Goal: Task Accomplishment & Management: Complete application form

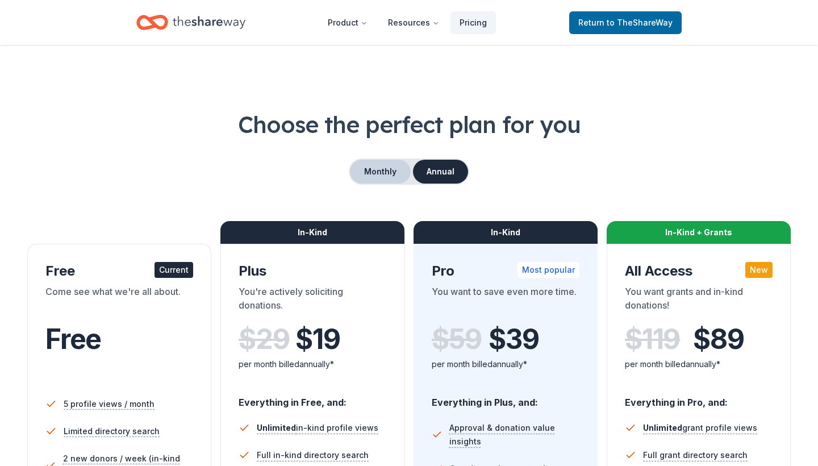
scroll to position [-1, 0]
click at [394, 169] on button "Monthly" at bounding box center [380, 172] width 61 height 24
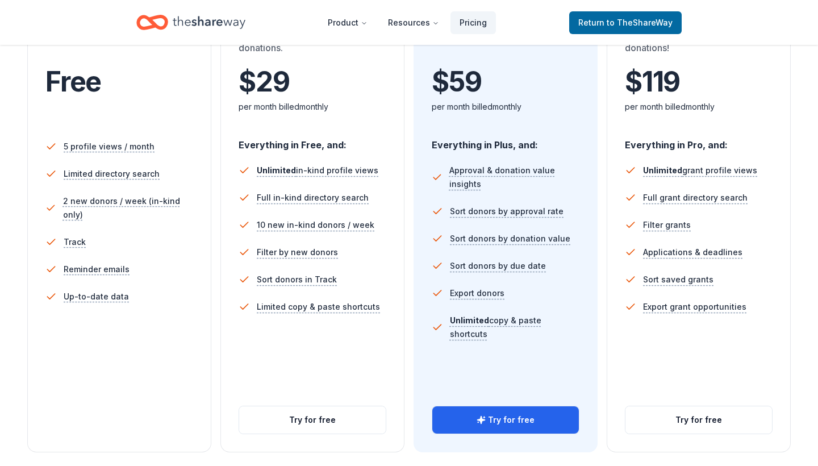
scroll to position [301, 0]
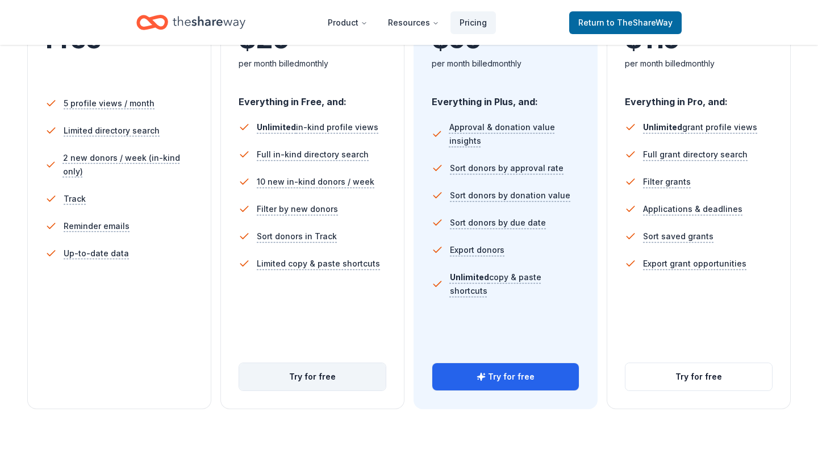
click at [315, 374] on button "Try for free" at bounding box center [312, 376] width 147 height 27
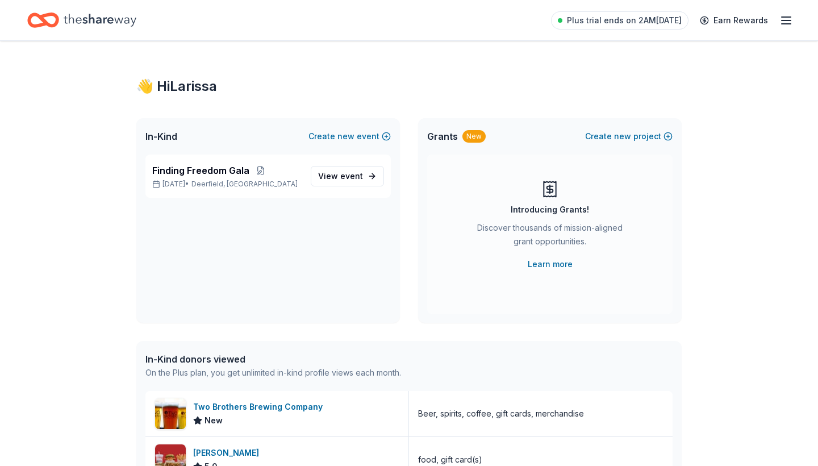
click at [785, 18] on icon "button" at bounding box center [787, 21] width 14 height 14
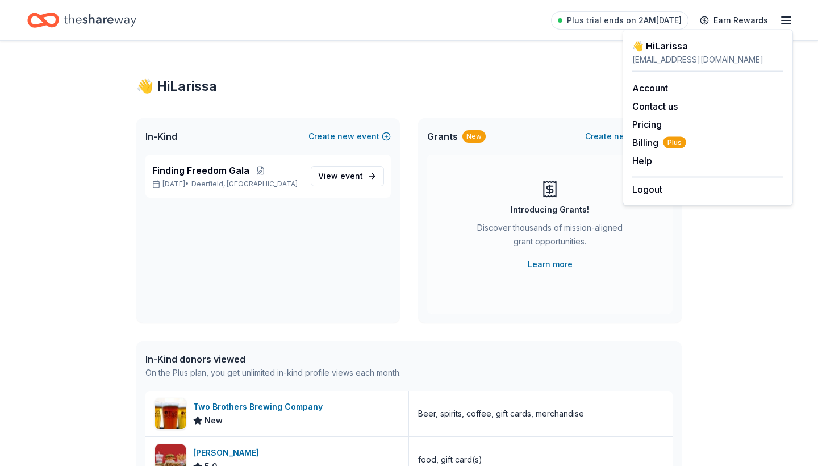
click at [411, 68] on div "👋 Hi [PERSON_NAME] In-Kind Create new event Finding Freedom Gala [DATE] • [GEOG…" at bounding box center [409, 437] width 582 height 793
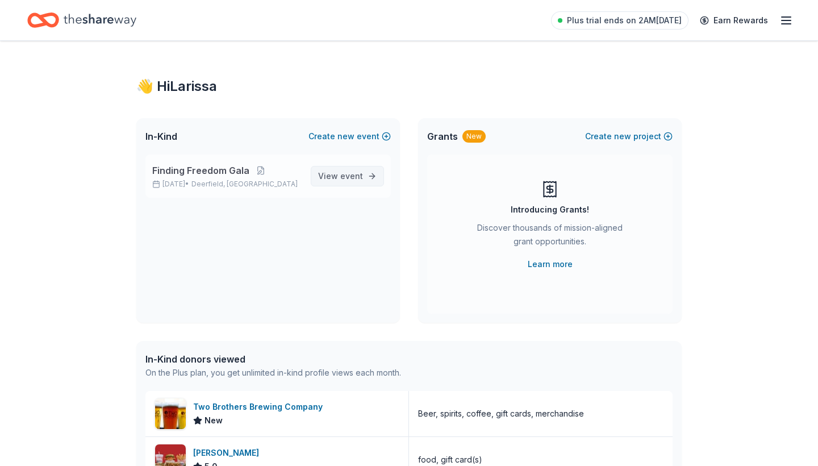
click at [335, 174] on span "View event" at bounding box center [340, 176] width 45 height 14
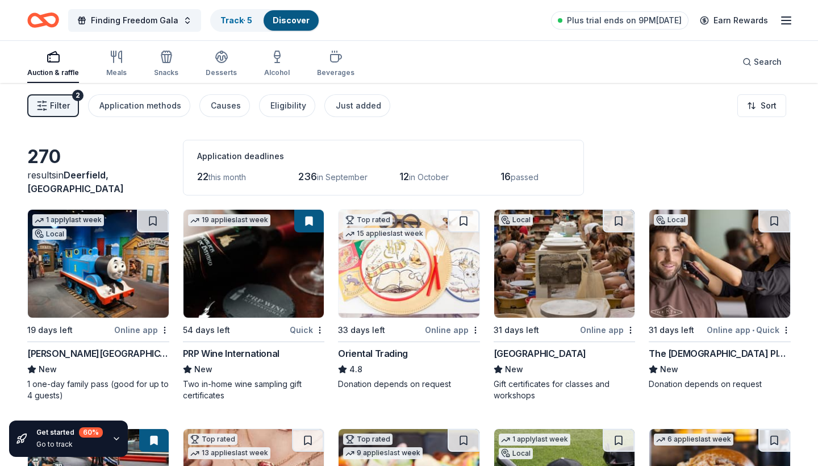
click at [53, 105] on span "Filter" at bounding box center [60, 106] width 20 height 14
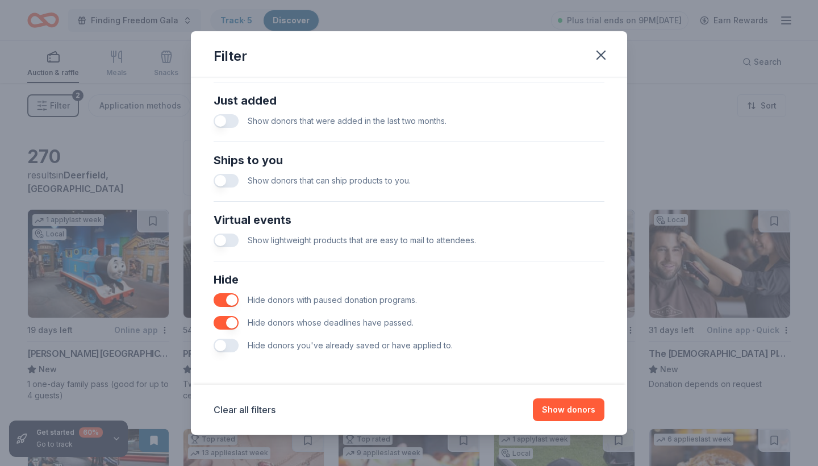
scroll to position [442, 0]
click at [609, 52] on button "button" at bounding box center [601, 55] width 25 height 25
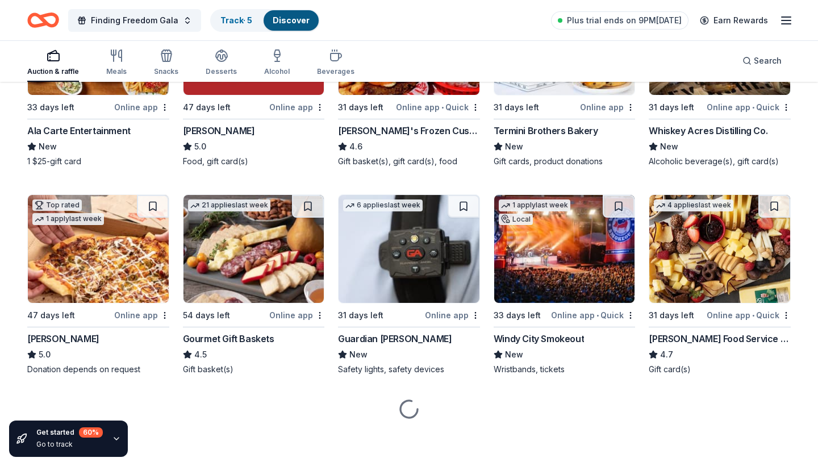
scroll to position [1100, 0]
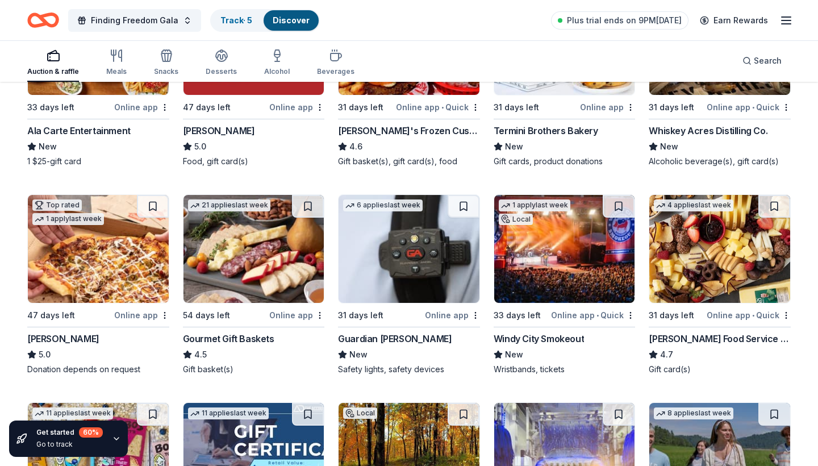
click at [258, 334] on div "Gourmet Gift Baskets" at bounding box center [228, 339] width 91 height 14
click at [530, 269] on img at bounding box center [564, 249] width 141 height 108
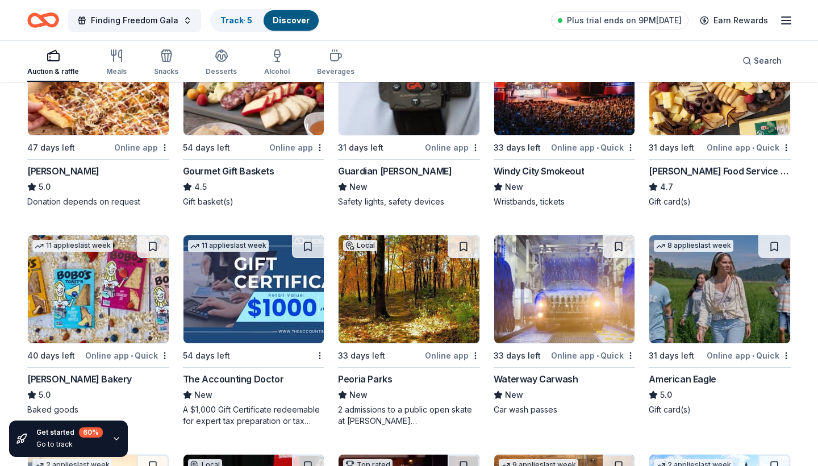
scroll to position [1269, 0]
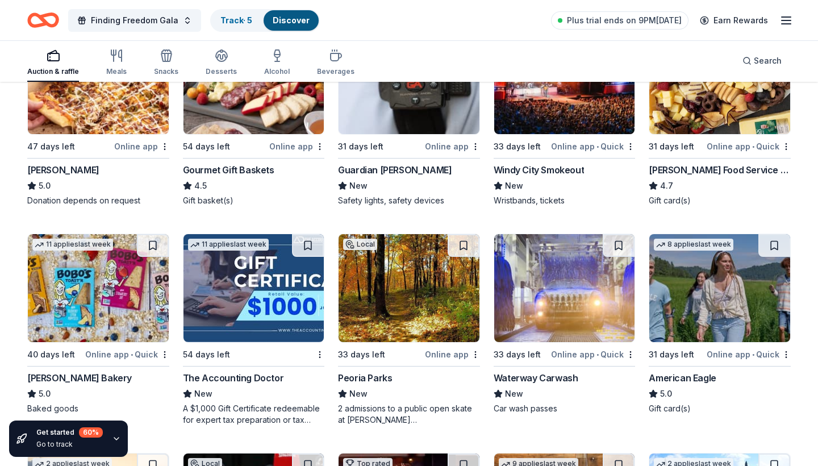
click at [99, 314] on img at bounding box center [98, 288] width 141 height 108
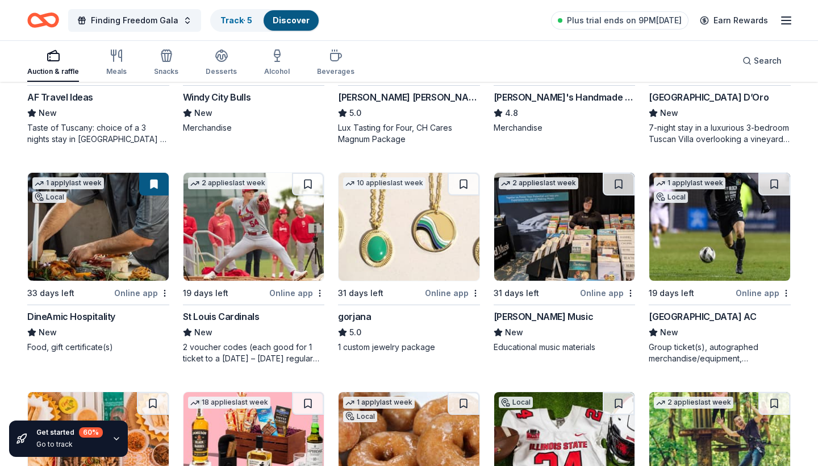
scroll to position [1769, 0]
click at [409, 231] on img at bounding box center [409, 226] width 141 height 108
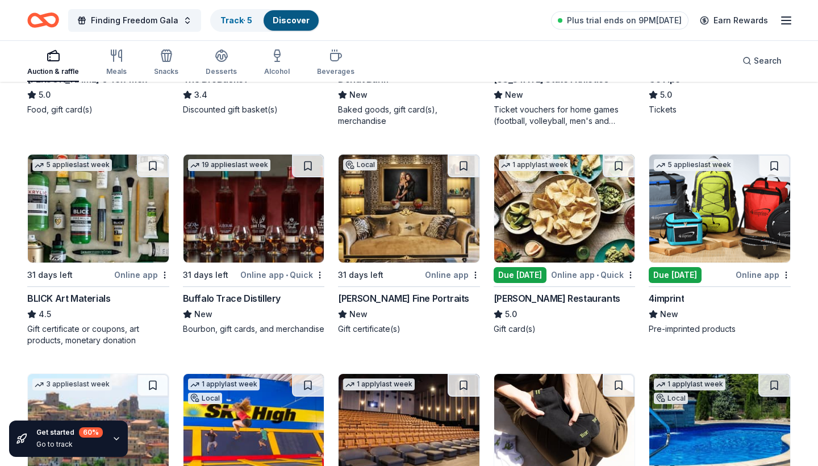
scroll to position [2227, 0]
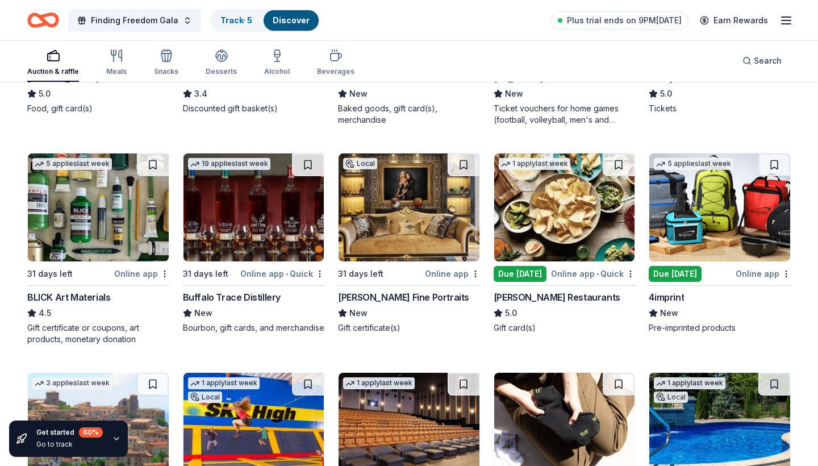
click at [107, 331] on div "Gift certificate or coupons, art products, monetary donation" at bounding box center [98, 333] width 142 height 23
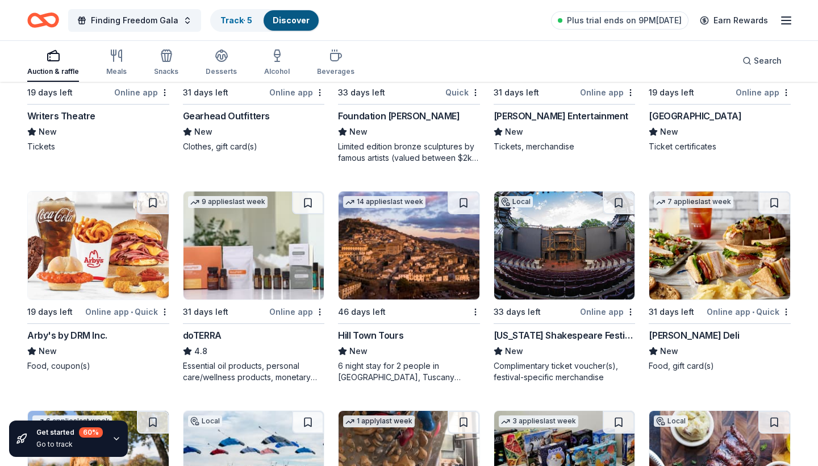
scroll to position [2862, 0]
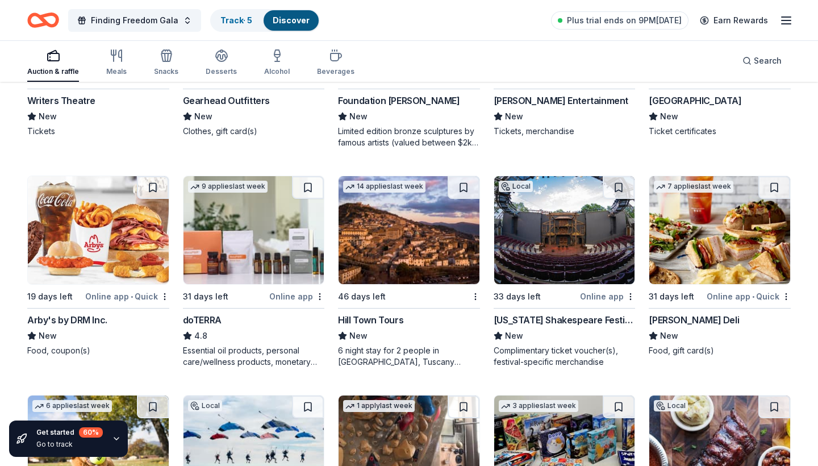
click at [564, 316] on div "Illinois Shakespeare Festival" at bounding box center [565, 320] width 142 height 14
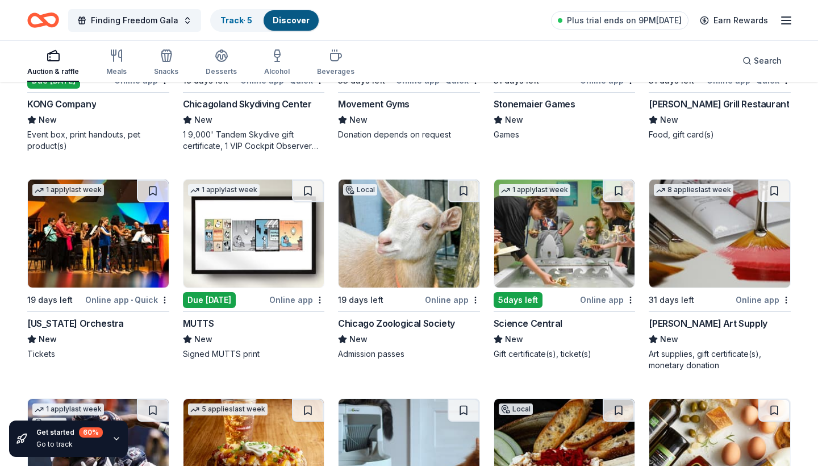
scroll to position [3299, 0]
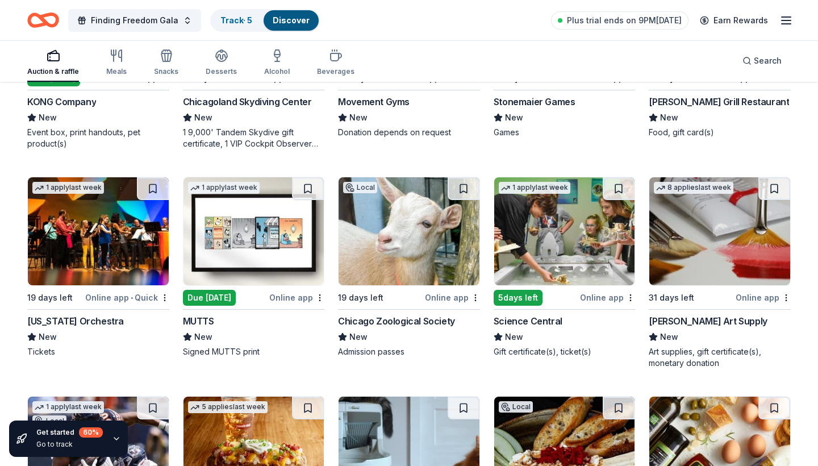
click at [434, 315] on div "Chicago Zoological Society" at bounding box center [396, 321] width 117 height 14
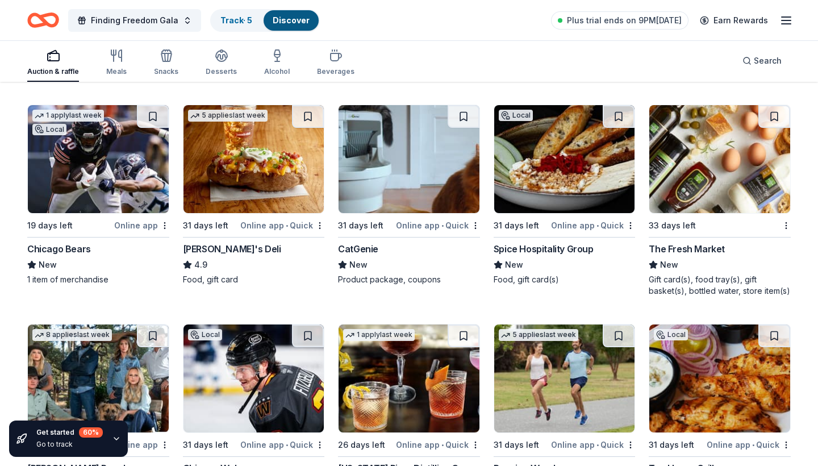
scroll to position [3591, 0]
click at [369, 186] on img at bounding box center [409, 159] width 141 height 108
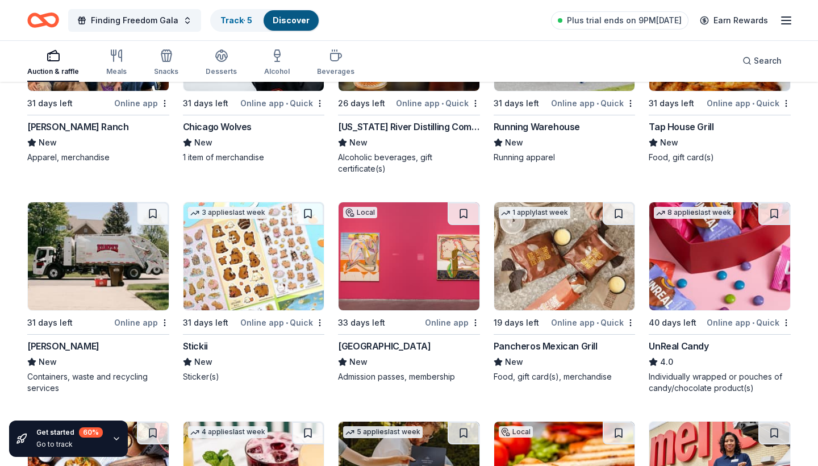
scroll to position [3943, 0]
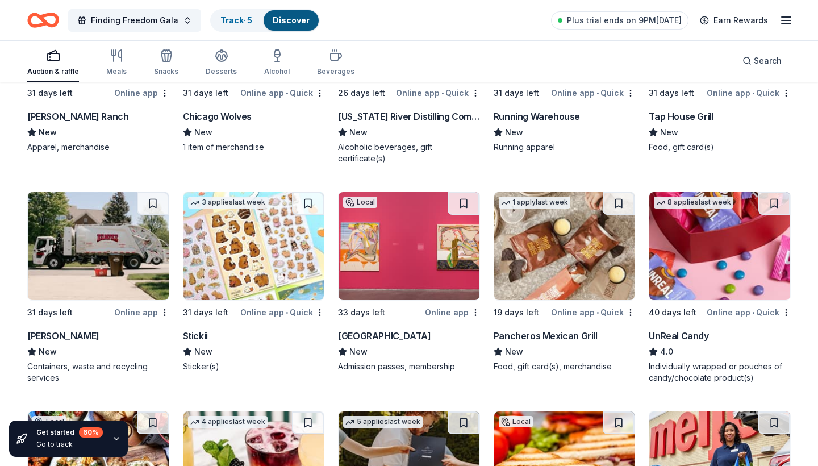
click at [242, 244] on img at bounding box center [254, 246] width 141 height 108
click at [399, 332] on div "Museum of Contemporary Art Chicago" at bounding box center [384, 336] width 93 height 14
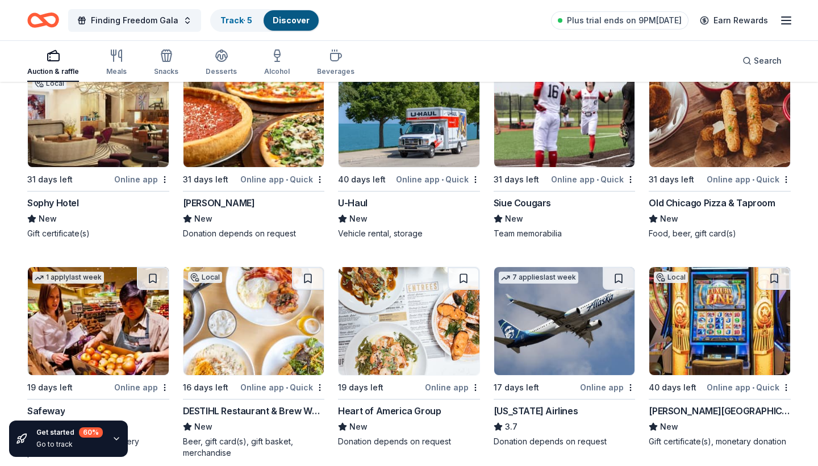
scroll to position [5020, 0]
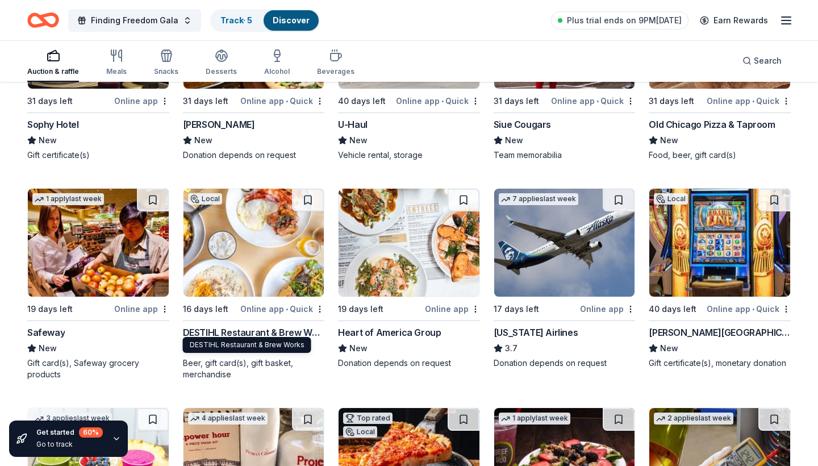
click at [287, 328] on div "DESTIHL Restaurant & Brew Works" at bounding box center [254, 333] width 142 height 14
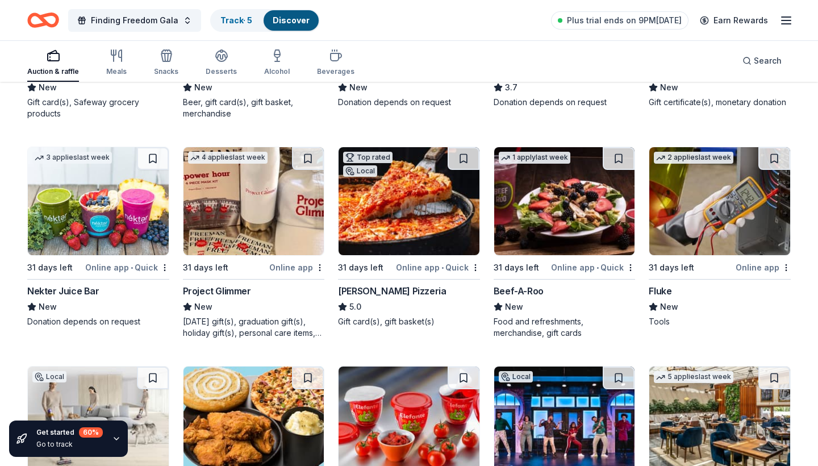
scroll to position [5283, 0]
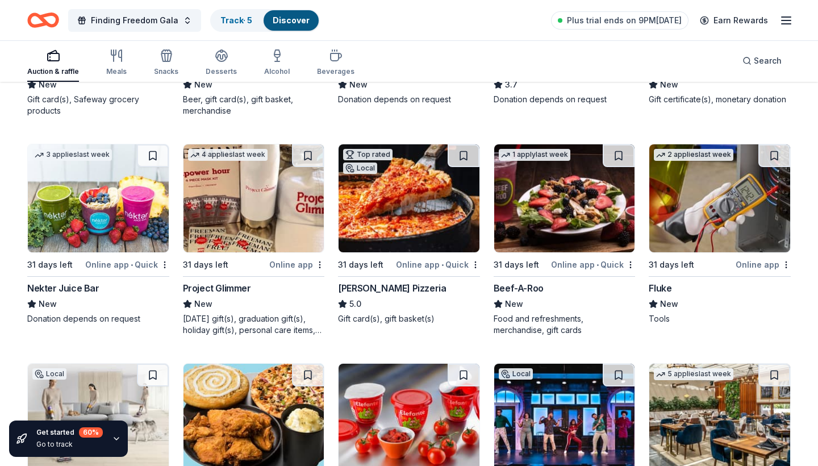
click at [395, 283] on div "Lou Malnati's Pizzeria" at bounding box center [392, 288] width 108 height 14
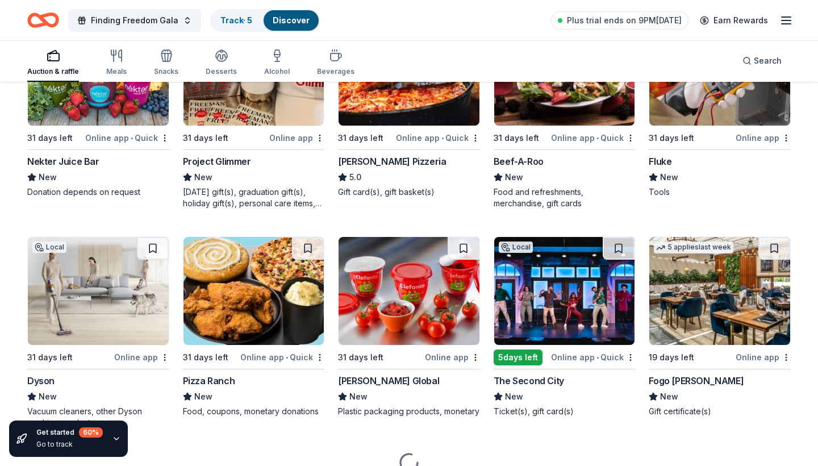
scroll to position [5453, 0]
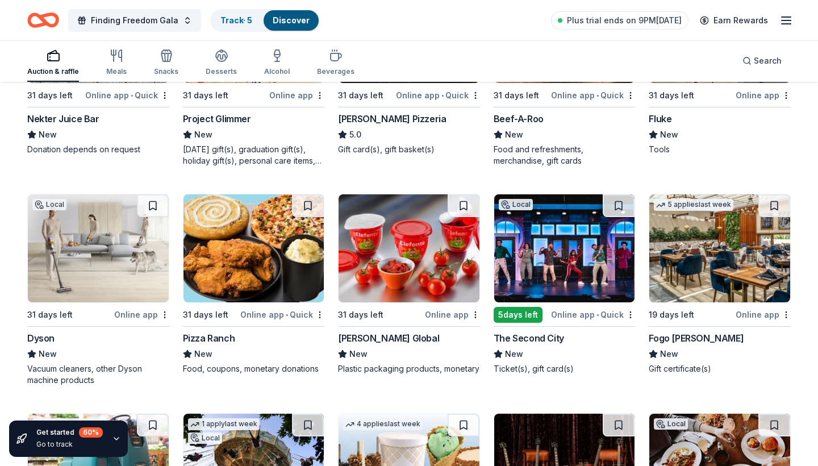
click at [96, 307] on div "31 days left" at bounding box center [69, 314] width 85 height 14
click at [543, 331] on div "The Second City" at bounding box center [529, 338] width 70 height 14
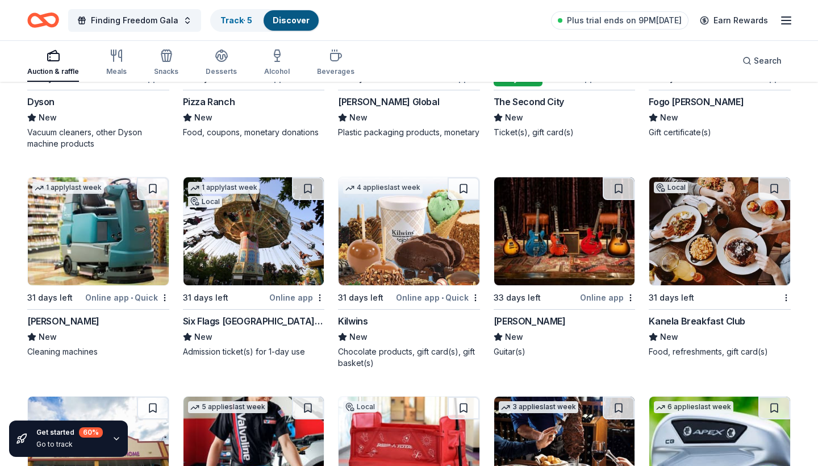
scroll to position [5702, 0]
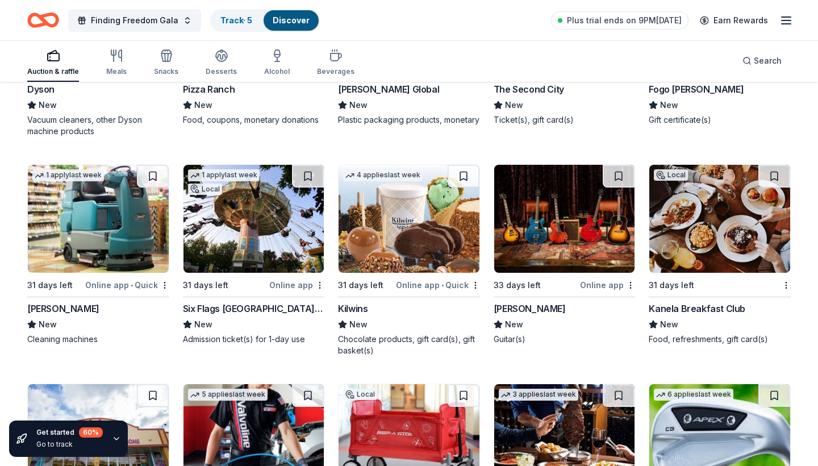
click at [256, 302] on div "Six Flags Great America (Gurnee)" at bounding box center [254, 309] width 142 height 14
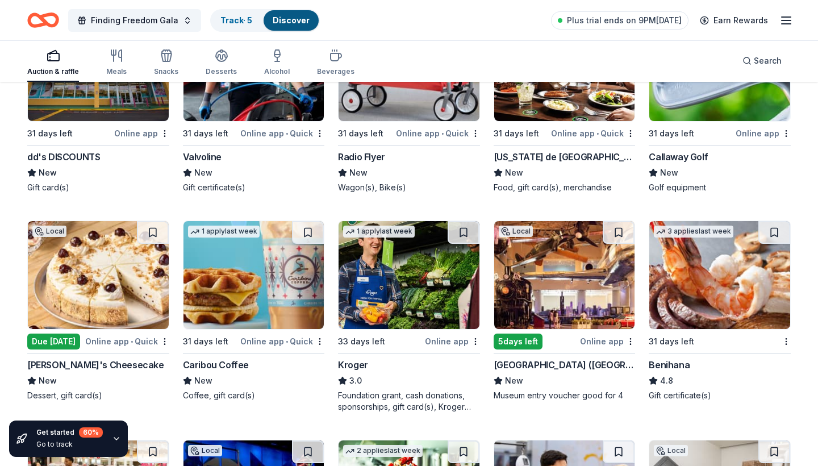
scroll to position [6091, 0]
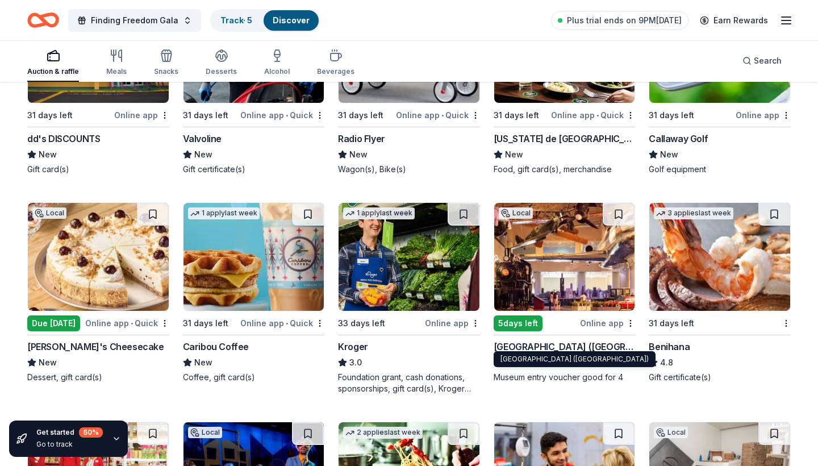
click at [540, 340] on div "Museum of Science and Industry (Chicago)" at bounding box center [565, 347] width 142 height 14
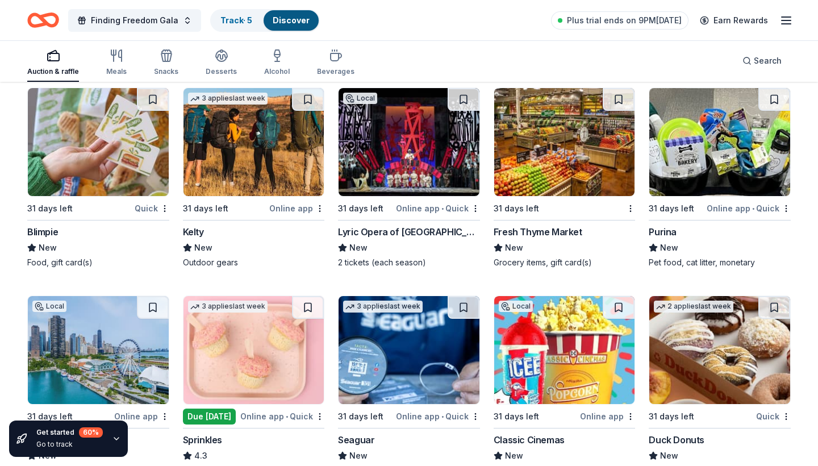
scroll to position [7296, 0]
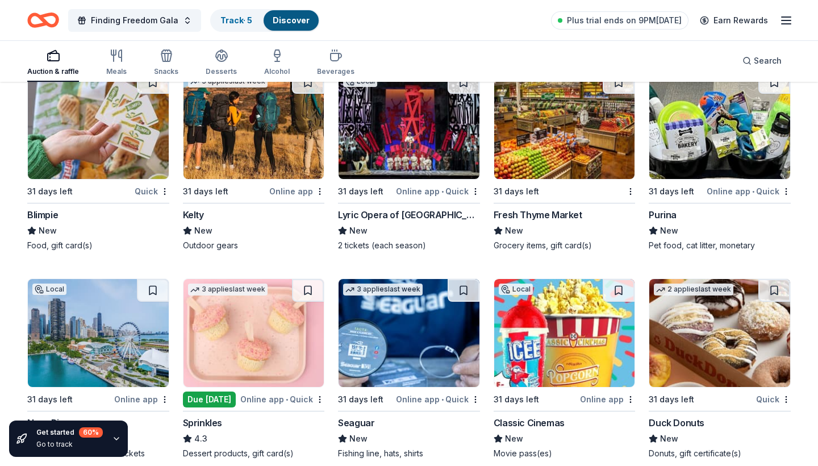
click at [665, 209] on div "Purina" at bounding box center [663, 215] width 28 height 14
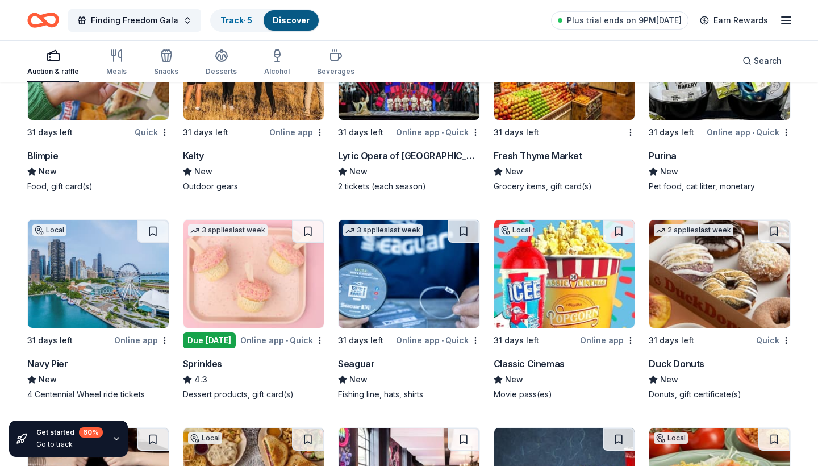
scroll to position [7369, 0]
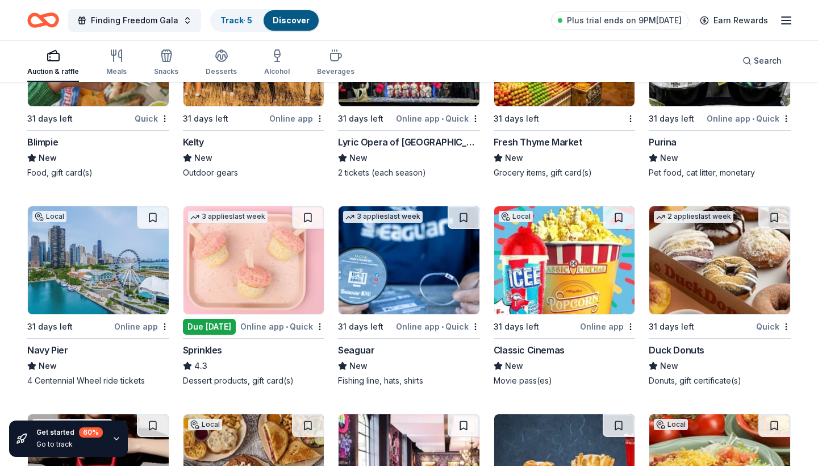
click at [64, 343] on div "Navy Pier" at bounding box center [47, 350] width 40 height 14
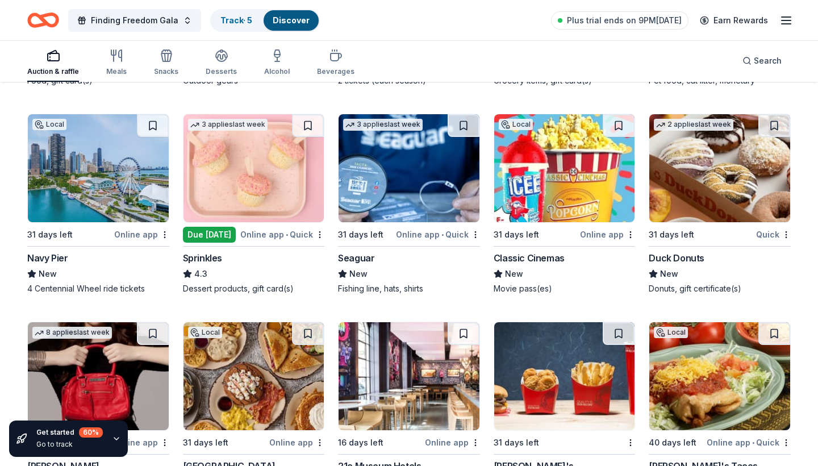
scroll to position [7465, 0]
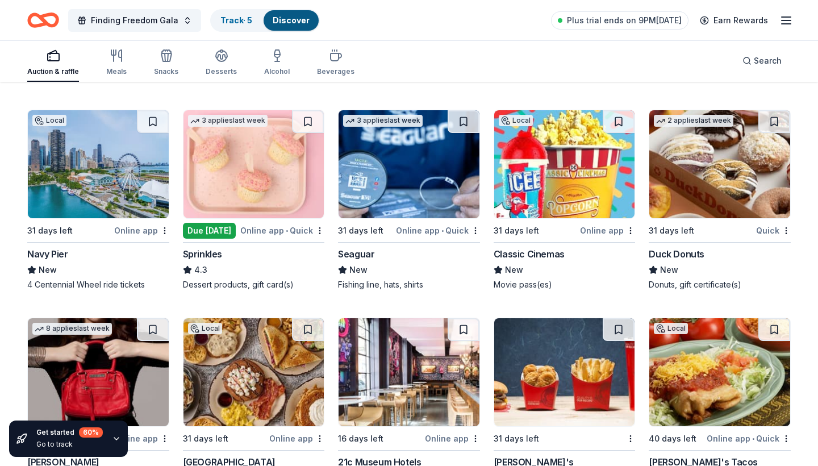
click at [523, 251] on div "Classic Cinemas" at bounding box center [529, 254] width 71 height 14
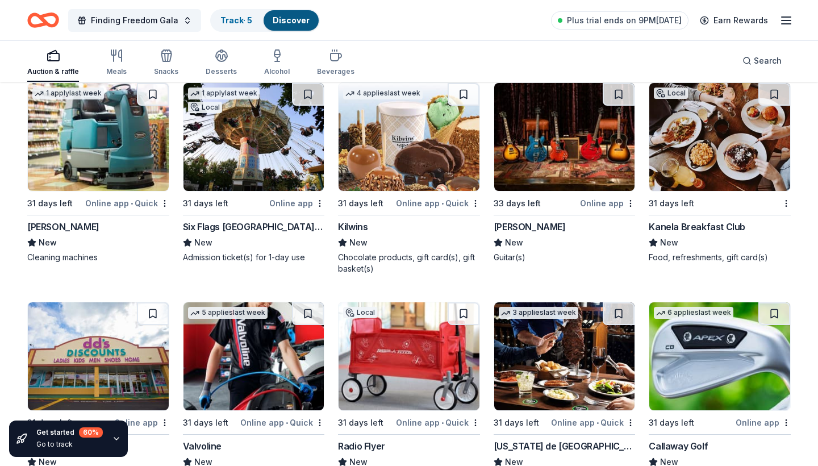
scroll to position [5758, 0]
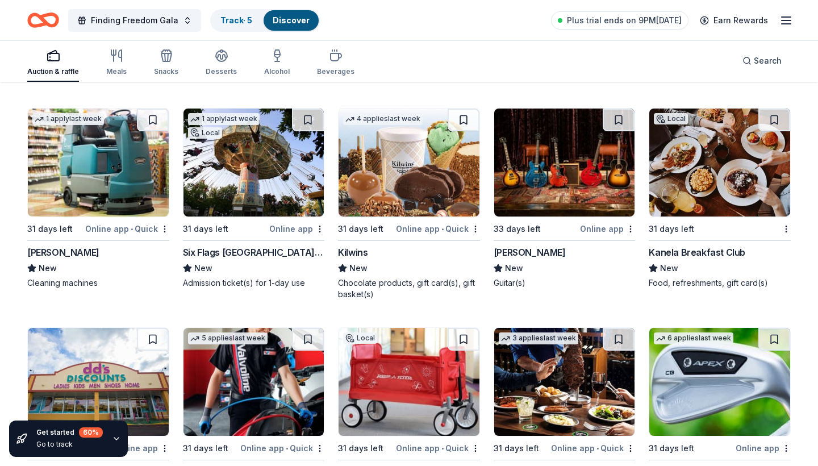
click at [350, 248] on div "Kilwins" at bounding box center [353, 252] width 30 height 14
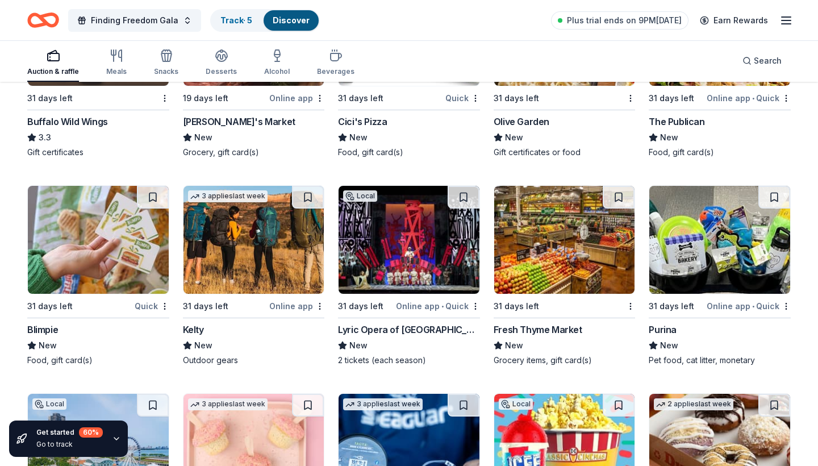
scroll to position [7185, 0]
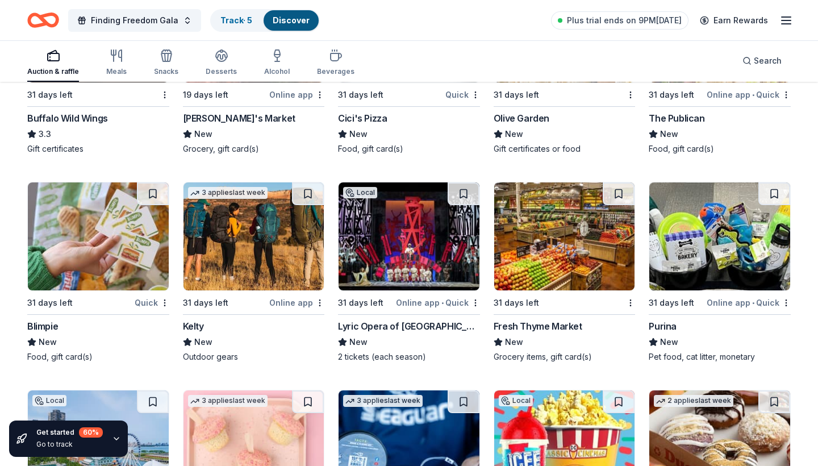
click at [381, 319] on div "Lyric Opera of Chicago" at bounding box center [409, 326] width 142 height 14
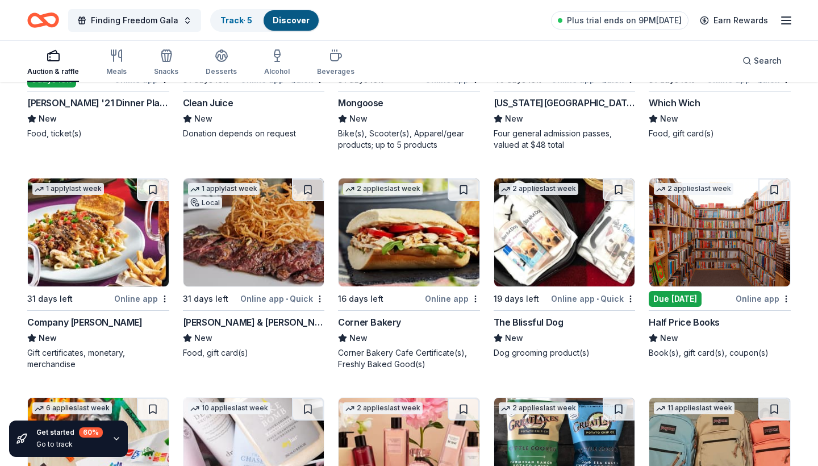
scroll to position [8893, 0]
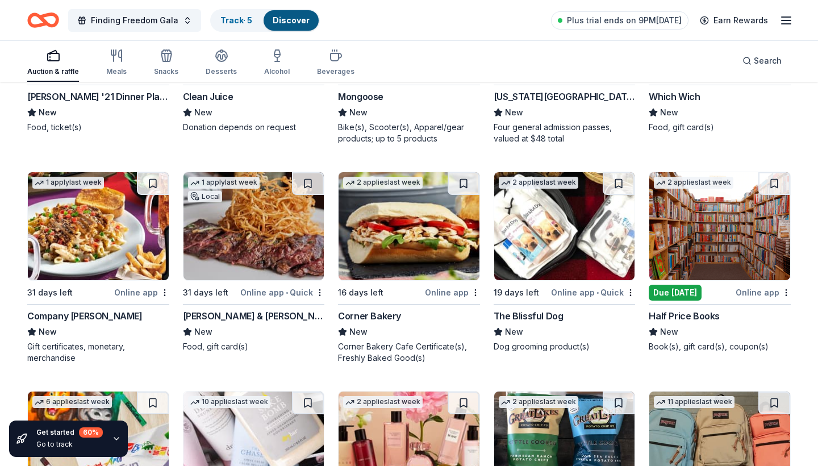
click at [682, 309] on div "Half Price Books" at bounding box center [684, 316] width 71 height 14
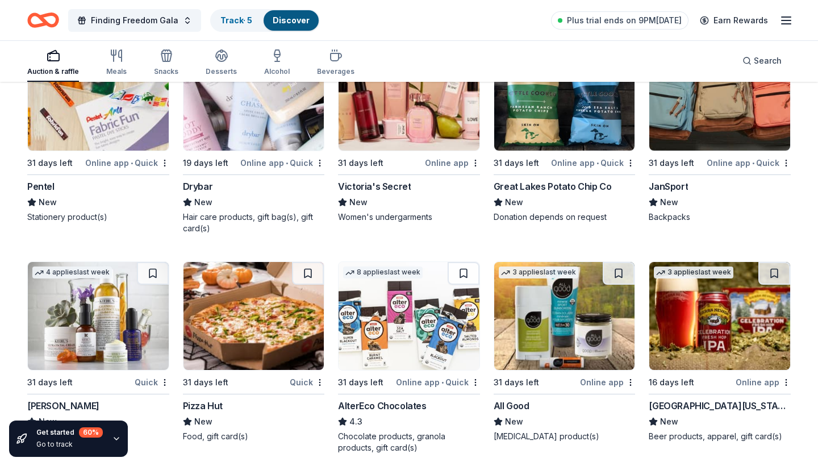
scroll to position [9175, 0]
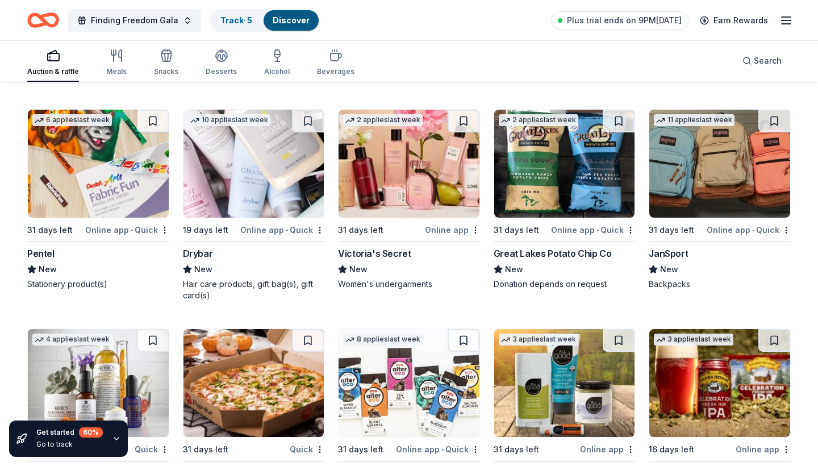
click at [672, 248] on div "JanSport" at bounding box center [668, 254] width 39 height 14
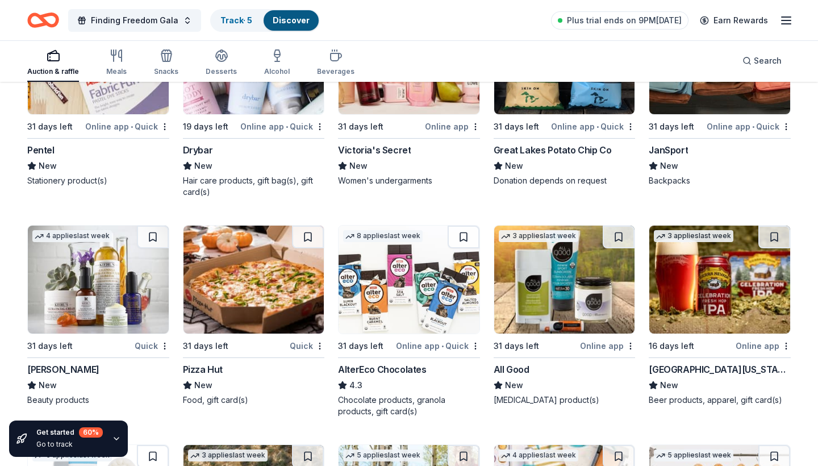
scroll to position [9285, 0]
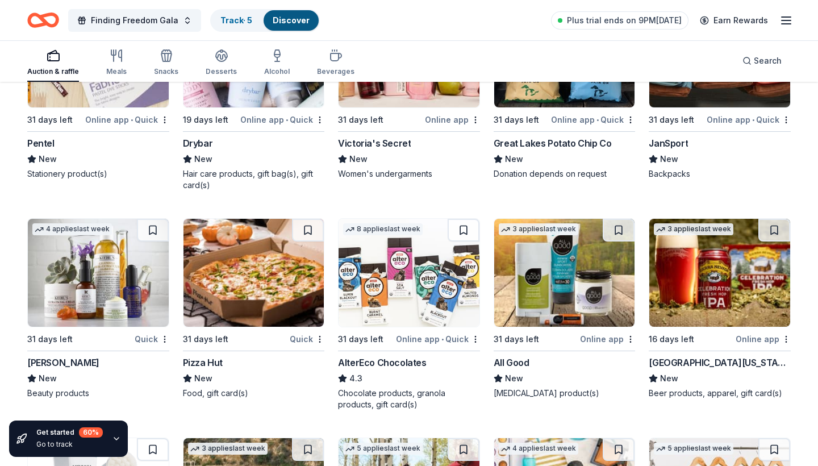
click at [98, 305] on img at bounding box center [98, 273] width 141 height 108
click at [433, 267] on img at bounding box center [409, 273] width 141 height 108
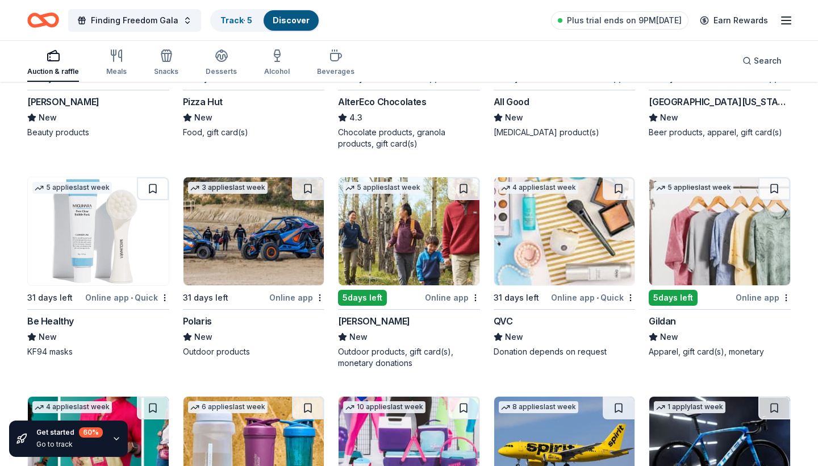
scroll to position [9546, 0]
click at [430, 255] on img at bounding box center [409, 231] width 141 height 108
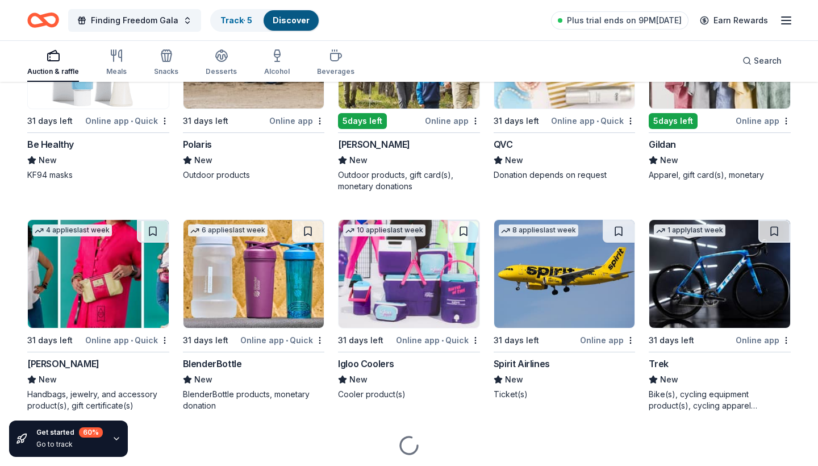
scroll to position [9736, 0]
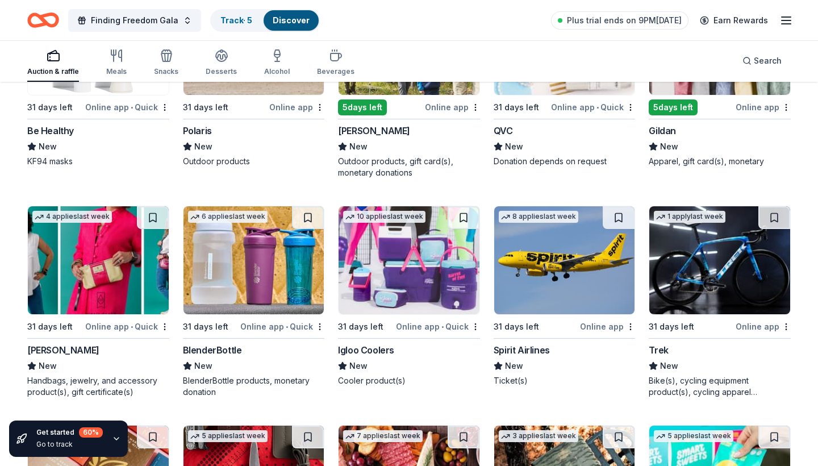
click at [518, 344] on div "Spirit Airlines" at bounding box center [522, 350] width 56 height 14
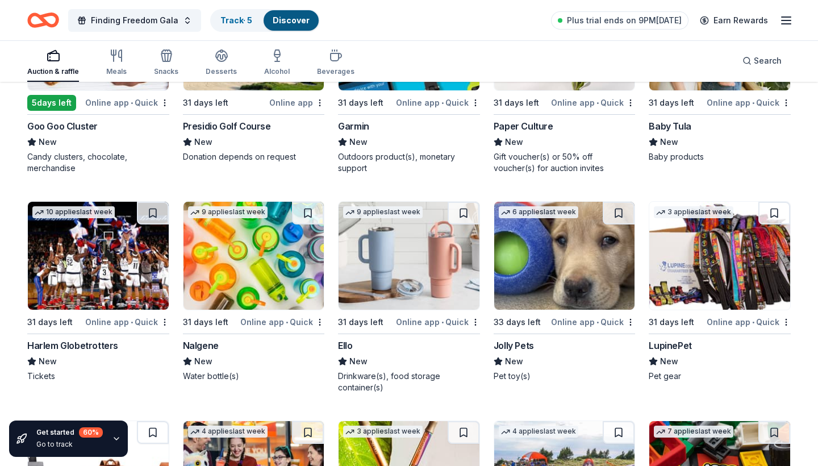
scroll to position [10401, 0]
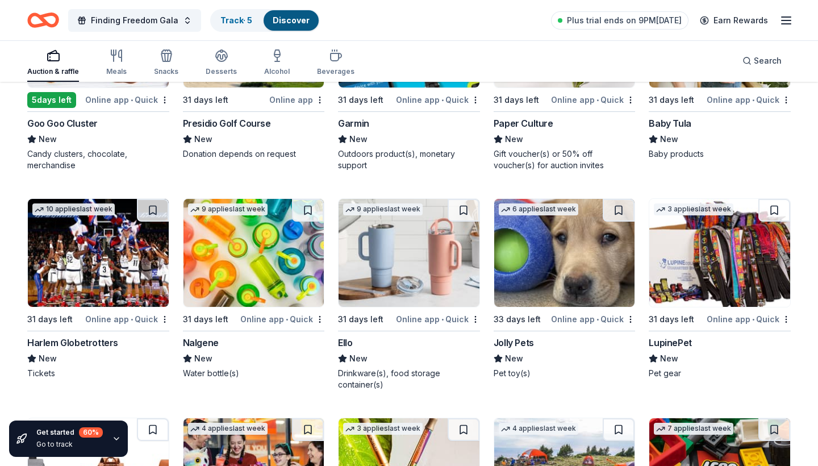
click at [352, 336] on div "Ello" at bounding box center [345, 343] width 14 height 14
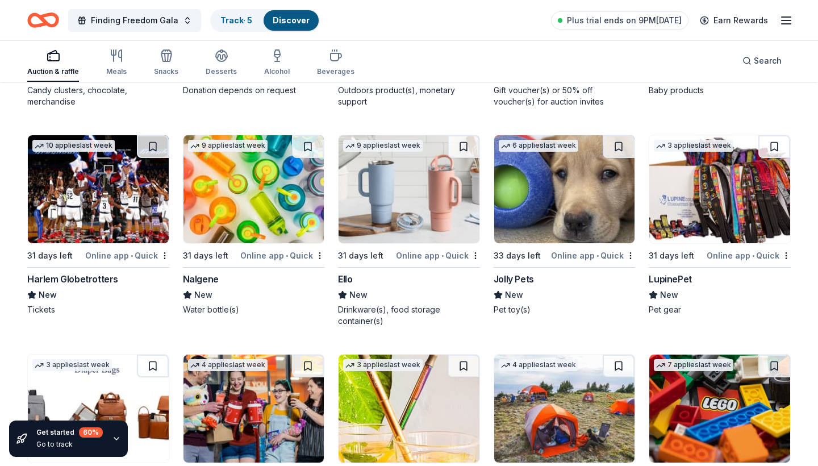
scroll to position [10479, 0]
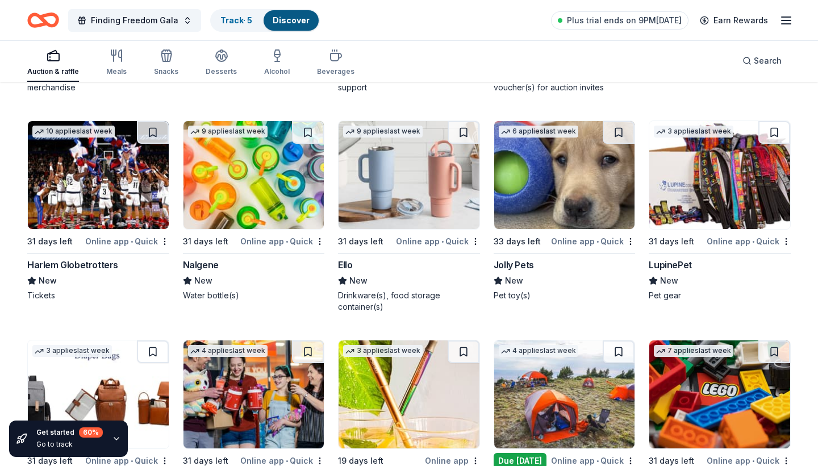
click at [523, 259] on div "Jolly Pets" at bounding box center [514, 265] width 40 height 14
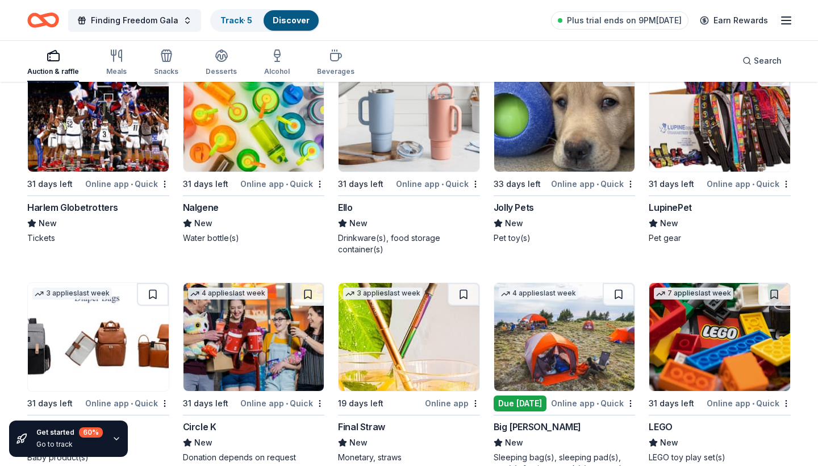
scroll to position [10532, 0]
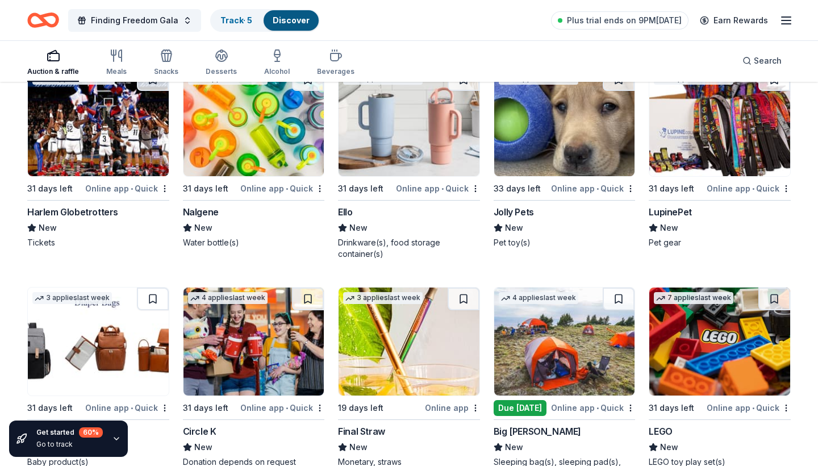
click at [209, 208] on div "Nalgene" at bounding box center [201, 212] width 36 height 14
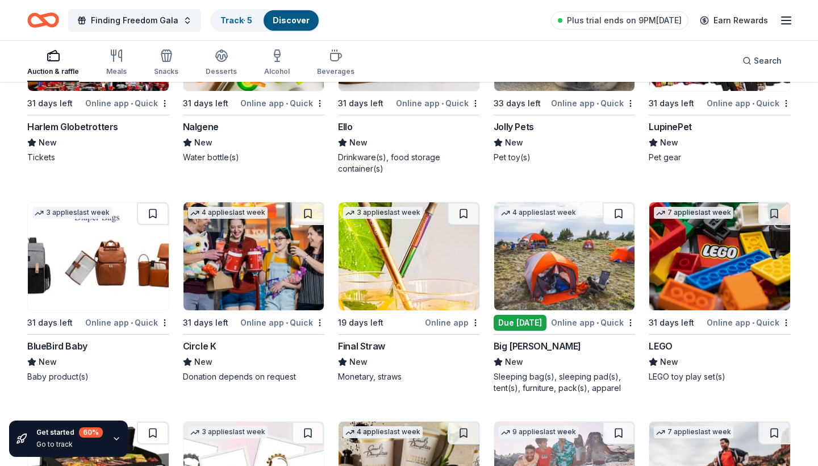
scroll to position [10618, 0]
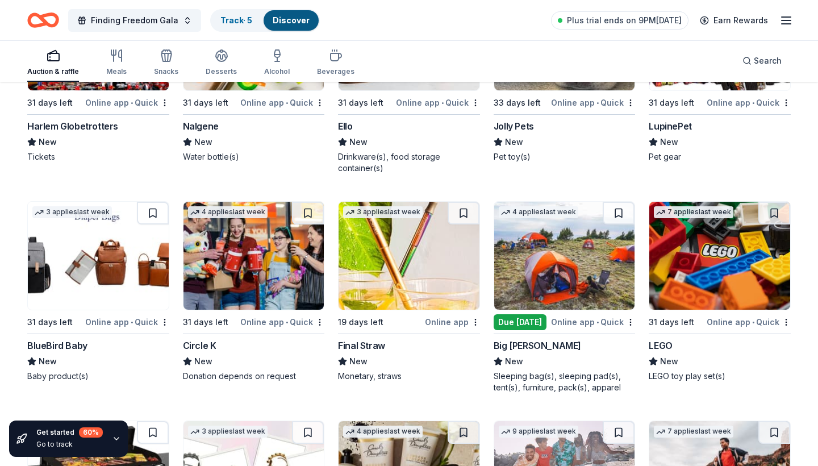
click at [671, 339] on div "LEGO" at bounding box center [660, 346] width 23 height 14
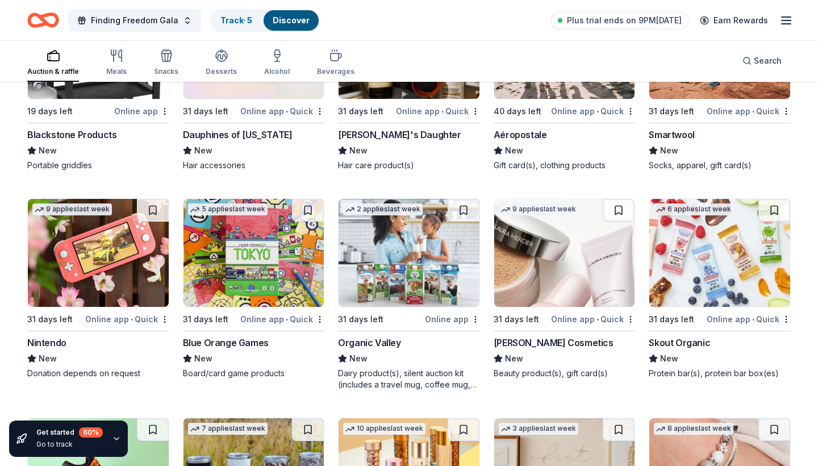
scroll to position [11061, 0]
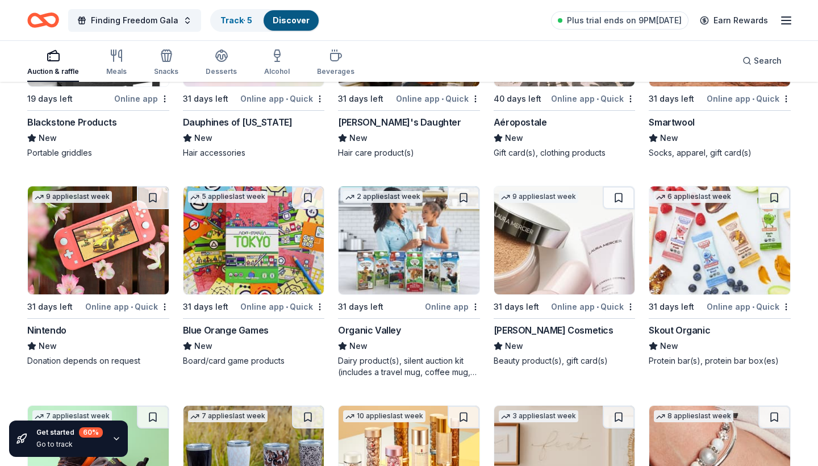
click at [59, 328] on div "Nintendo" at bounding box center [46, 330] width 39 height 14
click at [555, 326] on div "Laura Mercier Cosmetics" at bounding box center [554, 330] width 120 height 14
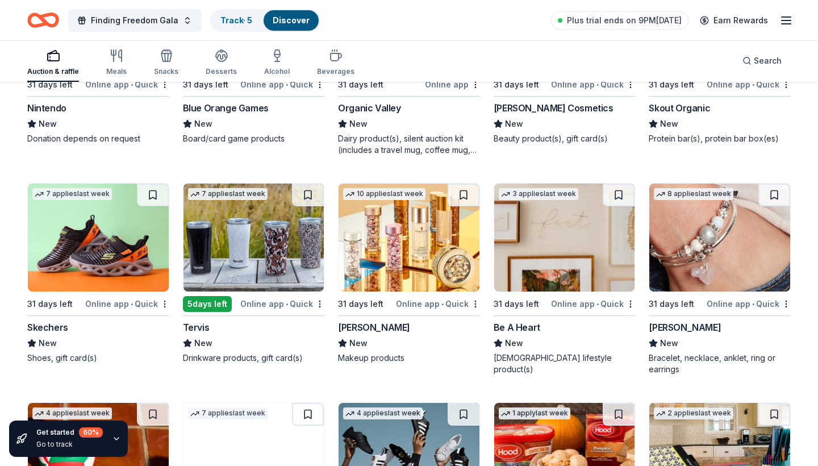
scroll to position [11284, 0]
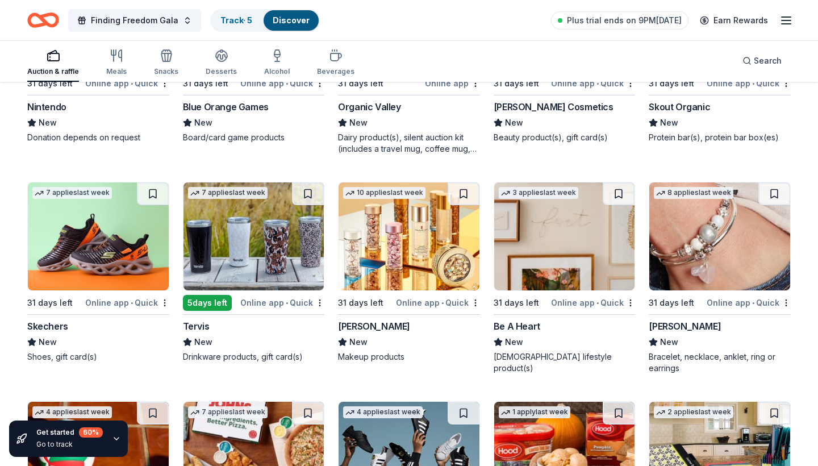
click at [104, 321] on div "Skechers" at bounding box center [98, 326] width 142 height 14
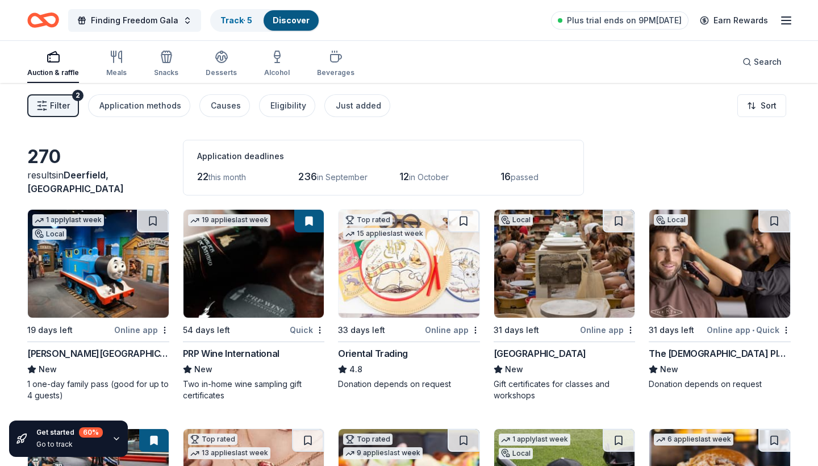
scroll to position [0, 0]
click at [224, 353] on div "PRP Wine International" at bounding box center [231, 354] width 97 height 14
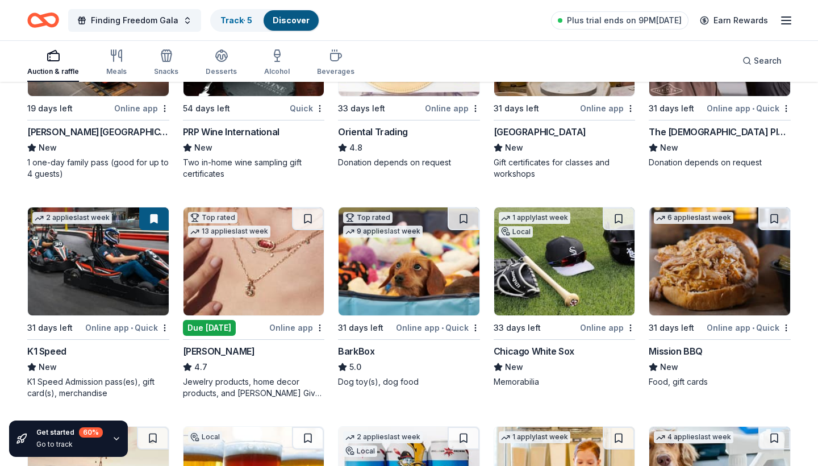
scroll to position [266, 0]
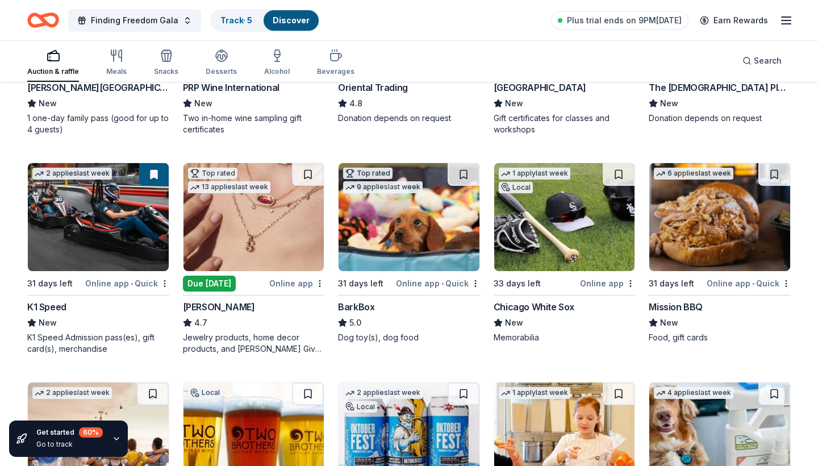
click at [362, 305] on div "BarkBox" at bounding box center [356, 307] width 36 height 14
click at [530, 306] on div "Chicago White Sox" at bounding box center [534, 307] width 81 height 14
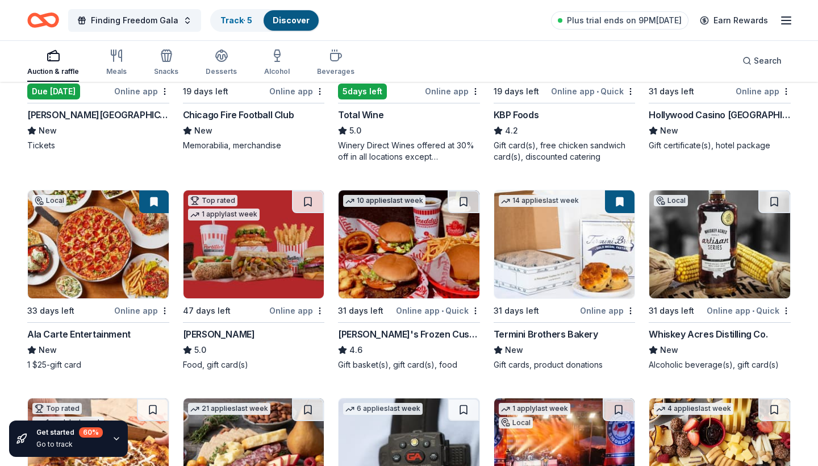
scroll to position [905, 0]
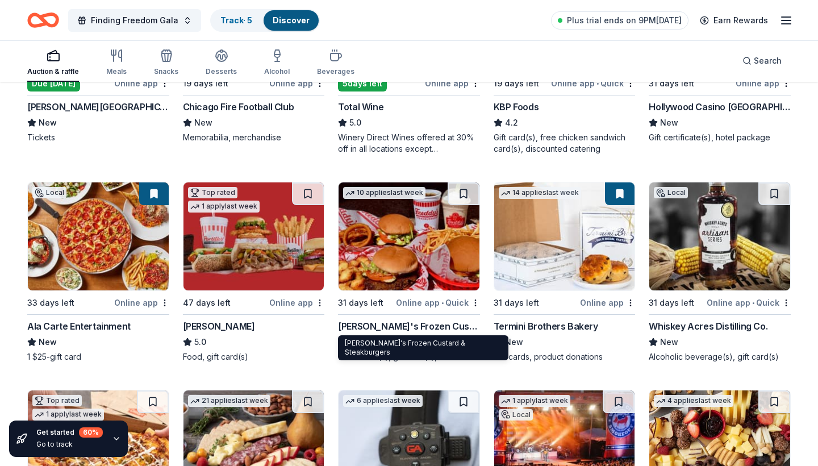
click at [368, 329] on div "Freddy's Frozen Custard & Steakburgers" at bounding box center [409, 326] width 142 height 14
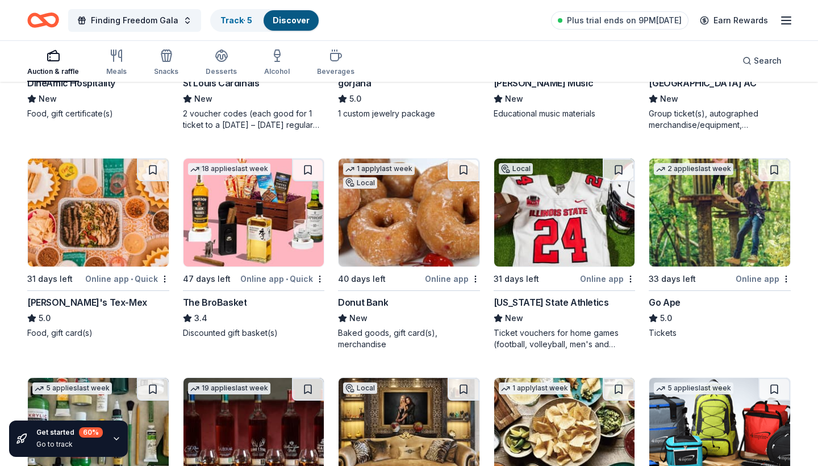
scroll to position [2008, 0]
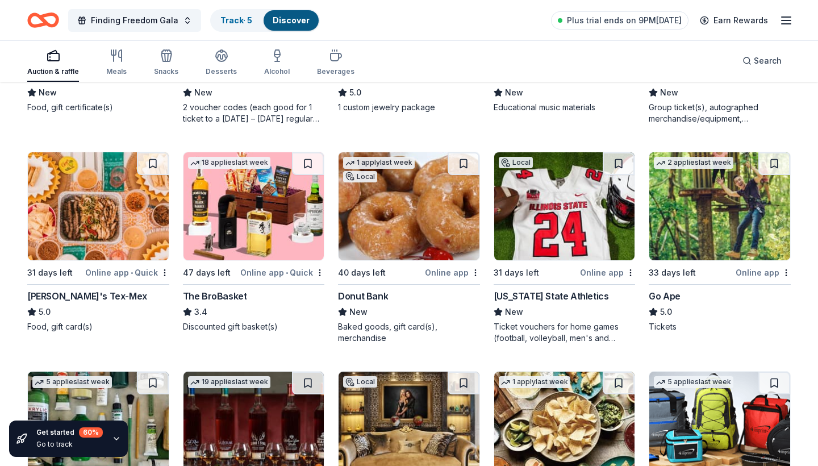
click at [230, 294] on div "The BroBasket" at bounding box center [215, 296] width 64 height 14
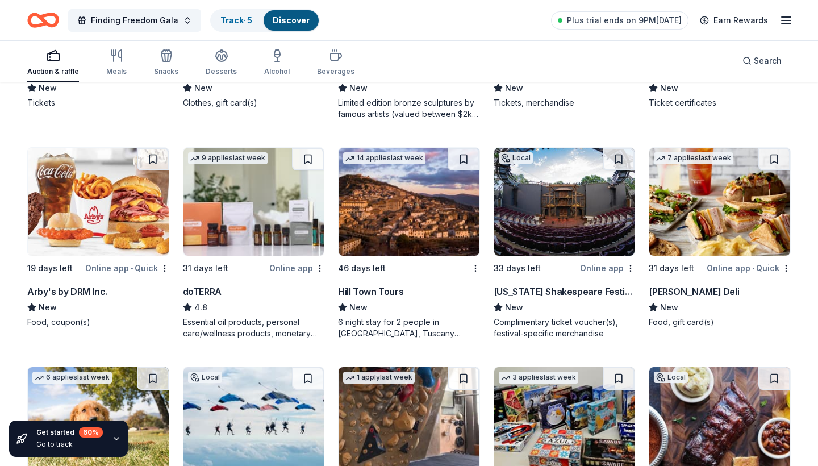
scroll to position [2897, 0]
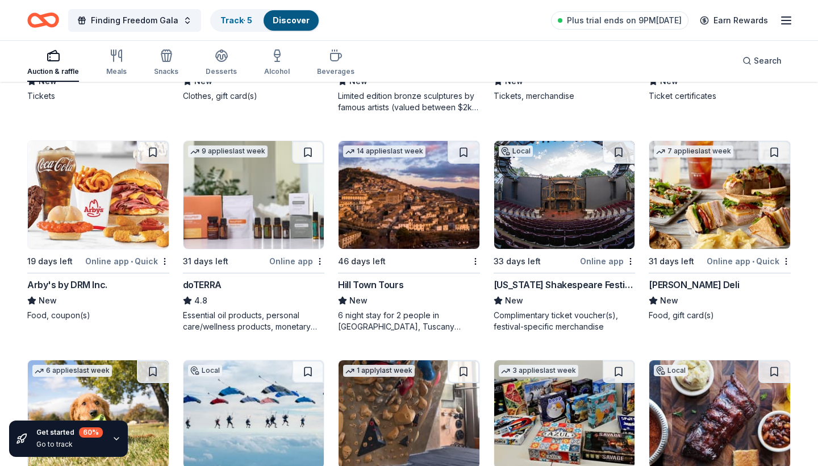
click at [673, 278] on div "McAlister's Deli" at bounding box center [694, 285] width 90 height 14
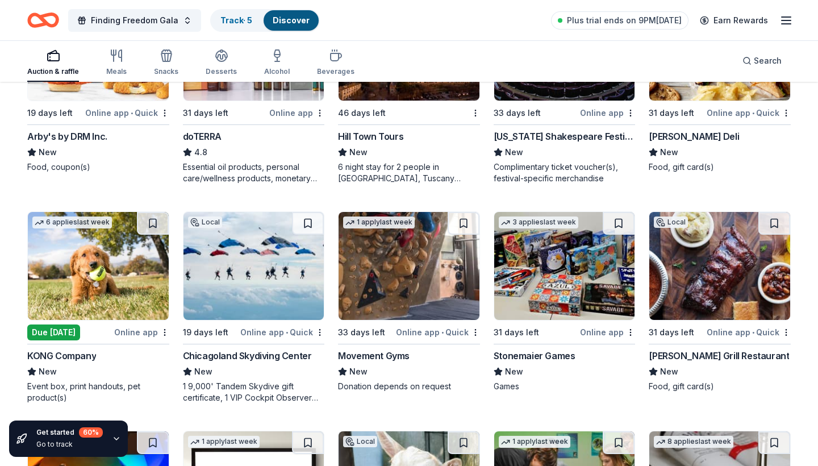
click at [245, 355] on div "Chicagoland Skydiving Center" at bounding box center [247, 356] width 129 height 14
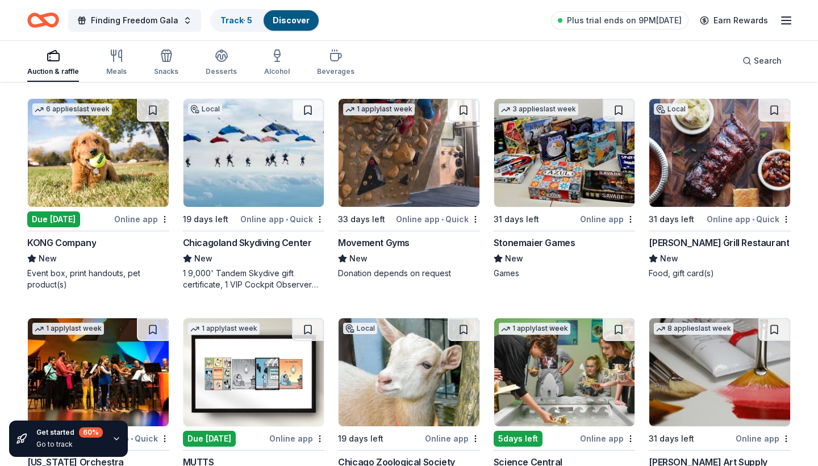
scroll to position [3159, 0]
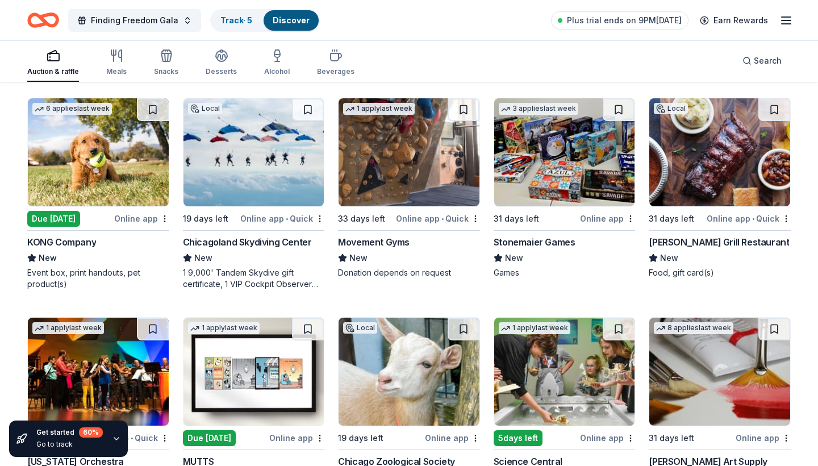
click at [531, 236] on div "Stonemaier Games" at bounding box center [535, 242] width 82 height 14
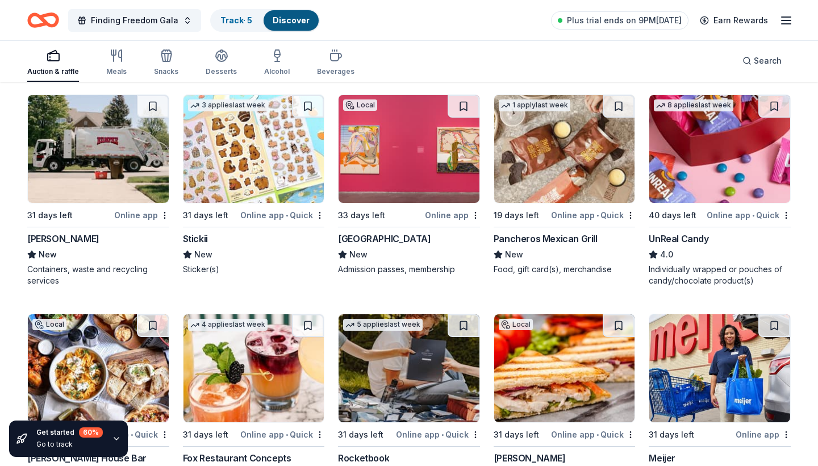
scroll to position [4035, 0]
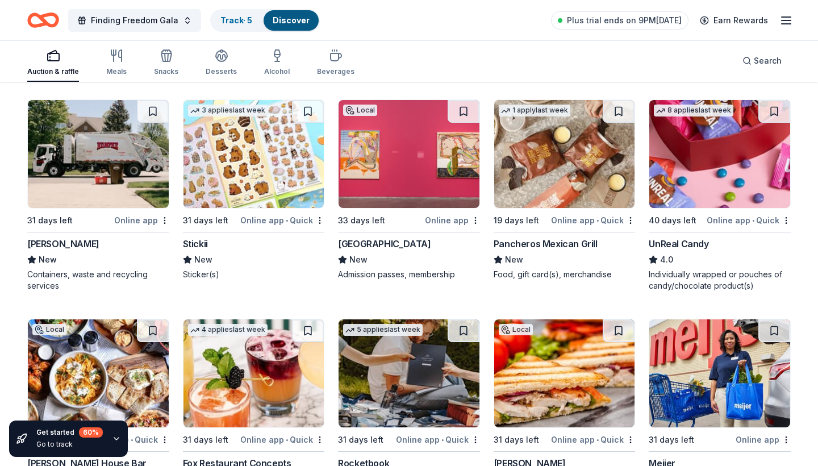
click at [669, 237] on div "UnReal Candy" at bounding box center [679, 244] width 60 height 14
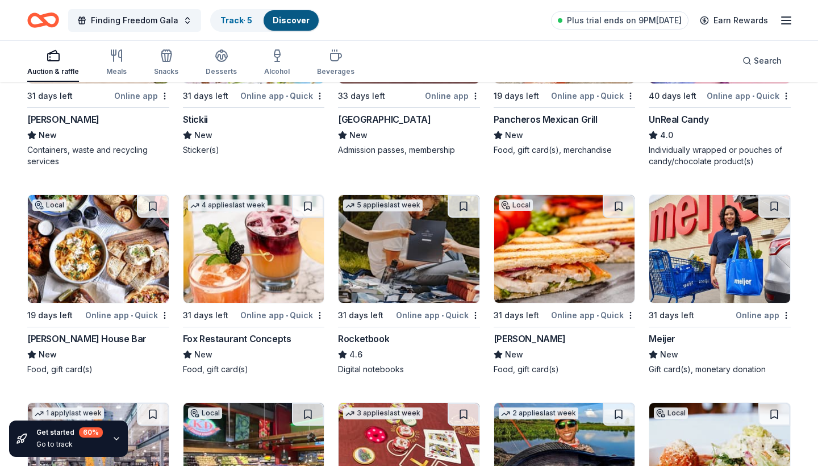
scroll to position [4159, 0]
click at [345, 332] on div "Rocketbook" at bounding box center [363, 339] width 51 height 14
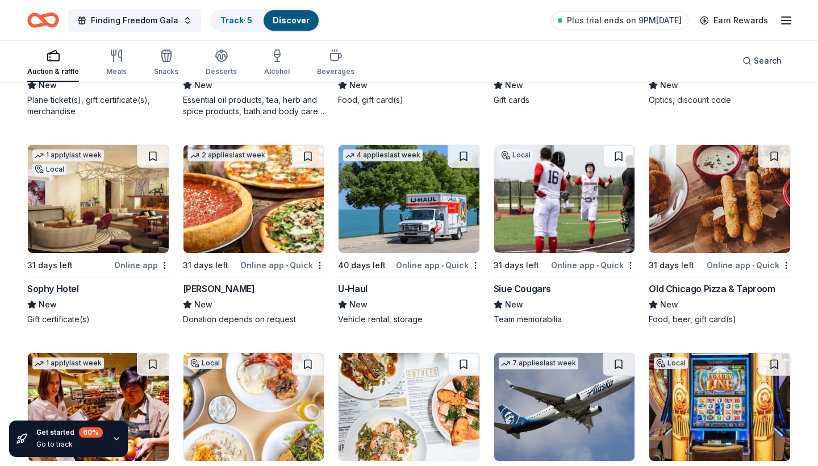
scroll to position [4858, 0]
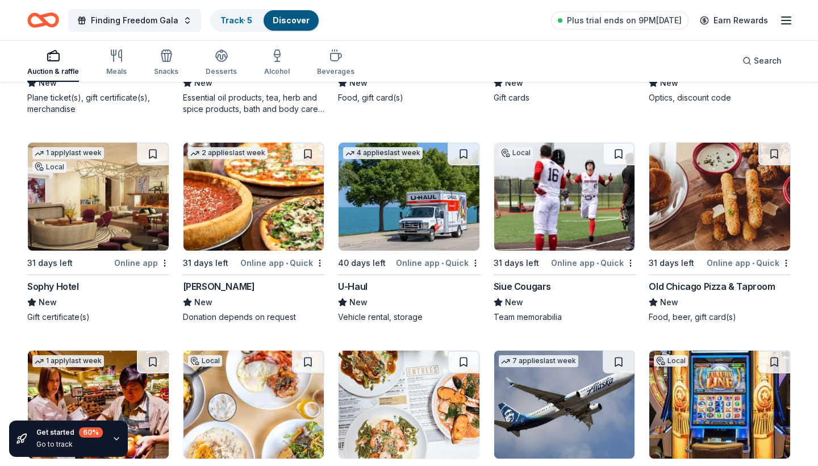
click at [385, 259] on div "40 days left" at bounding box center [366, 263] width 56 height 14
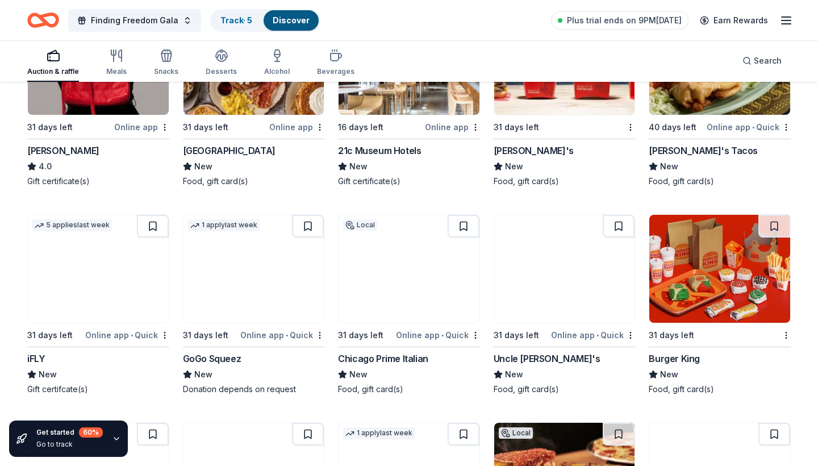
scroll to position [7778, 0]
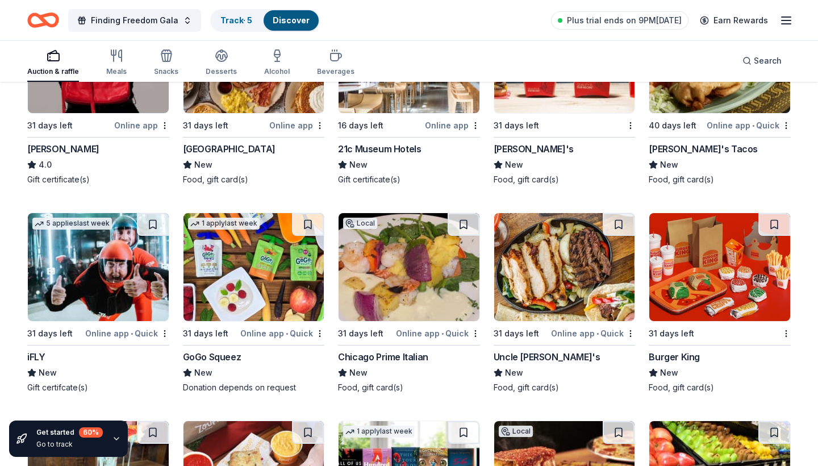
click at [133, 329] on span "•" at bounding box center [132, 333] width 2 height 9
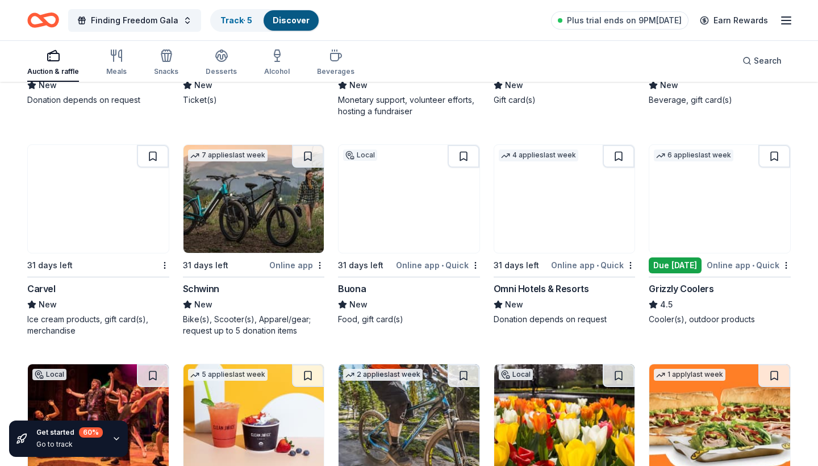
scroll to position [8496, 0]
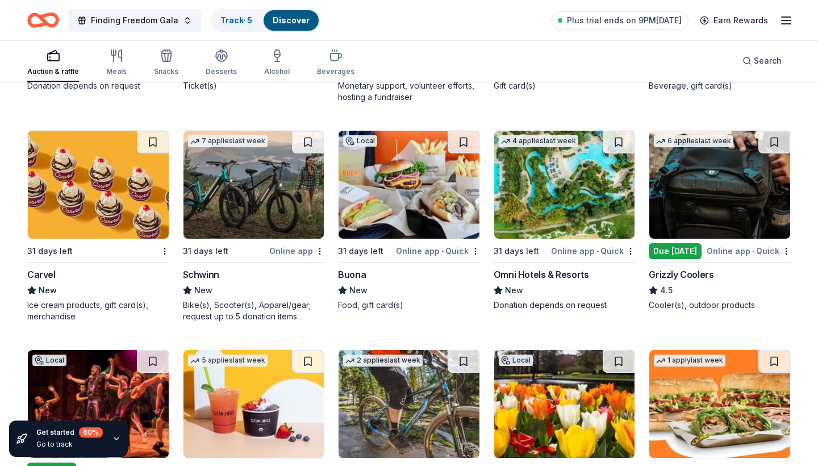
click at [580, 244] on div "Online app • Quick" at bounding box center [593, 251] width 84 height 14
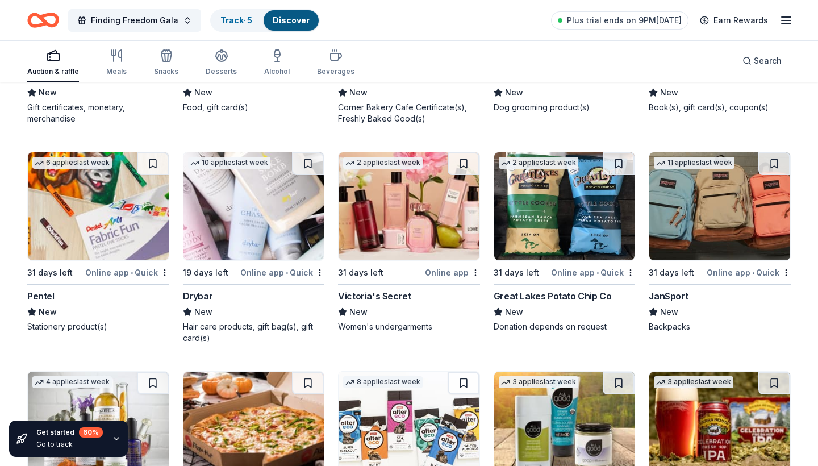
scroll to position [9134, 0]
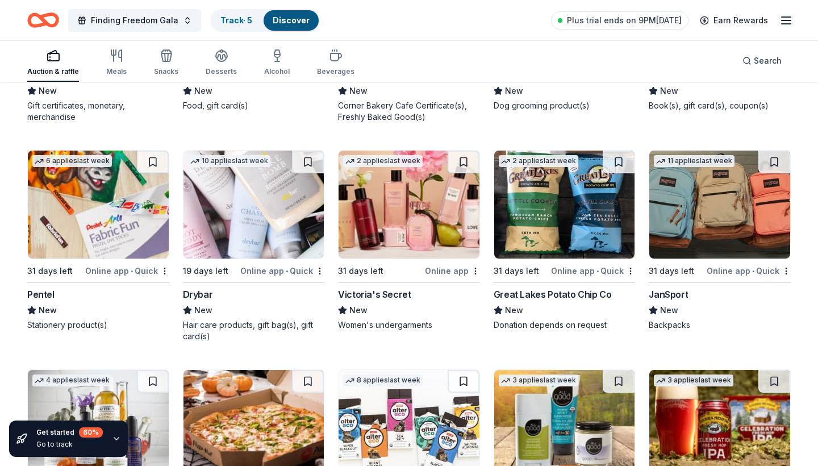
click at [211, 289] on div "Drybar" at bounding box center [198, 294] width 30 height 14
click at [525, 287] on div "Great Lakes Potato Chip Co" at bounding box center [553, 294] width 118 height 14
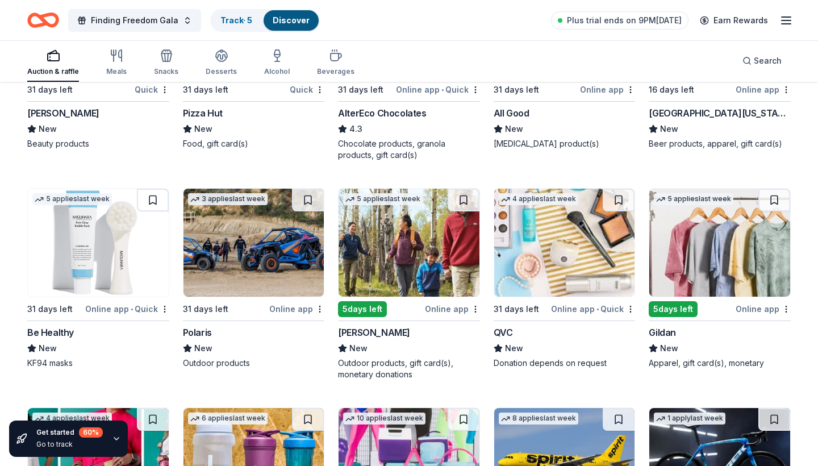
scroll to position [9536, 0]
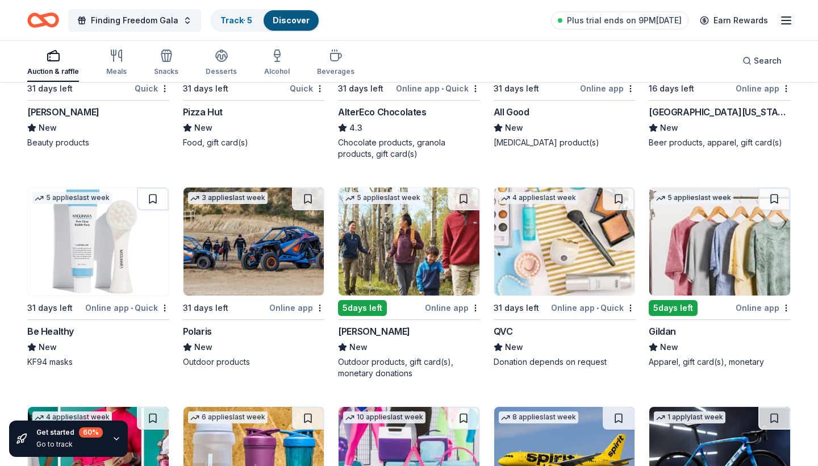
click at [510, 313] on div "4 applies last week 31 days left Online app • Quick QVC New Donation depends on…" at bounding box center [565, 277] width 142 height 181
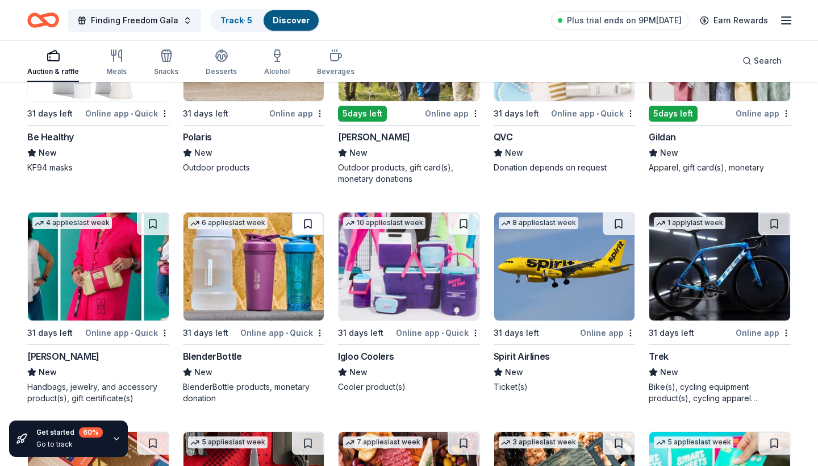
scroll to position [9745, 0]
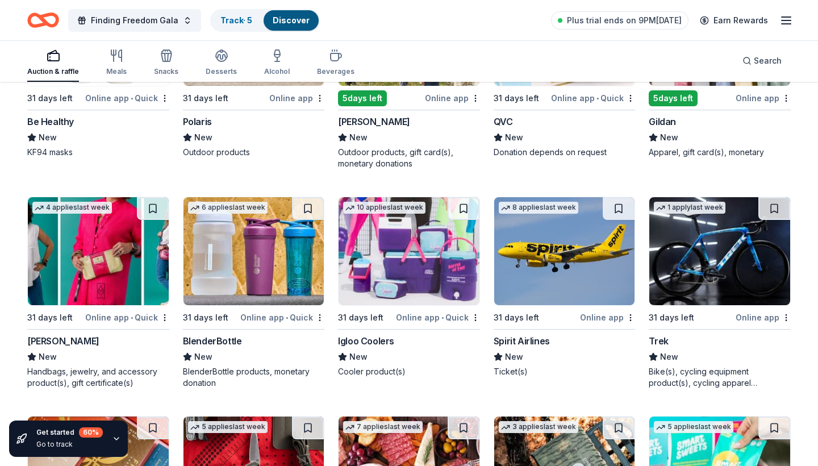
click at [131, 313] on span "•" at bounding box center [132, 317] width 2 height 9
click at [406, 312] on div "Online app • Quick" at bounding box center [438, 317] width 84 height 14
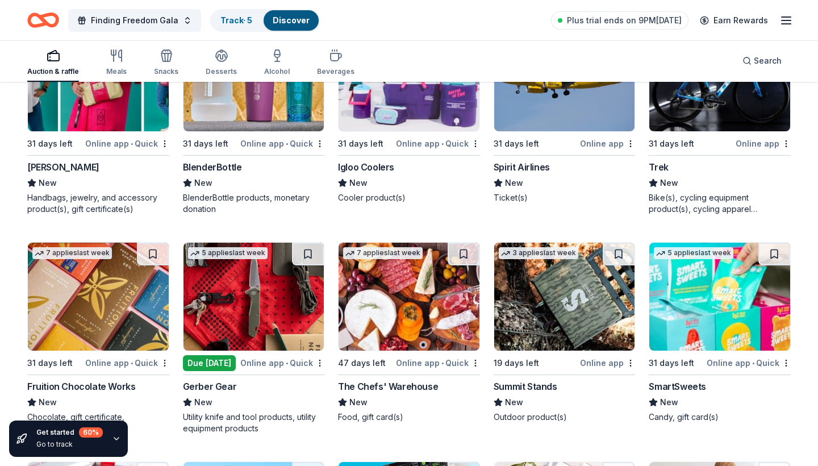
scroll to position [9938, 0]
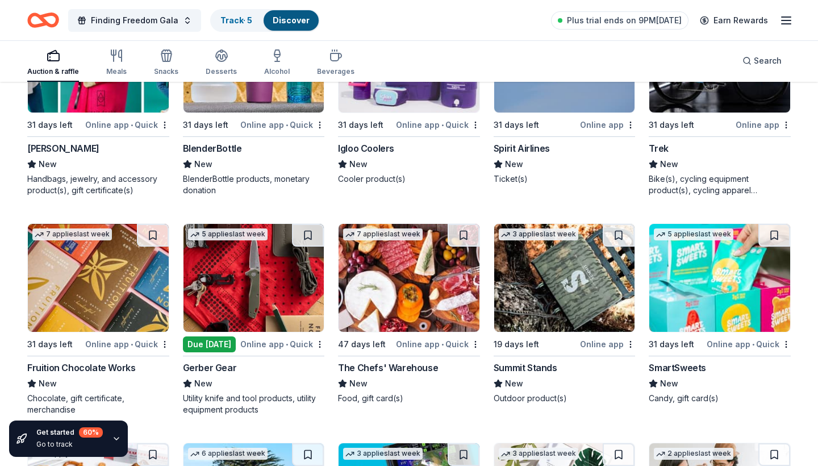
click at [118, 364] on div "Fruition Chocolate Works" at bounding box center [81, 368] width 108 height 14
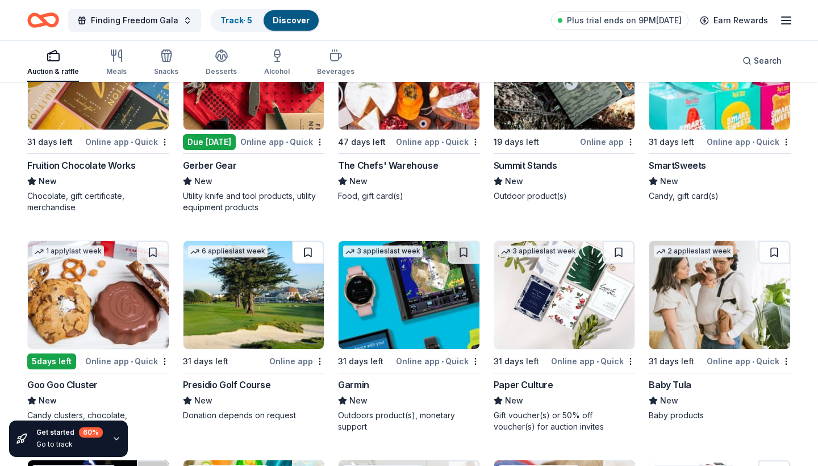
scroll to position [10174, 0]
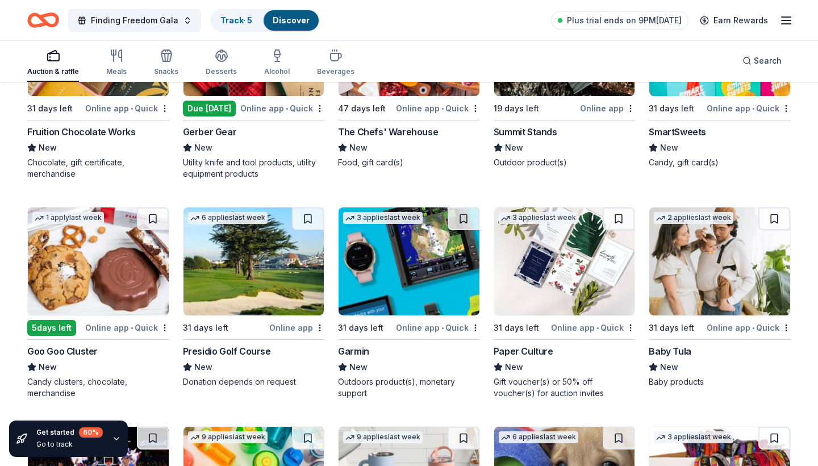
click at [507, 346] on div "Paper Culture" at bounding box center [524, 351] width 60 height 14
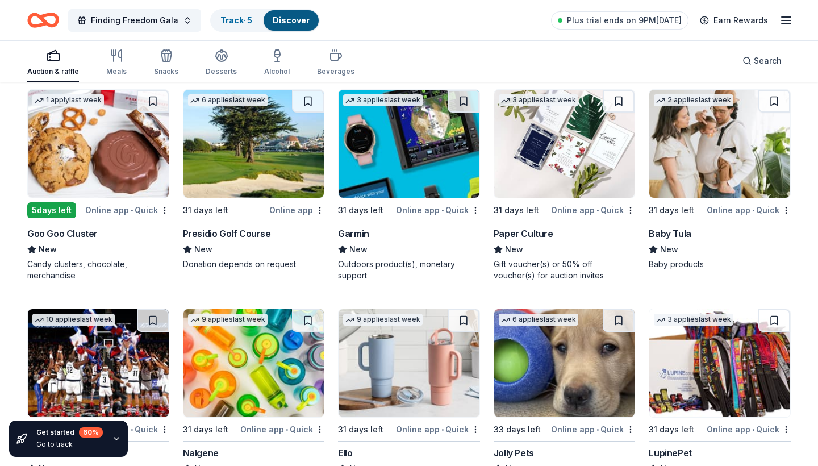
scroll to position [10297, 0]
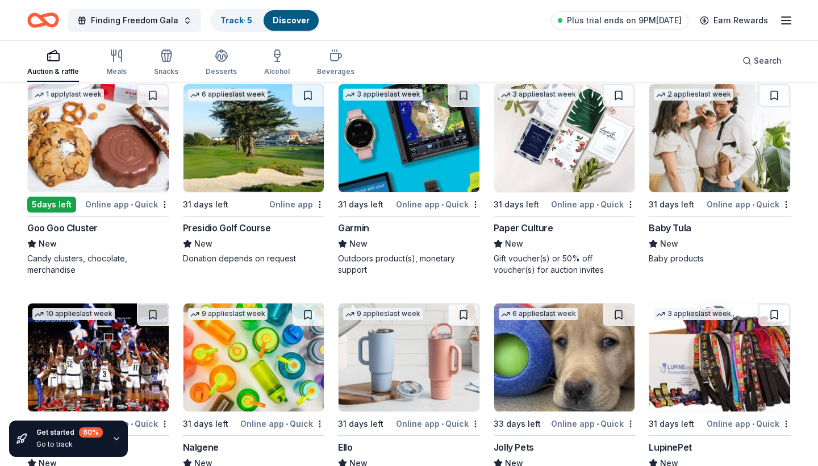
click at [659, 221] on div "Baby Tula" at bounding box center [670, 228] width 42 height 14
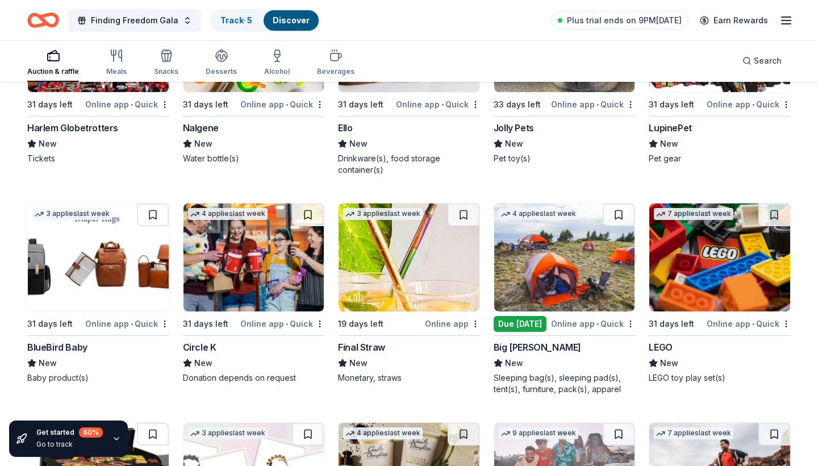
scroll to position [10625, 0]
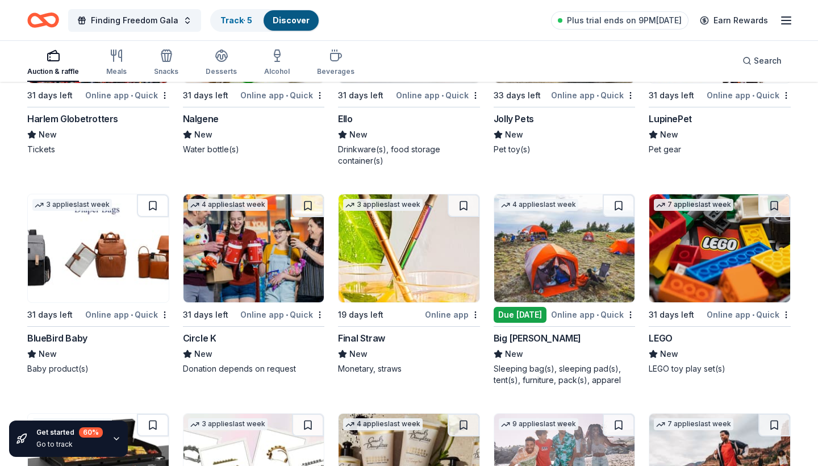
click at [210, 337] on div "Circle K" at bounding box center [200, 338] width 34 height 14
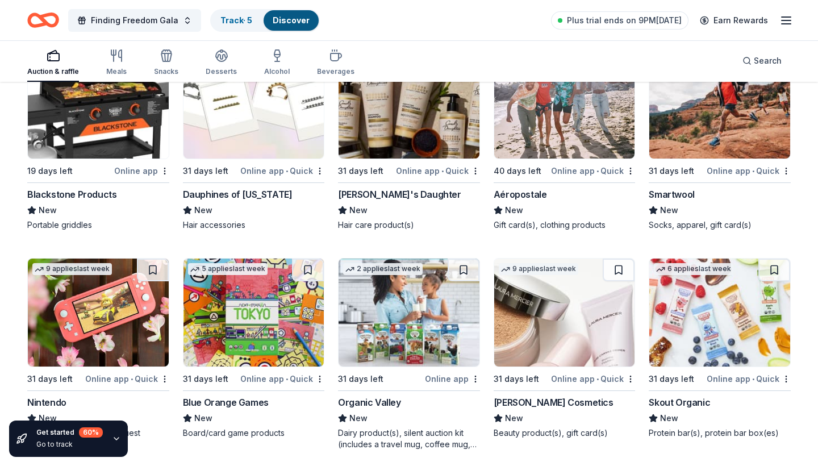
scroll to position [10984, 0]
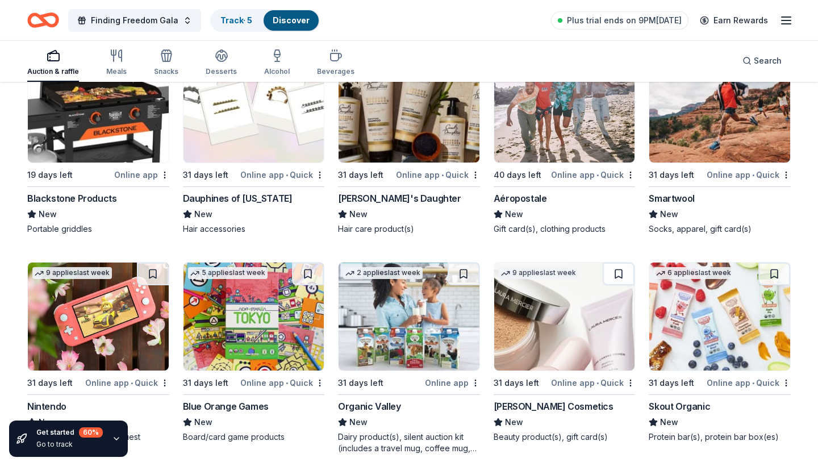
click at [676, 192] on div "Smartwool" at bounding box center [671, 198] width 45 height 14
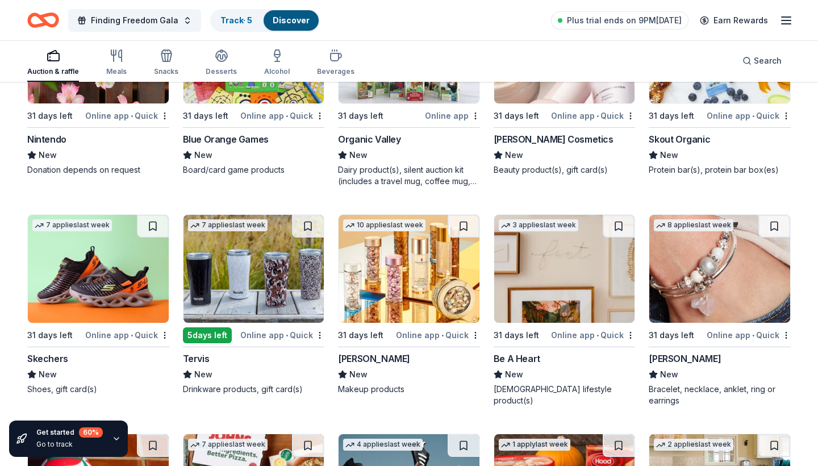
scroll to position [11279, 0]
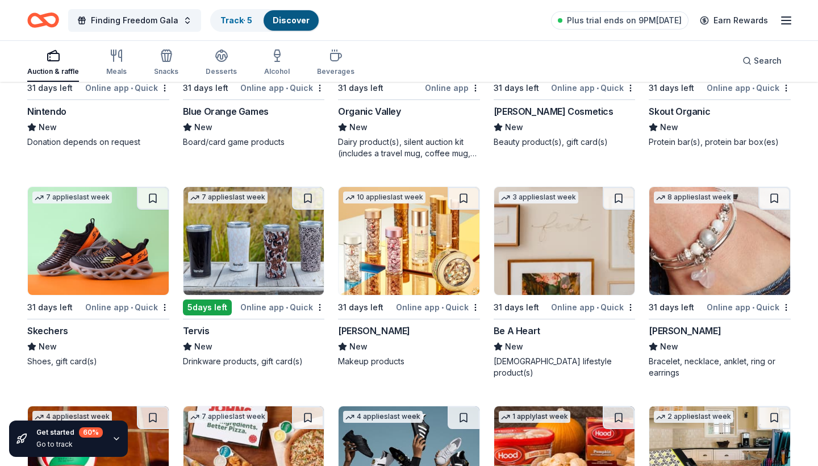
click at [215, 305] on div "5 days left" at bounding box center [207, 307] width 49 height 16
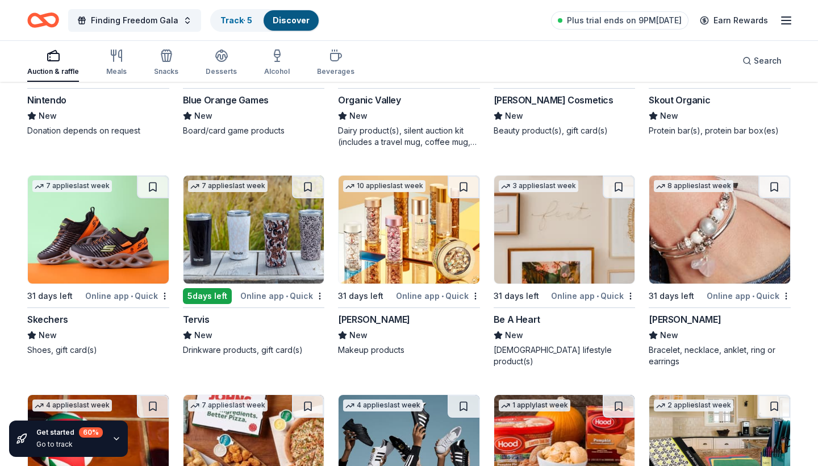
scroll to position [11334, 0]
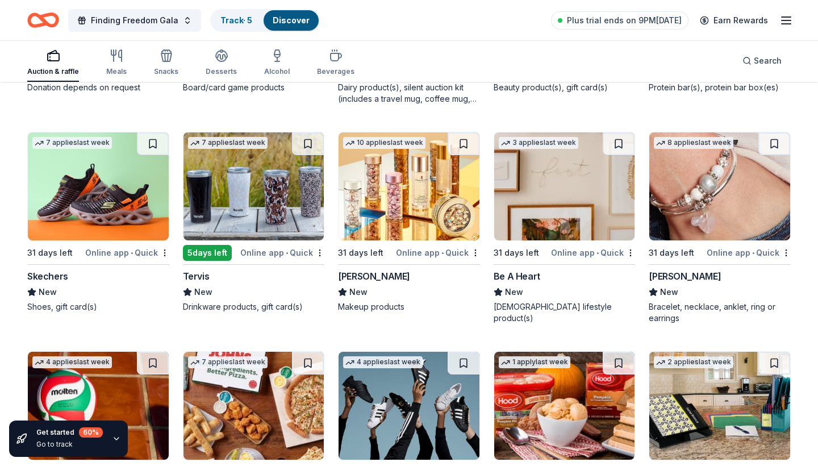
click at [391, 274] on div "Elizabeth Arden" at bounding box center [374, 276] width 72 height 14
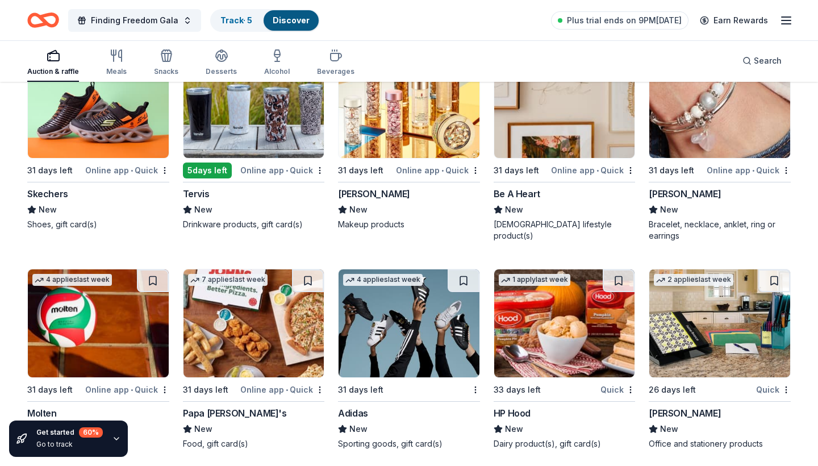
scroll to position [11416, 0]
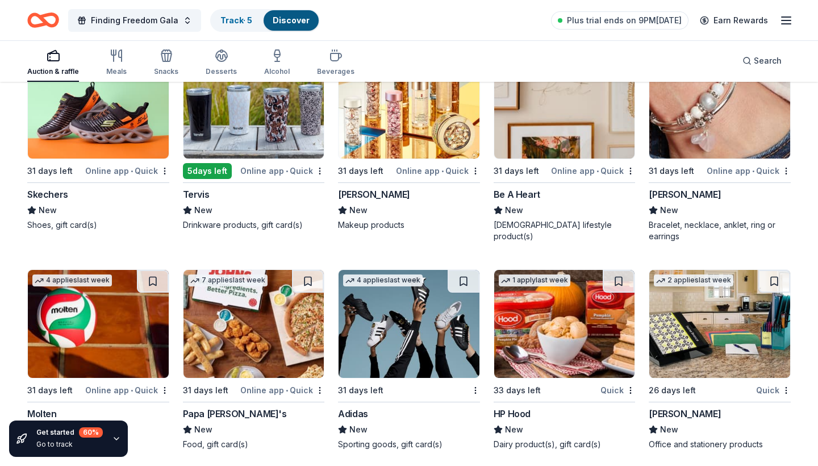
click at [674, 190] on div "Lizzy James" at bounding box center [685, 194] width 72 height 14
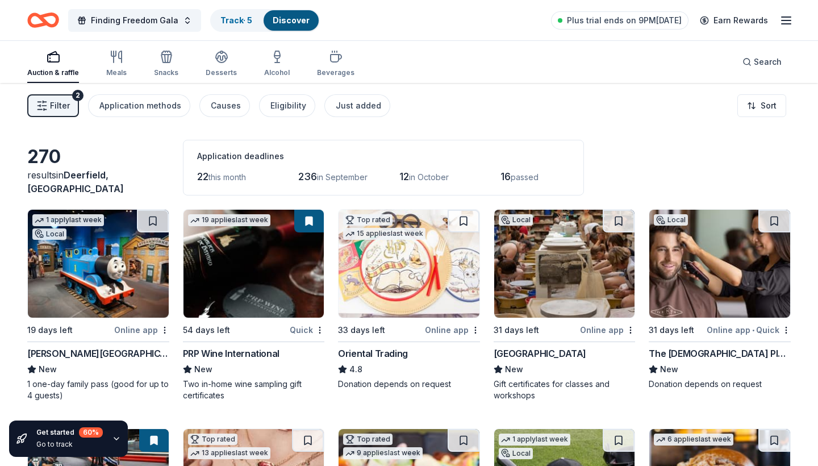
scroll to position [0, 0]
click at [165, 70] on div "Snacks" at bounding box center [166, 72] width 24 height 9
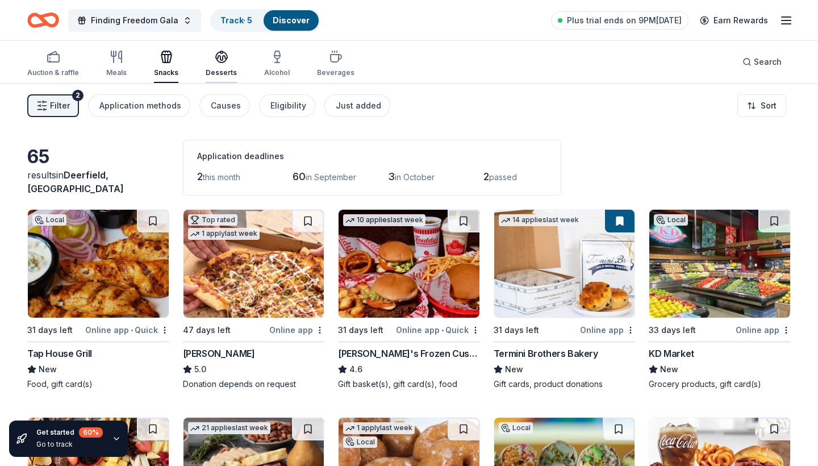
click at [215, 55] on icon "button" at bounding box center [222, 57] width 14 height 14
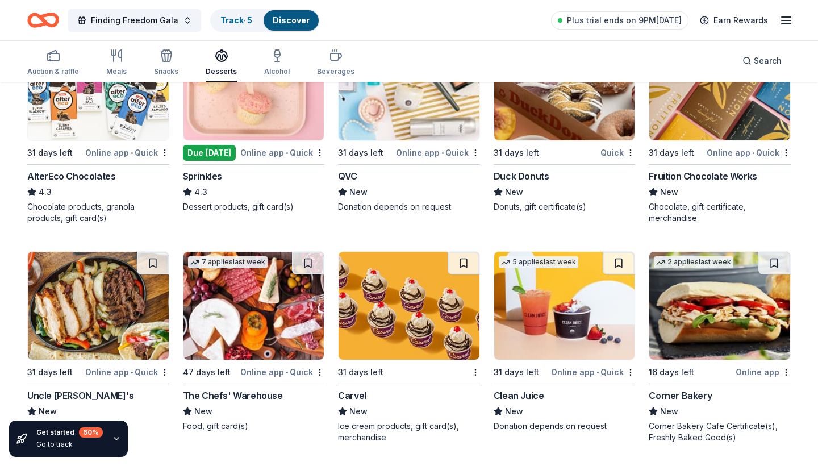
scroll to position [1690, 0]
click at [270, 61] on icon "button" at bounding box center [277, 56] width 14 height 14
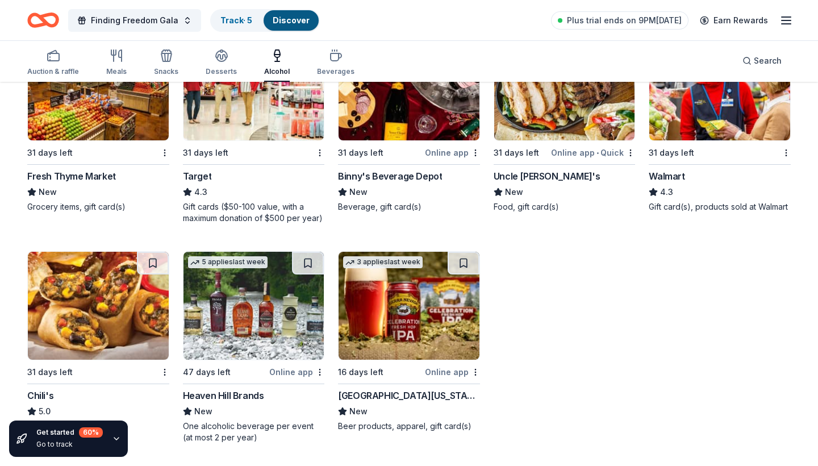
scroll to position [835, 0]
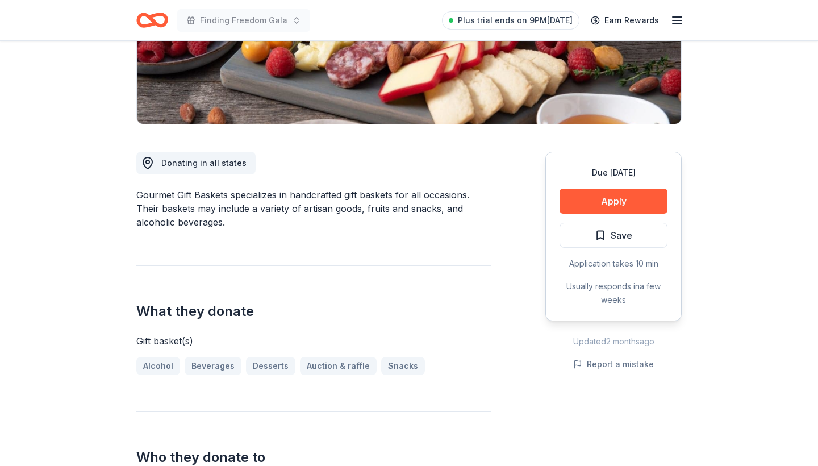
scroll to position [224, 0]
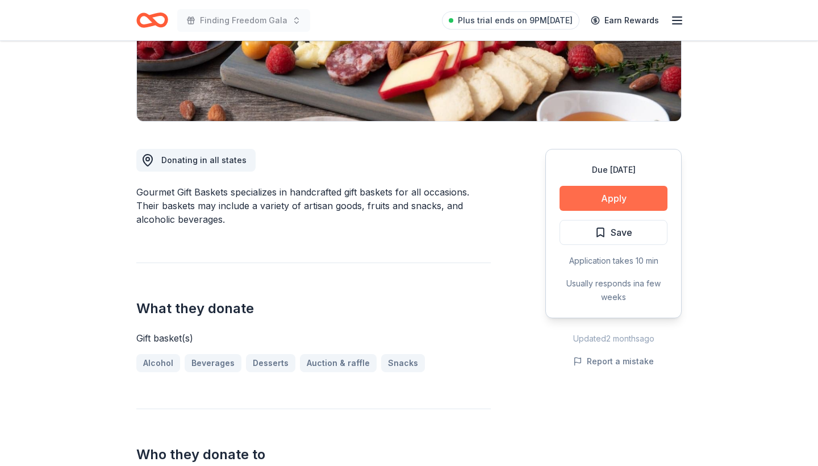
click at [629, 192] on button "Apply" at bounding box center [614, 198] width 108 height 25
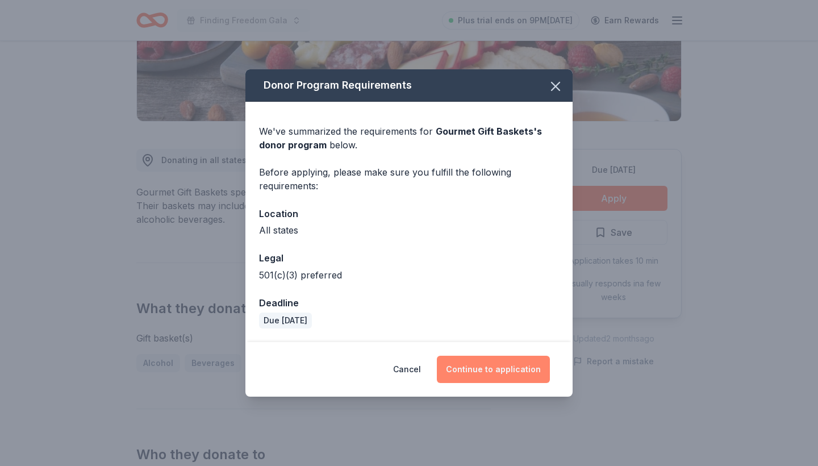
click at [474, 368] on button "Continue to application" at bounding box center [493, 369] width 113 height 27
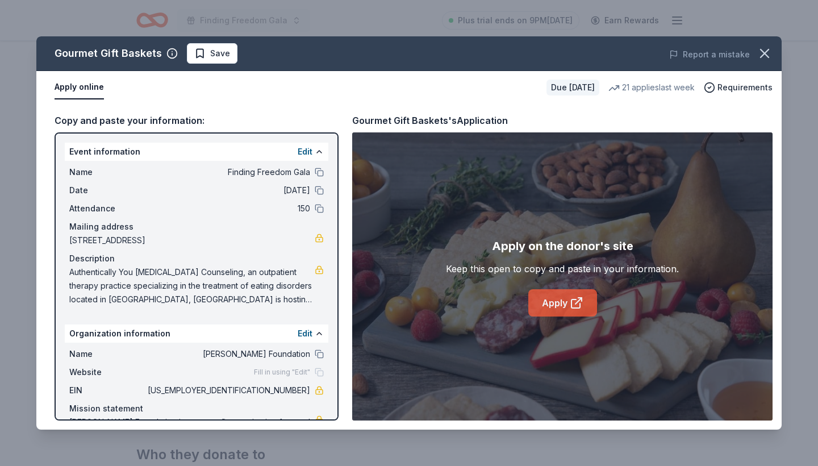
click at [564, 299] on link "Apply" at bounding box center [562, 302] width 69 height 27
click at [763, 51] on icon "button" at bounding box center [765, 53] width 16 height 16
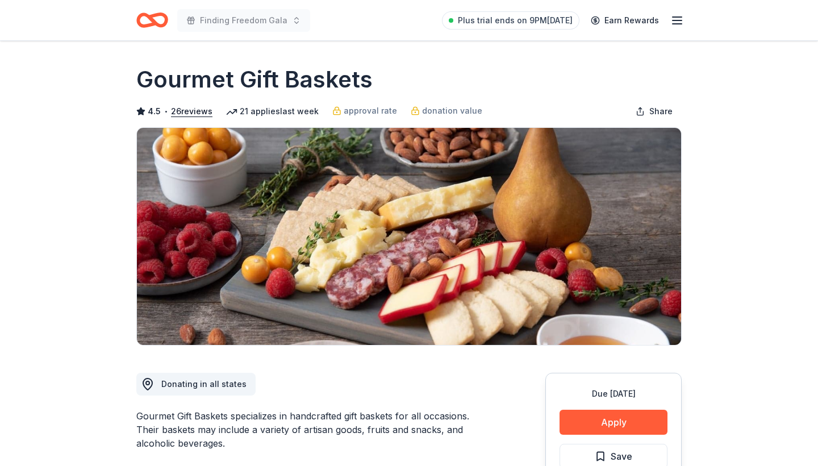
scroll to position [0, 0]
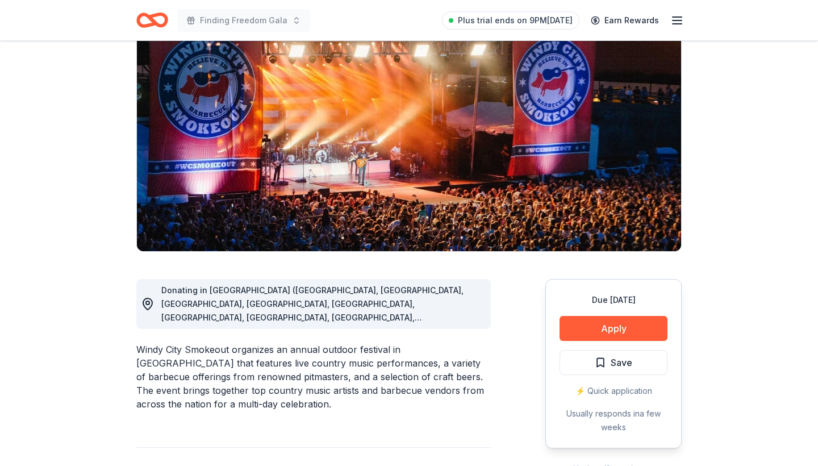
scroll to position [96, 0]
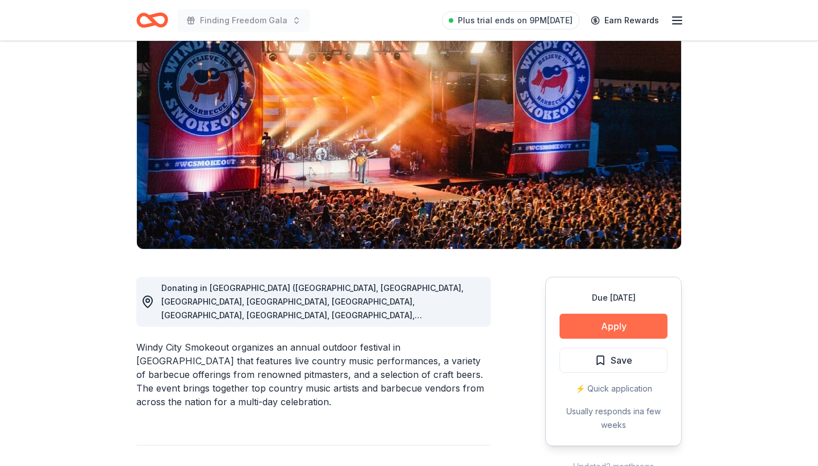
click at [603, 325] on button "Apply" at bounding box center [614, 326] width 108 height 25
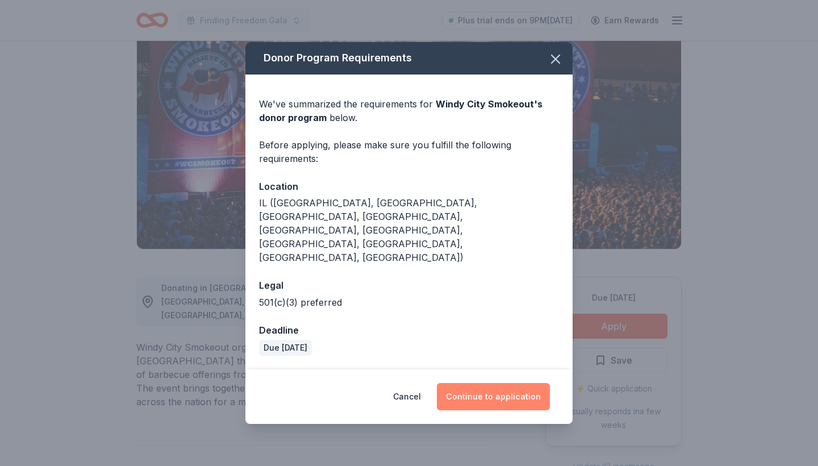
click at [483, 383] on button "Continue to application" at bounding box center [493, 396] width 113 height 27
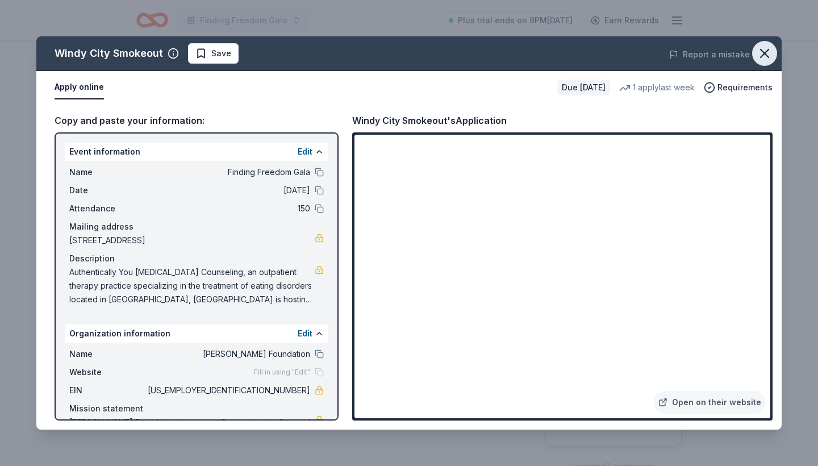
click at [765, 51] on icon "button" at bounding box center [765, 53] width 16 height 16
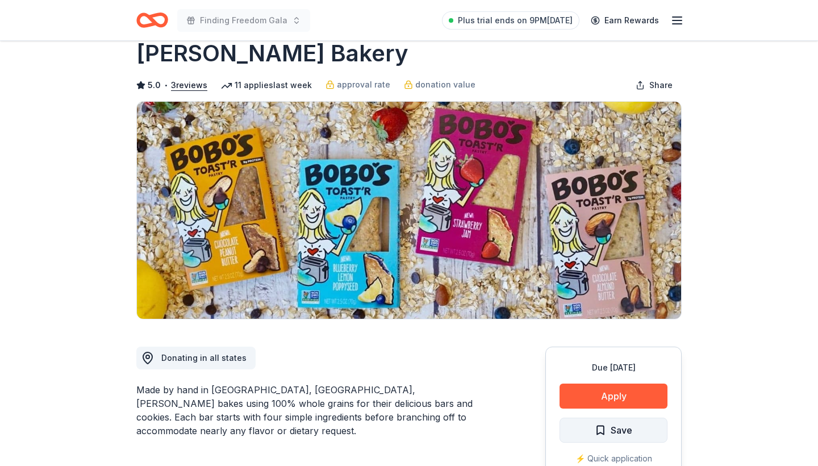
scroll to position [35, 0]
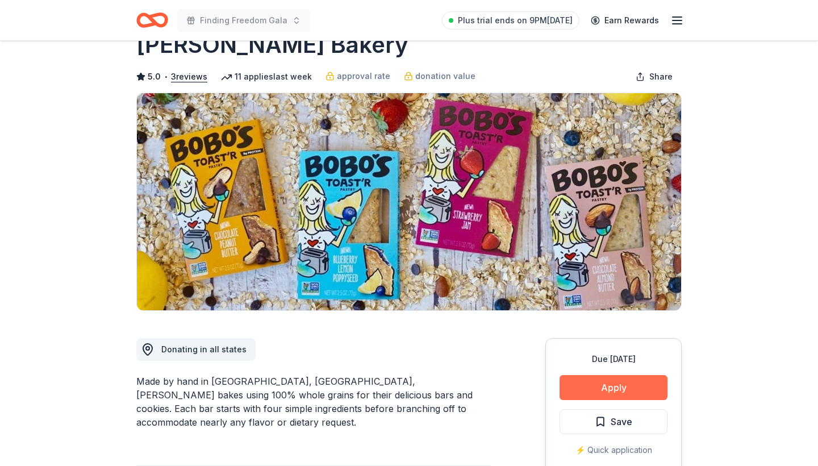
click at [595, 382] on button "Apply" at bounding box center [614, 387] width 108 height 25
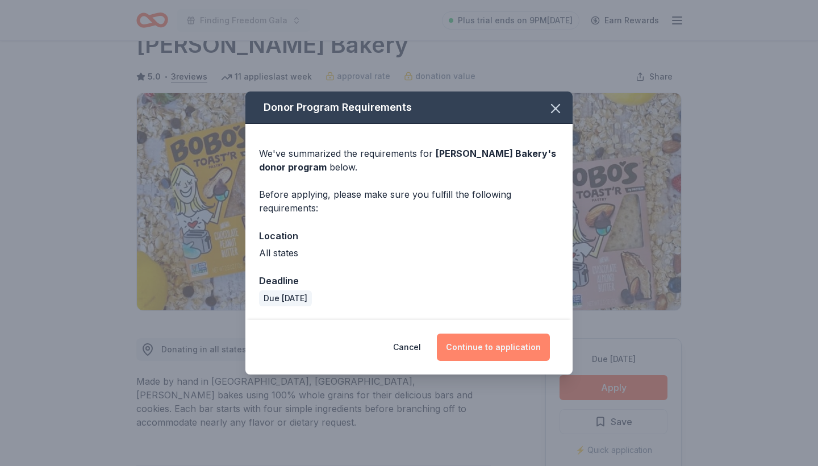
click at [481, 346] on button "Continue to application" at bounding box center [493, 347] width 113 height 27
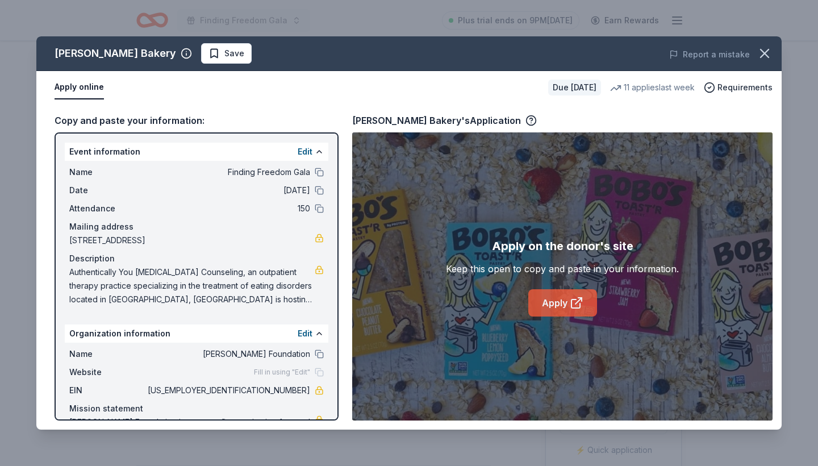
click at [560, 305] on link "Apply" at bounding box center [562, 302] width 69 height 27
click at [768, 56] on icon "button" at bounding box center [765, 53] width 16 height 16
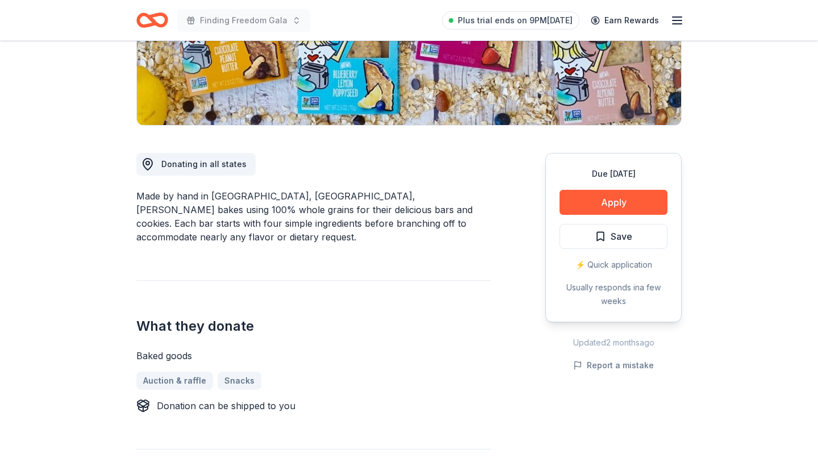
scroll to position [222, 0]
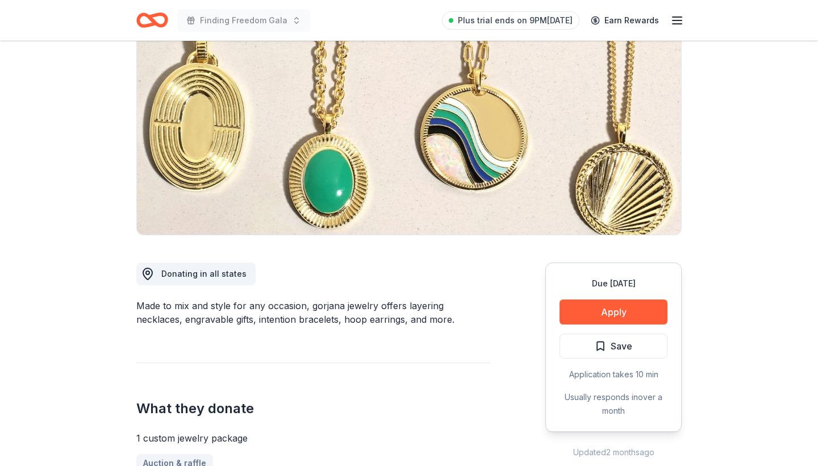
scroll to position [160, 0]
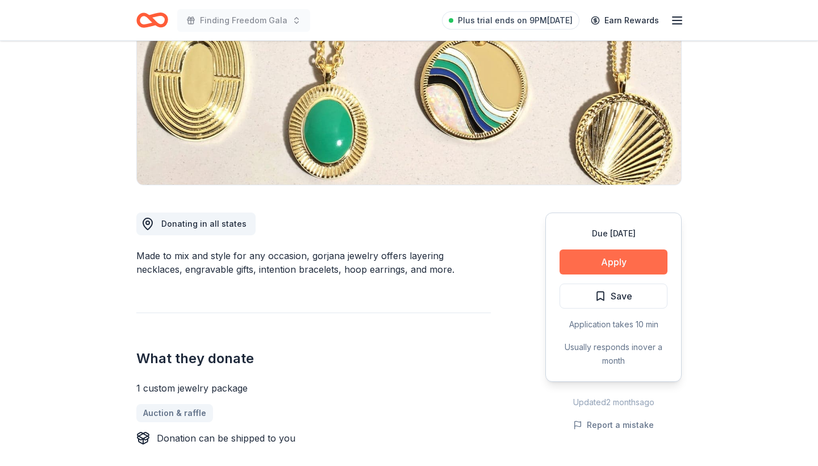
click at [601, 265] on button "Apply" at bounding box center [614, 261] width 108 height 25
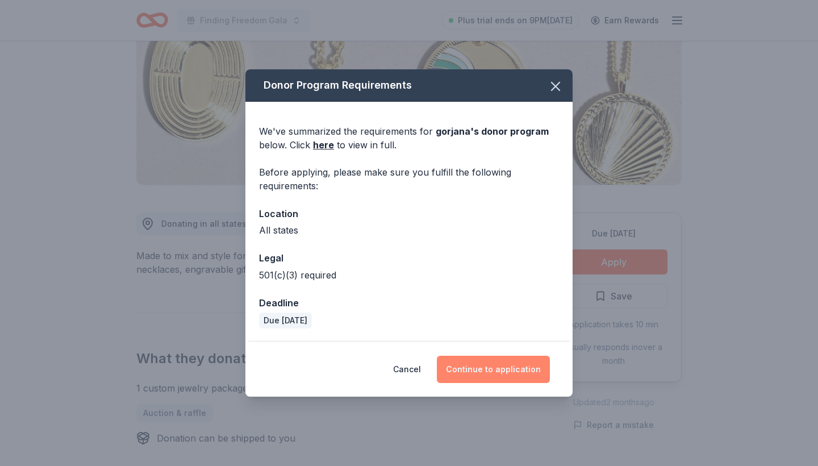
click at [477, 365] on button "Continue to application" at bounding box center [493, 369] width 113 height 27
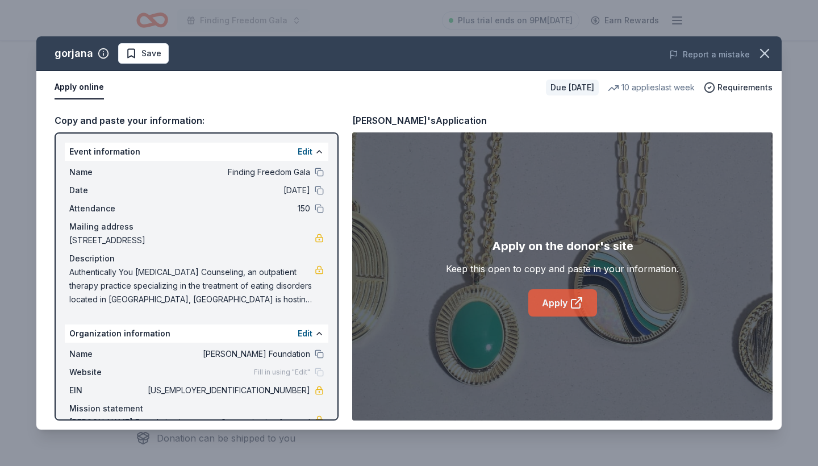
click at [556, 298] on link "Apply" at bounding box center [562, 302] width 69 height 27
click at [768, 51] on icon "button" at bounding box center [765, 53] width 8 height 8
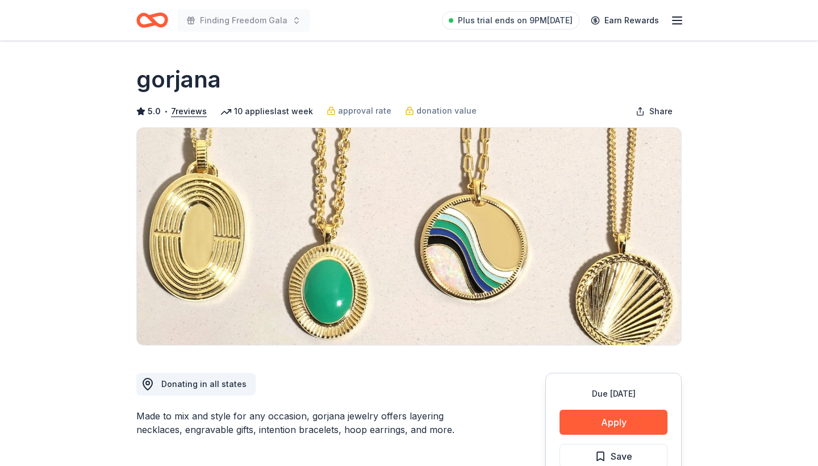
scroll to position [0, 0]
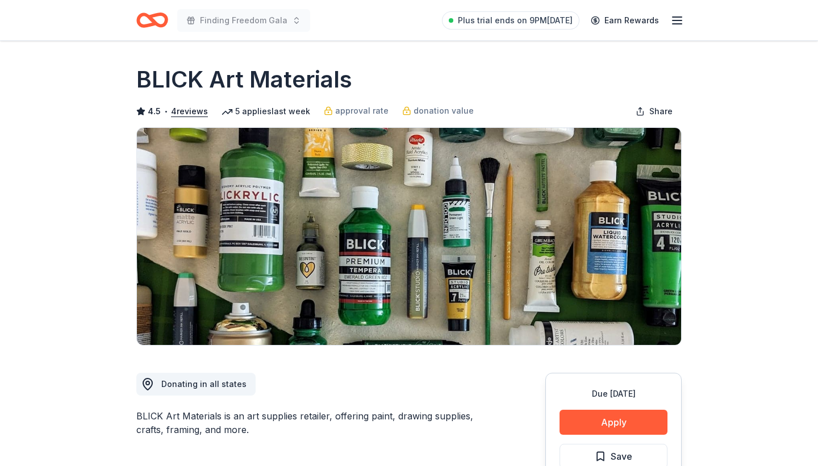
scroll to position [105, 0]
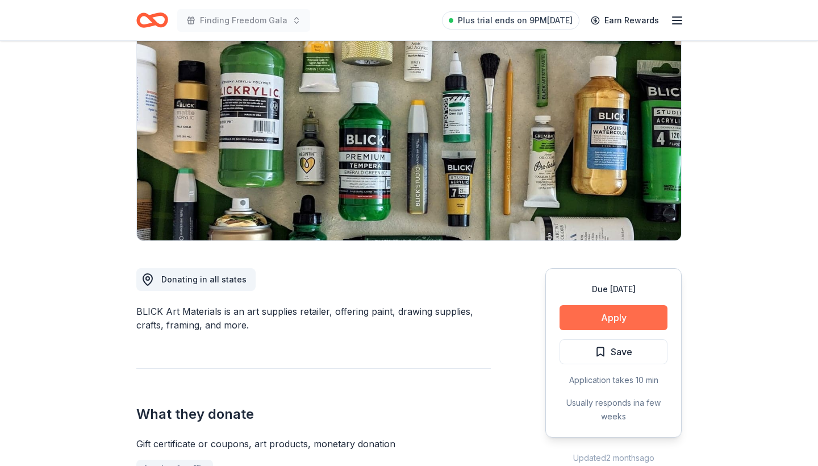
click at [628, 311] on button "Apply" at bounding box center [614, 317] width 108 height 25
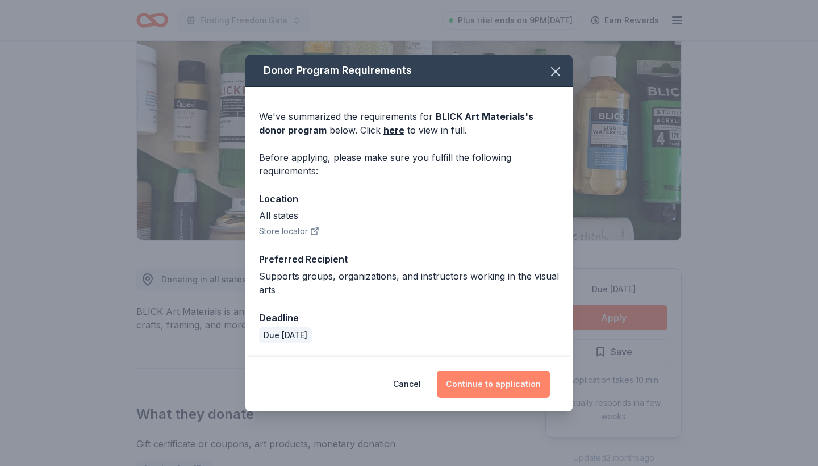
click at [469, 384] on button "Continue to application" at bounding box center [493, 383] width 113 height 27
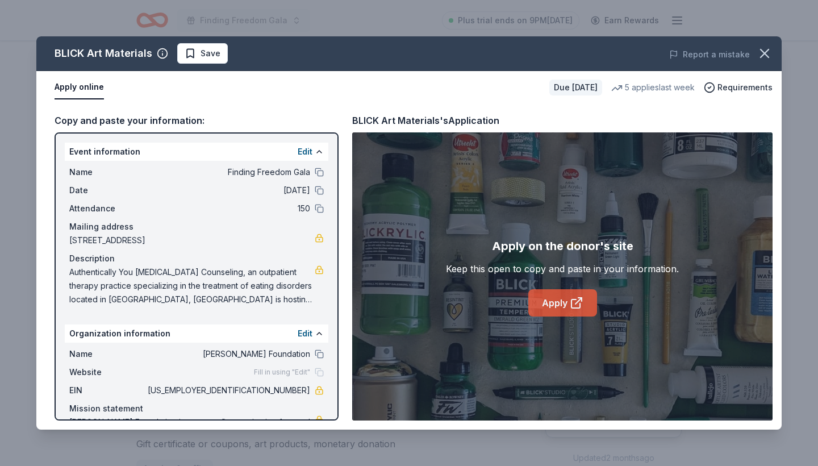
click at [561, 305] on link "Apply" at bounding box center [562, 302] width 69 height 27
click at [764, 56] on icon "button" at bounding box center [765, 53] width 16 height 16
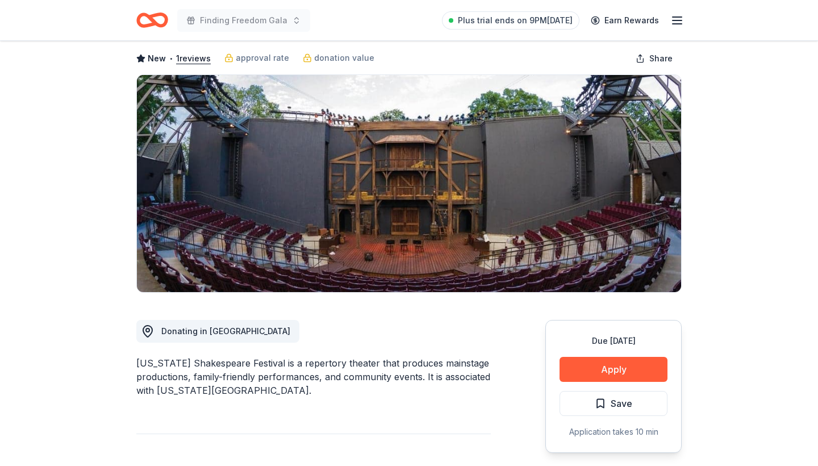
scroll to position [116, 0]
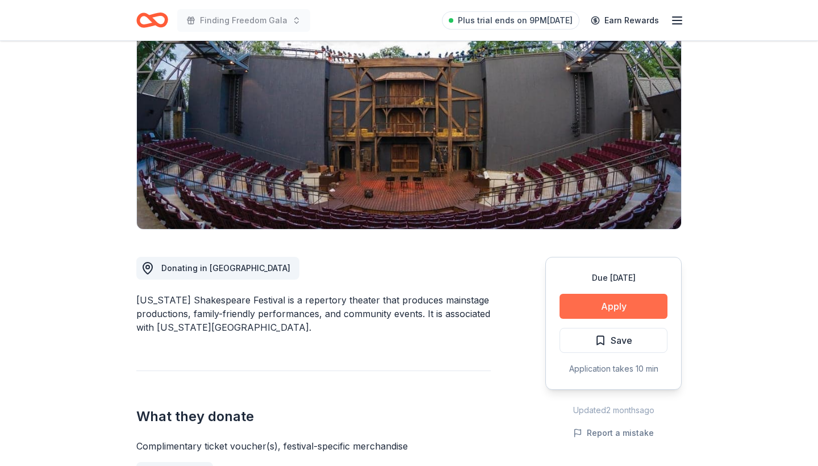
click at [602, 309] on button "Apply" at bounding box center [614, 306] width 108 height 25
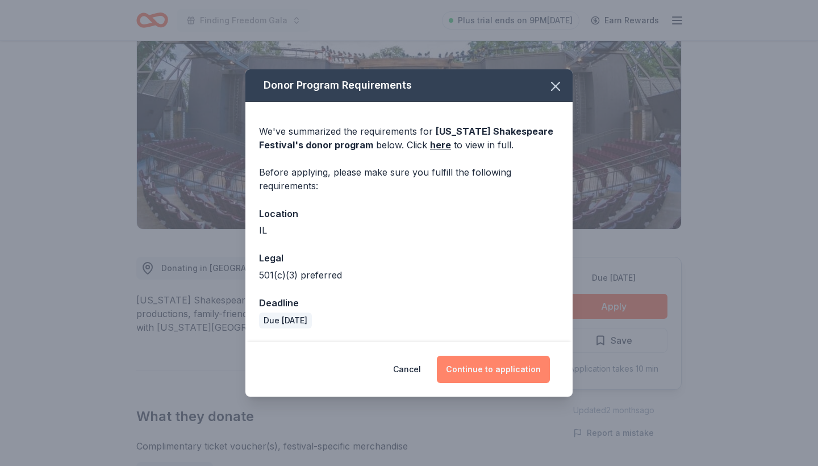
click at [464, 367] on button "Continue to application" at bounding box center [493, 369] width 113 height 27
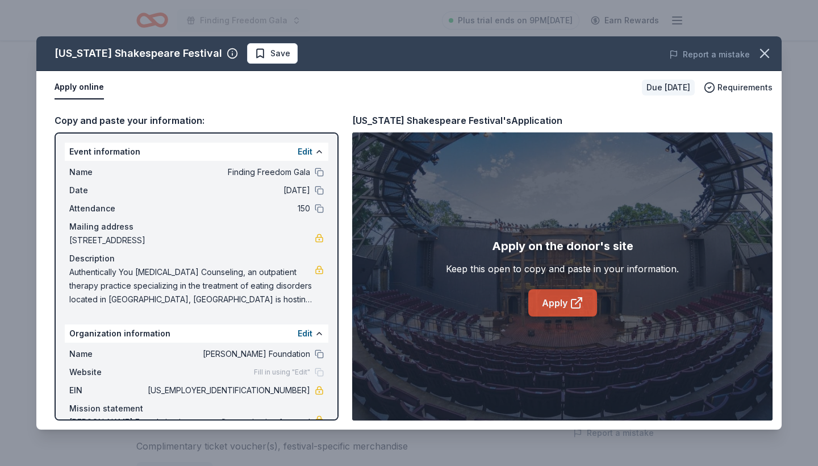
click at [565, 306] on link "Apply" at bounding box center [562, 302] width 69 height 27
click at [762, 60] on icon "button" at bounding box center [765, 53] width 16 height 16
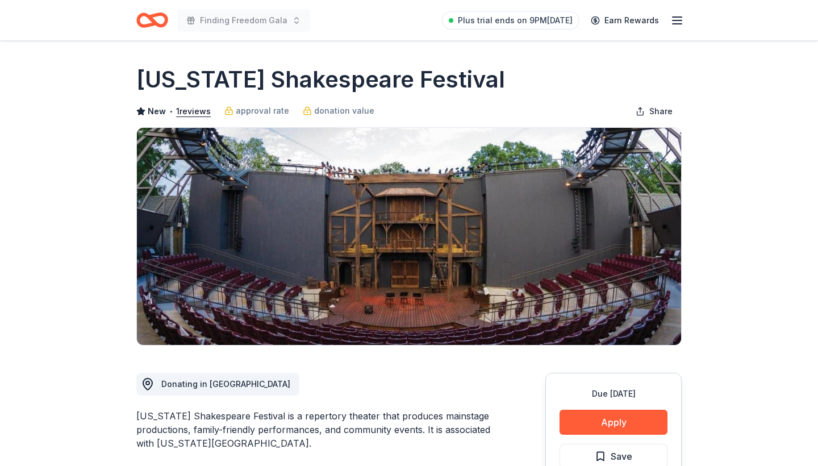
scroll to position [0, 0]
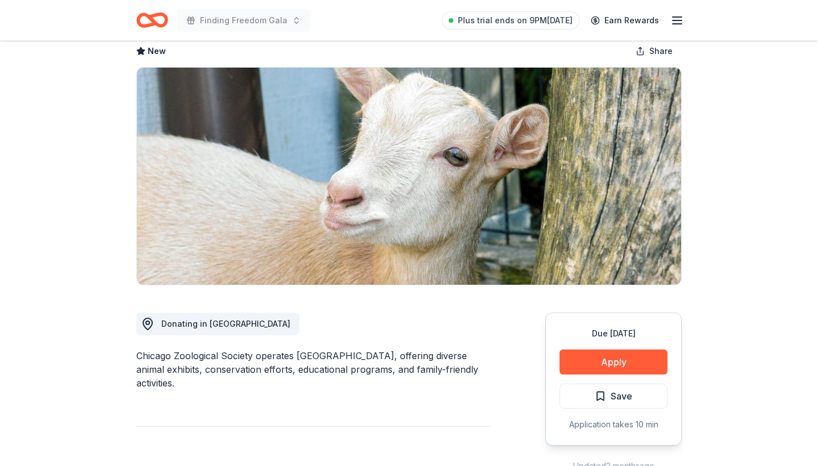
scroll to position [100, 0]
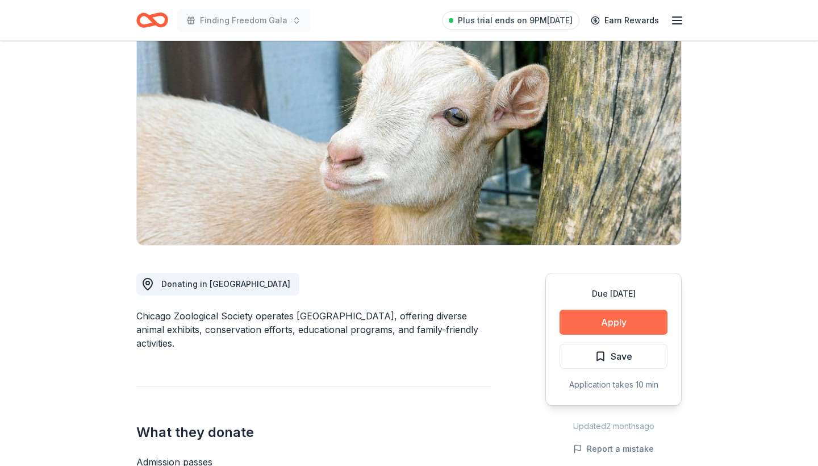
click at [638, 326] on button "Apply" at bounding box center [614, 322] width 108 height 25
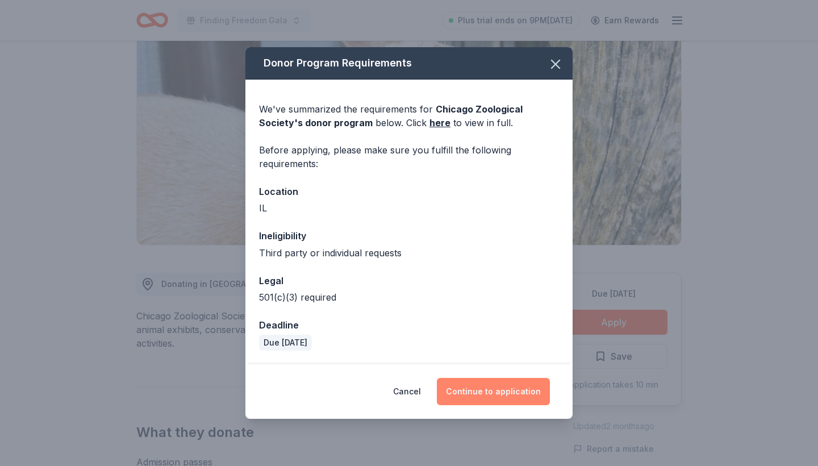
click at [494, 392] on button "Continue to application" at bounding box center [493, 391] width 113 height 27
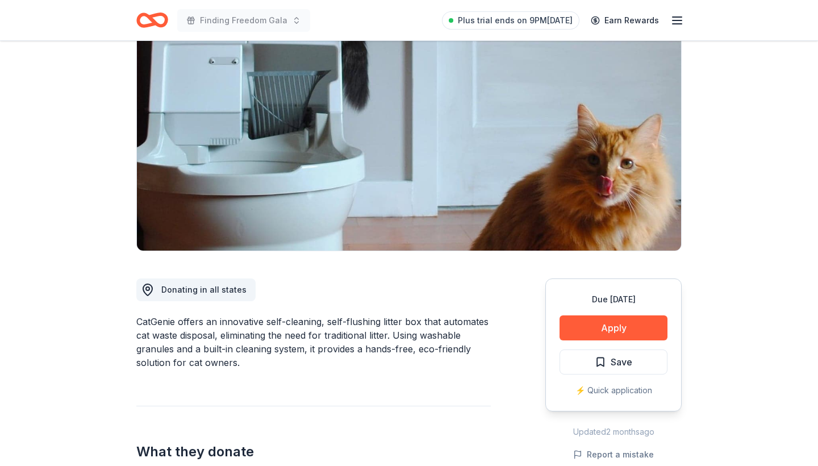
scroll to position [96, 0]
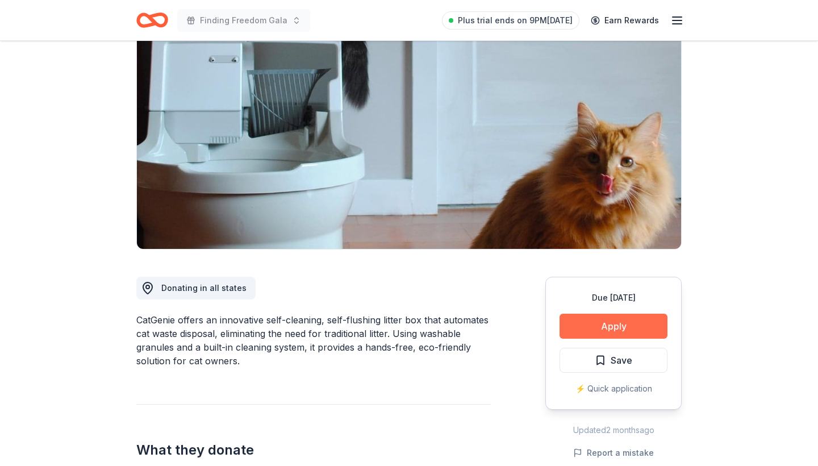
click at [590, 326] on button "Apply" at bounding box center [614, 326] width 108 height 25
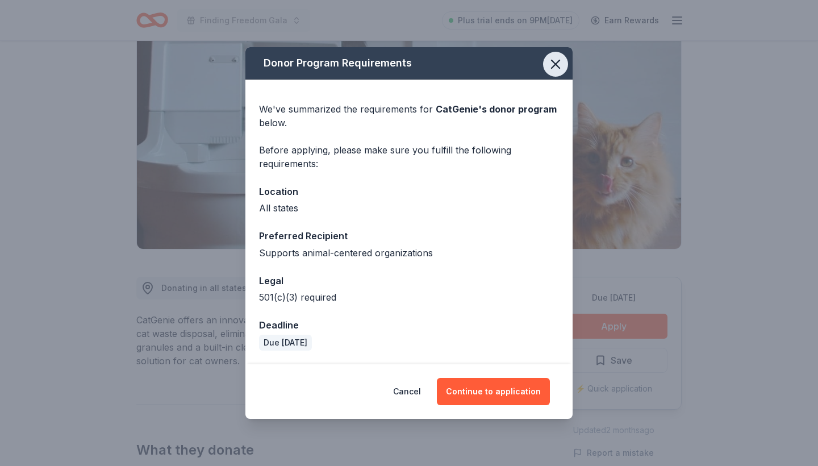
click at [555, 64] on icon "button" at bounding box center [556, 64] width 8 height 8
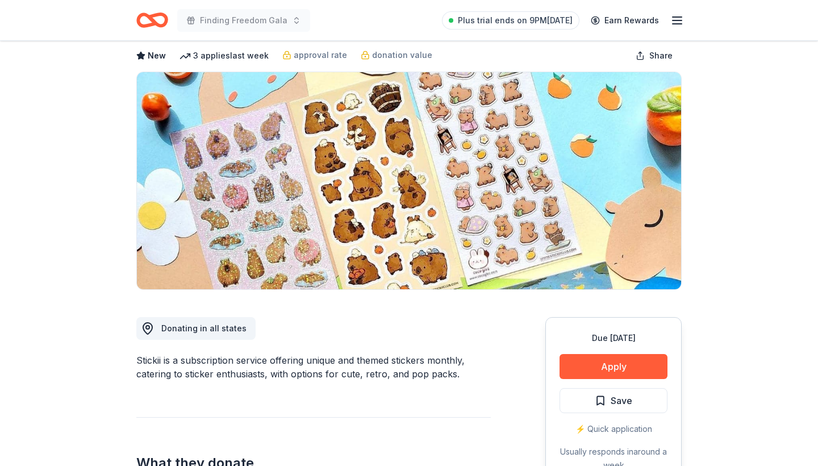
scroll to position [60, 0]
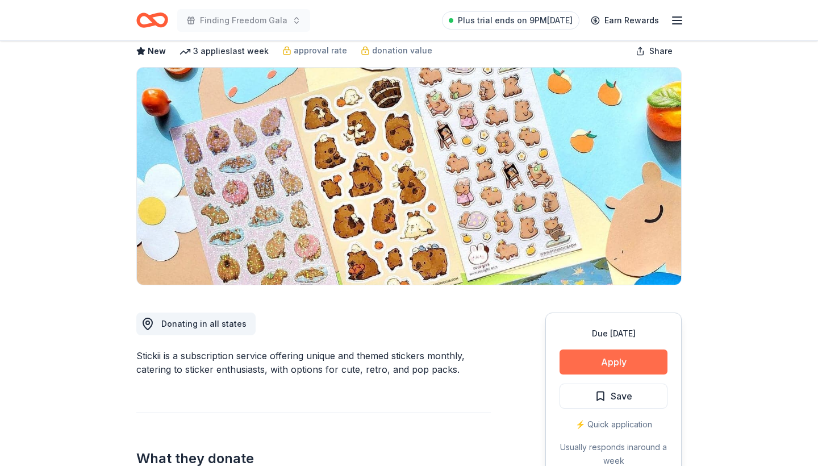
click at [600, 361] on button "Apply" at bounding box center [614, 361] width 108 height 25
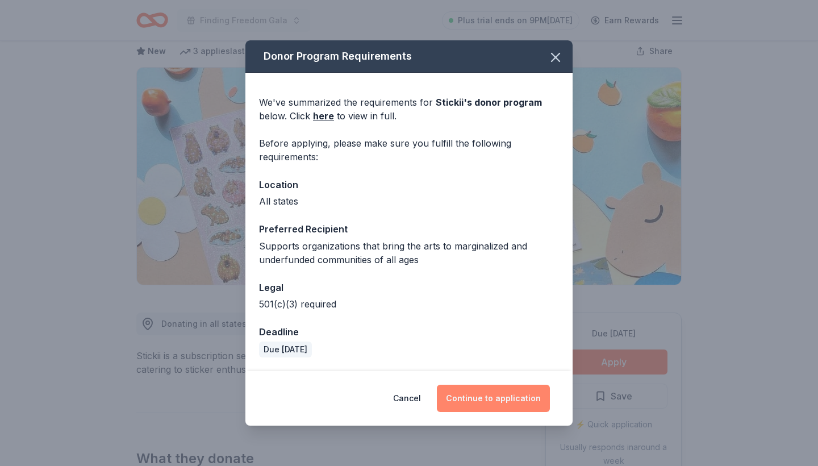
click at [501, 392] on button "Continue to application" at bounding box center [493, 398] width 113 height 27
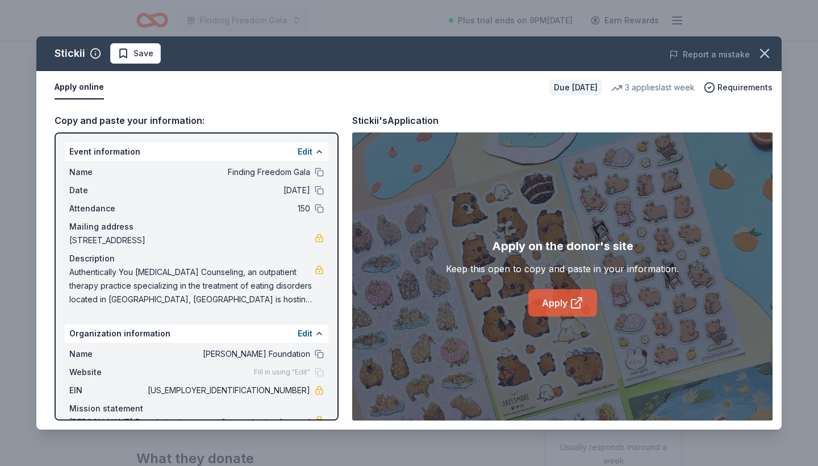
click at [557, 295] on link "Apply" at bounding box center [562, 302] width 69 height 27
click at [762, 54] on icon "button" at bounding box center [765, 53] width 16 height 16
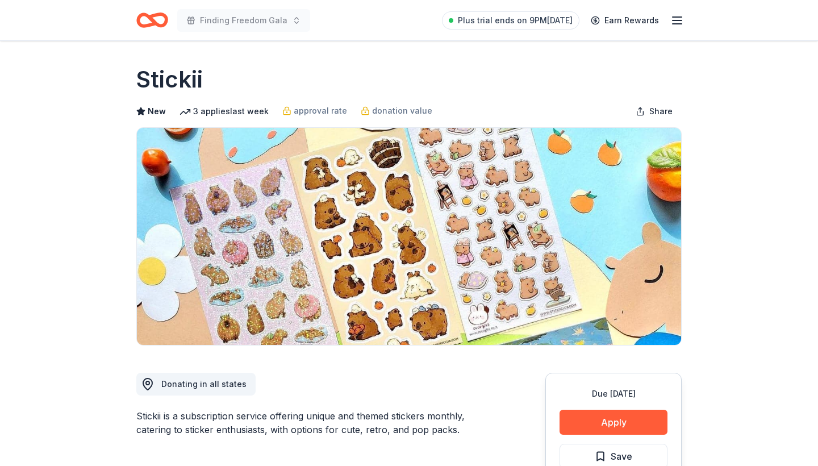
scroll to position [0, 0]
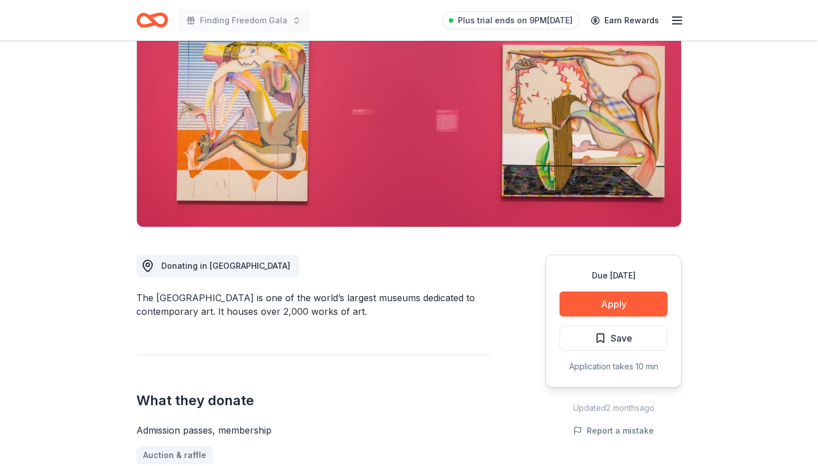
scroll to position [135, 0]
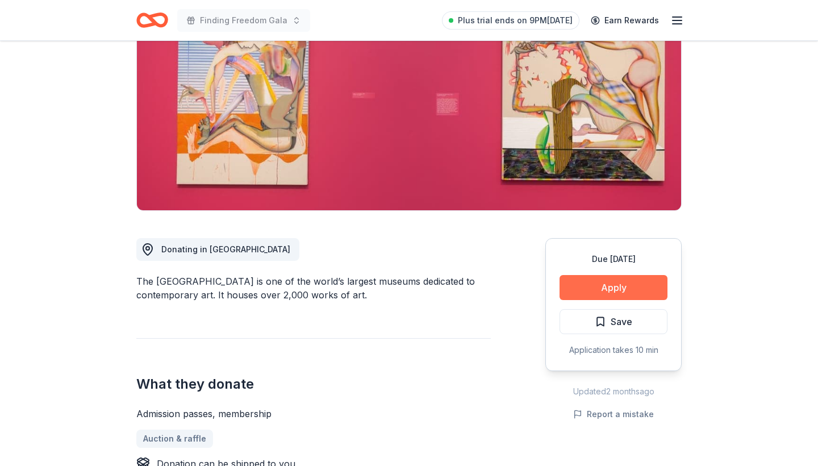
click at [625, 289] on button "Apply" at bounding box center [614, 287] width 108 height 25
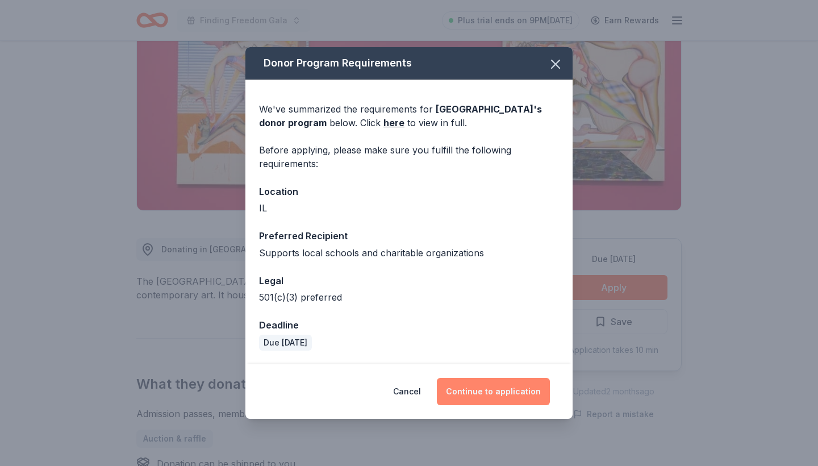
click at [469, 393] on button "Continue to application" at bounding box center [493, 391] width 113 height 27
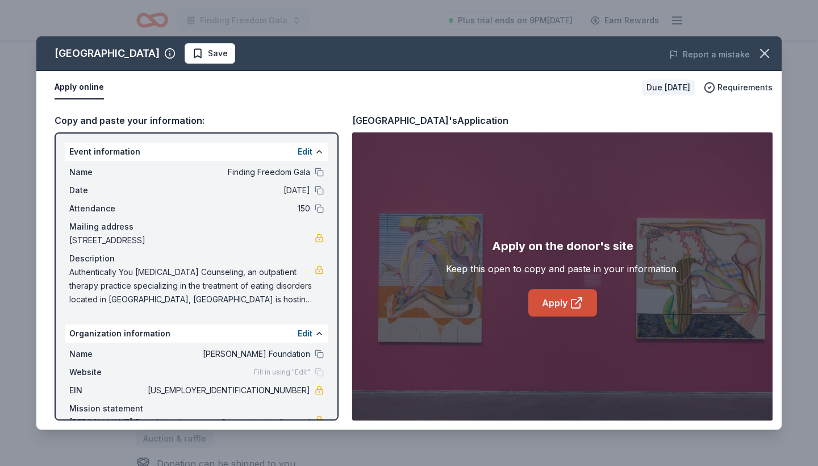
click at [565, 302] on link "Apply" at bounding box center [562, 302] width 69 height 27
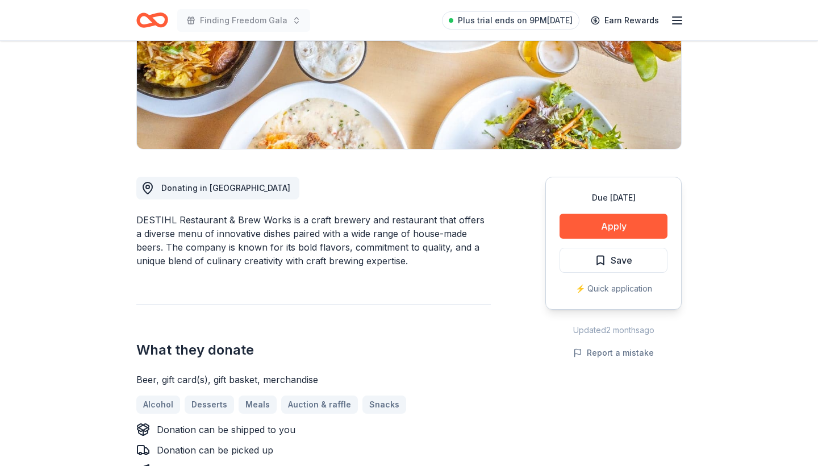
scroll to position [202, 0]
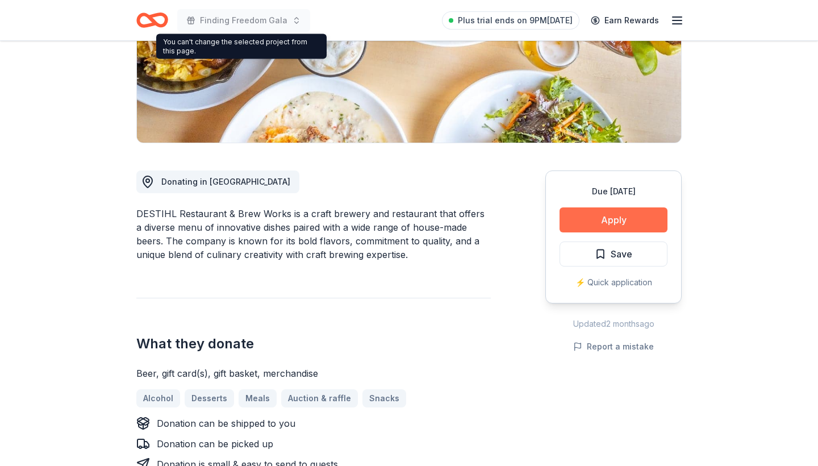
click at [630, 215] on button "Apply" at bounding box center [614, 219] width 108 height 25
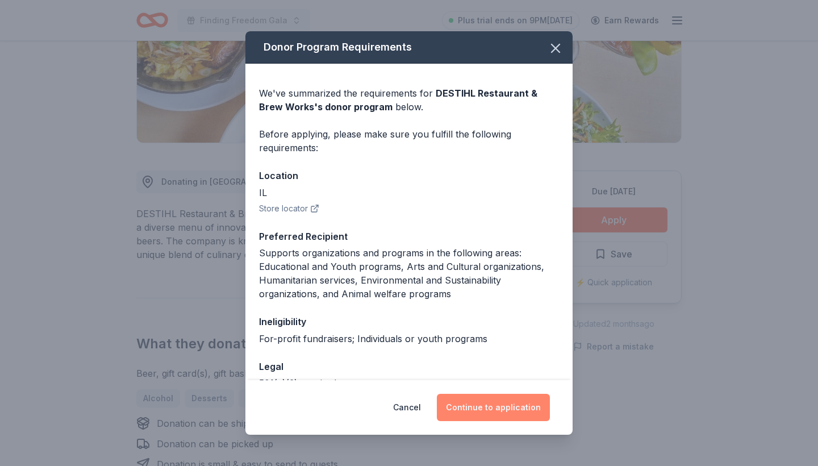
click at [477, 412] on button "Continue to application" at bounding box center [493, 407] width 113 height 27
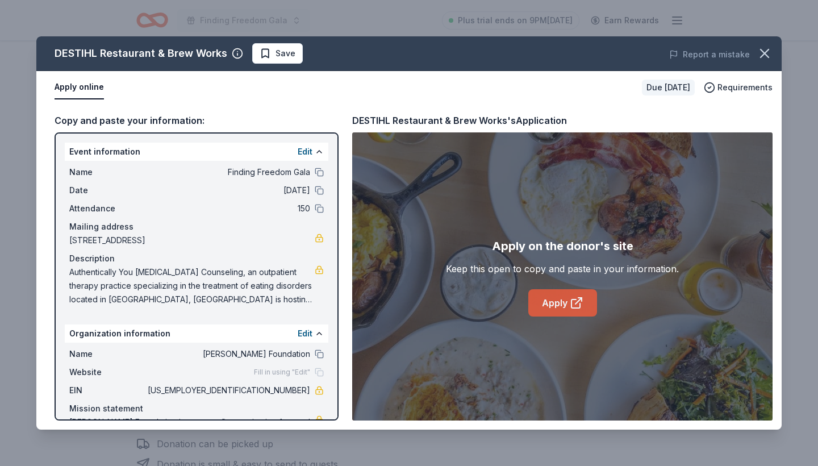
click at [553, 303] on link "Apply" at bounding box center [562, 302] width 69 height 27
click at [766, 55] on icon "button" at bounding box center [765, 53] width 8 height 8
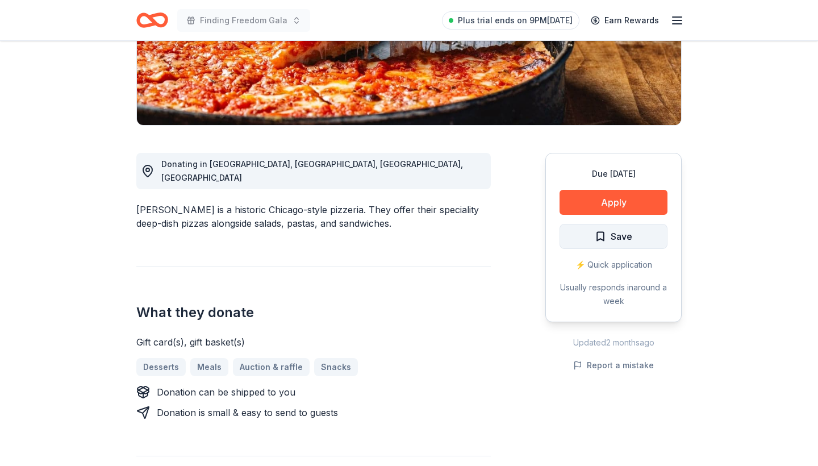
scroll to position [230, 0]
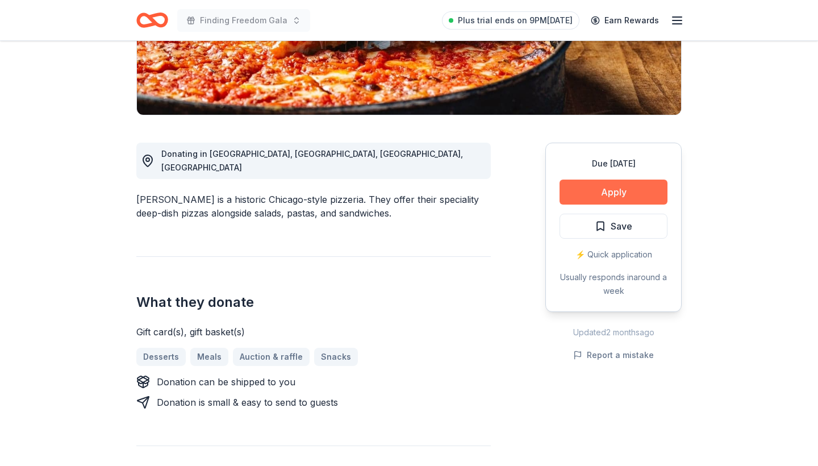
click at [594, 195] on button "Apply" at bounding box center [614, 192] width 108 height 25
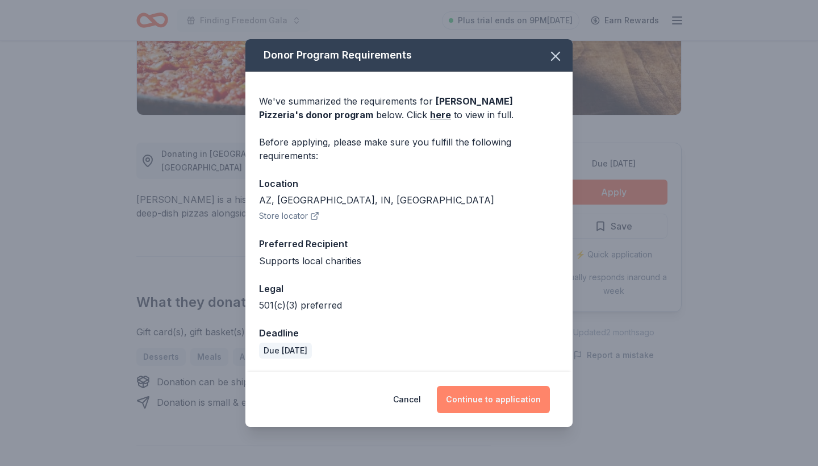
click at [475, 396] on button "Continue to application" at bounding box center [493, 399] width 113 height 27
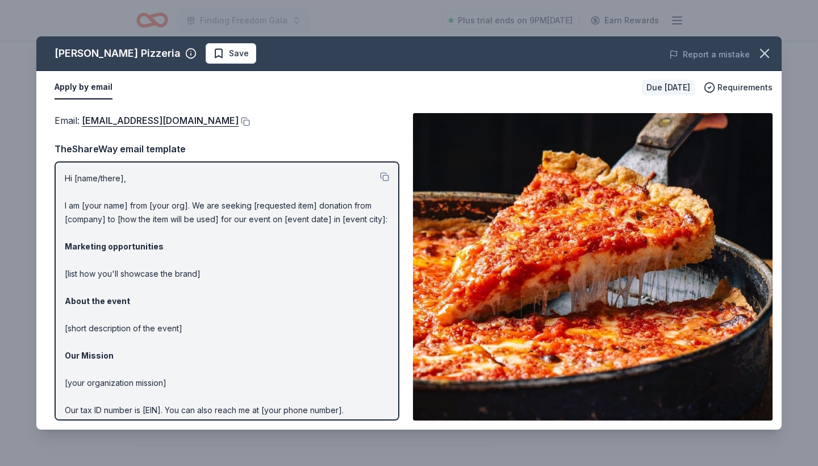
scroll to position [0, 0]
click at [138, 180] on p "Hi [name/there], I am [your name] from [your org]. We are seeking [requested it…" at bounding box center [227, 315] width 324 height 286
click at [764, 53] on icon "button" at bounding box center [765, 53] width 8 height 8
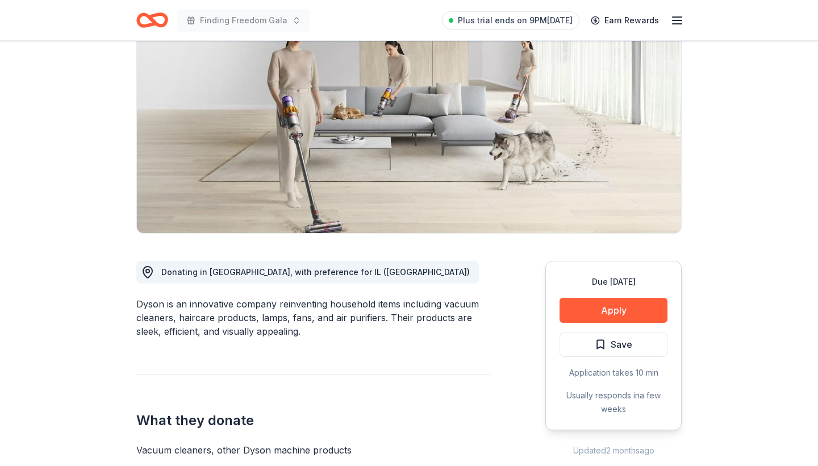
scroll to position [113, 0]
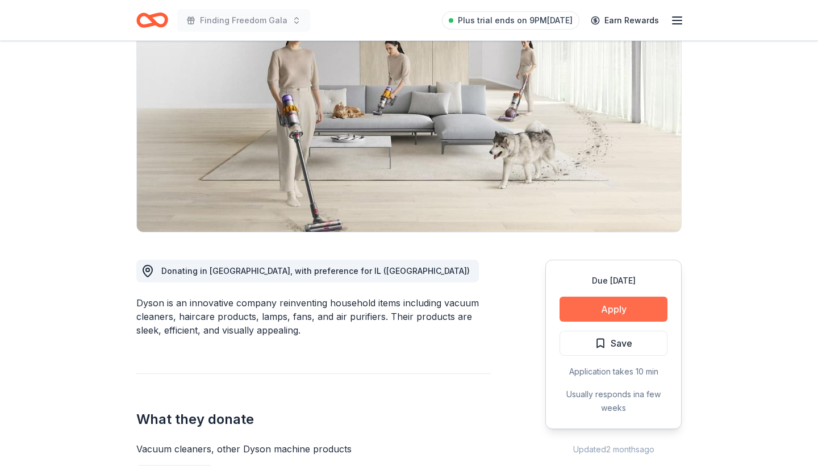
click at [586, 311] on button "Apply" at bounding box center [614, 309] width 108 height 25
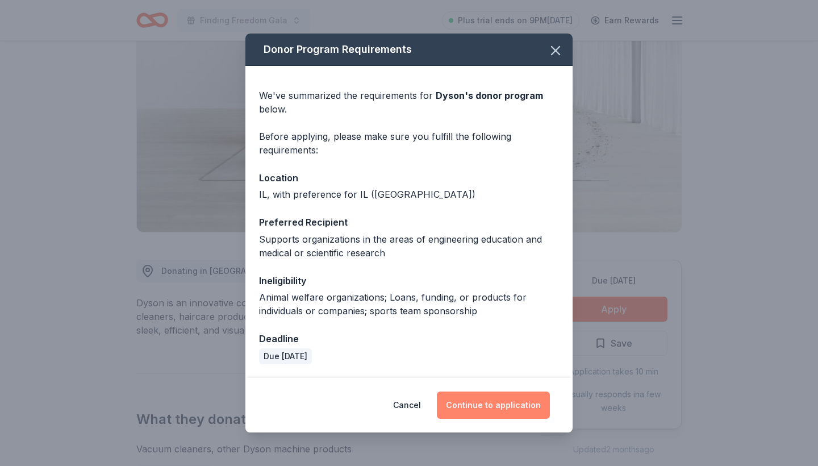
click at [469, 403] on button "Continue to application" at bounding box center [493, 404] width 113 height 27
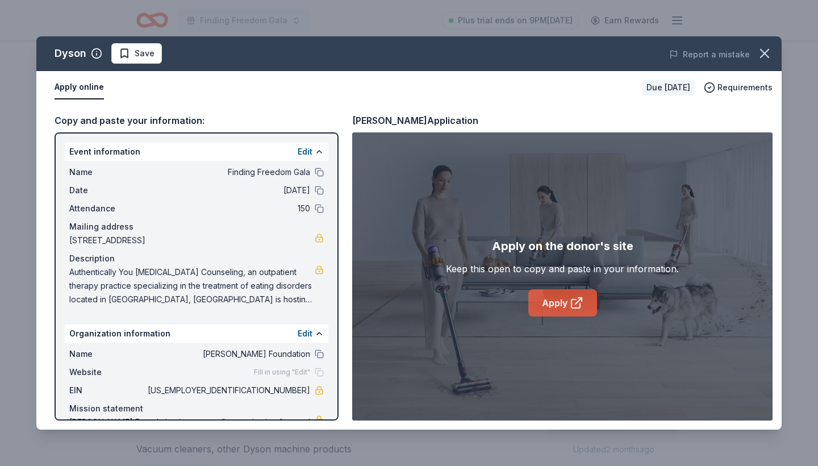
click at [562, 296] on link "Apply" at bounding box center [562, 302] width 69 height 27
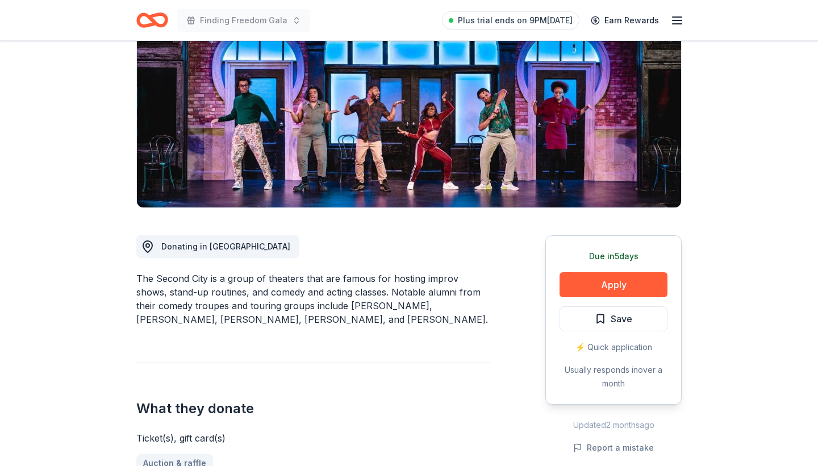
scroll to position [144, 0]
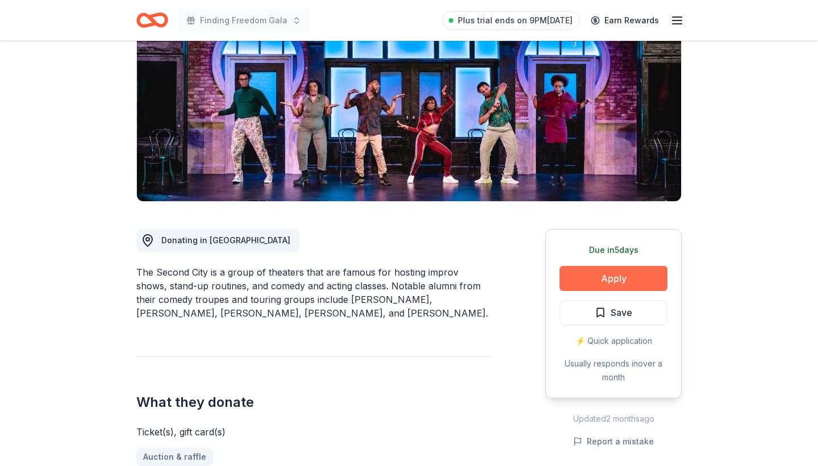
click at [606, 277] on button "Apply" at bounding box center [614, 278] width 108 height 25
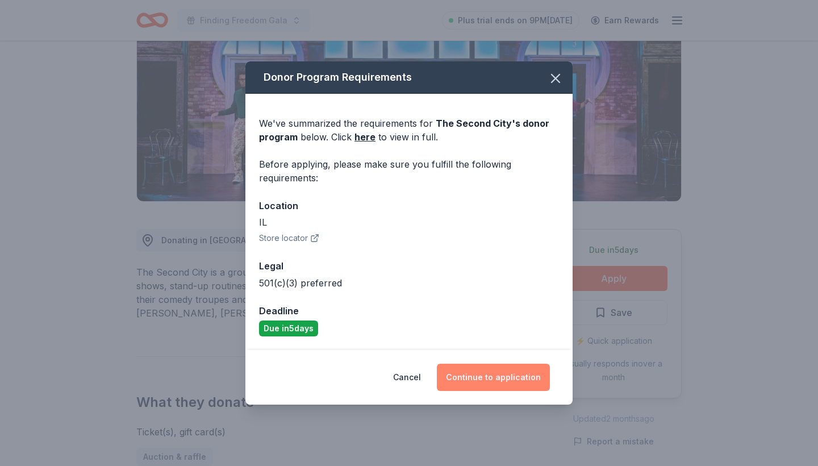
click at [494, 376] on button "Continue to application" at bounding box center [493, 377] width 113 height 27
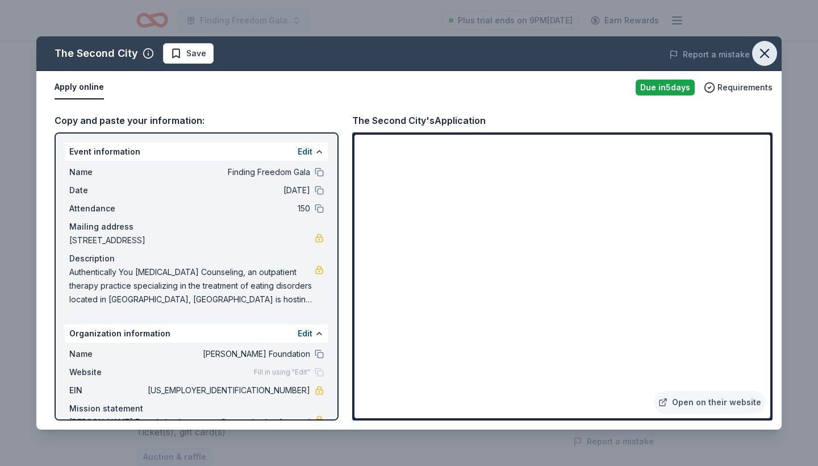
click at [766, 51] on icon "button" at bounding box center [765, 53] width 16 height 16
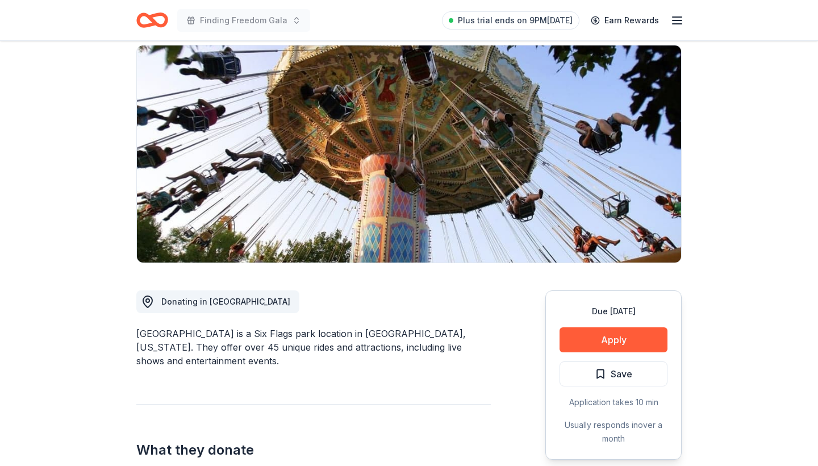
scroll to position [177, 0]
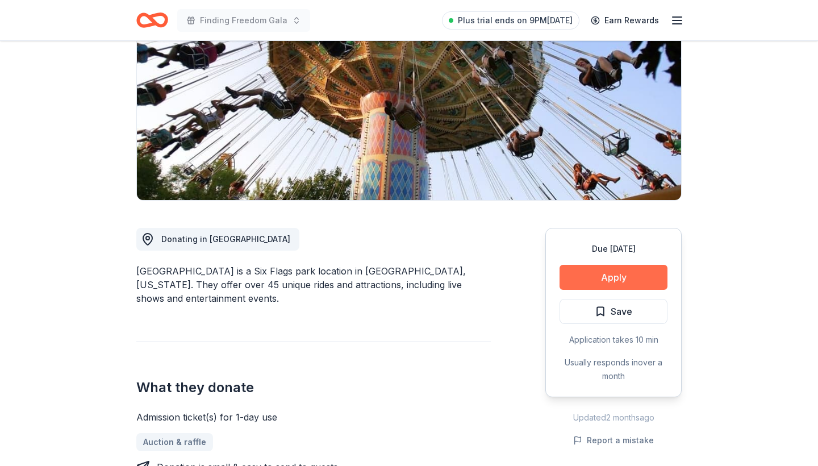
click at [617, 265] on button "Apply" at bounding box center [614, 277] width 108 height 25
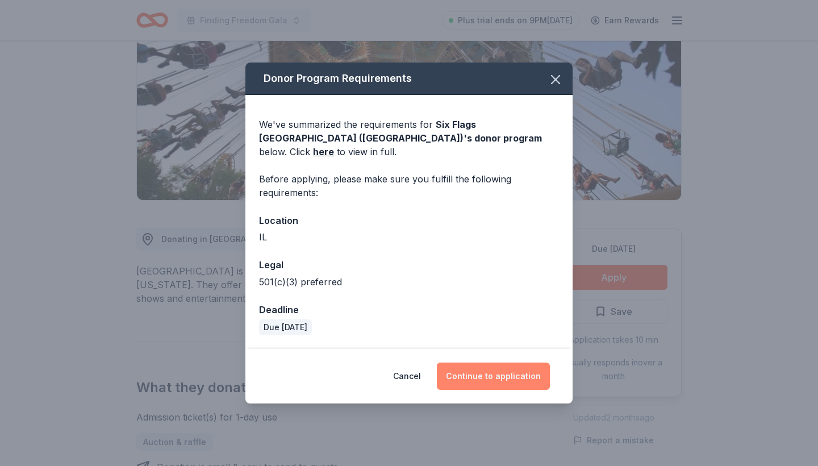
click at [487, 367] on button "Continue to application" at bounding box center [493, 375] width 113 height 27
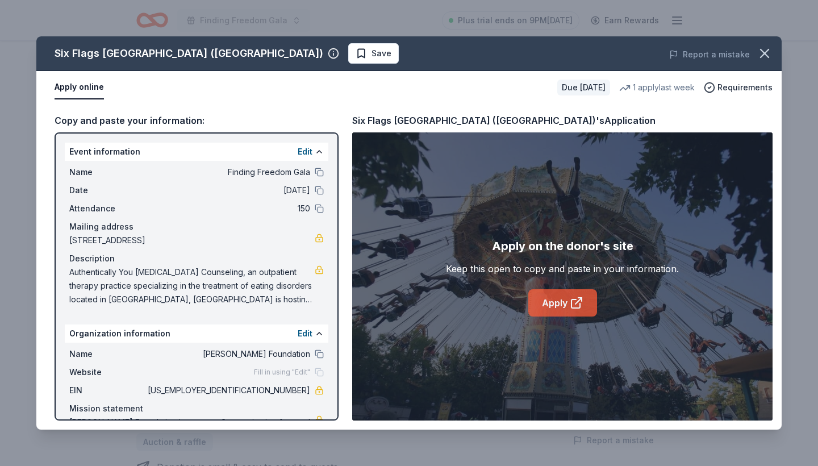
click at [544, 308] on link "Apply" at bounding box center [562, 302] width 69 height 27
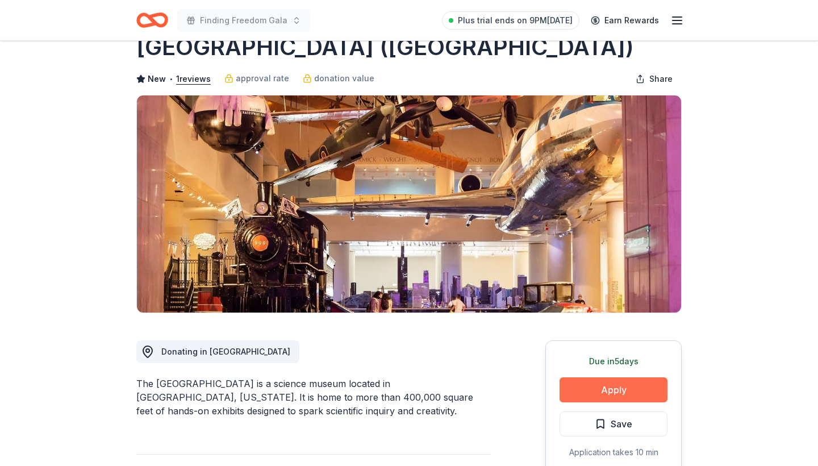
scroll to position [37, 0]
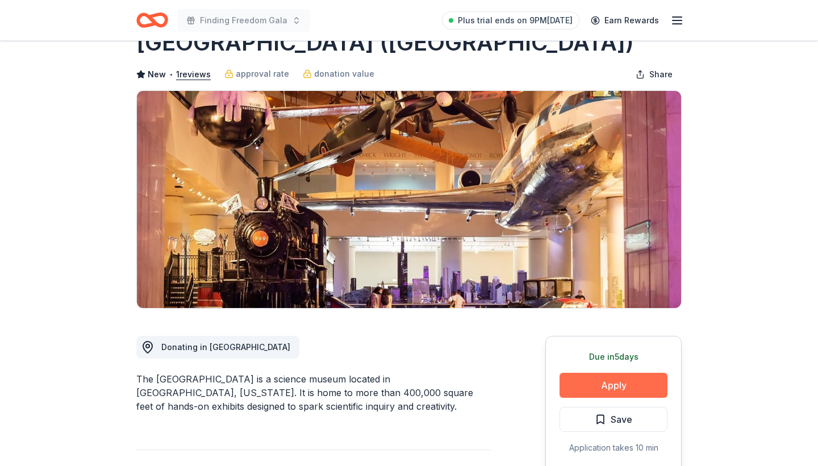
click at [605, 386] on button "Apply" at bounding box center [614, 385] width 108 height 25
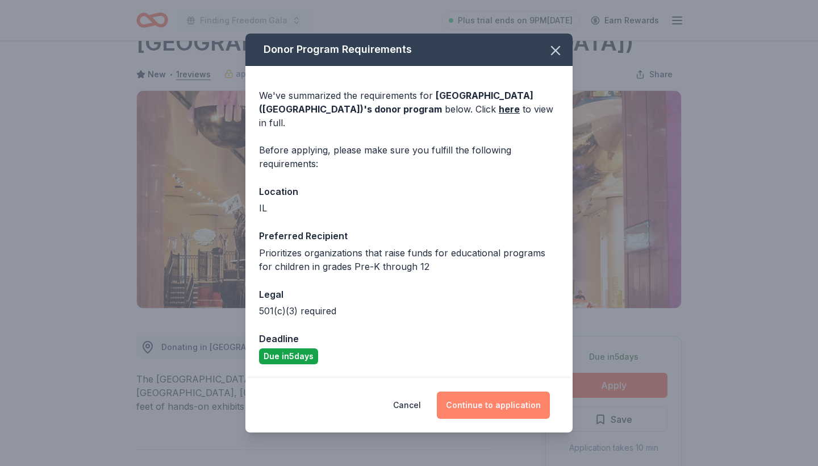
click at [472, 409] on button "Continue to application" at bounding box center [493, 404] width 113 height 27
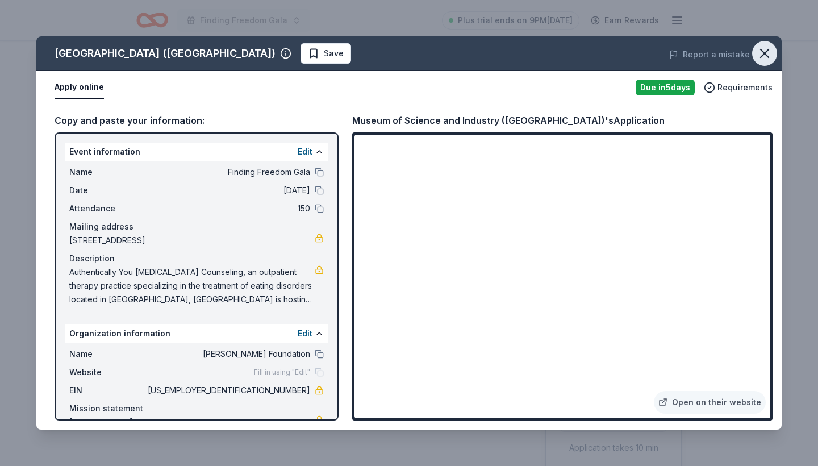
click at [764, 52] on icon "button" at bounding box center [765, 53] width 8 height 8
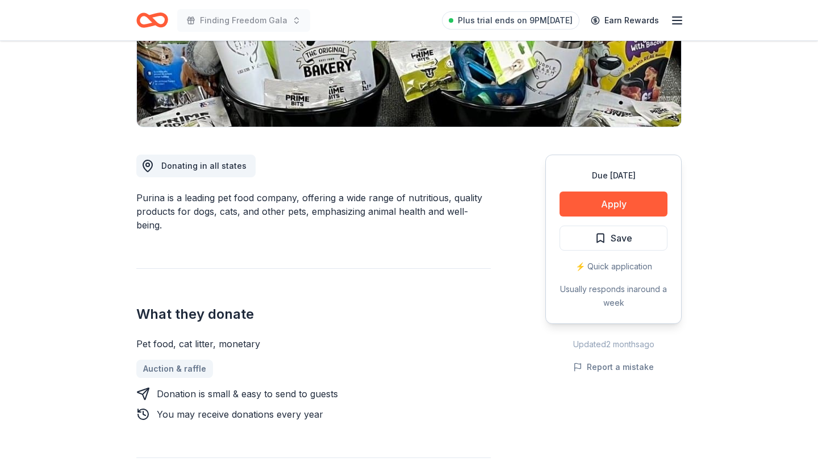
scroll to position [216, 0]
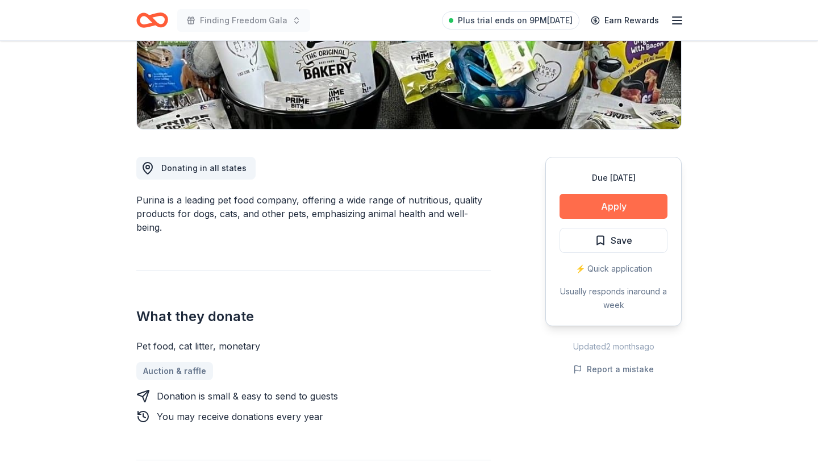
click at [607, 214] on button "Apply" at bounding box center [614, 206] width 108 height 25
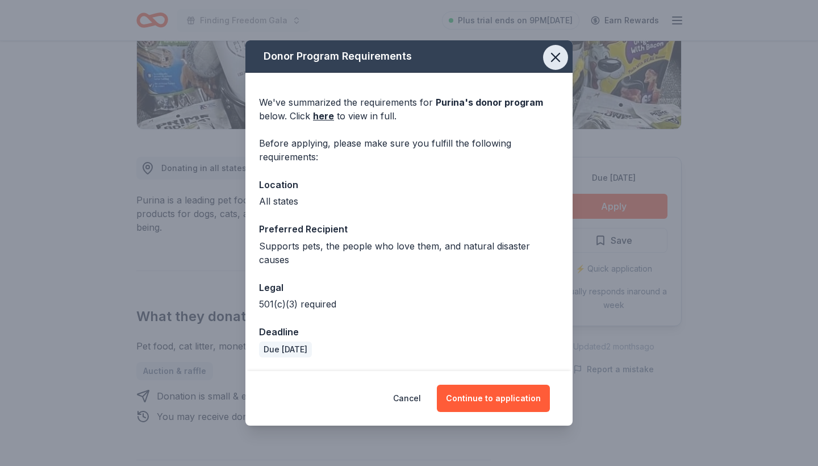
click at [557, 65] on icon "button" at bounding box center [556, 57] width 16 height 16
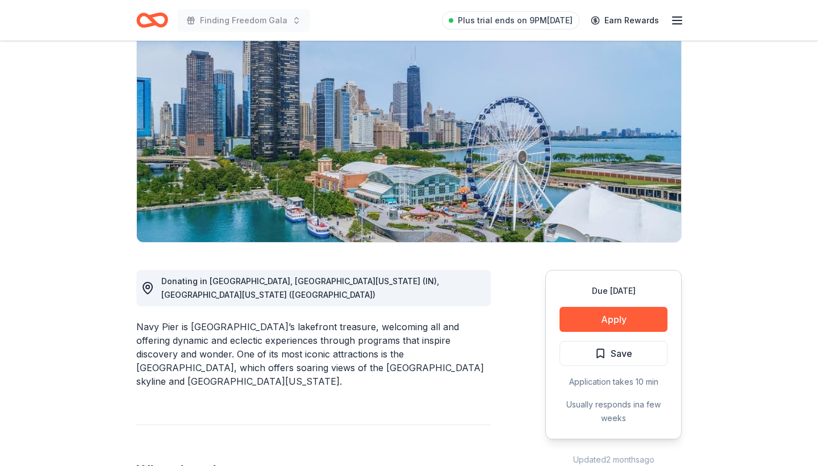
scroll to position [255, 0]
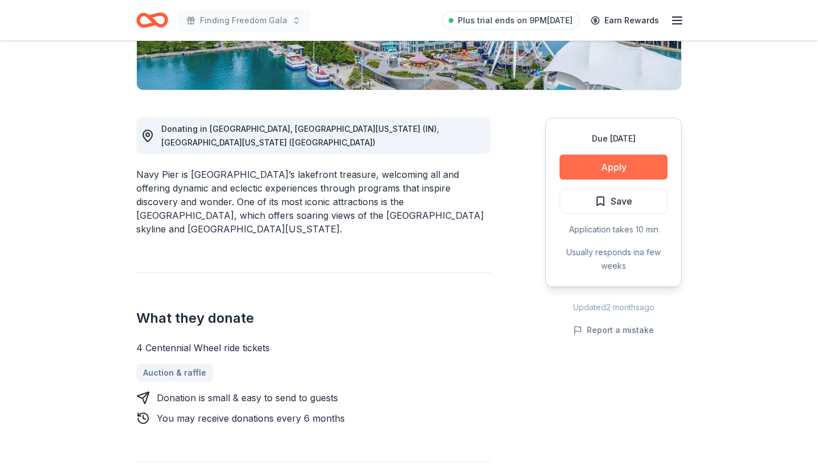
click at [600, 165] on button "Apply" at bounding box center [614, 167] width 108 height 25
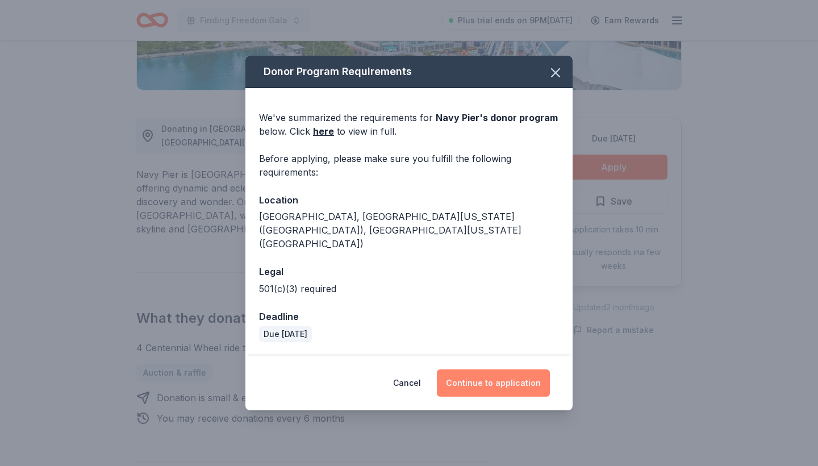
click at [506, 372] on button "Continue to application" at bounding box center [493, 382] width 113 height 27
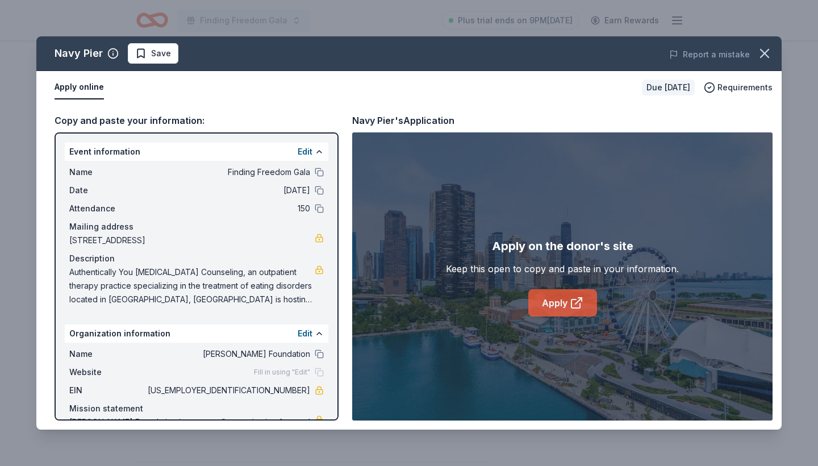
click at [550, 305] on link "Apply" at bounding box center [562, 302] width 69 height 27
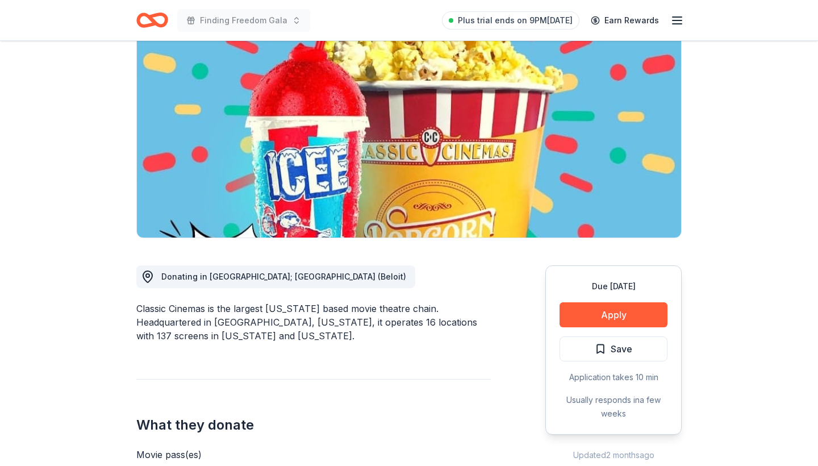
scroll to position [122, 0]
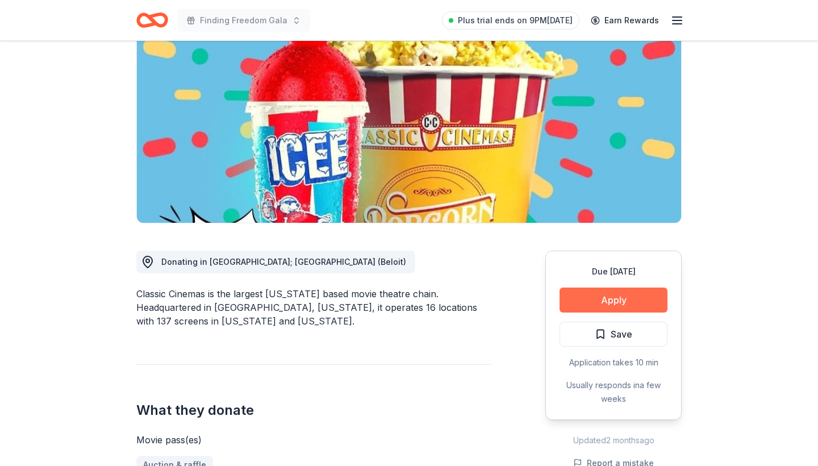
click at [633, 301] on button "Apply" at bounding box center [614, 299] width 108 height 25
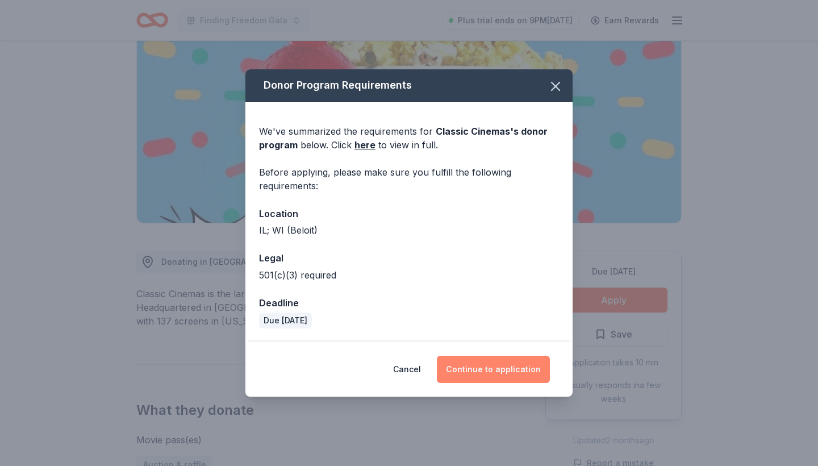
click at [483, 368] on button "Continue to application" at bounding box center [493, 369] width 113 height 27
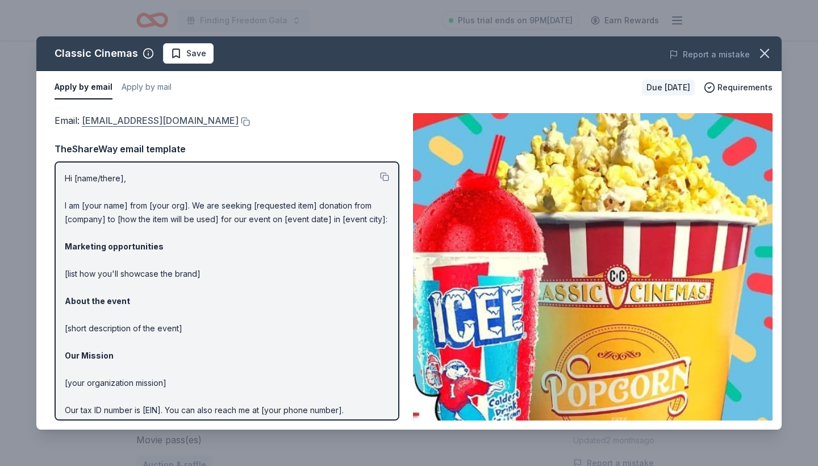
scroll to position [0, 0]
click at [239, 122] on button at bounding box center [244, 121] width 11 height 9
click at [768, 52] on icon "button" at bounding box center [765, 53] width 16 height 16
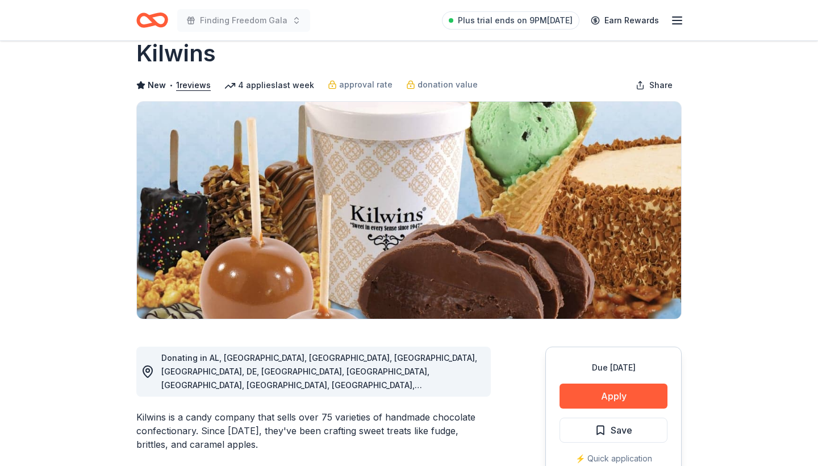
scroll to position [39, 0]
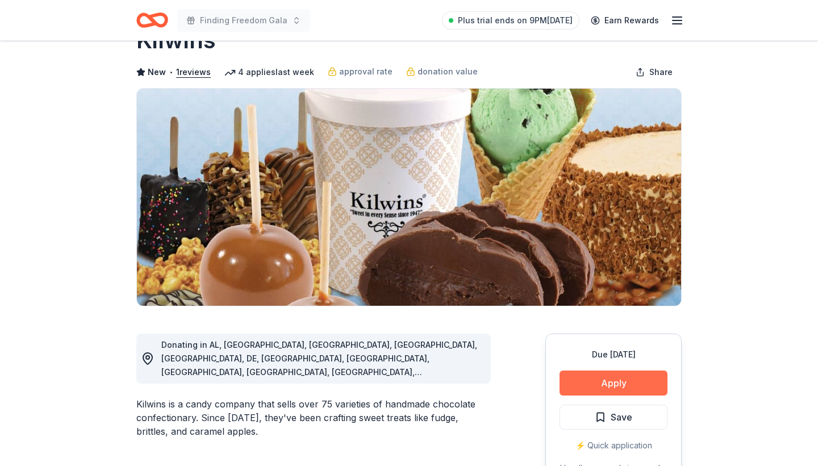
click at [581, 382] on button "Apply" at bounding box center [614, 382] width 108 height 25
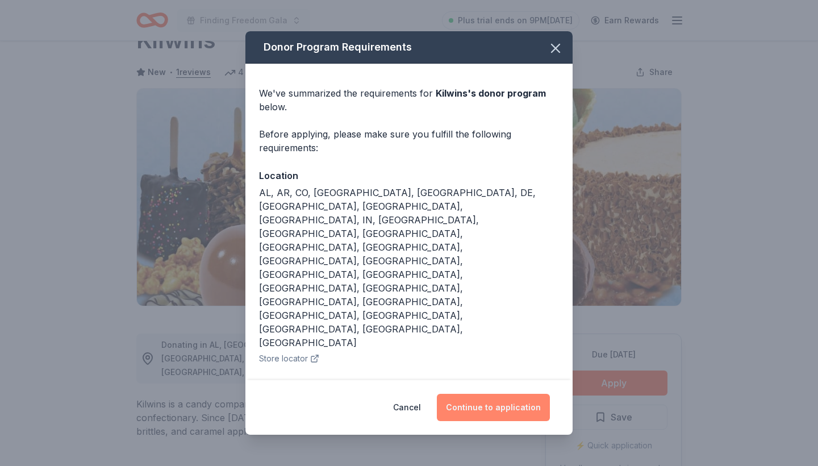
click at [489, 394] on button "Continue to application" at bounding box center [493, 407] width 113 height 27
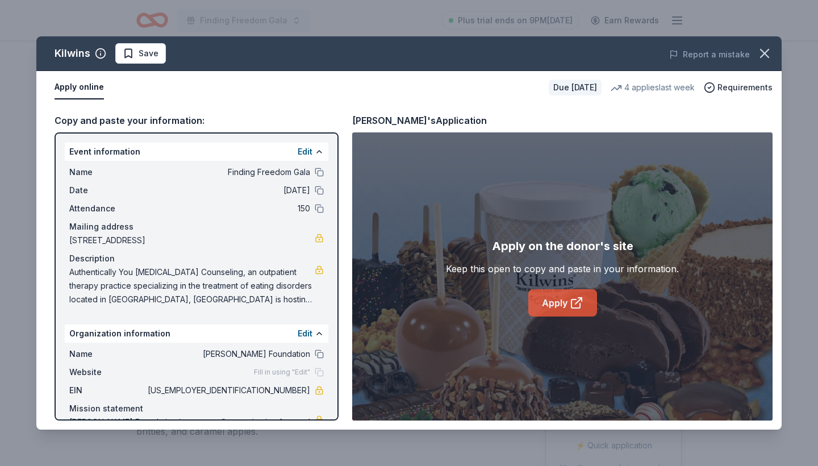
click at [544, 307] on link "Apply" at bounding box center [562, 302] width 69 height 27
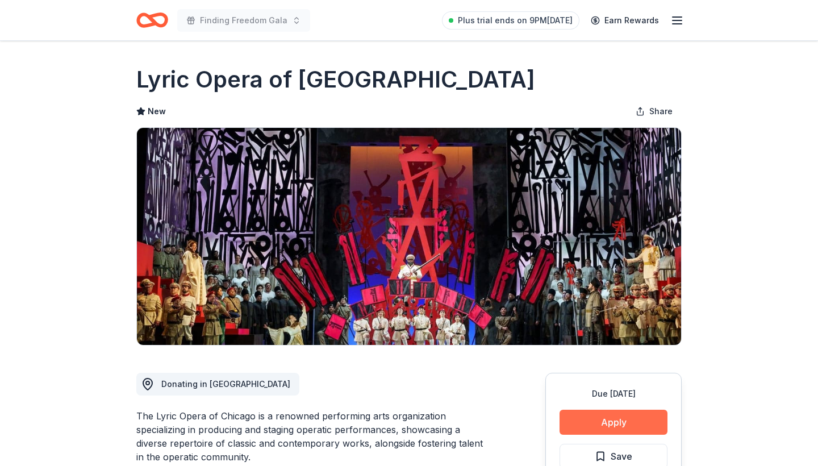
click at [612, 422] on button "Apply" at bounding box center [614, 422] width 108 height 25
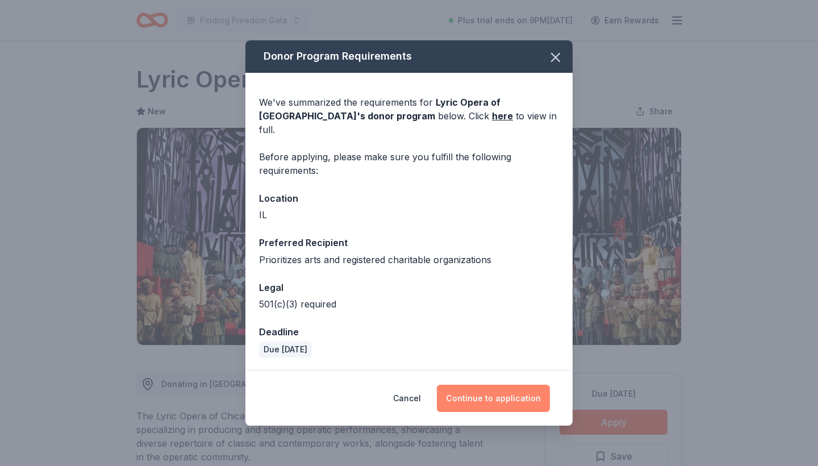
click at [498, 391] on button "Continue to application" at bounding box center [493, 398] width 113 height 27
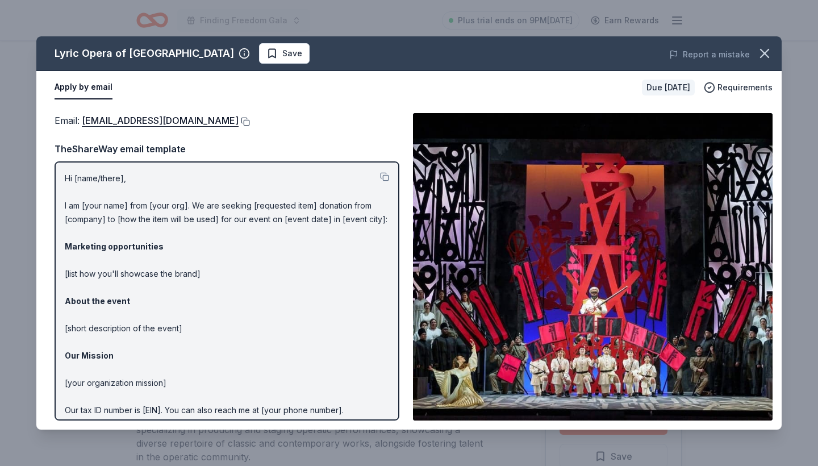
click at [239, 119] on button at bounding box center [244, 121] width 11 height 9
click at [767, 51] on icon "button" at bounding box center [765, 53] width 8 height 8
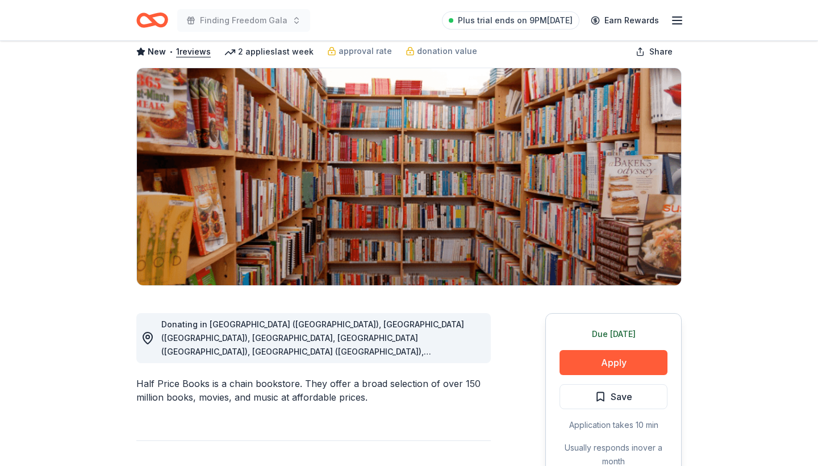
scroll to position [130, 0]
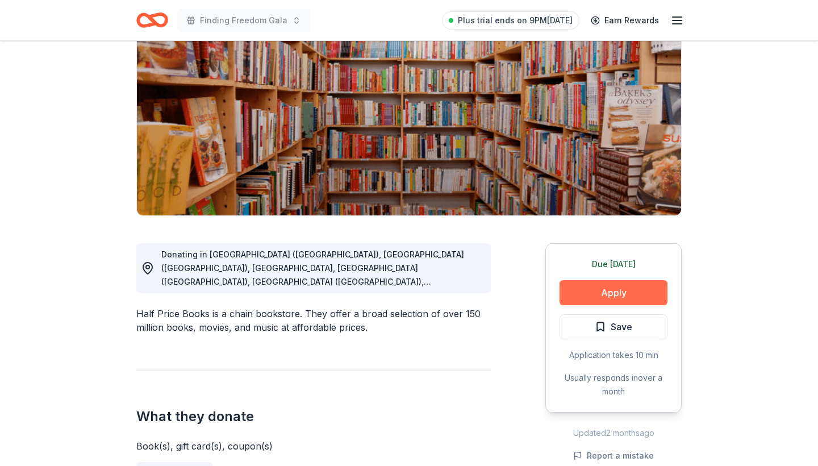
click at [609, 295] on button "Apply" at bounding box center [614, 292] width 108 height 25
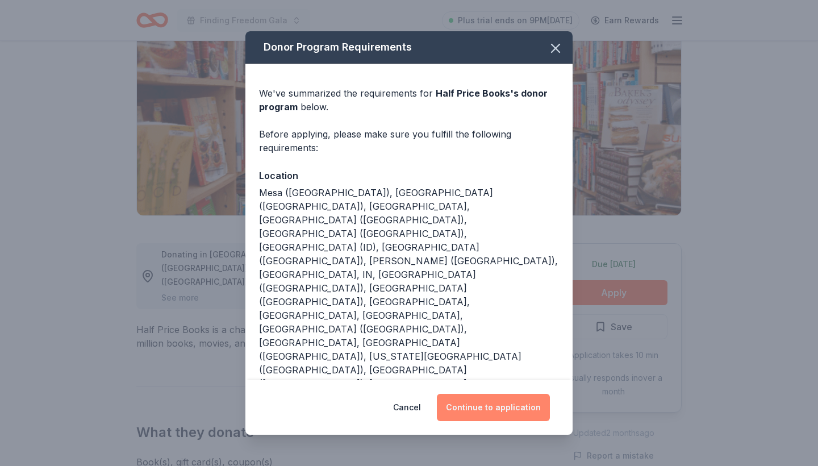
click at [480, 399] on button "Continue to application" at bounding box center [493, 407] width 113 height 27
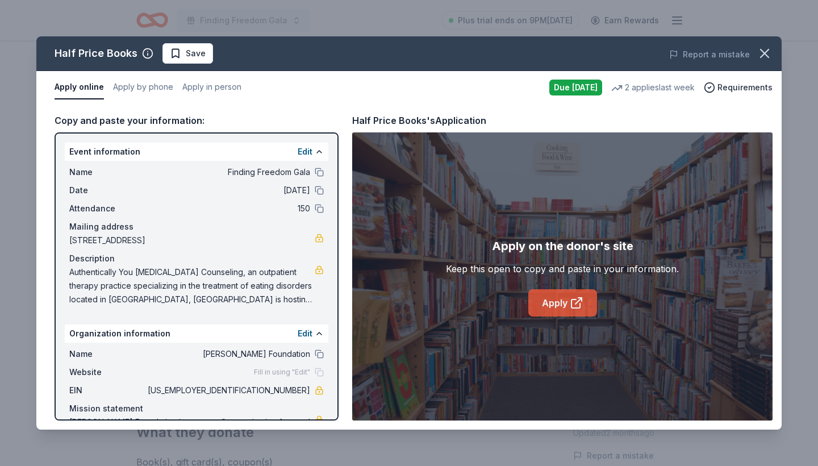
click at [546, 295] on link "Apply" at bounding box center [562, 302] width 69 height 27
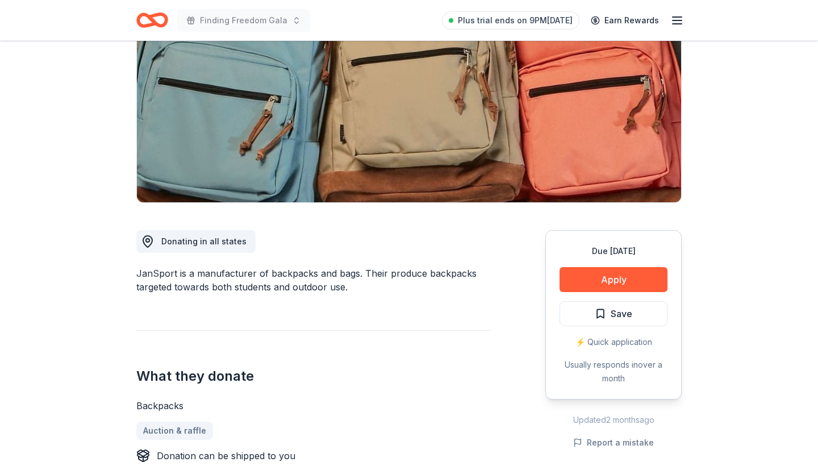
scroll to position [212, 0]
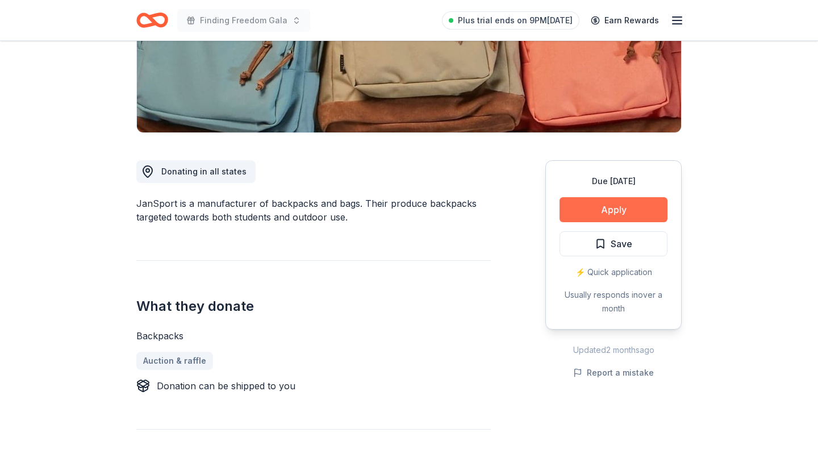
click at [611, 210] on button "Apply" at bounding box center [614, 209] width 108 height 25
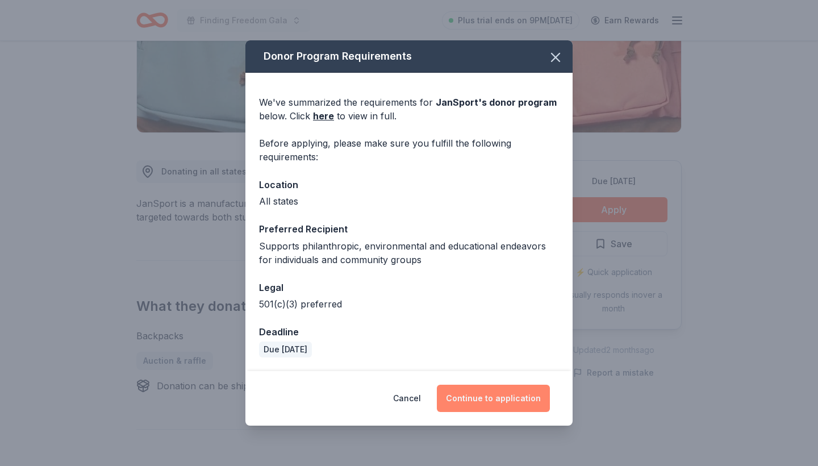
click at [476, 393] on button "Continue to application" at bounding box center [493, 398] width 113 height 27
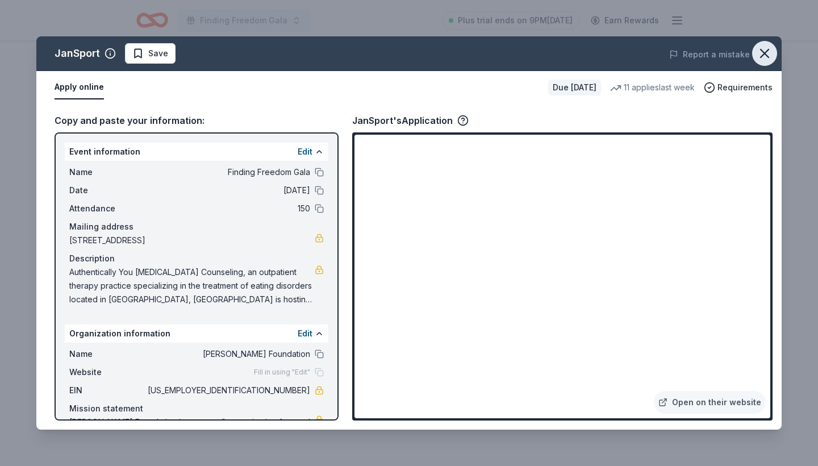
click at [765, 53] on icon "button" at bounding box center [765, 53] width 8 height 8
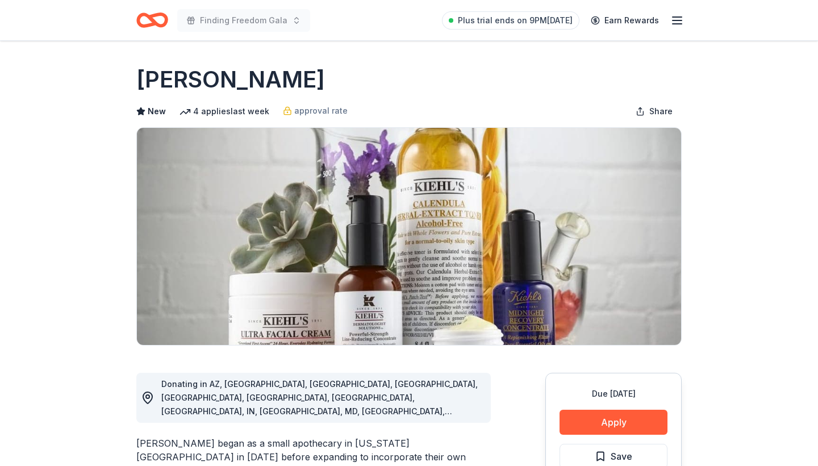
scroll to position [126, 0]
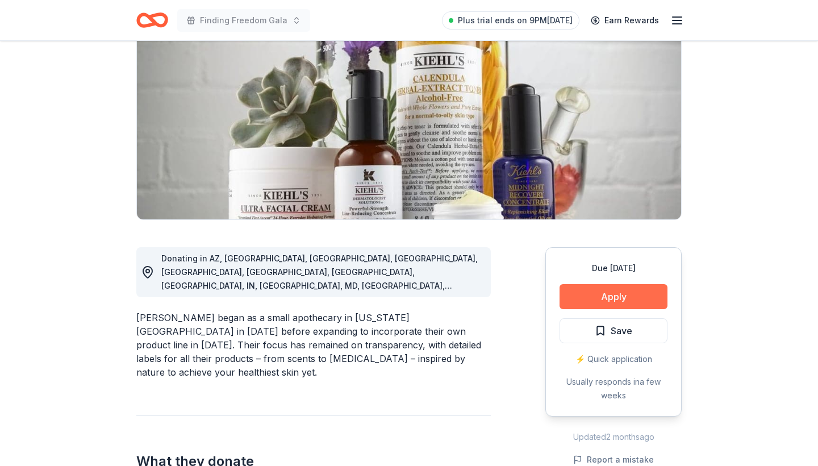
click at [595, 293] on button "Apply" at bounding box center [614, 296] width 108 height 25
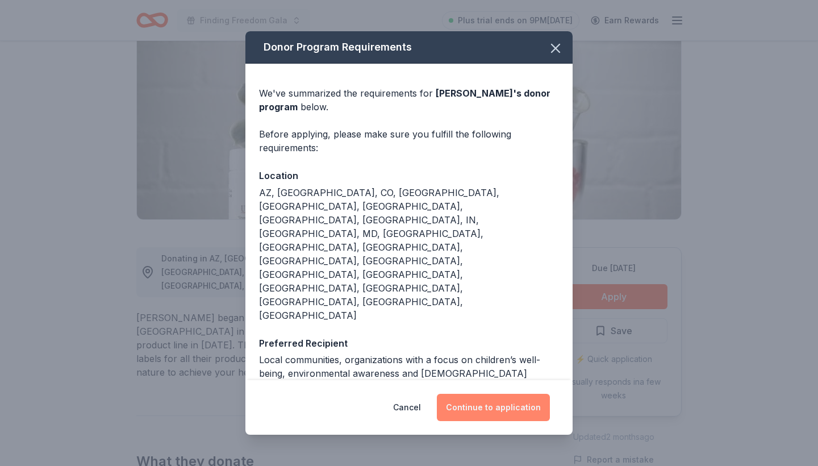
click at [503, 394] on button "Continue to application" at bounding box center [493, 407] width 113 height 27
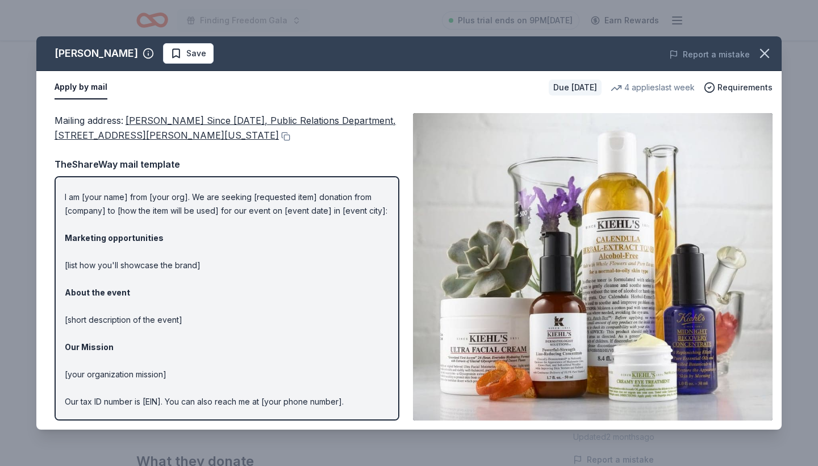
scroll to position [26, 0]
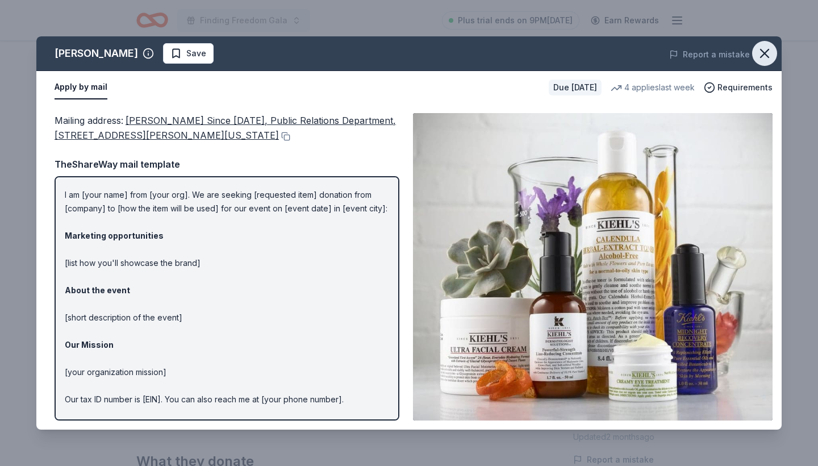
click at [765, 53] on icon "button" at bounding box center [765, 53] width 8 height 8
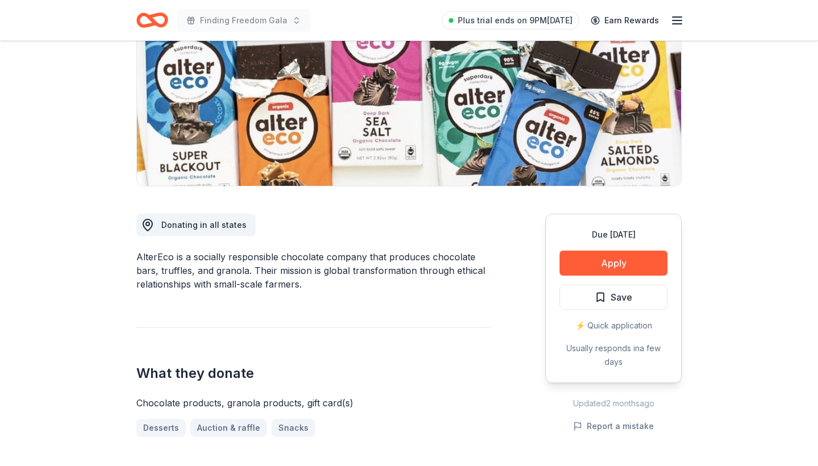
scroll to position [176, 0]
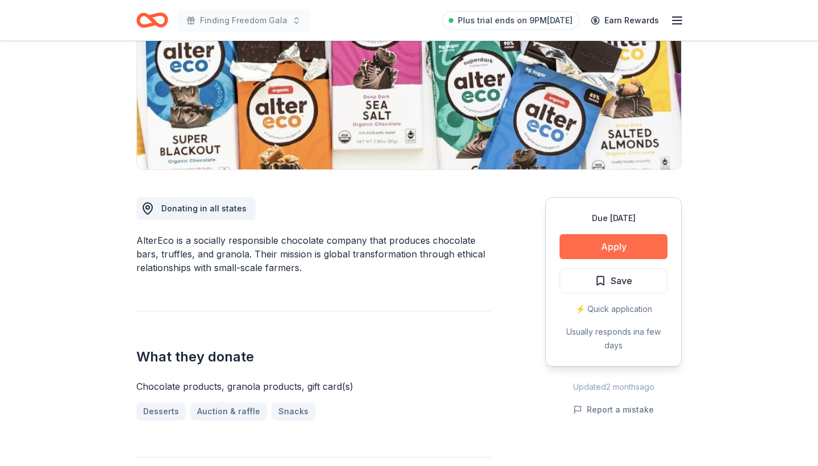
click at [603, 249] on button "Apply" at bounding box center [614, 246] width 108 height 25
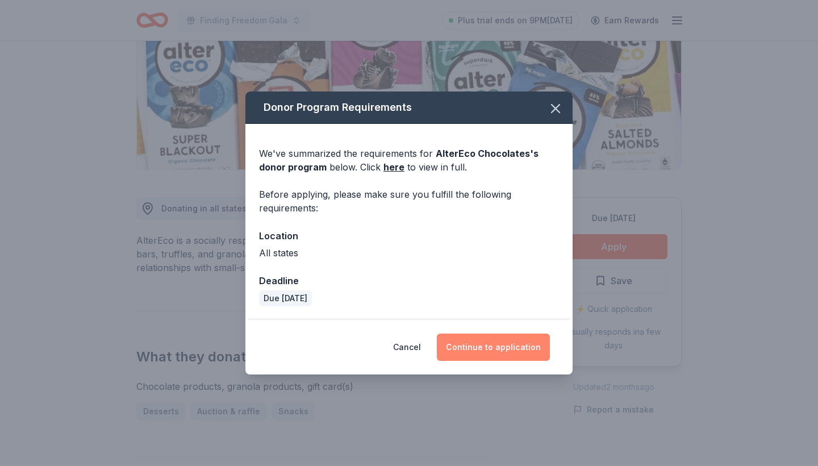
click at [489, 347] on button "Continue to application" at bounding box center [493, 347] width 113 height 27
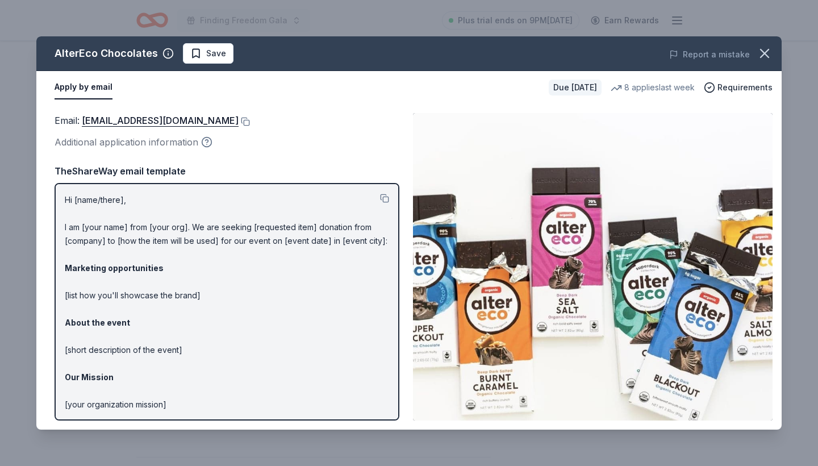
scroll to position [0, 0]
click at [239, 119] on button at bounding box center [244, 121] width 11 height 9
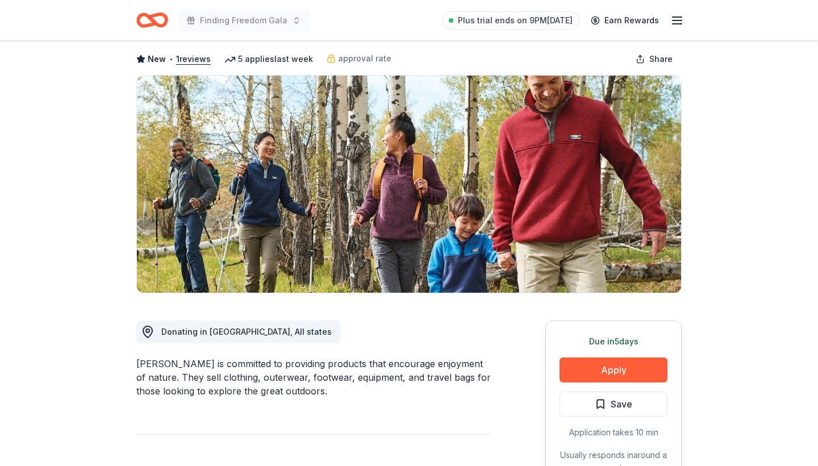
scroll to position [80, 0]
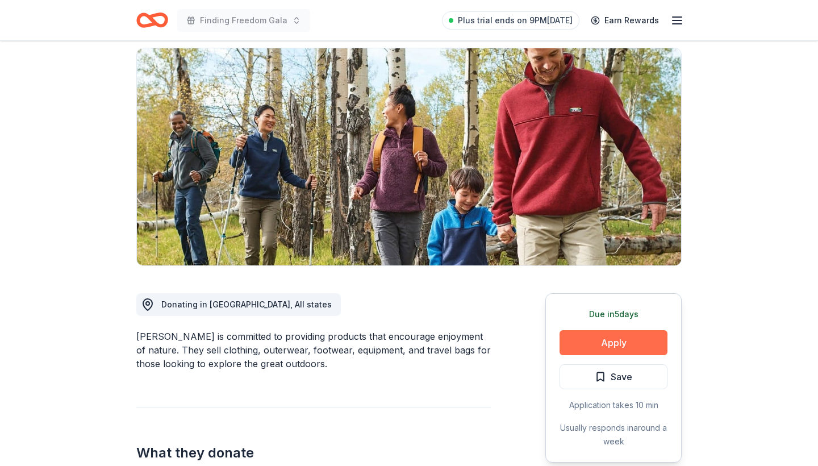
click at [618, 347] on button "Apply" at bounding box center [614, 342] width 108 height 25
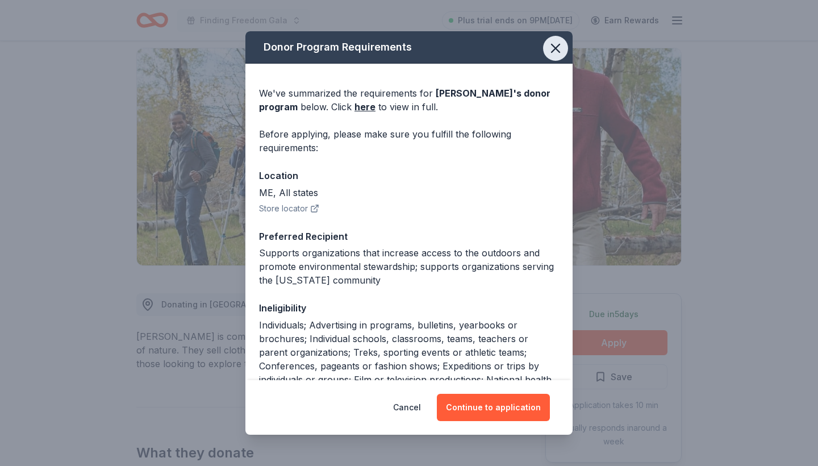
click at [555, 49] on icon "button" at bounding box center [556, 48] width 8 height 8
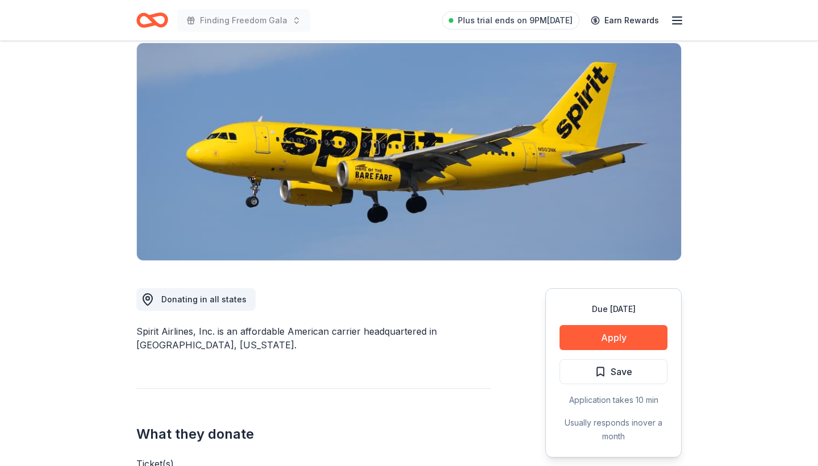
scroll to position [119, 0]
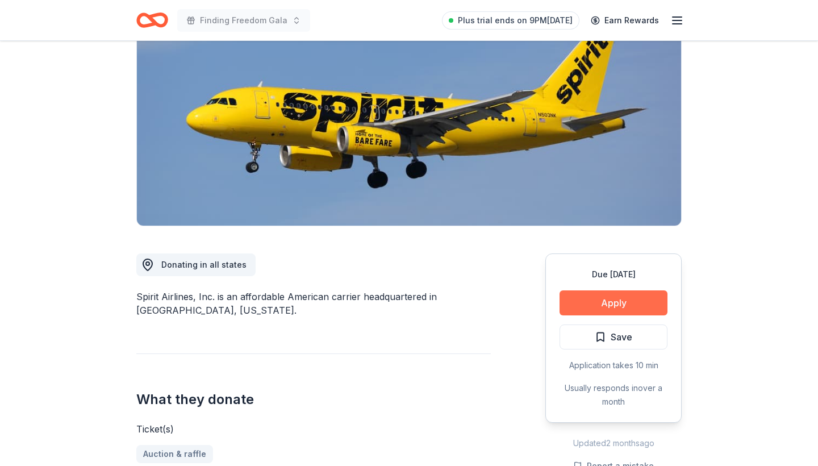
click at [612, 305] on button "Apply" at bounding box center [614, 302] width 108 height 25
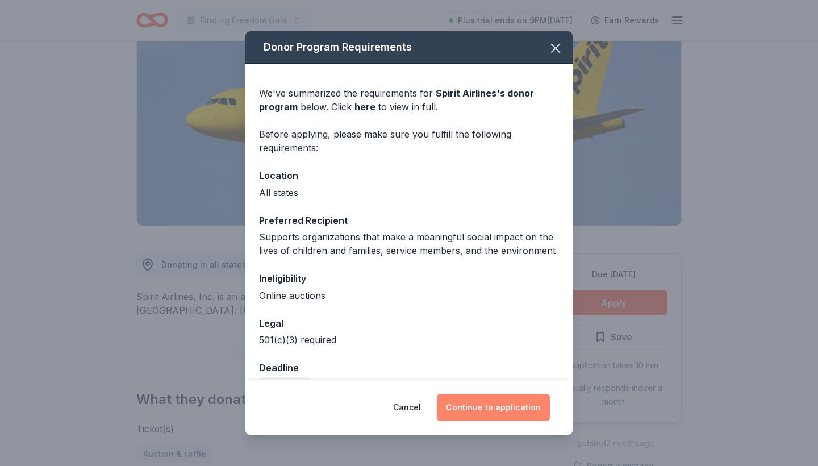
click at [506, 407] on button "Continue to application" at bounding box center [493, 407] width 113 height 27
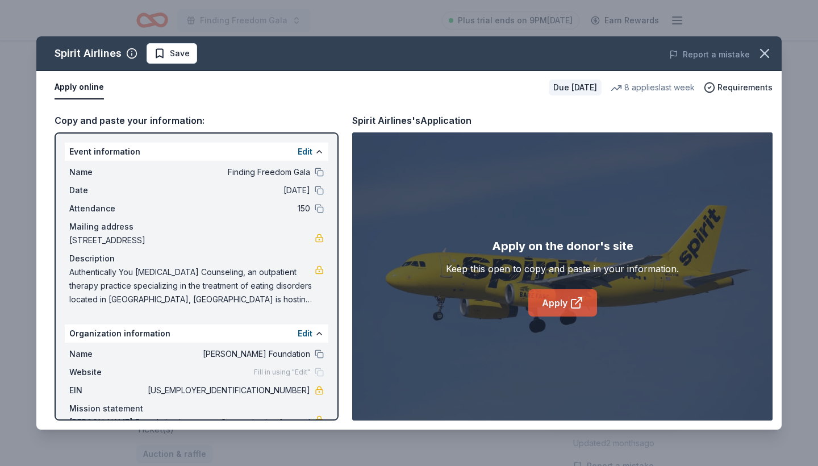
click at [551, 303] on link "Apply" at bounding box center [562, 302] width 69 height 27
click at [768, 56] on icon "button" at bounding box center [765, 53] width 8 height 8
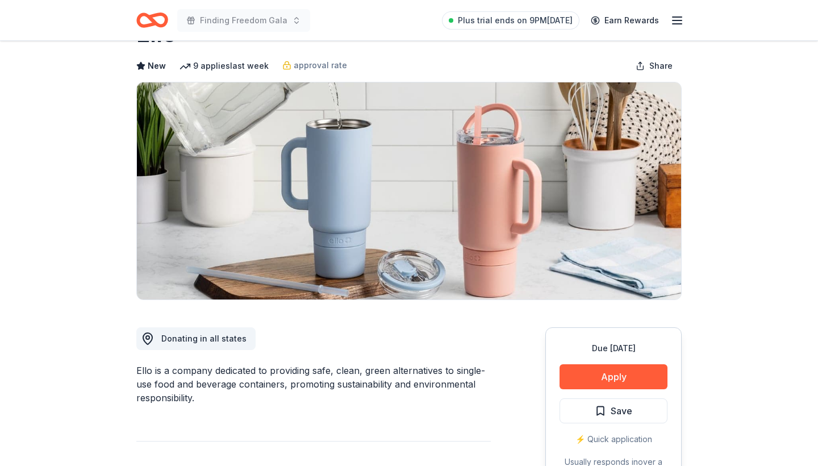
scroll to position [79, 0]
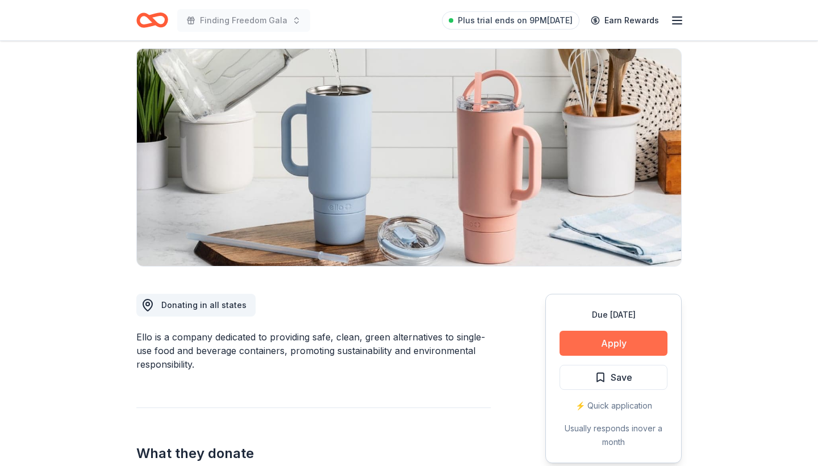
click at [593, 342] on button "Apply" at bounding box center [614, 343] width 108 height 25
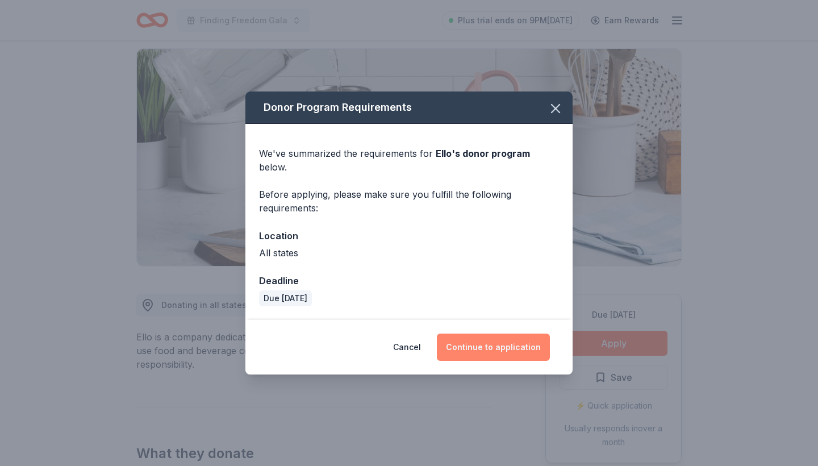
click at [478, 338] on button "Continue to application" at bounding box center [493, 347] width 113 height 27
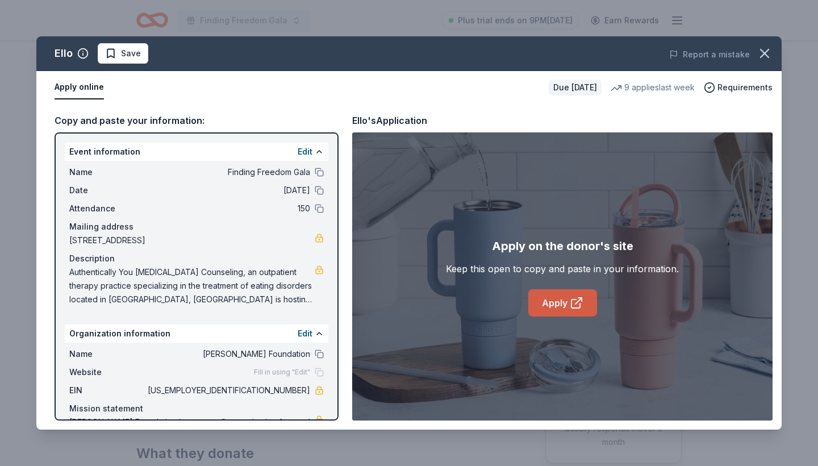
click at [555, 303] on link "Apply" at bounding box center [562, 302] width 69 height 27
click at [761, 52] on icon "button" at bounding box center [765, 53] width 16 height 16
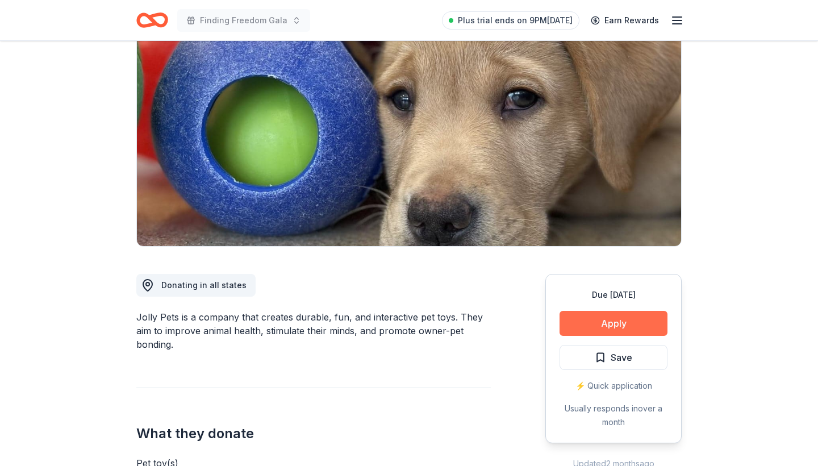
scroll to position [115, 0]
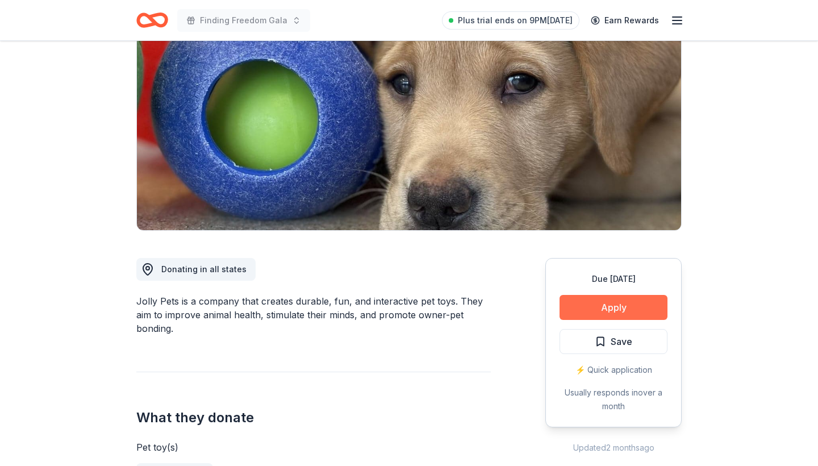
click at [620, 309] on button "Apply" at bounding box center [614, 307] width 108 height 25
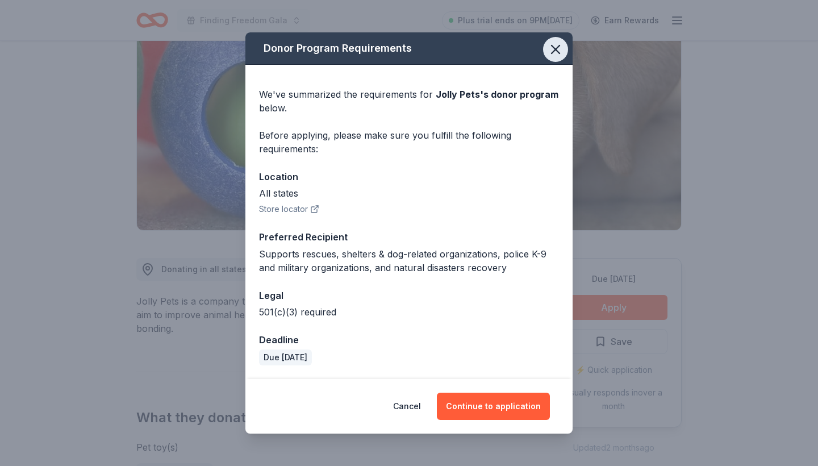
click at [555, 43] on icon "button" at bounding box center [556, 49] width 16 height 16
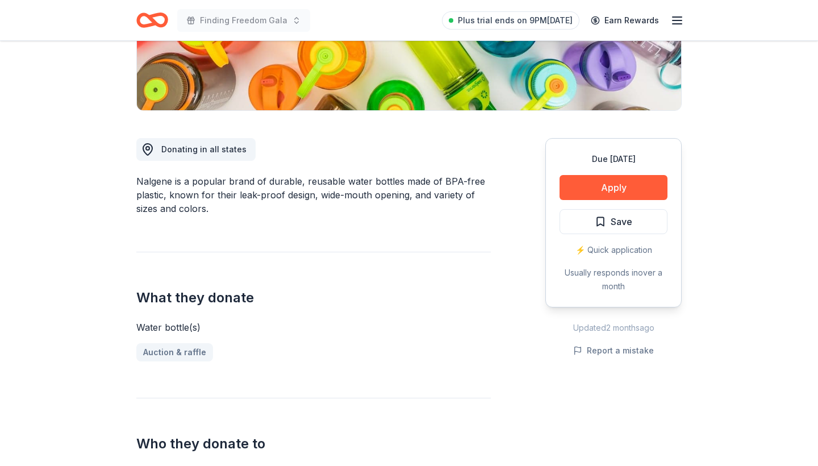
scroll to position [237, 0]
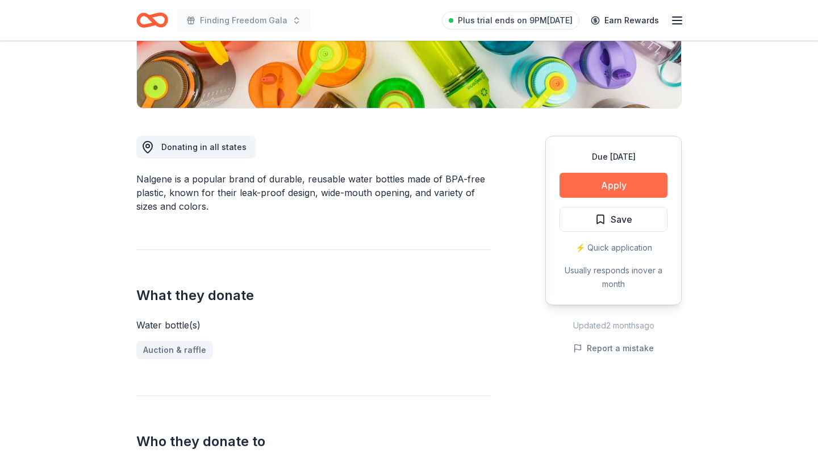
click at [584, 179] on button "Apply" at bounding box center [614, 185] width 108 height 25
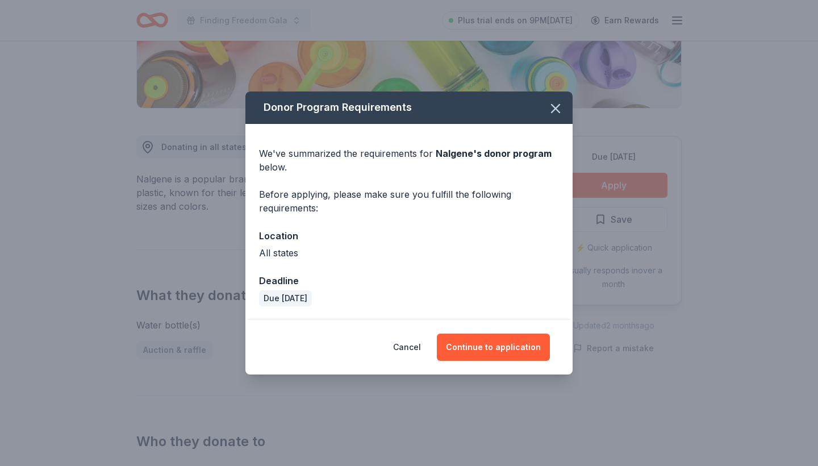
click at [478, 333] on div "Cancel Continue to application" at bounding box center [408, 347] width 327 height 55
click at [476, 343] on button "Continue to application" at bounding box center [493, 347] width 113 height 27
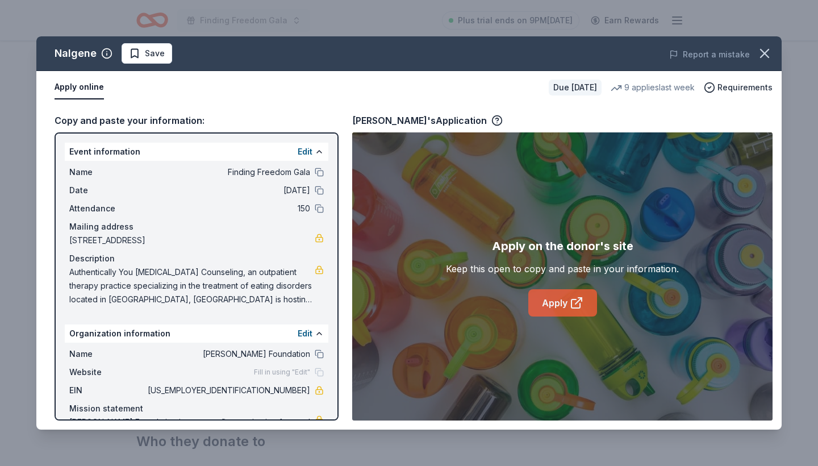
click at [546, 298] on link "Apply" at bounding box center [562, 302] width 69 height 27
click at [766, 49] on icon "button" at bounding box center [765, 53] width 16 height 16
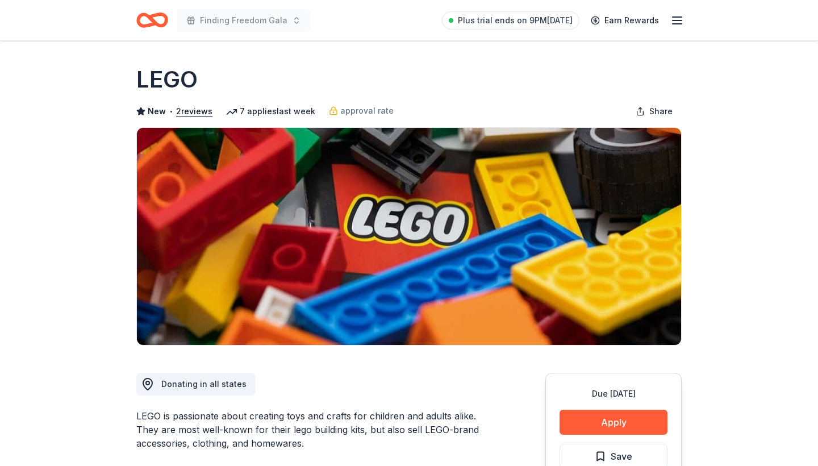
scroll to position [150, 0]
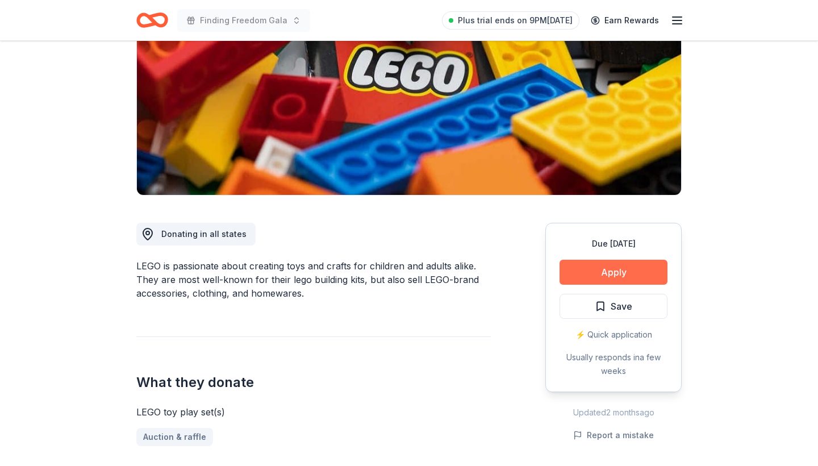
click at [590, 264] on button "Apply" at bounding box center [614, 272] width 108 height 25
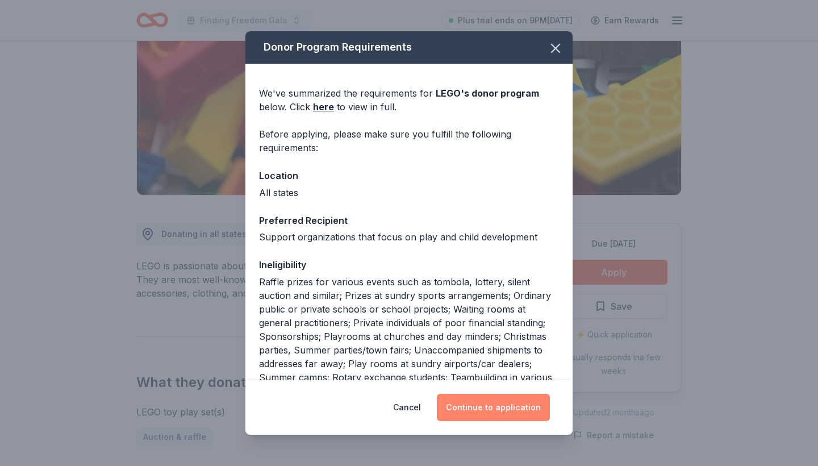
click at [460, 415] on button "Continue to application" at bounding box center [493, 407] width 113 height 27
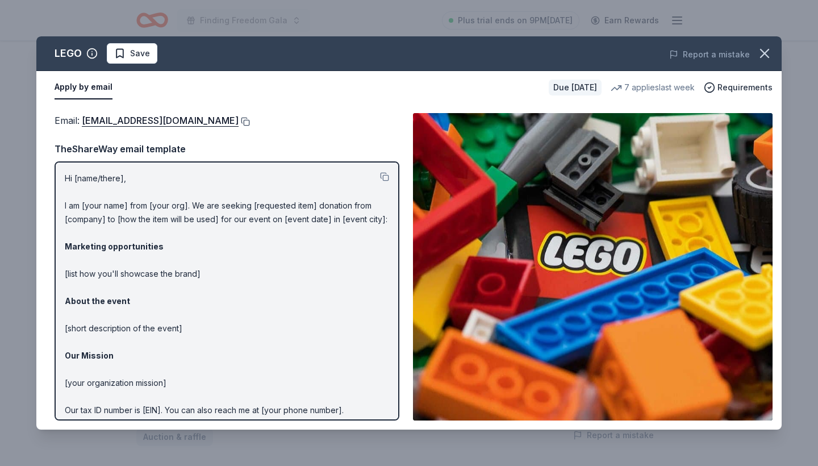
click at [239, 119] on button at bounding box center [244, 121] width 11 height 9
click at [769, 51] on icon "button" at bounding box center [765, 53] width 16 height 16
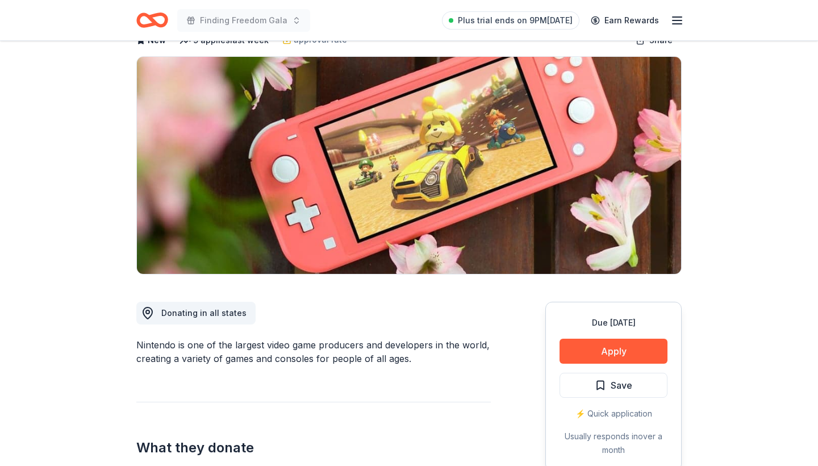
scroll to position [90, 0]
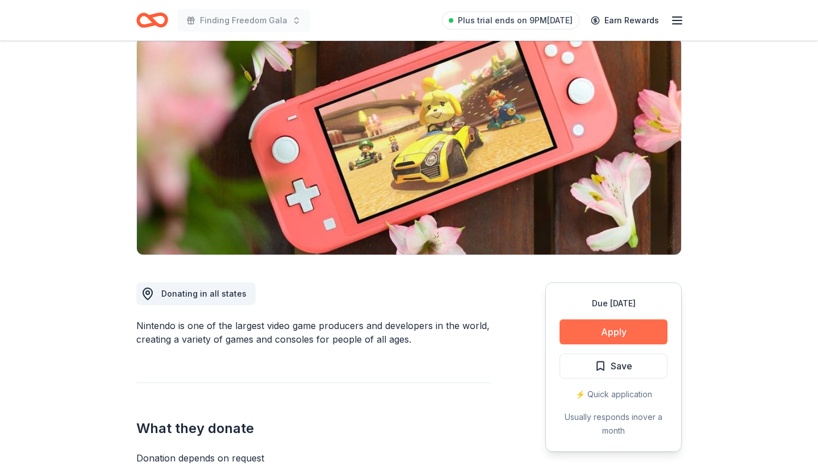
click at [603, 334] on button "Apply" at bounding box center [614, 331] width 108 height 25
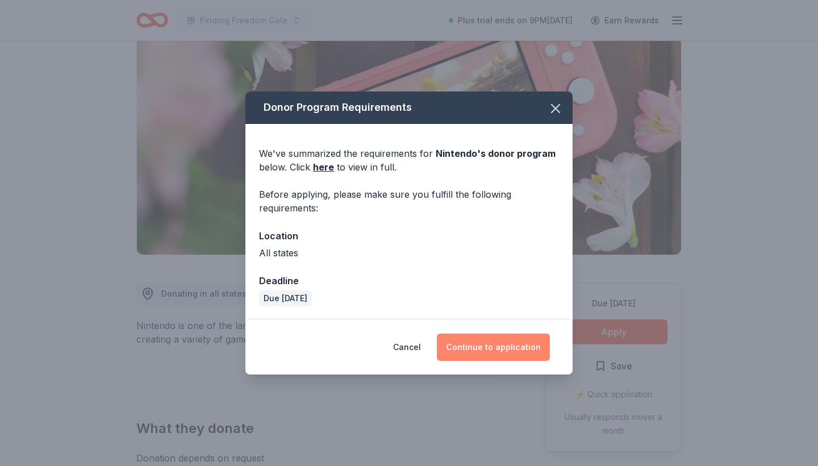
click at [463, 348] on button "Continue to application" at bounding box center [493, 347] width 113 height 27
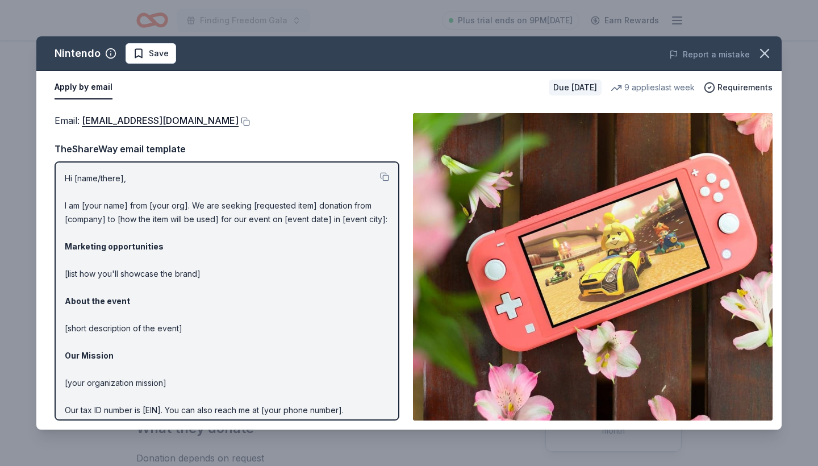
scroll to position [0, 0]
click at [250, 120] on button at bounding box center [244, 121] width 11 height 9
click at [768, 52] on icon "button" at bounding box center [765, 53] width 16 height 16
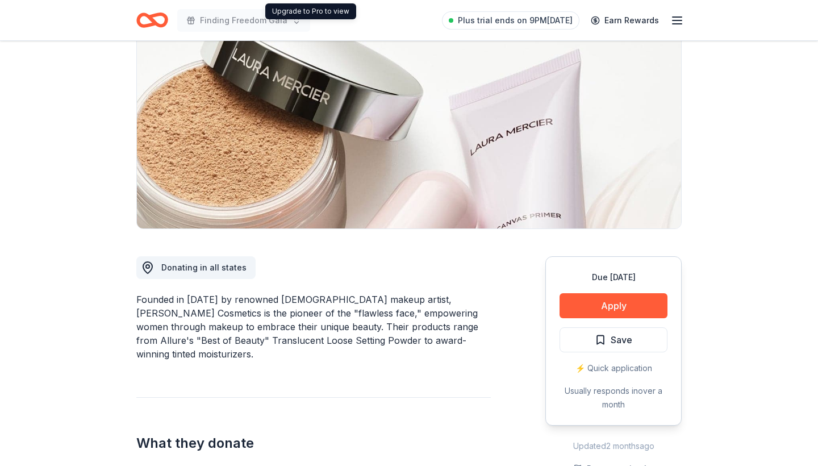
scroll to position [128, 0]
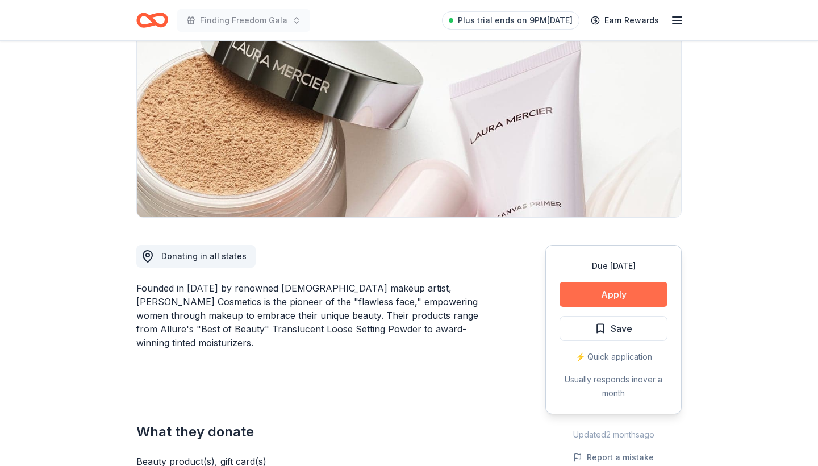
click at [609, 298] on button "Apply" at bounding box center [614, 294] width 108 height 25
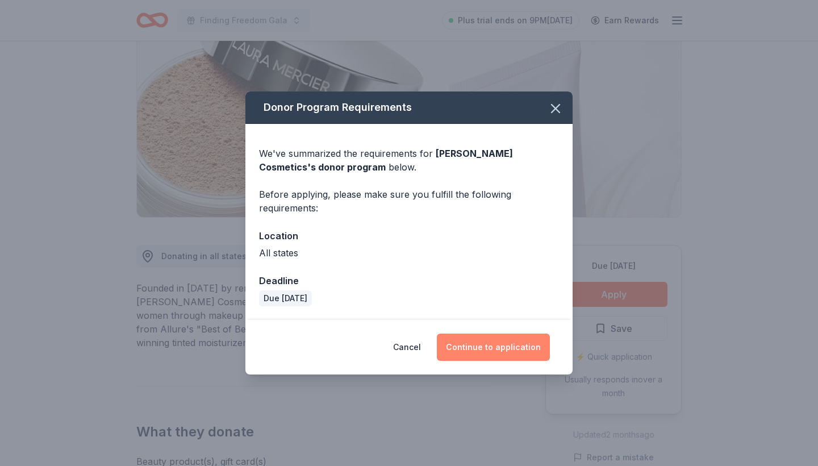
click at [478, 350] on button "Continue to application" at bounding box center [493, 347] width 113 height 27
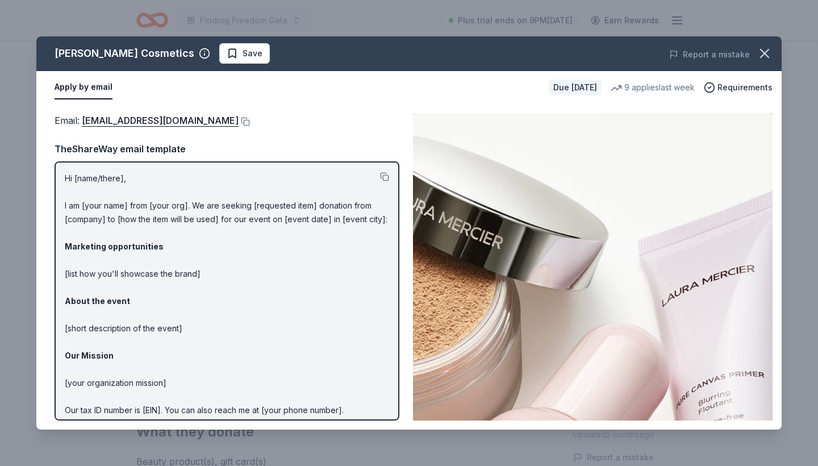
scroll to position [0, 0]
click at [239, 121] on button at bounding box center [244, 121] width 11 height 9
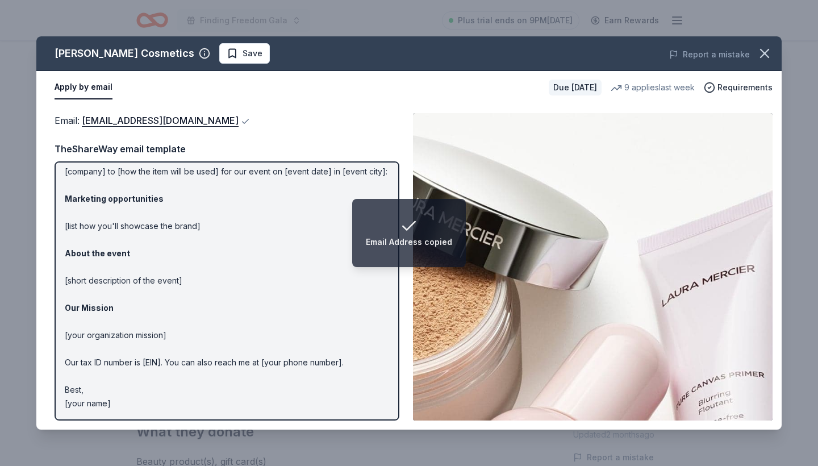
scroll to position [47, 0]
click at [765, 53] on icon "button" at bounding box center [765, 53] width 8 height 8
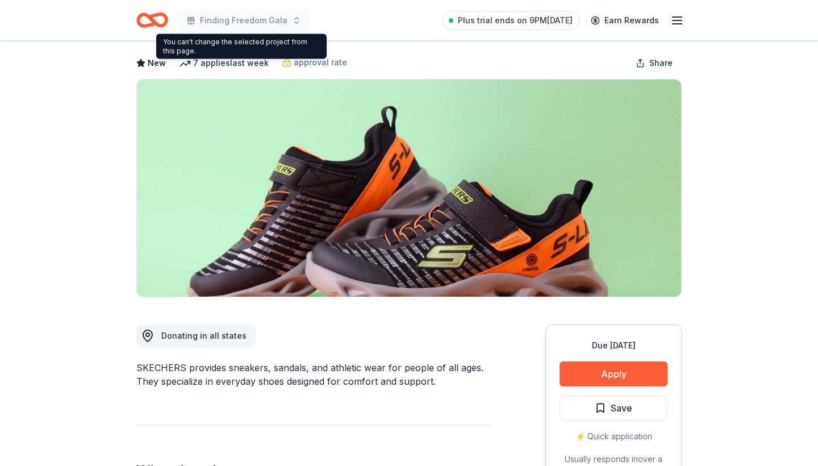
scroll to position [76, 0]
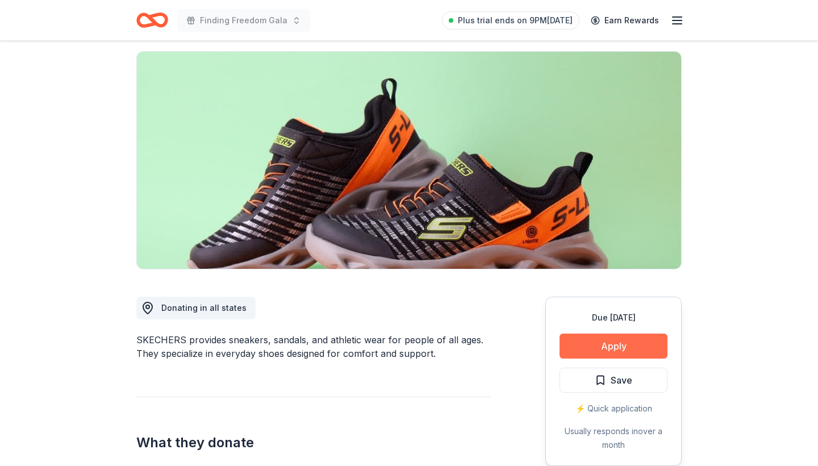
click at [605, 340] on button "Apply" at bounding box center [614, 346] width 108 height 25
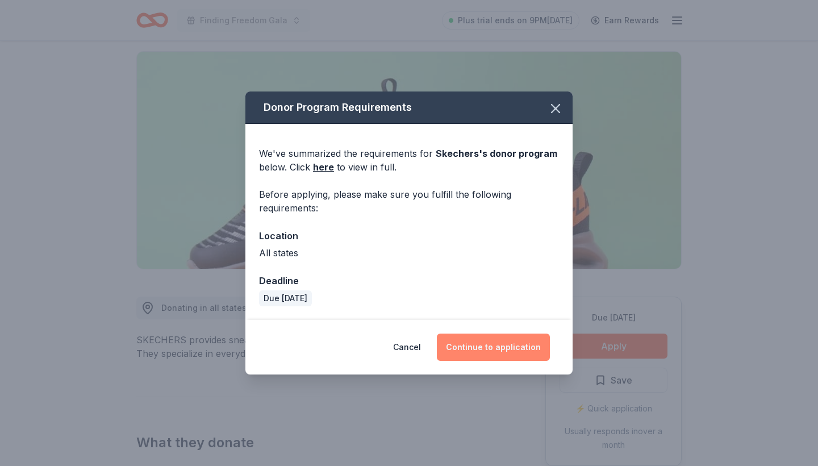
click at [511, 356] on button "Continue to application" at bounding box center [493, 347] width 113 height 27
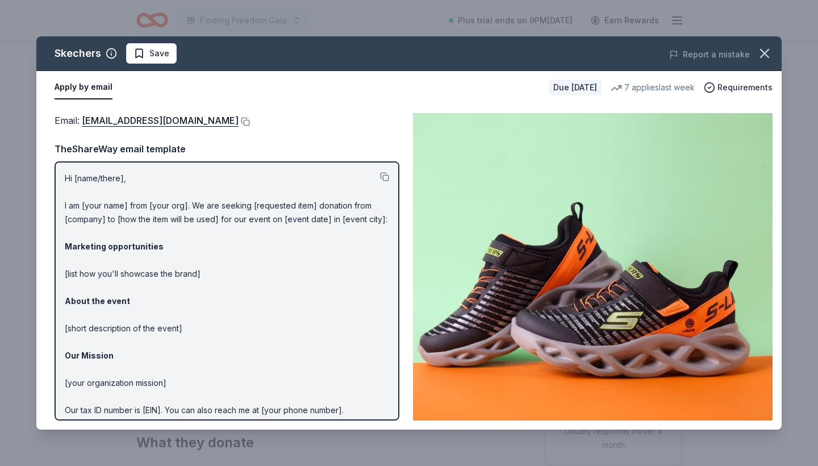
scroll to position [0, 0]
click button
click icon "button"
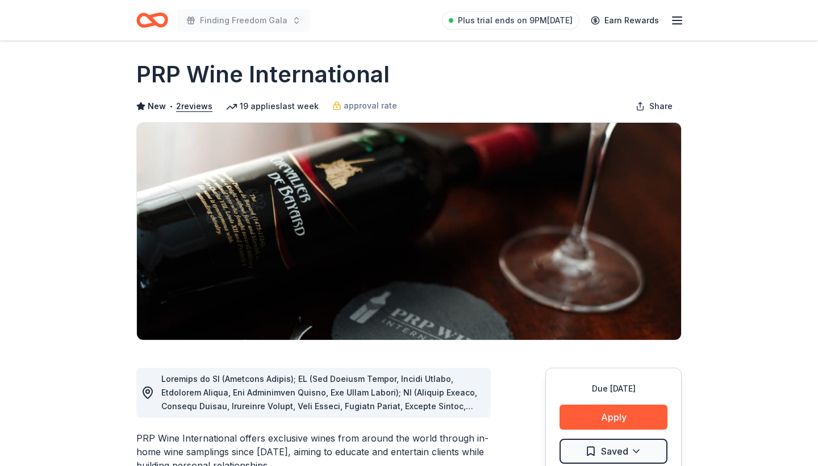
scroll to position [123, 0]
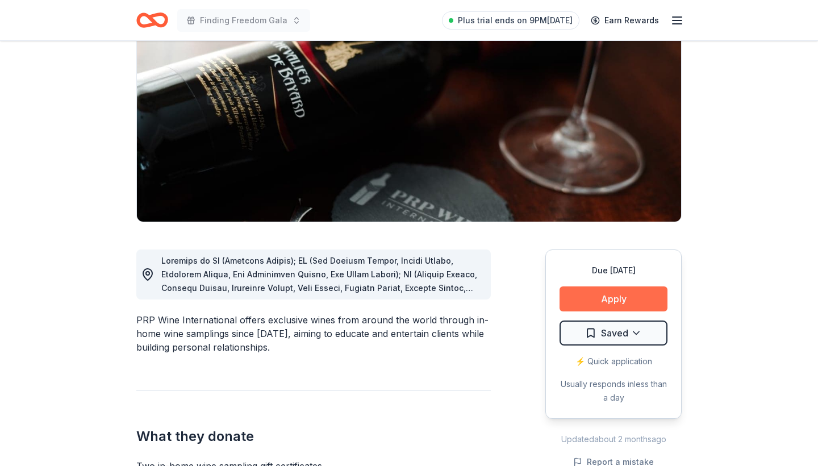
click at [607, 305] on button "Apply" at bounding box center [614, 298] width 108 height 25
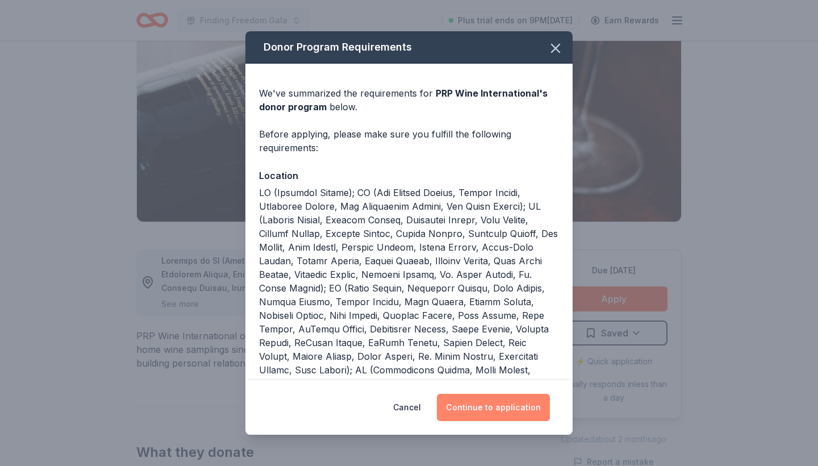
click at [494, 417] on button "Continue to application" at bounding box center [493, 407] width 113 height 27
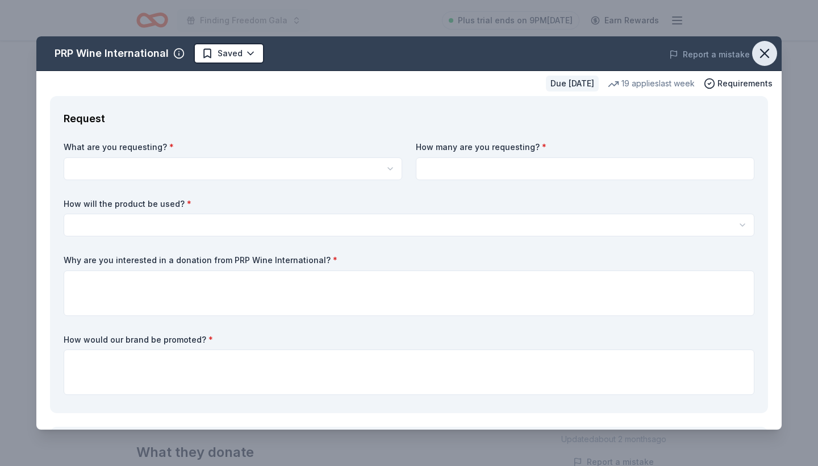
scroll to position [0, 0]
click at [771, 52] on icon "button" at bounding box center [765, 53] width 16 height 16
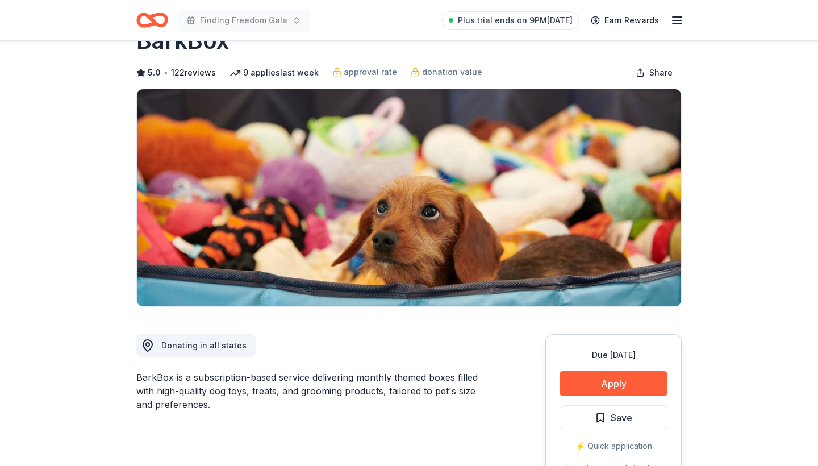
scroll to position [43, 0]
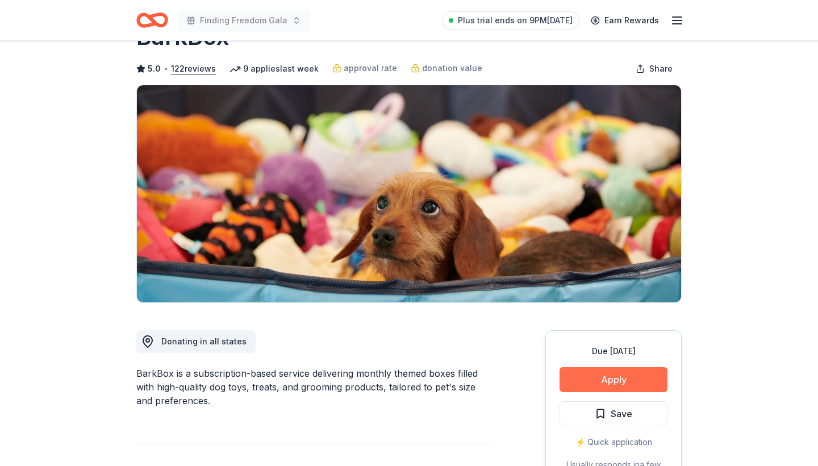
click at [603, 377] on button "Apply" at bounding box center [614, 379] width 108 height 25
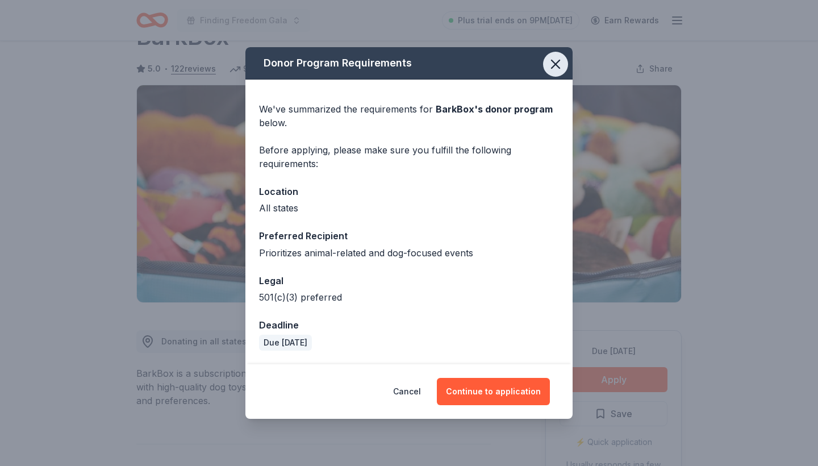
click at [558, 60] on icon "button" at bounding box center [556, 64] width 16 height 16
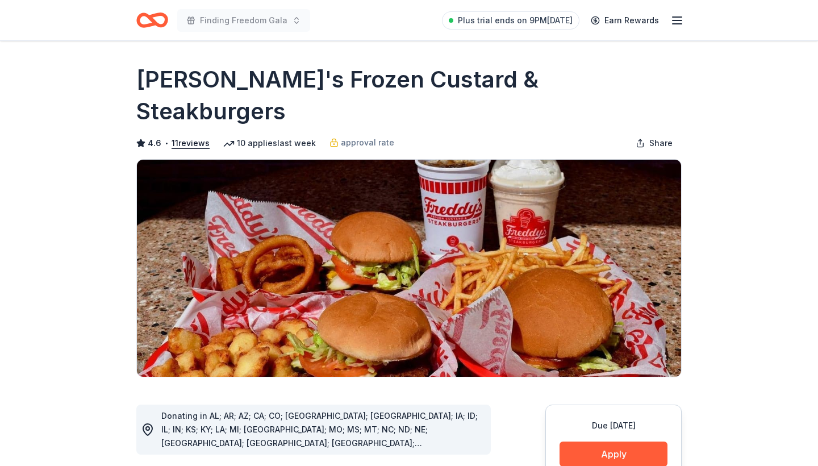
scroll to position [191, 0]
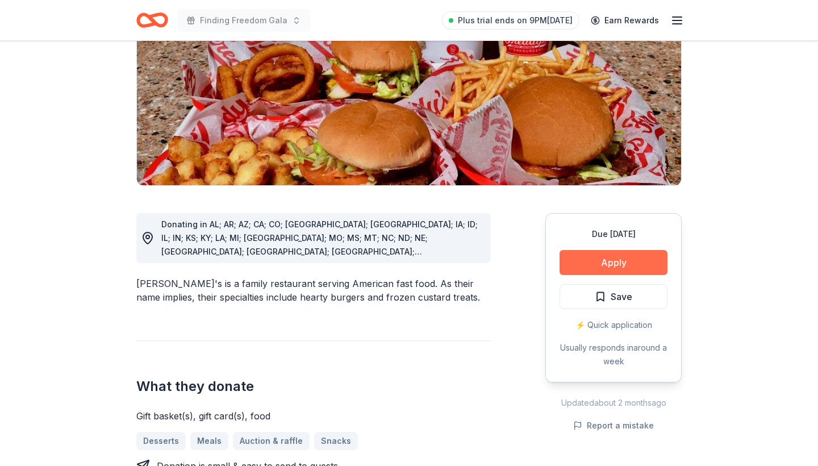
click at [574, 250] on button "Apply" at bounding box center [614, 262] width 108 height 25
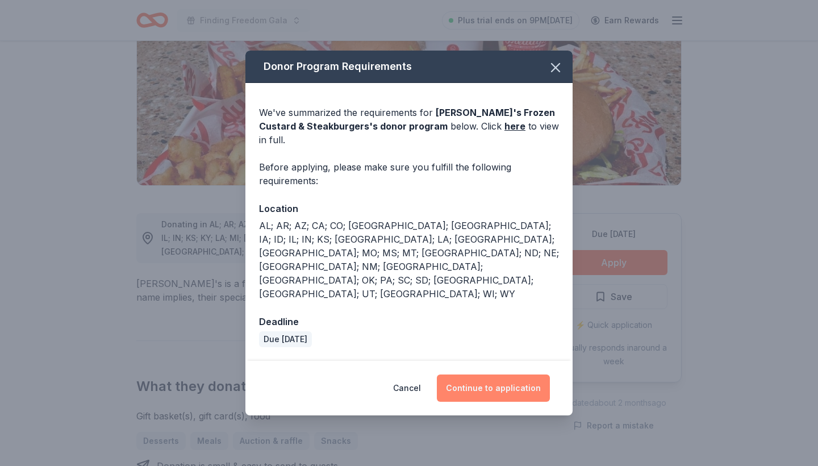
click at [482, 374] on button "Continue to application" at bounding box center [493, 387] width 113 height 27
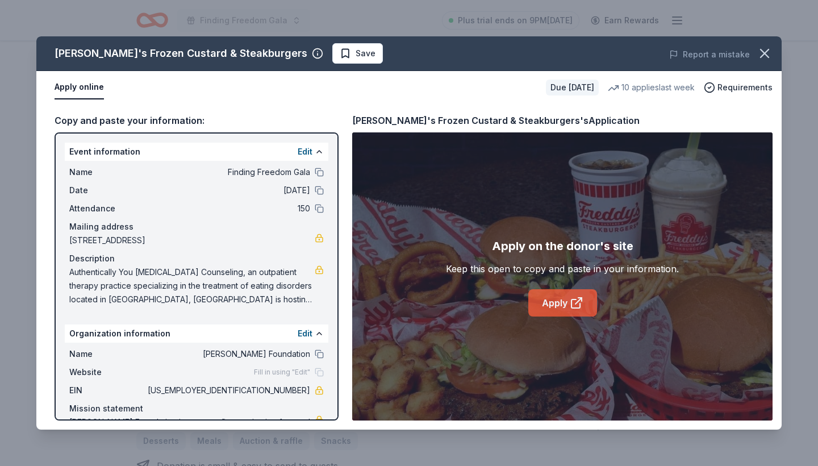
click at [551, 295] on link "Apply" at bounding box center [562, 302] width 69 height 27
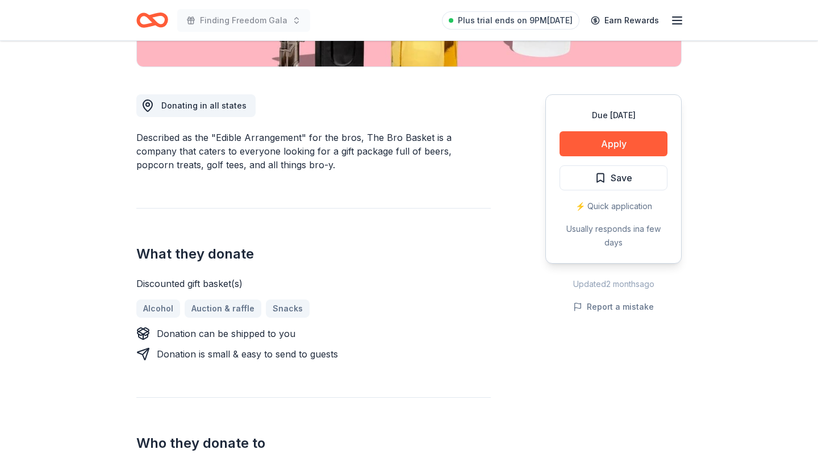
scroll to position [280, 0]
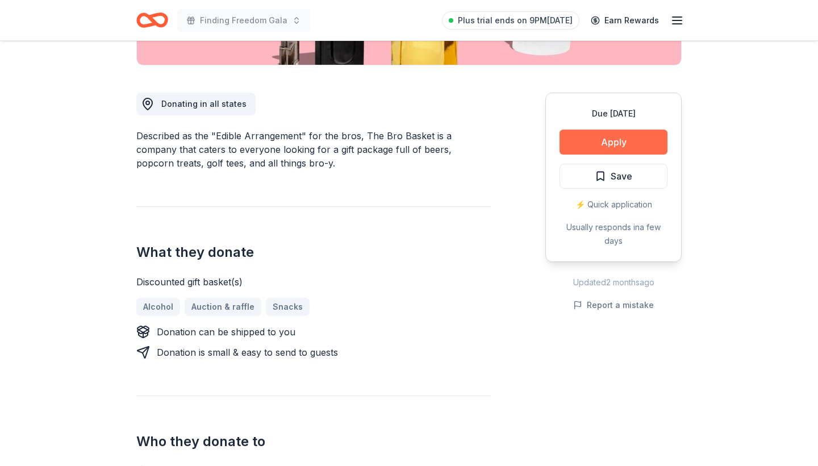
click at [589, 140] on button "Apply" at bounding box center [614, 142] width 108 height 25
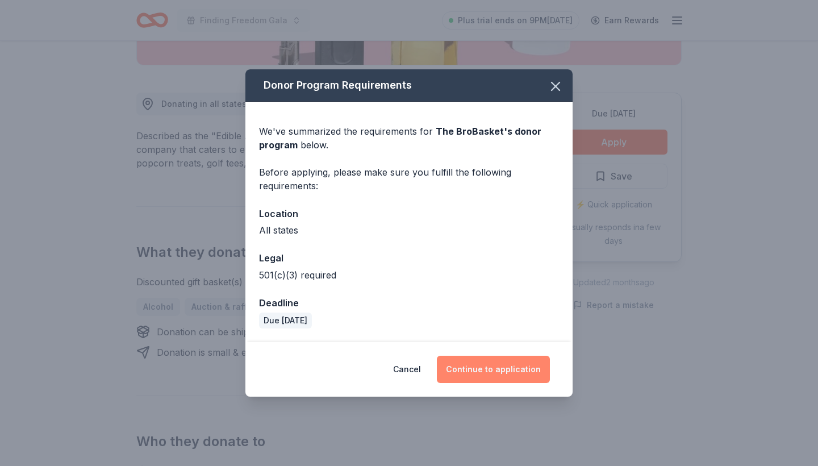
click at [495, 364] on button "Continue to application" at bounding box center [493, 369] width 113 height 27
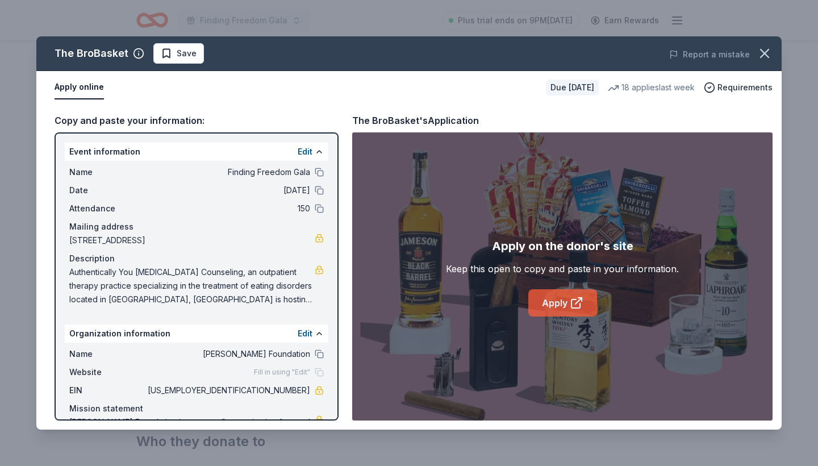
click at [545, 295] on link "Apply" at bounding box center [562, 302] width 69 height 27
click at [769, 51] on icon "button" at bounding box center [765, 53] width 16 height 16
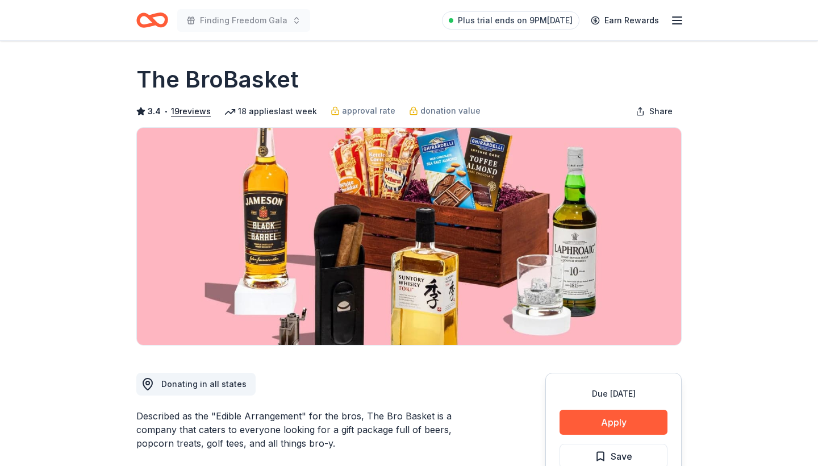
scroll to position [0, 0]
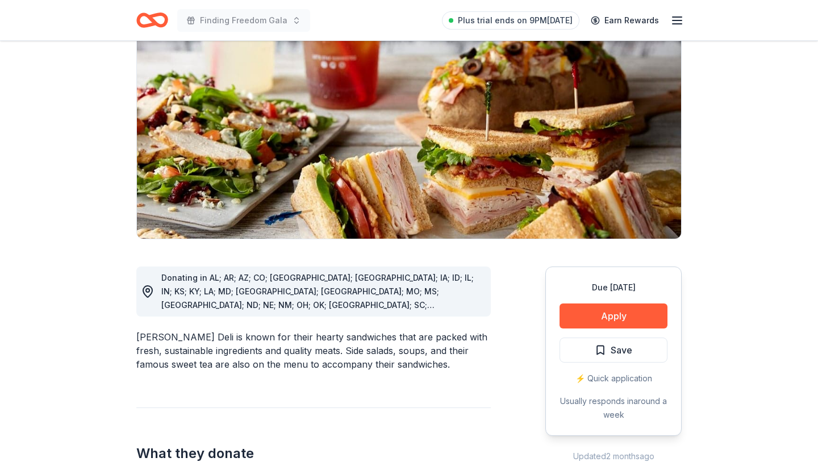
scroll to position [150, 0]
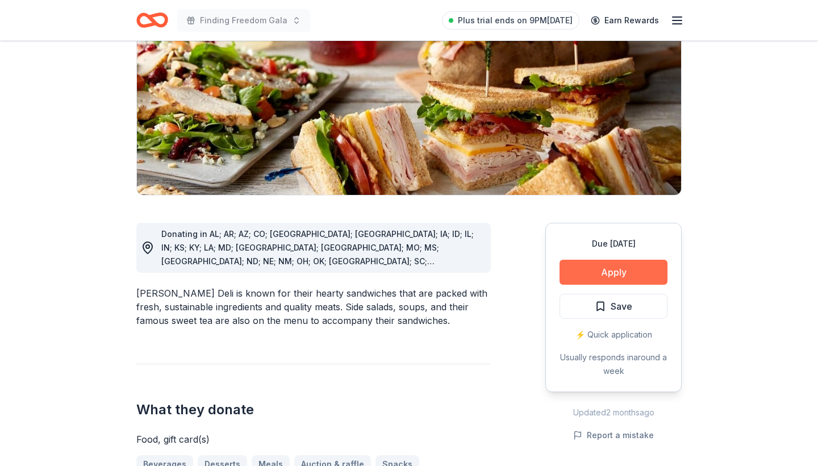
click at [612, 274] on button "Apply" at bounding box center [614, 272] width 108 height 25
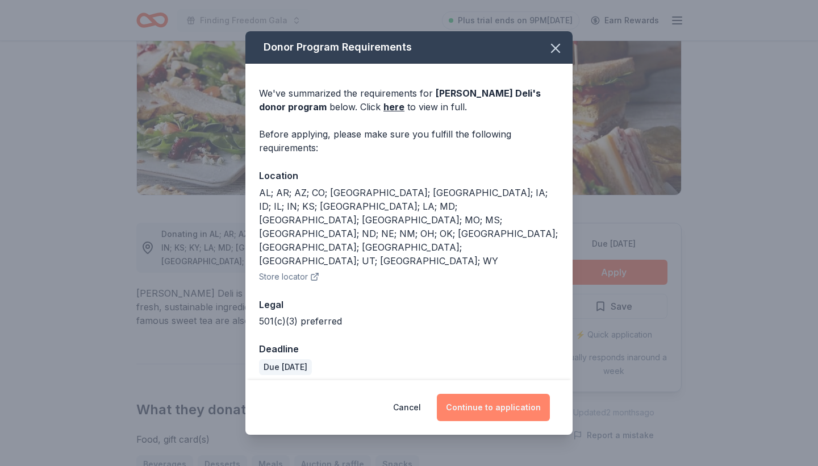
click at [503, 395] on button "Continue to application" at bounding box center [493, 407] width 113 height 27
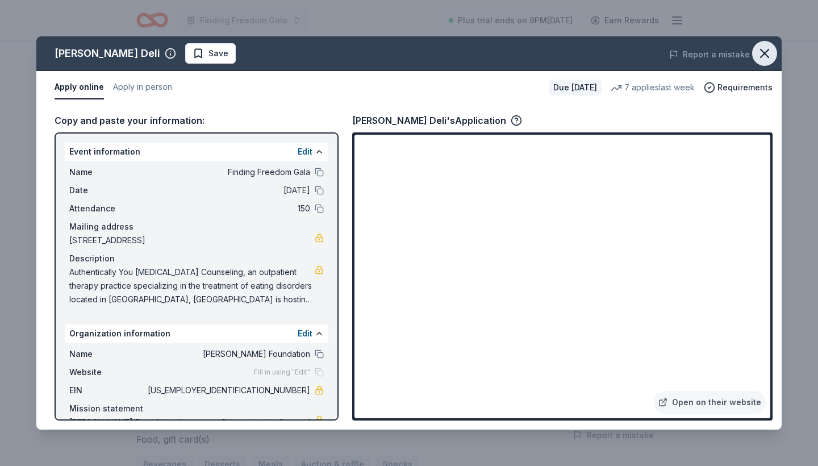
click at [763, 57] on icon "button" at bounding box center [765, 53] width 16 height 16
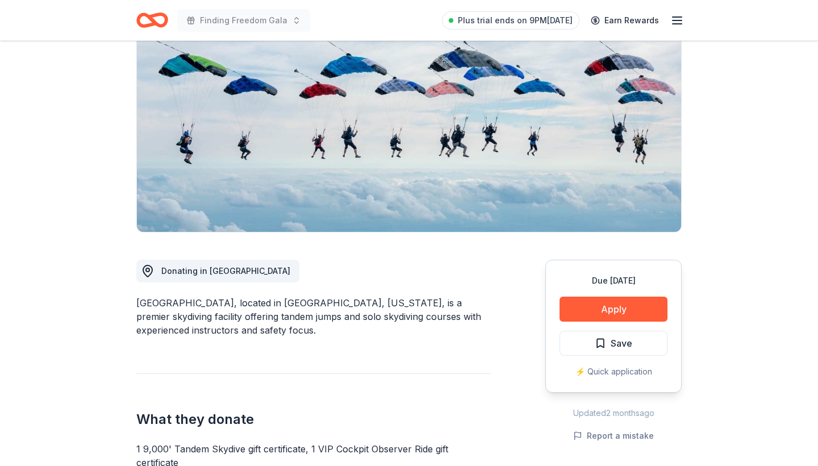
scroll to position [203, 0]
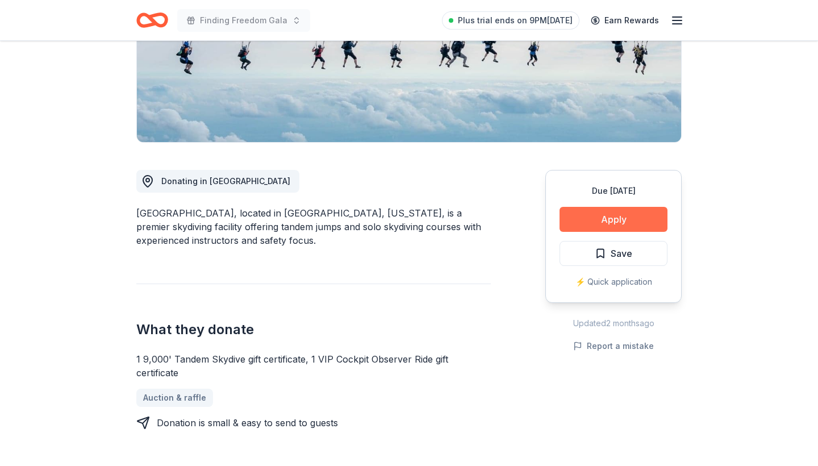
click at [598, 223] on button "Apply" at bounding box center [614, 219] width 108 height 25
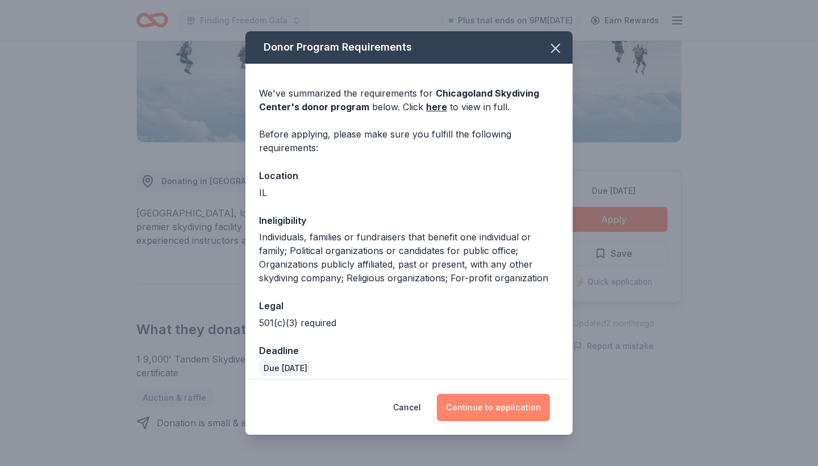
click at [493, 413] on button "Continue to application" at bounding box center [493, 407] width 113 height 27
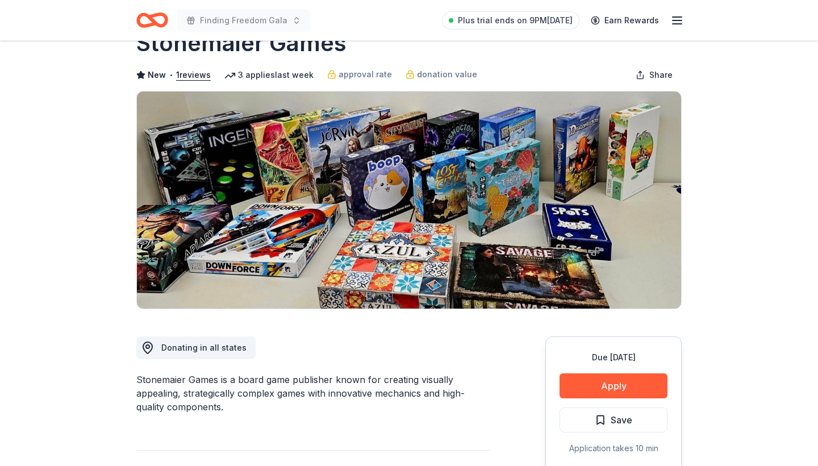
scroll to position [36, 0]
click at [598, 385] on button "Apply" at bounding box center [614, 385] width 108 height 25
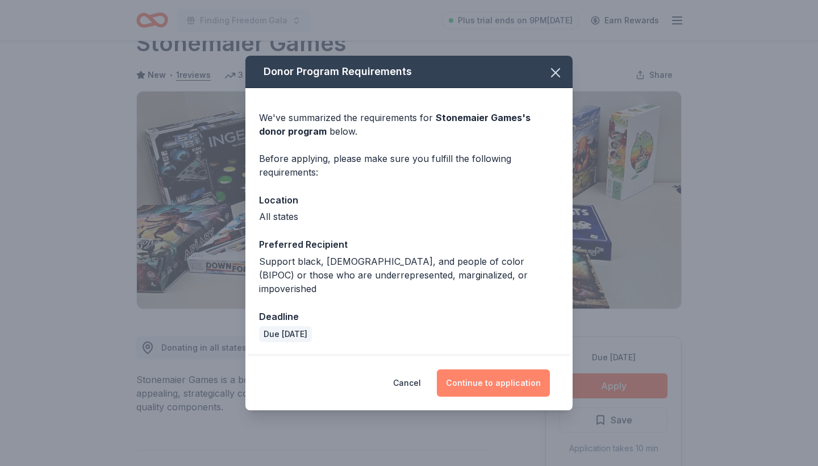
click at [475, 377] on button "Continue to application" at bounding box center [493, 382] width 113 height 27
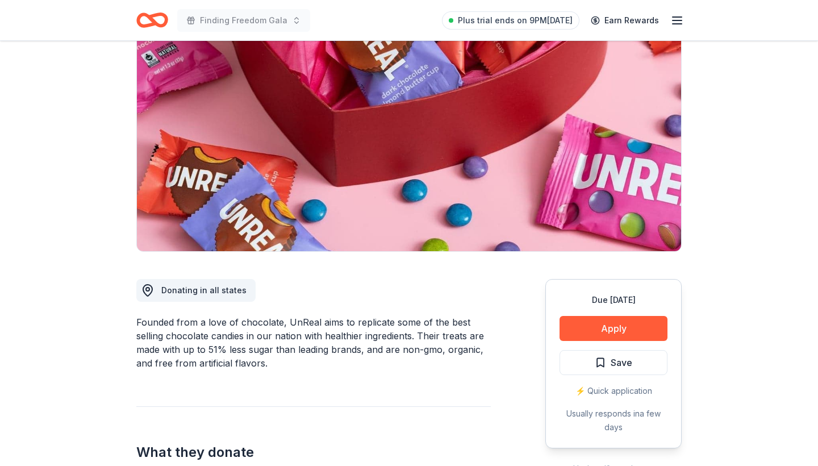
scroll to position [157, 0]
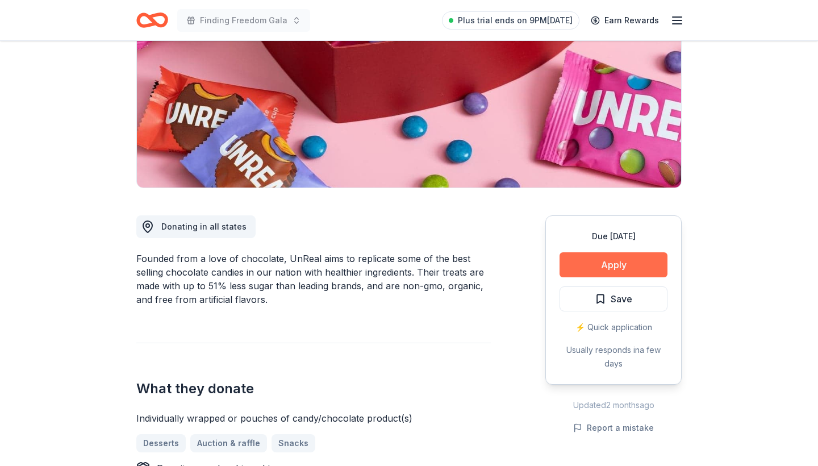
click at [603, 270] on button "Apply" at bounding box center [614, 264] width 108 height 25
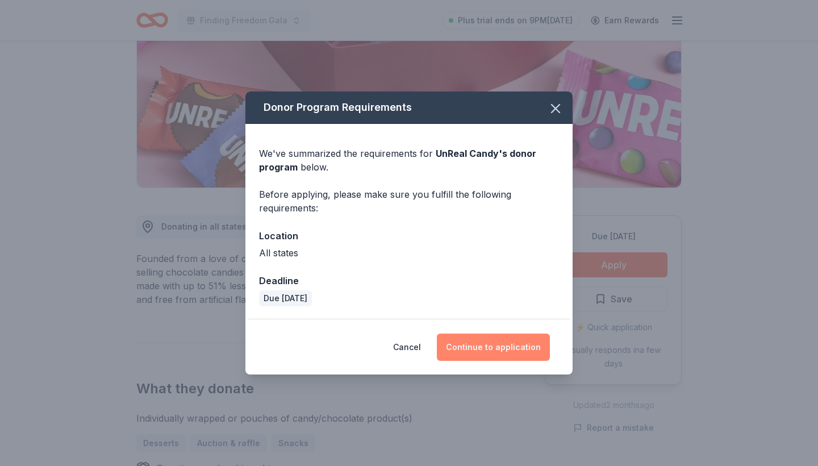
click at [470, 341] on button "Continue to application" at bounding box center [493, 347] width 113 height 27
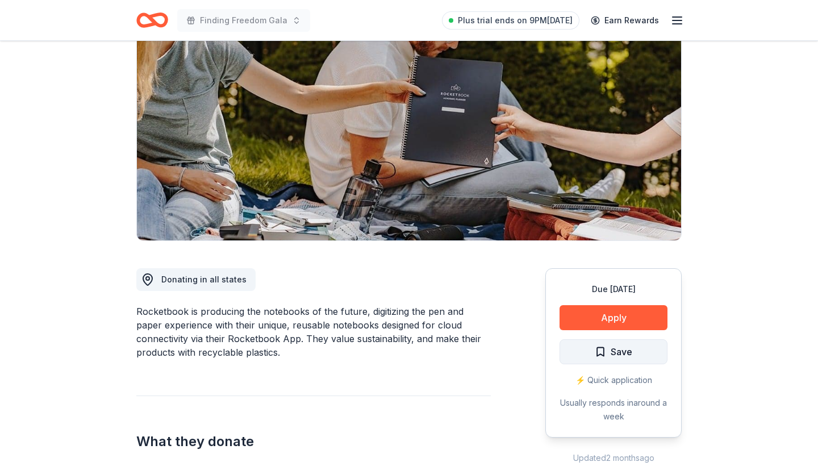
scroll to position [161, 0]
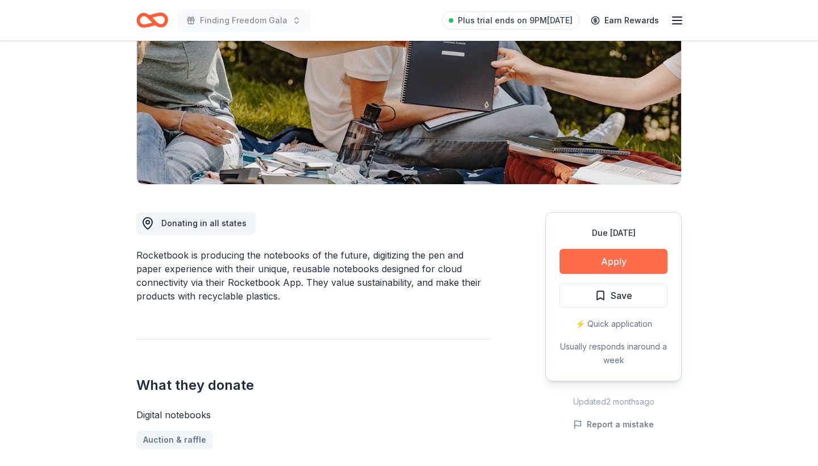
click at [616, 262] on button "Apply" at bounding box center [614, 261] width 108 height 25
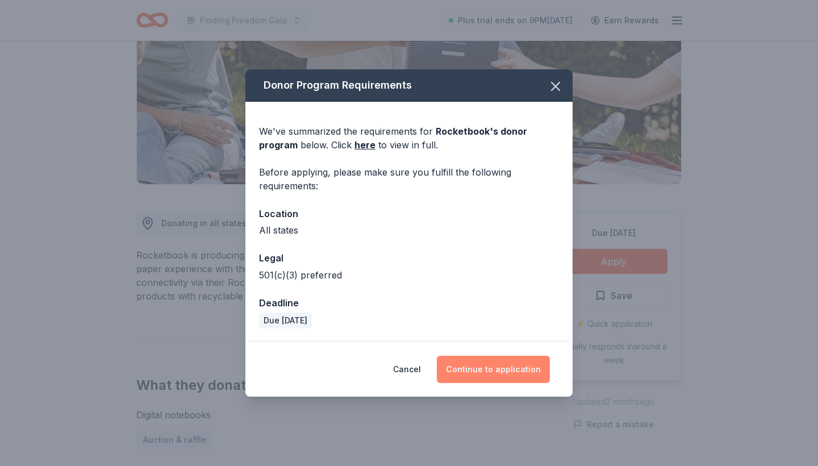
click at [495, 373] on button "Continue to application" at bounding box center [493, 369] width 113 height 27
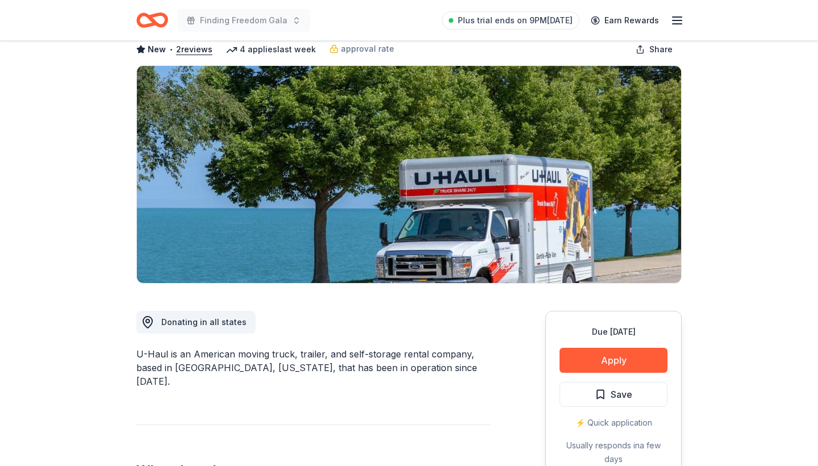
scroll to position [129, 0]
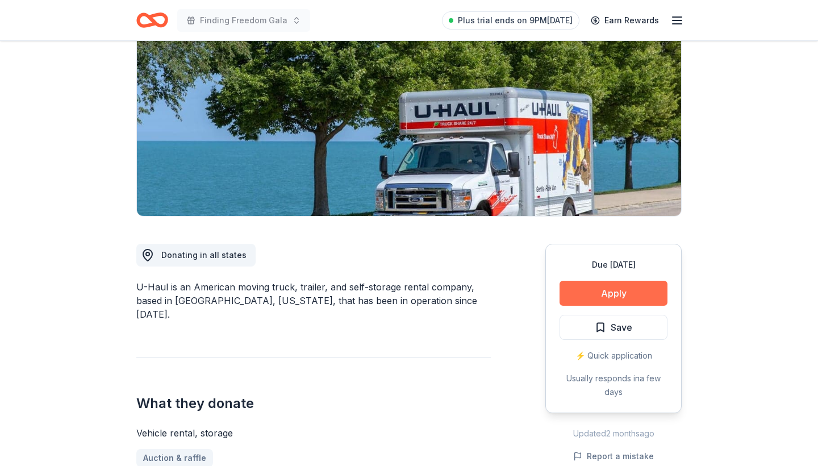
click at [594, 294] on button "Apply" at bounding box center [614, 293] width 108 height 25
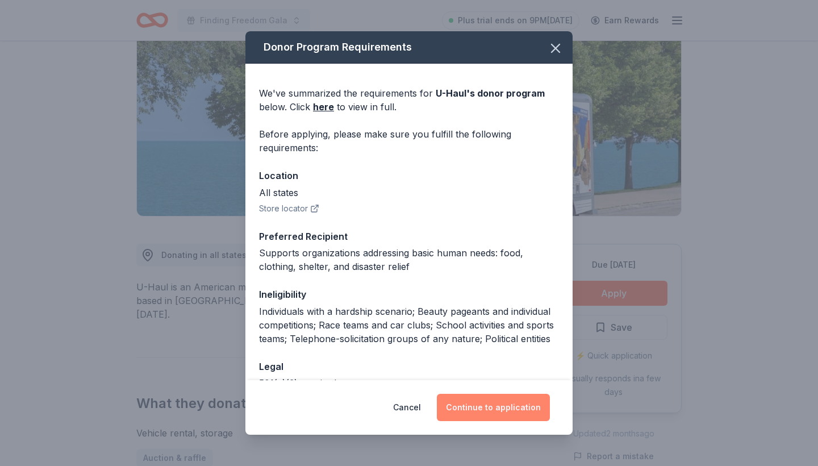
click at [476, 409] on button "Continue to application" at bounding box center [493, 407] width 113 height 27
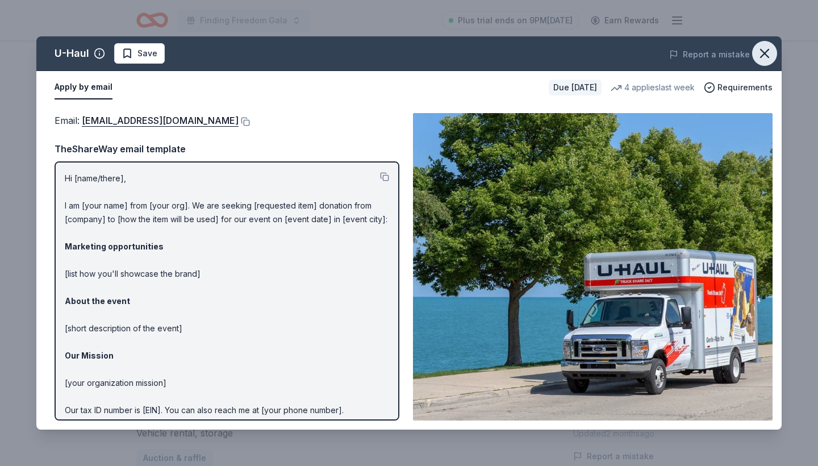
click at [771, 52] on icon "button" at bounding box center [765, 53] width 16 height 16
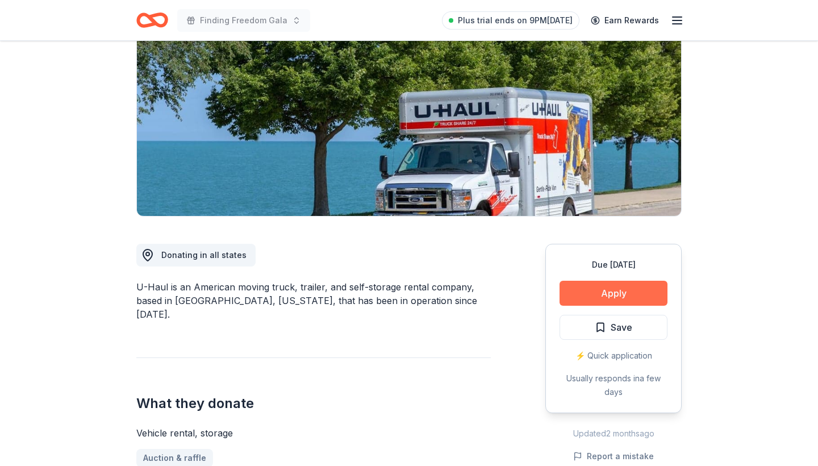
click at [602, 289] on button "Apply" at bounding box center [614, 293] width 108 height 25
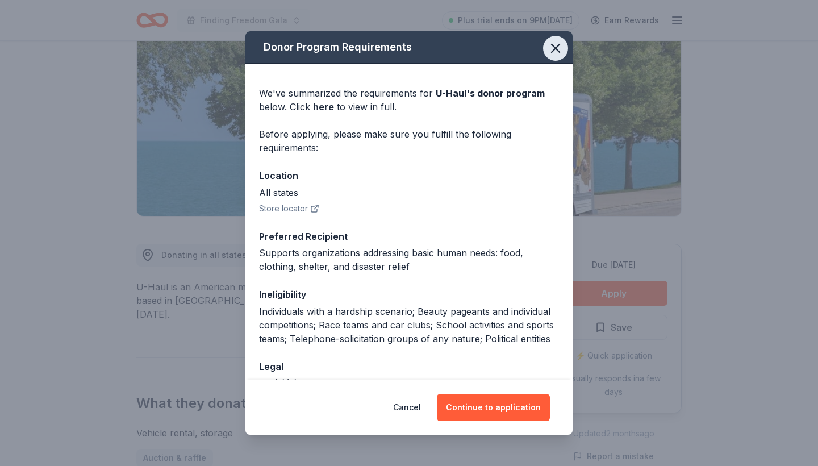
click at [551, 52] on icon "button" at bounding box center [556, 48] width 16 height 16
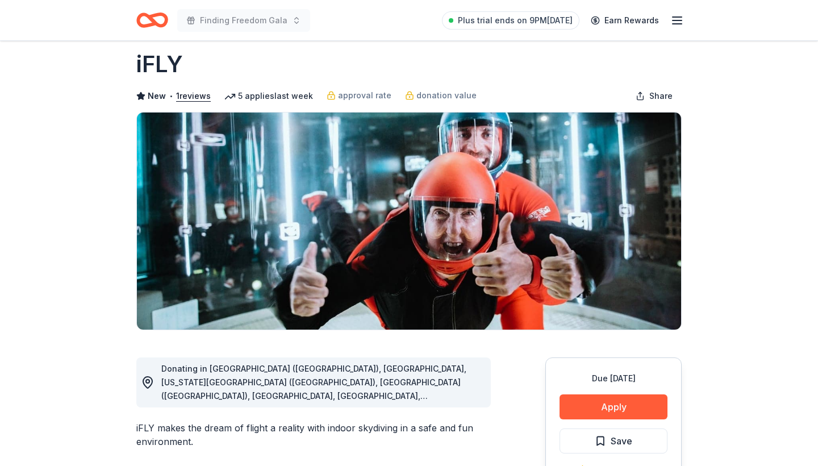
scroll to position [36, 0]
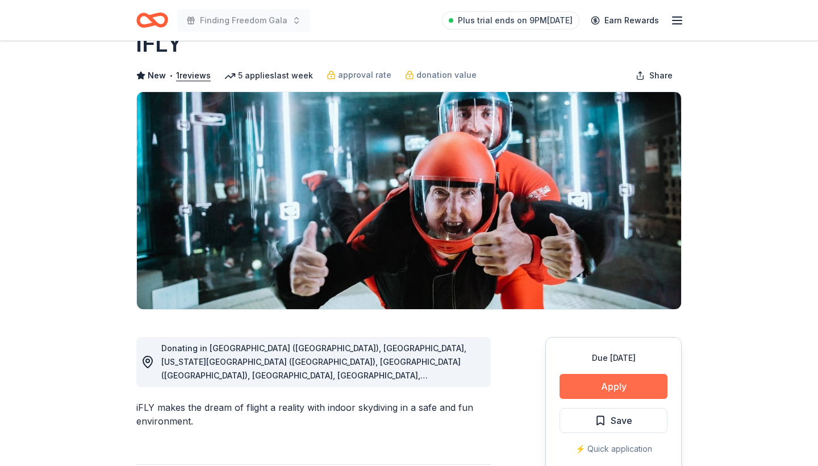
click at [586, 382] on button "Apply" at bounding box center [614, 386] width 108 height 25
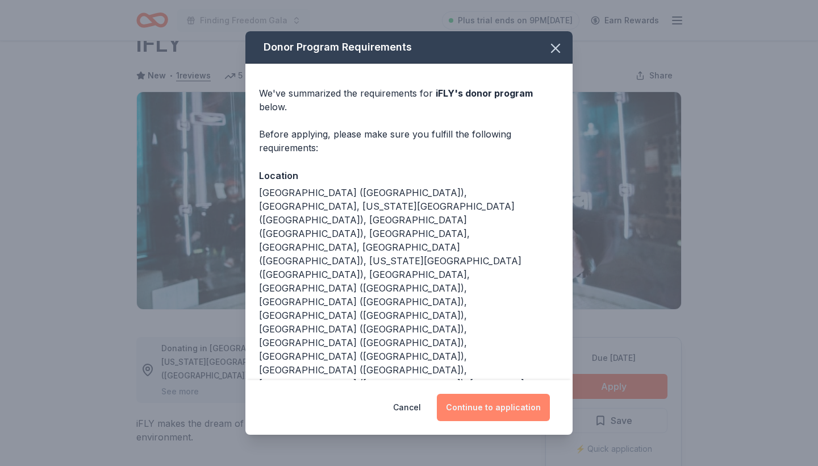
click at [478, 394] on button "Continue to application" at bounding box center [493, 407] width 113 height 27
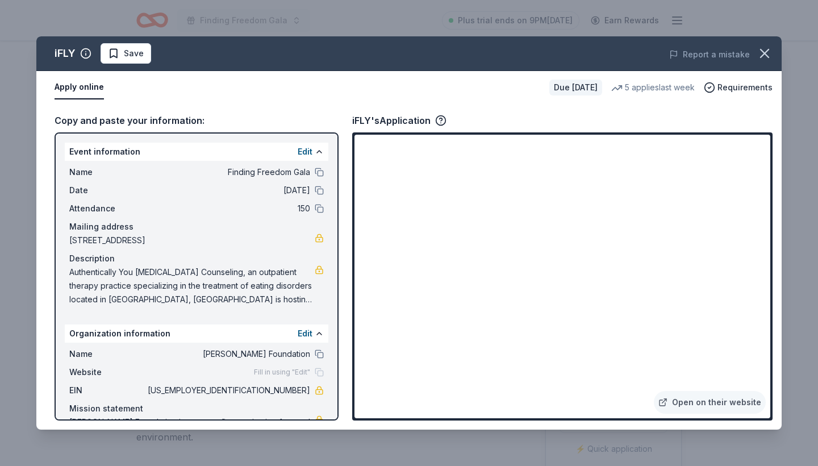
click at [352, 298] on div "Copy and paste your information: Event information Edit Name Finding Freedom Ga…" at bounding box center [408, 267] width 745 height 326
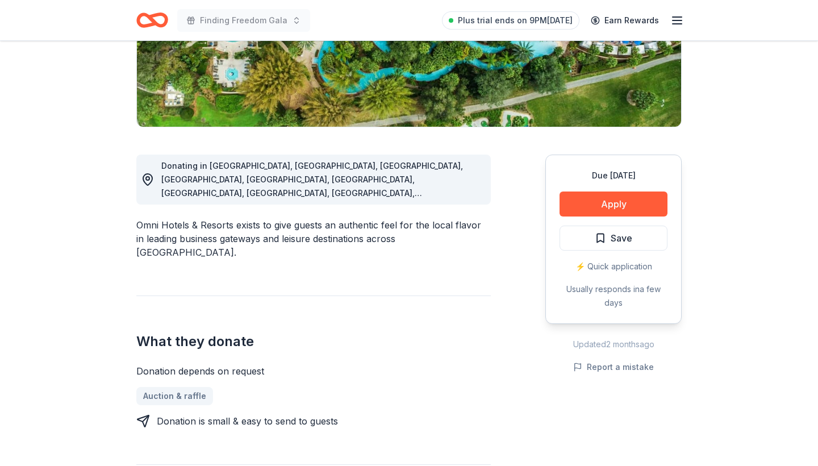
scroll to position [220, 0]
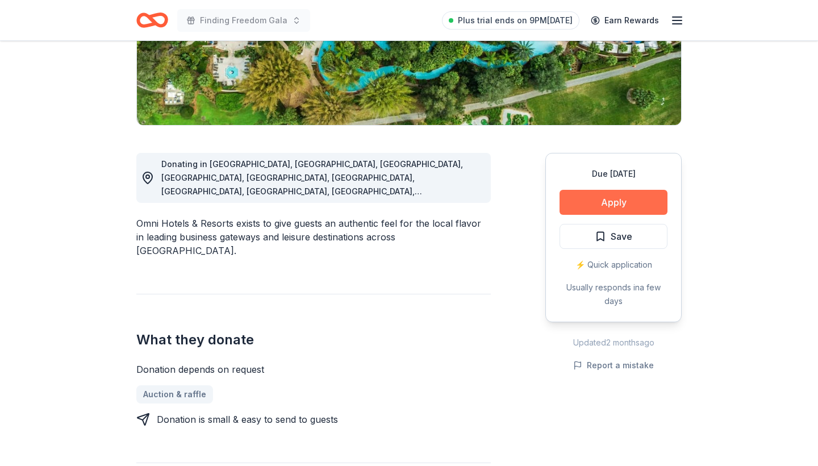
click at [586, 208] on button "Apply" at bounding box center [614, 202] width 108 height 25
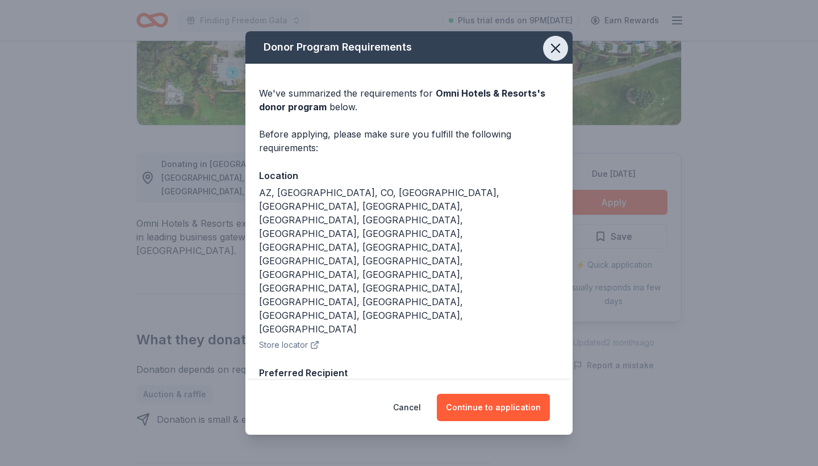
click at [559, 52] on icon "button" at bounding box center [556, 48] width 8 height 8
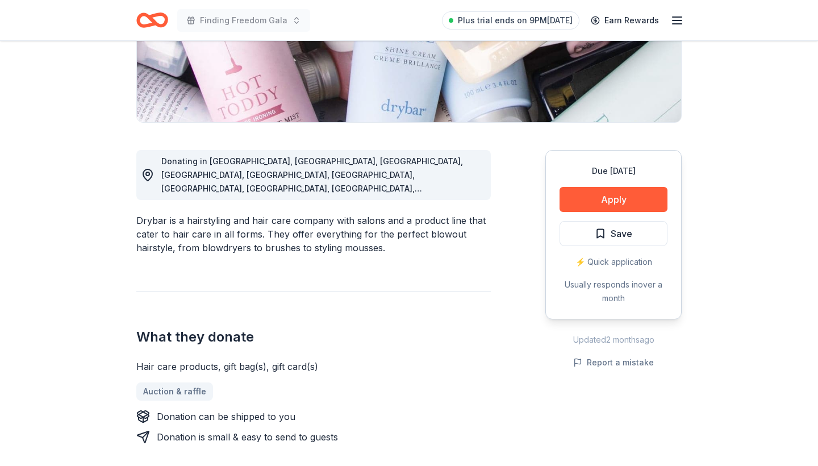
scroll to position [223, 0]
click at [597, 201] on button "Apply" at bounding box center [614, 198] width 108 height 25
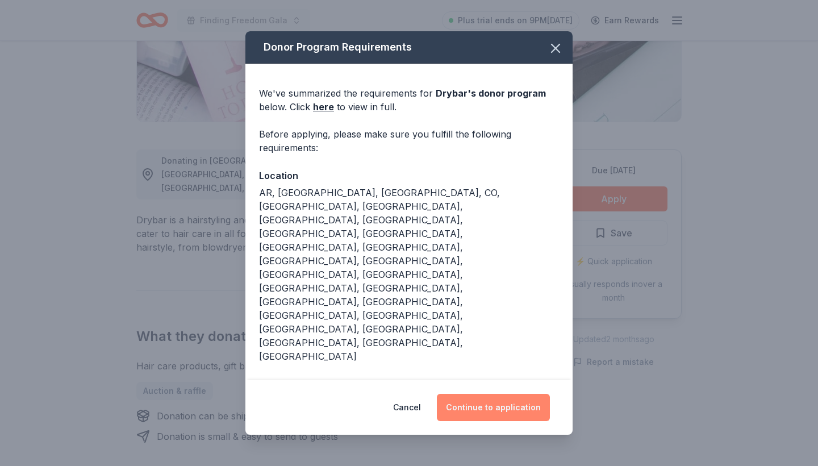
click at [497, 405] on button "Continue to application" at bounding box center [493, 407] width 113 height 27
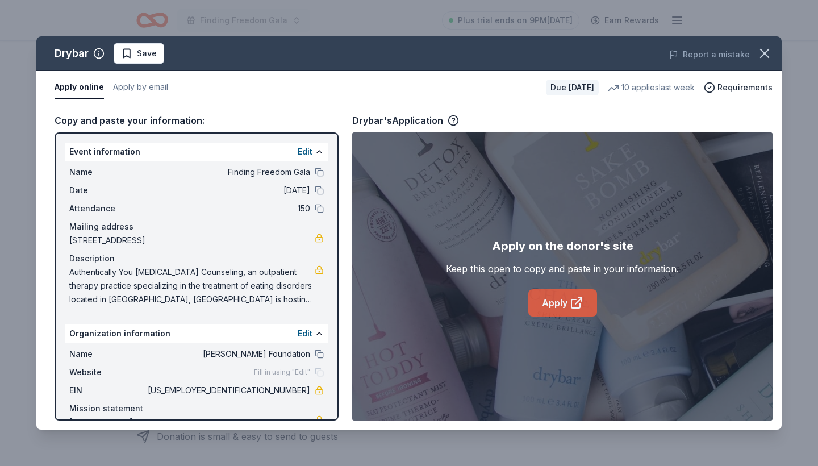
click at [561, 297] on link "Apply" at bounding box center [562, 302] width 69 height 27
click at [770, 55] on icon "button" at bounding box center [765, 53] width 16 height 16
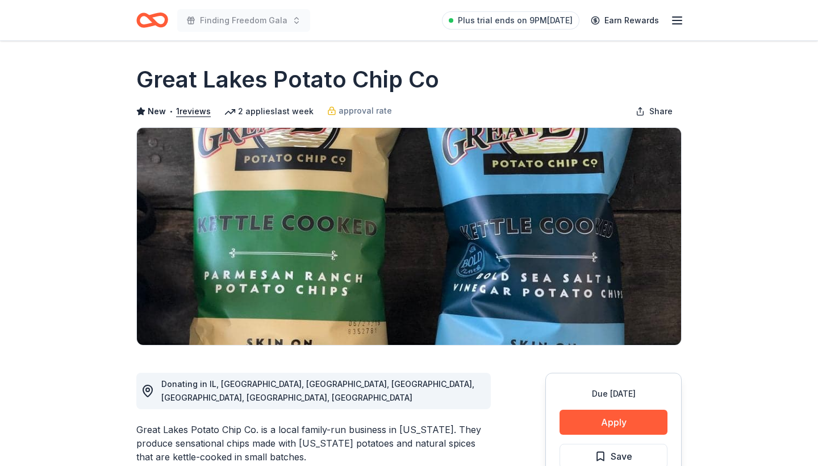
scroll to position [124, 0]
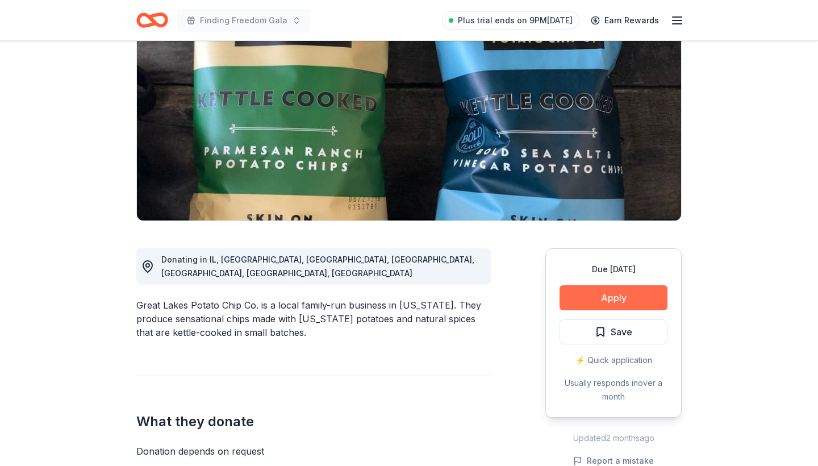
click at [610, 300] on button "Apply" at bounding box center [614, 297] width 108 height 25
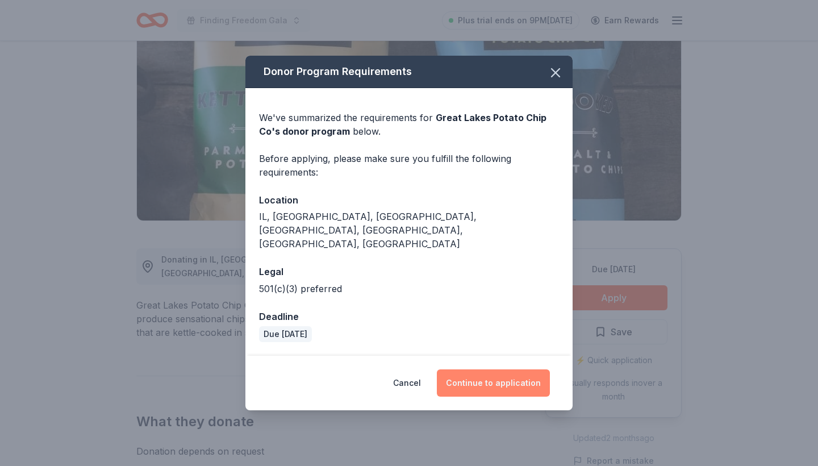
click at [490, 376] on button "Continue to application" at bounding box center [493, 382] width 113 height 27
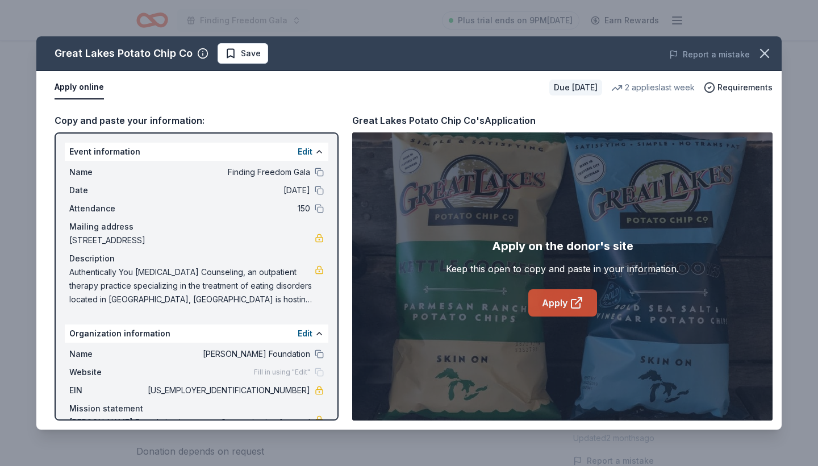
click at [572, 299] on icon at bounding box center [576, 303] width 9 height 9
click at [767, 48] on icon "button" at bounding box center [765, 53] width 16 height 16
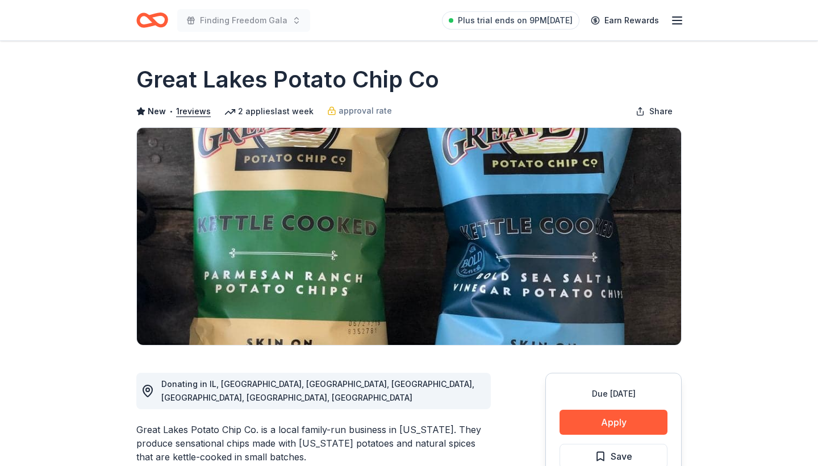
scroll to position [0, 0]
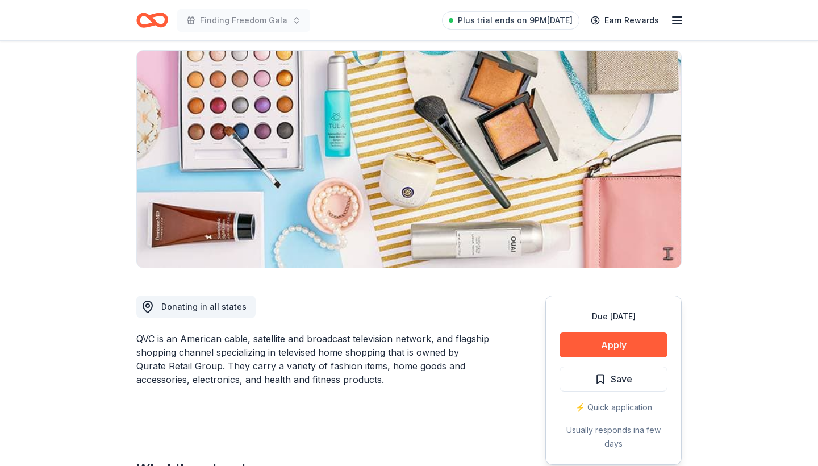
scroll to position [78, 0]
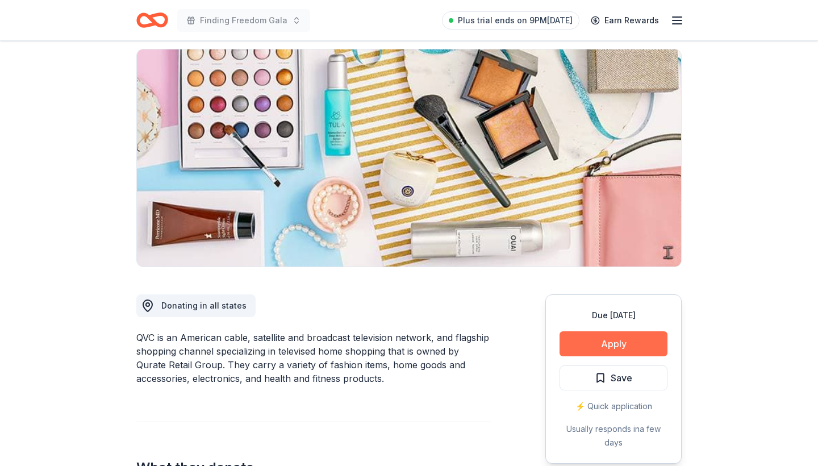
click at [587, 348] on button "Apply" at bounding box center [614, 343] width 108 height 25
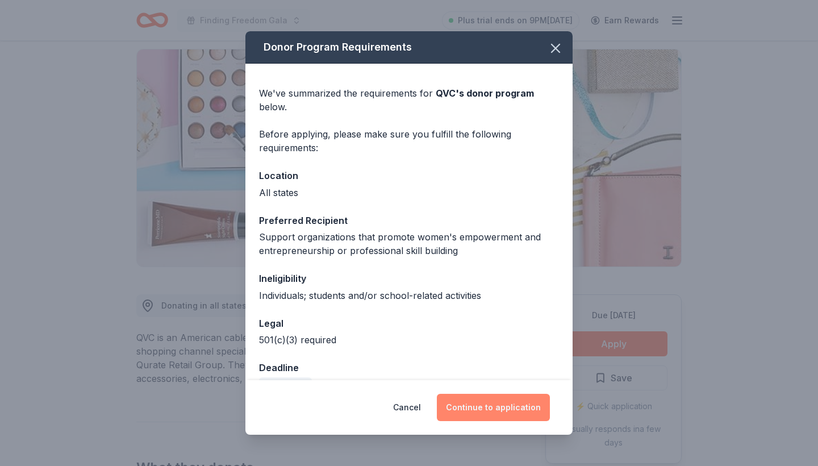
click at [475, 409] on button "Continue to application" at bounding box center [493, 407] width 113 height 27
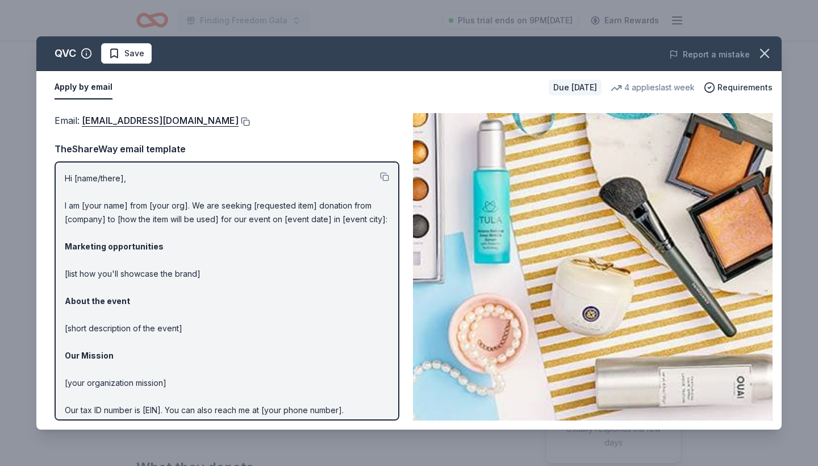
click at [239, 119] on button at bounding box center [244, 121] width 11 height 9
click at [767, 50] on icon "button" at bounding box center [765, 53] width 16 height 16
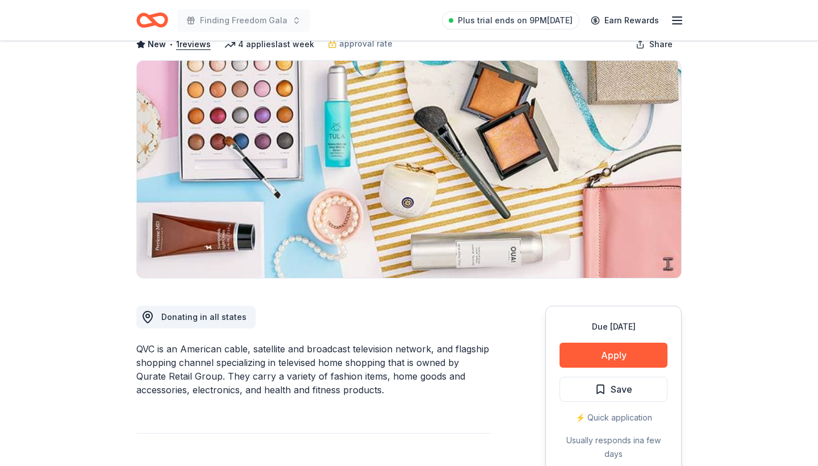
scroll to position [60, 0]
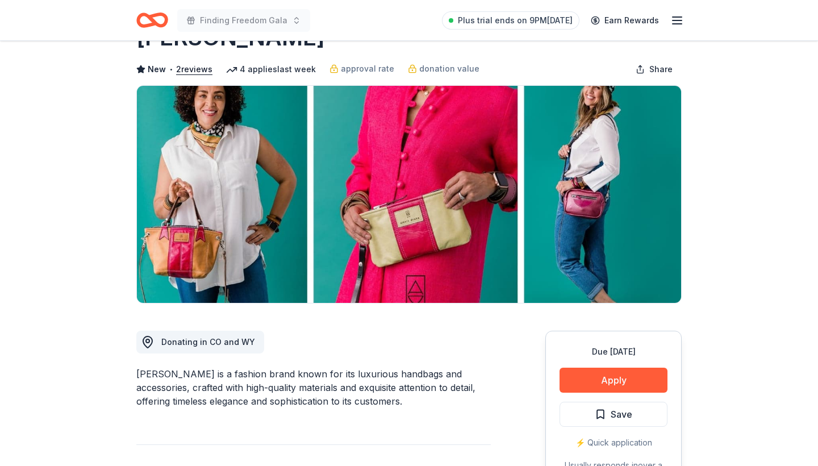
scroll to position [79, 0]
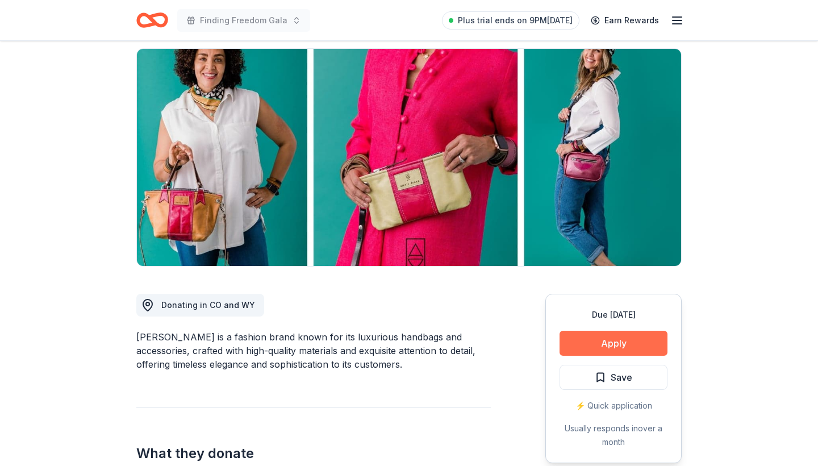
click at [609, 343] on button "Apply" at bounding box center [614, 343] width 108 height 25
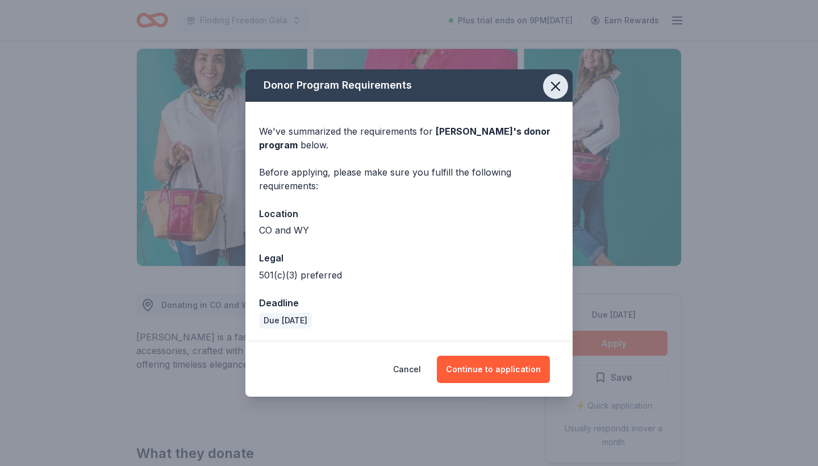
click at [555, 91] on icon "button" at bounding box center [556, 86] width 16 height 16
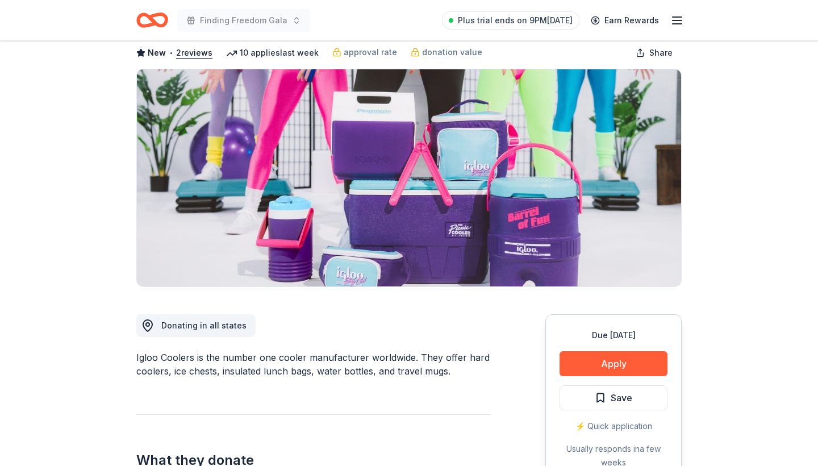
scroll to position [118, 0]
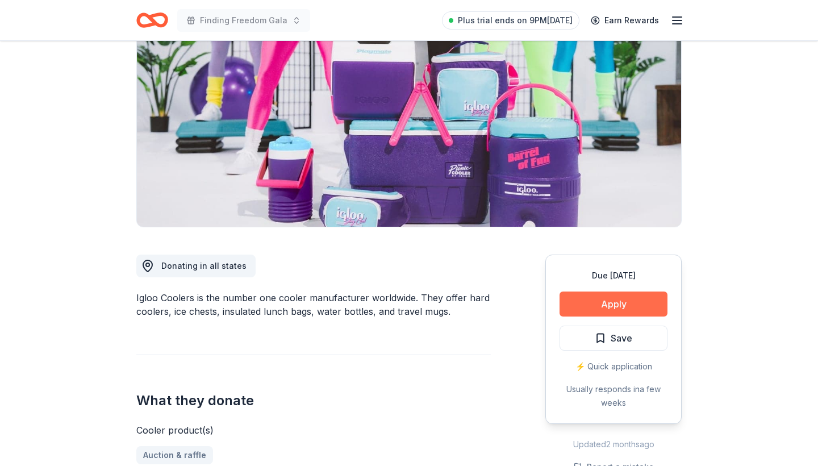
click at [619, 306] on button "Apply" at bounding box center [614, 303] width 108 height 25
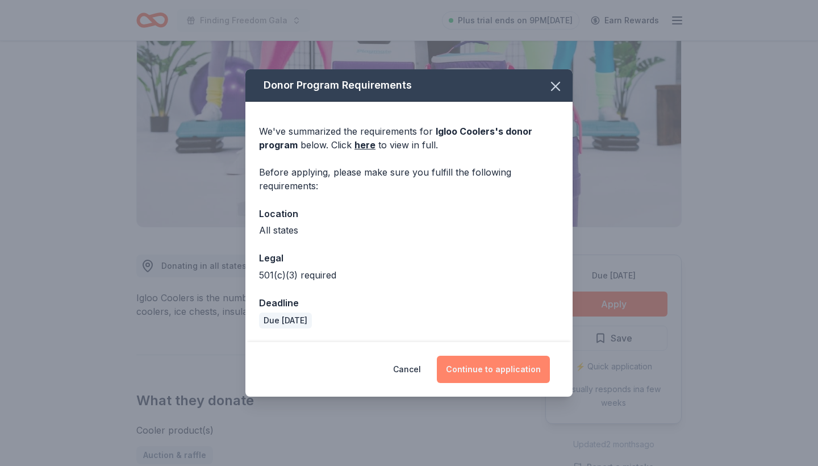
click at [523, 361] on button "Continue to application" at bounding box center [493, 369] width 113 height 27
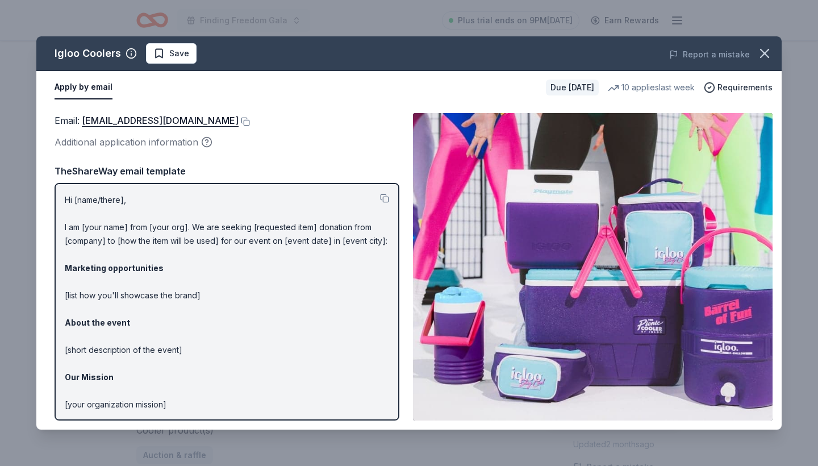
scroll to position [0, 0]
click at [239, 119] on button at bounding box center [244, 121] width 11 height 9
click at [771, 50] on icon "button" at bounding box center [765, 53] width 16 height 16
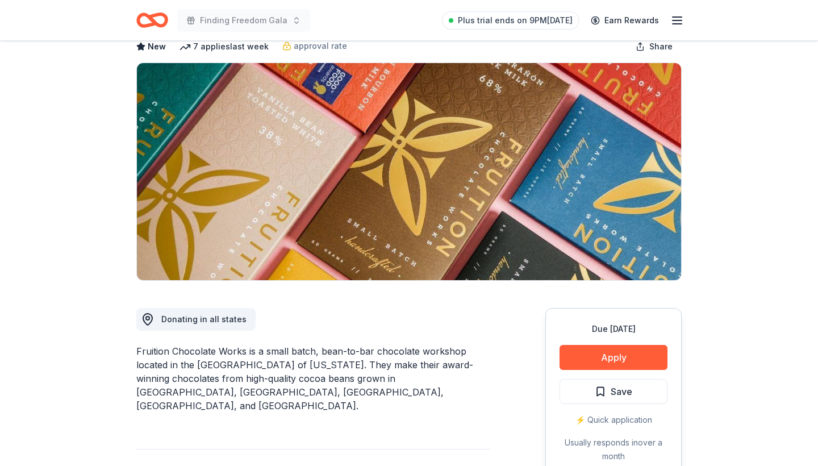
scroll to position [98, 0]
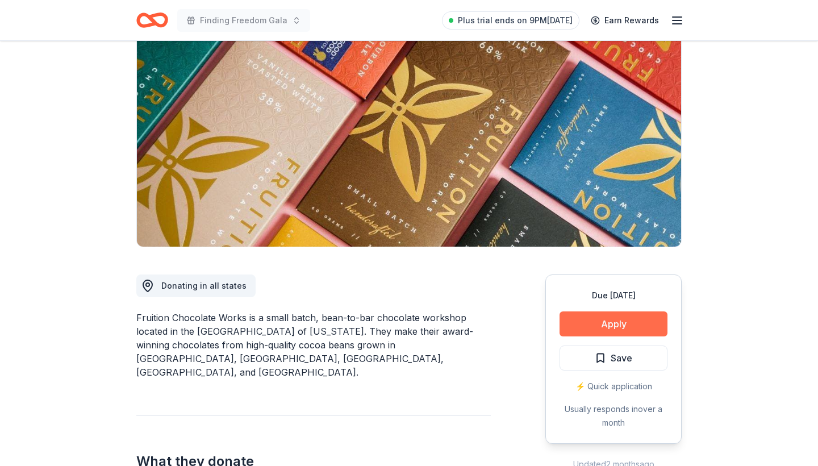
click at [590, 329] on button "Apply" at bounding box center [614, 323] width 108 height 25
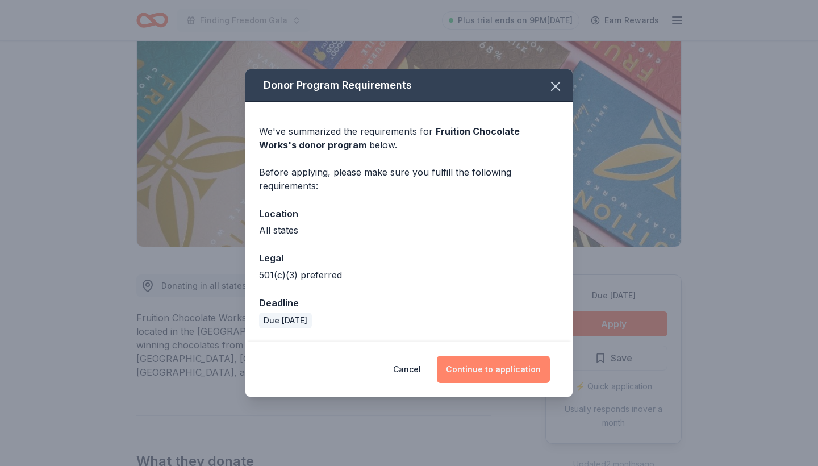
click at [490, 378] on button "Continue to application" at bounding box center [493, 369] width 113 height 27
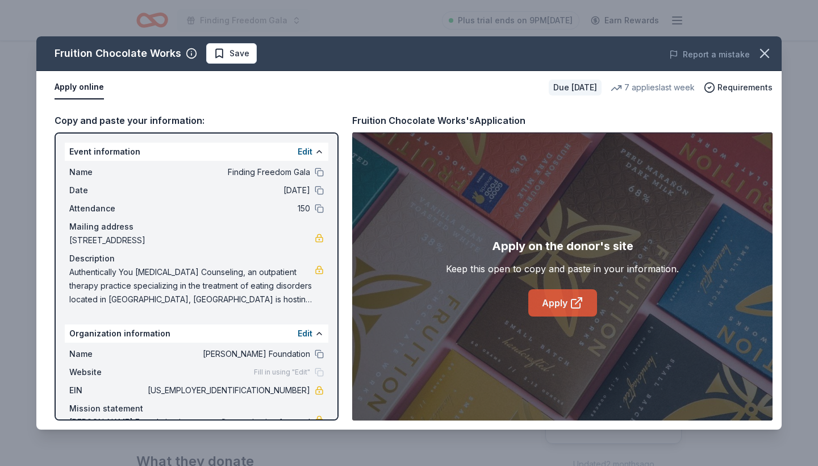
click at [563, 311] on link "Apply" at bounding box center [562, 302] width 69 height 27
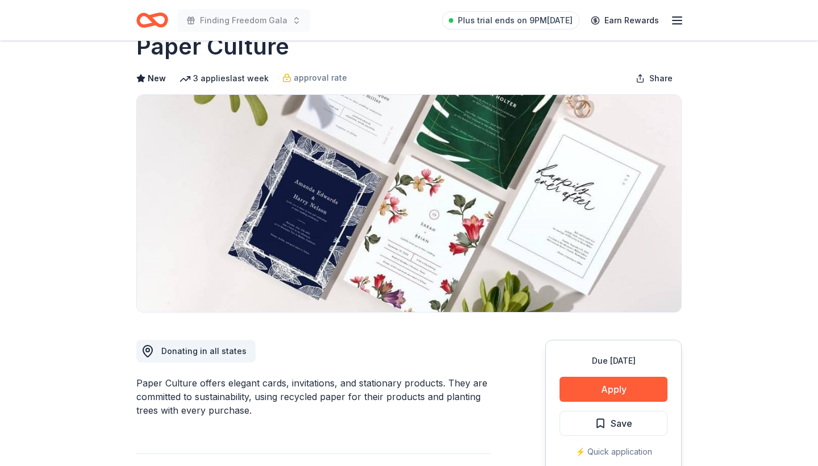
scroll to position [39, 0]
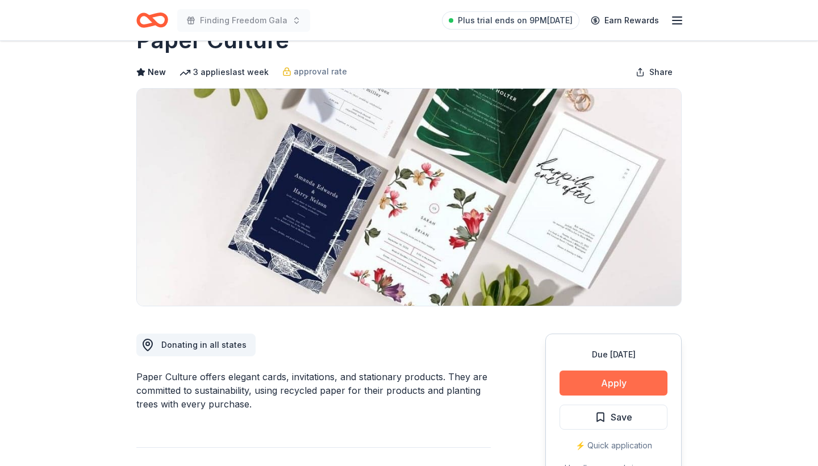
click at [590, 386] on button "Apply" at bounding box center [614, 382] width 108 height 25
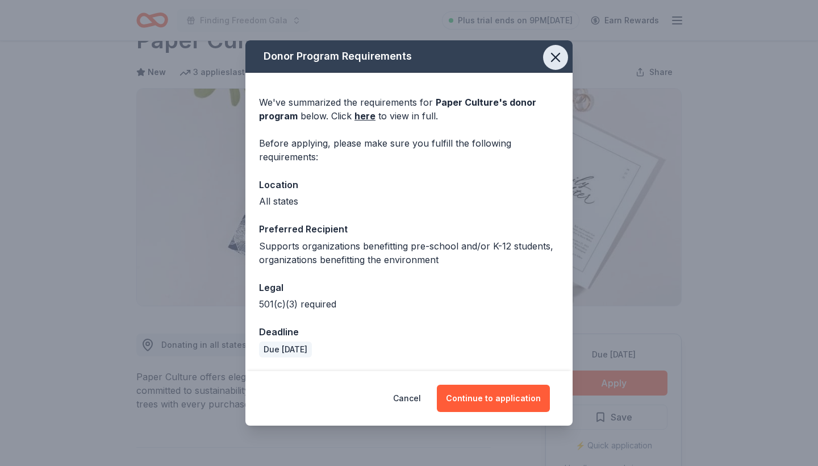
click at [554, 56] on icon "button" at bounding box center [556, 57] width 8 height 8
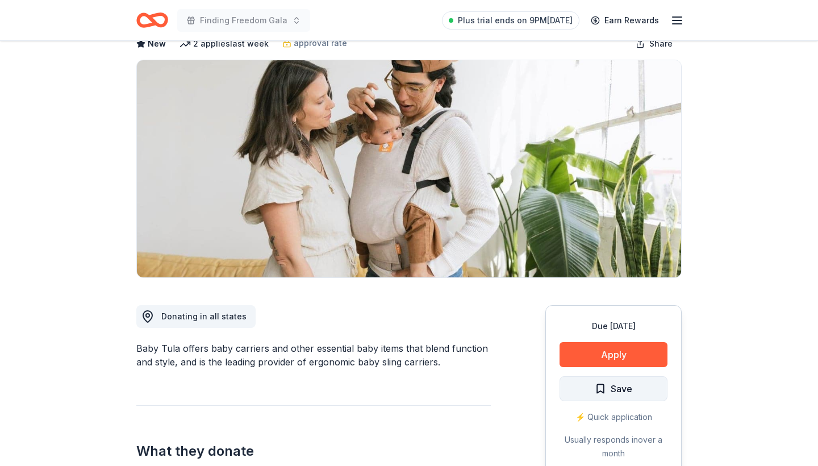
scroll to position [129, 0]
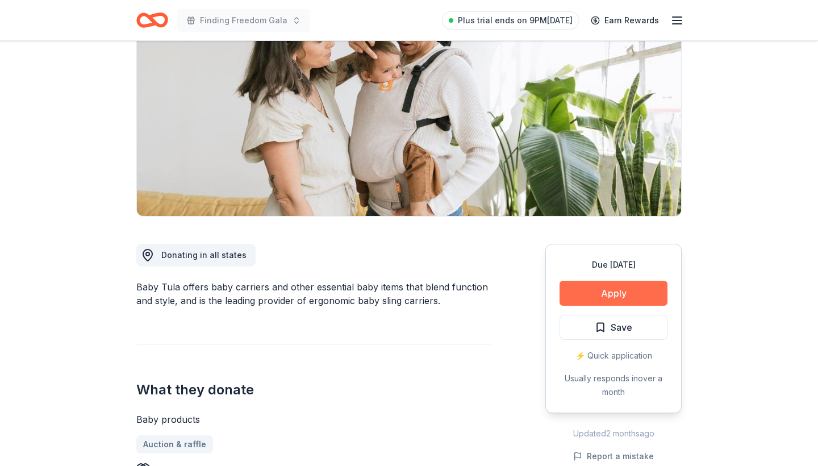
click at [631, 288] on button "Apply" at bounding box center [614, 293] width 108 height 25
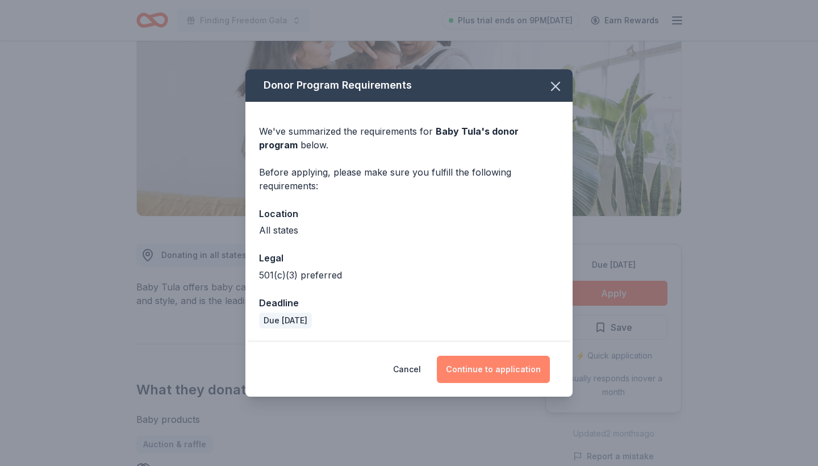
click at [480, 370] on button "Continue to application" at bounding box center [493, 369] width 113 height 27
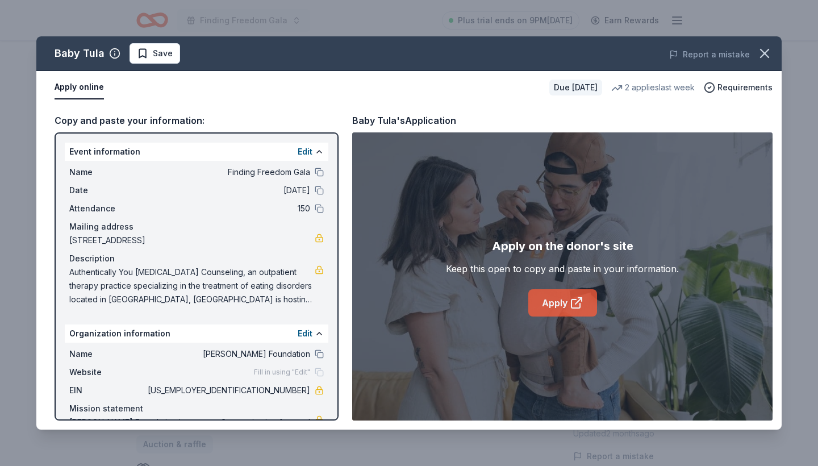
click at [560, 302] on link "Apply" at bounding box center [562, 302] width 69 height 27
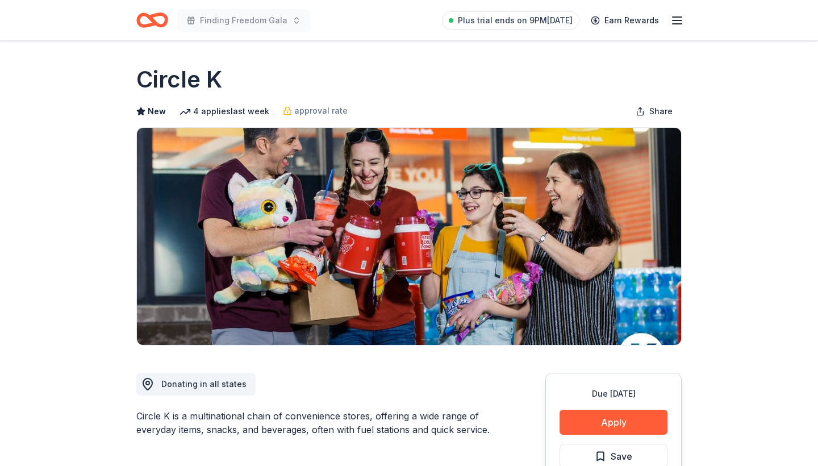
scroll to position [26, 0]
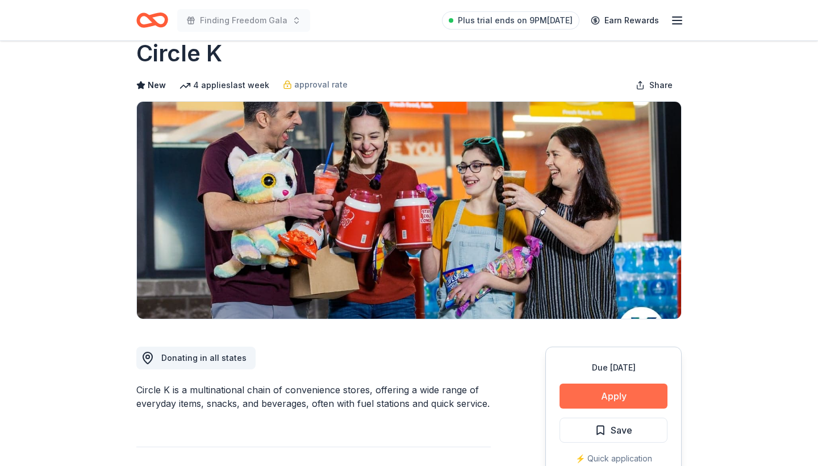
click at [641, 388] on button "Apply" at bounding box center [614, 396] width 108 height 25
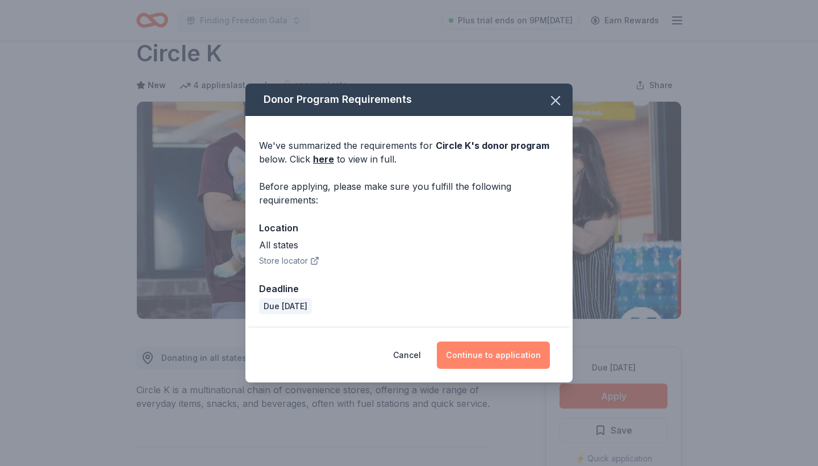
click at [509, 350] on button "Continue to application" at bounding box center [493, 354] width 113 height 27
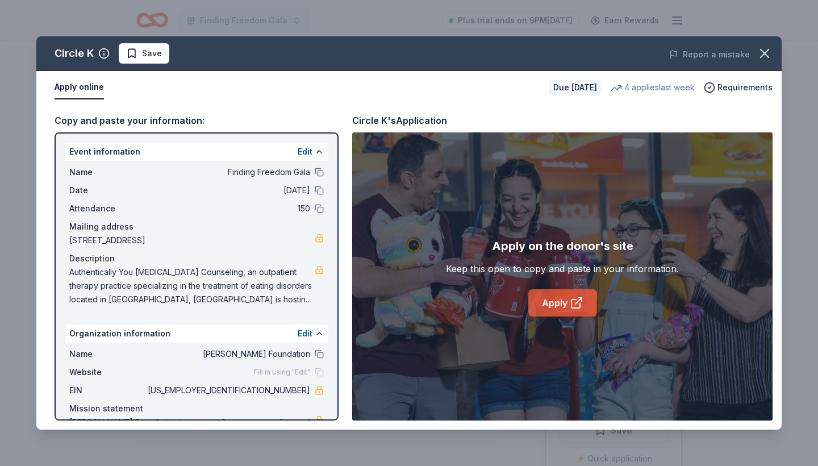
click at [557, 303] on link "Apply" at bounding box center [562, 302] width 69 height 27
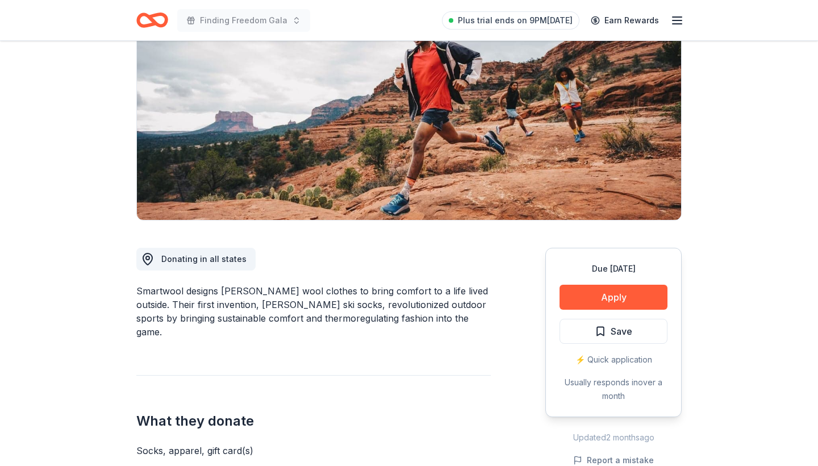
scroll to position [199, 0]
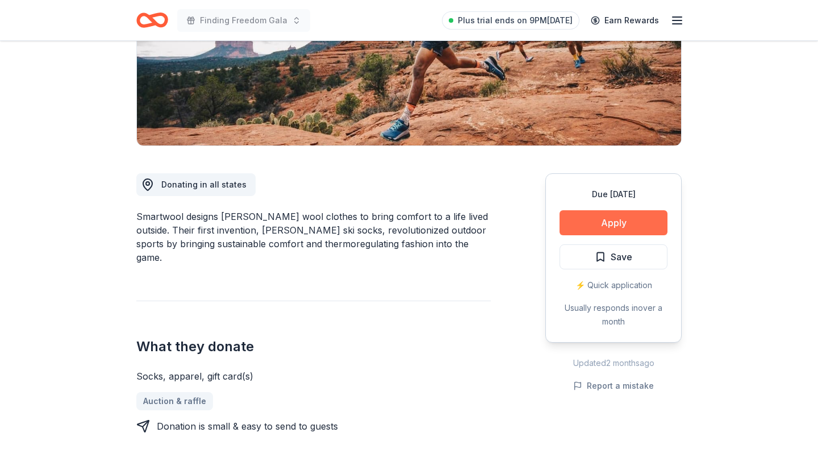
click at [586, 218] on button "Apply" at bounding box center [614, 222] width 108 height 25
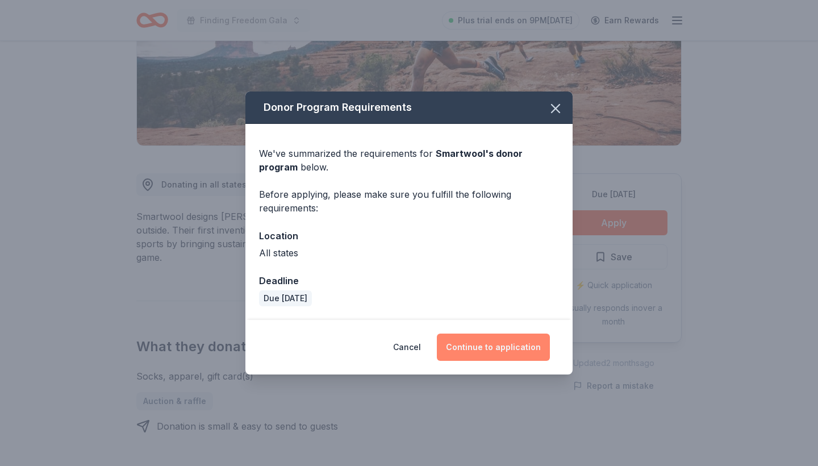
click at [482, 349] on button "Continue to application" at bounding box center [493, 347] width 113 height 27
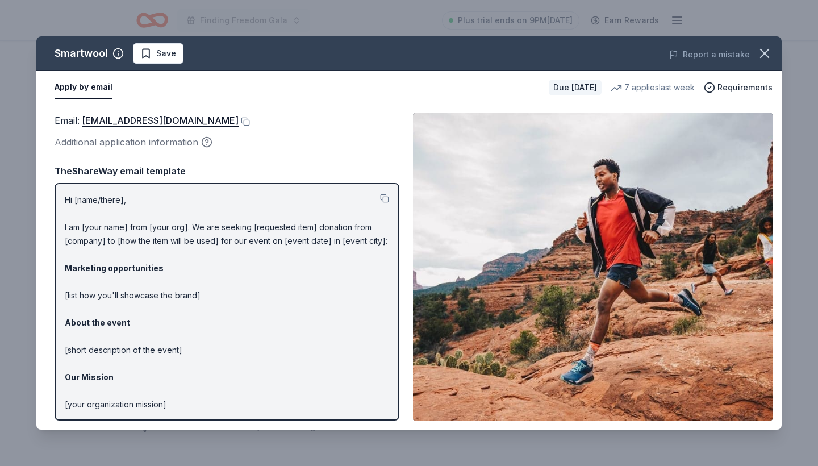
scroll to position [0, 0]
click at [239, 120] on button at bounding box center [244, 121] width 11 height 9
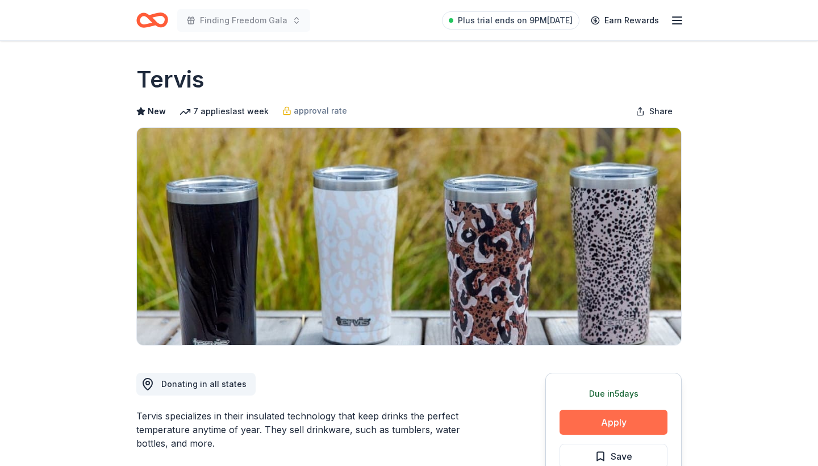
click at [593, 424] on button "Apply" at bounding box center [614, 422] width 108 height 25
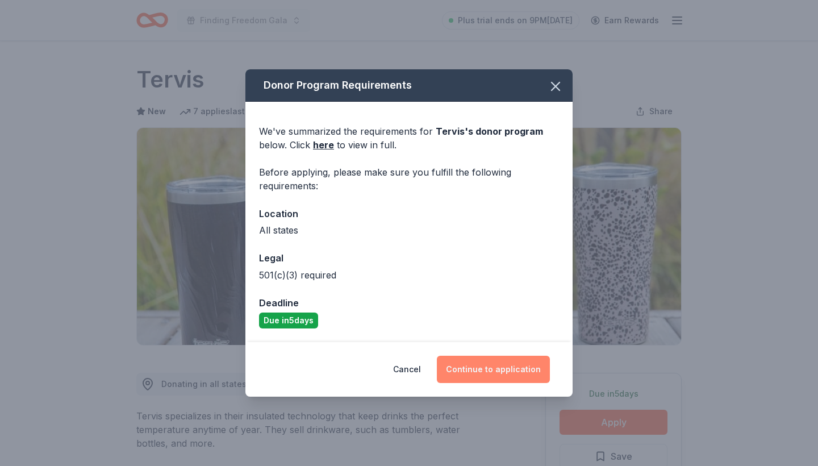
click at [462, 365] on button "Continue to application" at bounding box center [493, 369] width 113 height 27
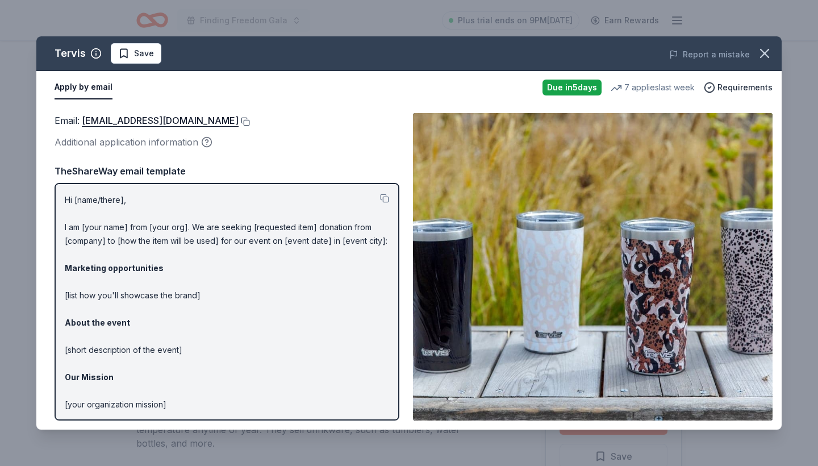
click at [239, 125] on button at bounding box center [244, 121] width 11 height 9
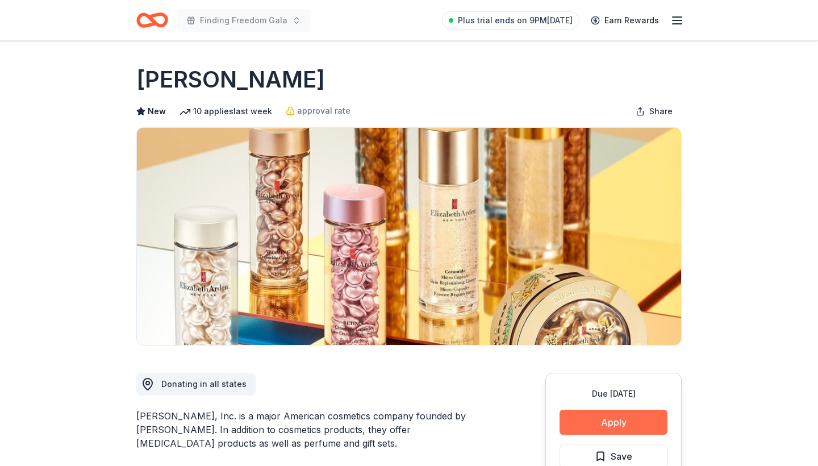
click at [594, 424] on button "Apply" at bounding box center [614, 422] width 108 height 25
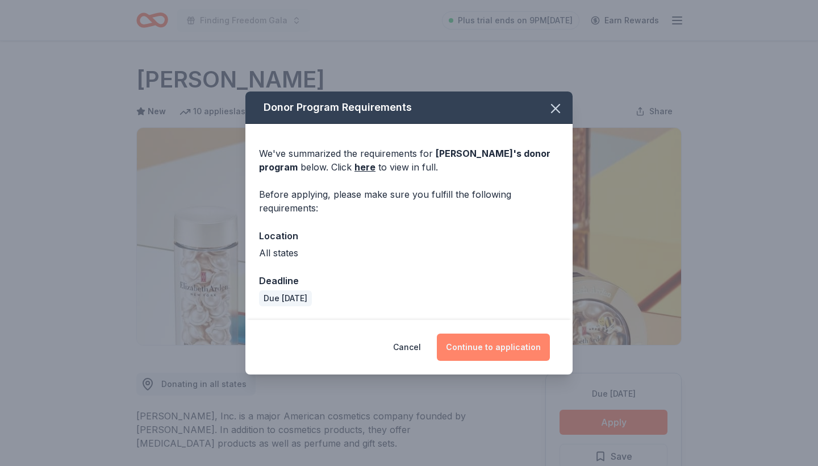
click at [486, 345] on button "Continue to application" at bounding box center [493, 347] width 113 height 27
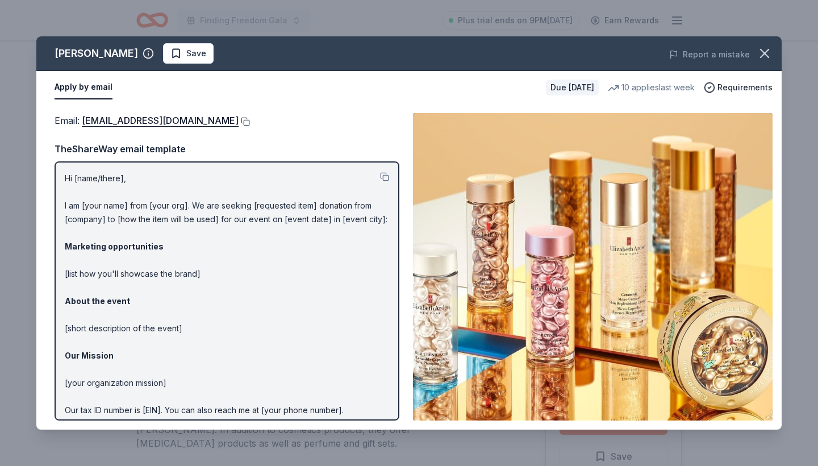
click at [247, 121] on button at bounding box center [244, 121] width 11 height 9
click at [768, 47] on icon "button" at bounding box center [765, 53] width 16 height 16
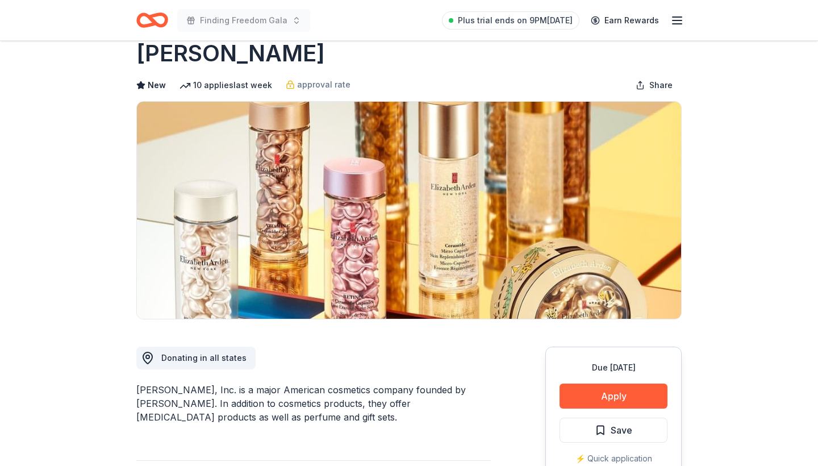
scroll to position [30, 0]
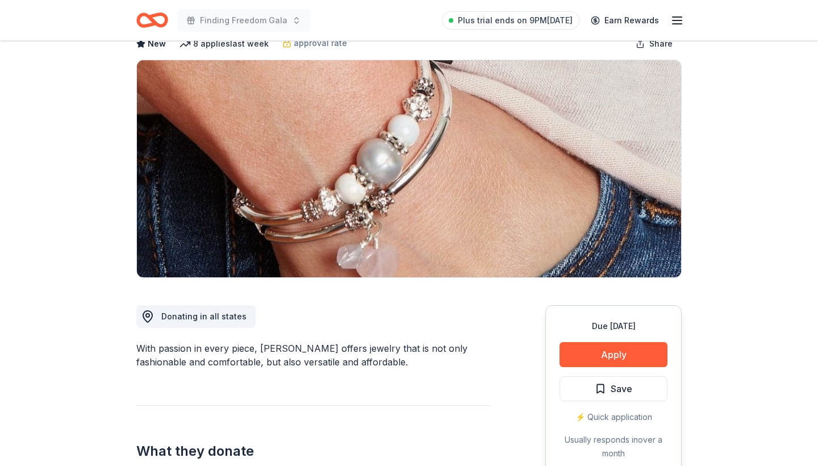
scroll to position [69, 0]
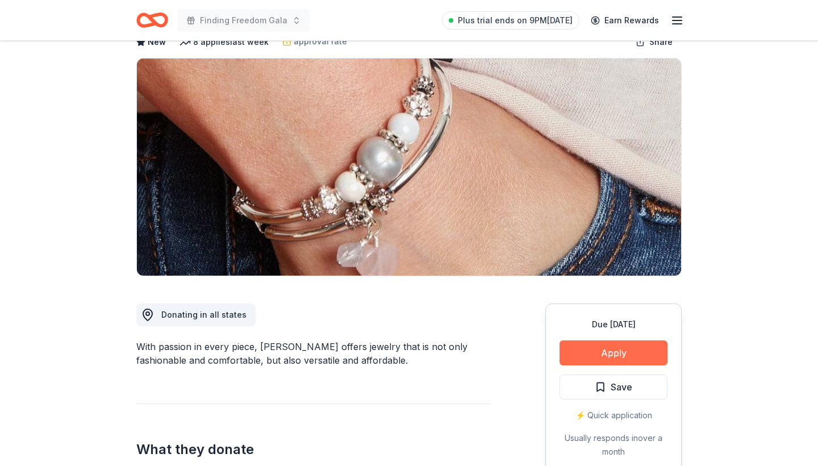
click at [595, 352] on button "Apply" at bounding box center [614, 352] width 108 height 25
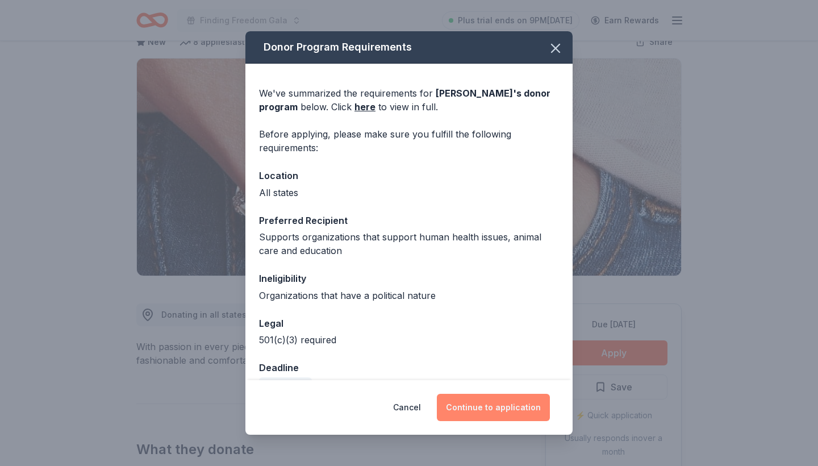
click at [483, 401] on button "Continue to application" at bounding box center [493, 407] width 113 height 27
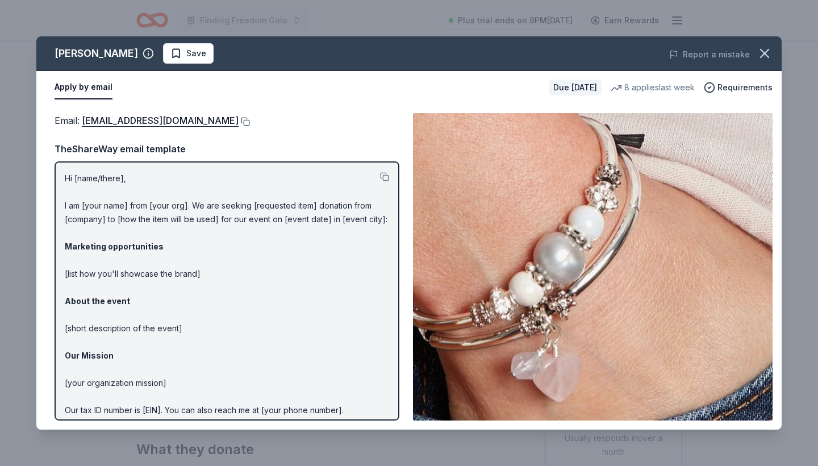
click at [239, 119] on button at bounding box center [244, 121] width 11 height 9
